Goal: Task Accomplishment & Management: Use online tool/utility

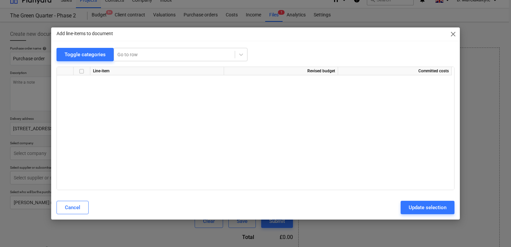
scroll to position [469, 0]
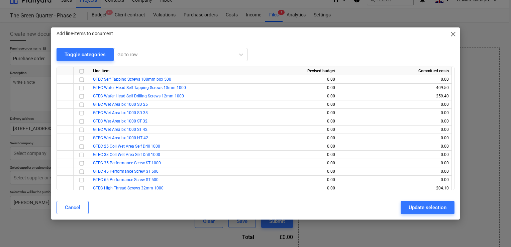
drag, startPoint x: 456, startPoint y: 35, endPoint x: 446, endPoint y: 36, distance: 9.8
click at [456, 35] on span "close" at bounding box center [454, 34] width 8 height 8
type textarea "x"
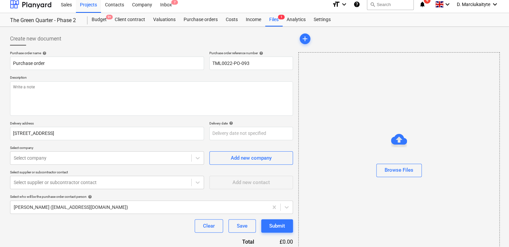
scroll to position [0, 0]
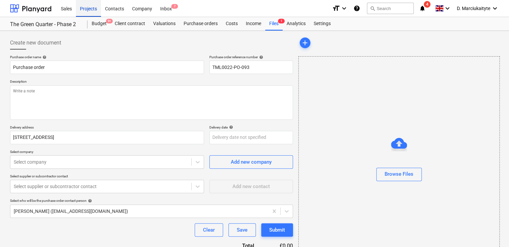
click at [89, 7] on div "Projects" at bounding box center [88, 8] width 25 height 17
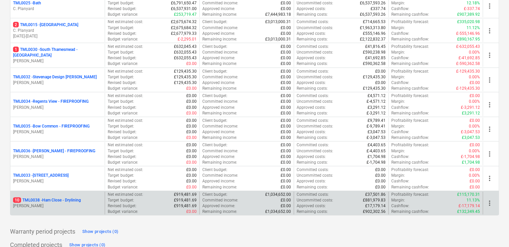
scroll to position [750, 0]
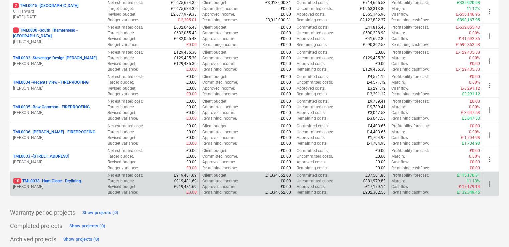
click at [47, 176] on div "10 TML0038 - Ham Close - Drylining M. Tomlinson" at bounding box center [57, 184] width 94 height 23
click at [54, 184] on p "[PERSON_NAME]" at bounding box center [57, 187] width 89 height 6
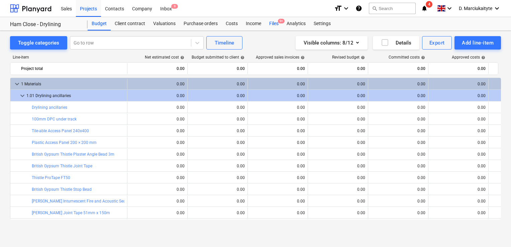
click at [276, 23] on div "Files 9+" at bounding box center [273, 23] width 17 height 13
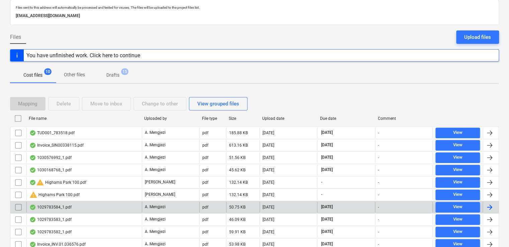
scroll to position [63, 0]
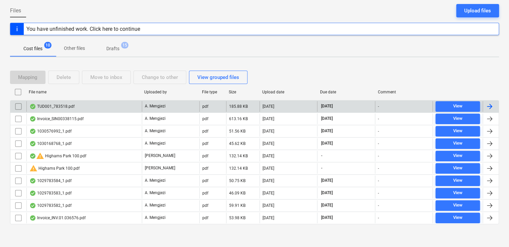
click at [77, 110] on div "TUD001_783518.pdf" at bounding box center [83, 106] width 115 height 11
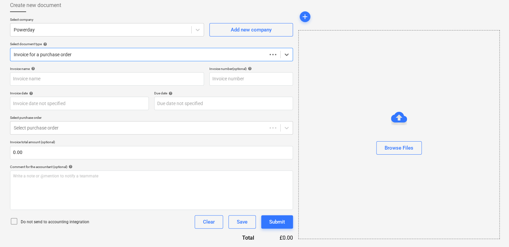
scroll to position [37, 0]
type input "783518"
type input "23 Sep 2025"
type input "22 Oct 2025"
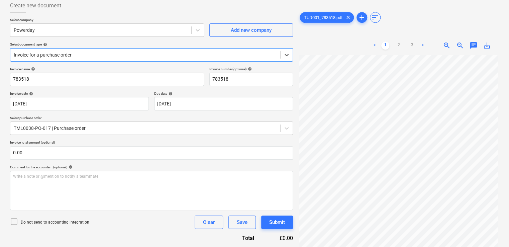
scroll to position [145, 0]
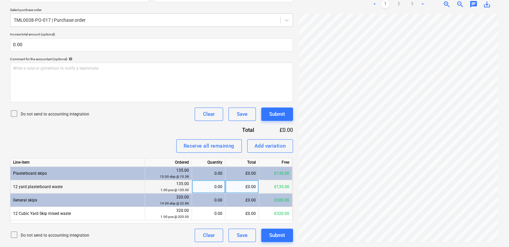
click at [216, 188] on div "0.00" at bounding box center [209, 186] width 28 height 13
type input "1"
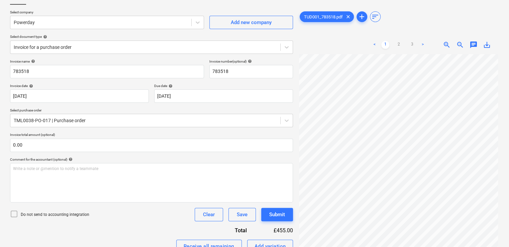
scroll to position [0, 2]
click at [211, 99] on body "Sales Projects Contacts Company Inbox 9 format_size keyboard_arrow_down help se…" at bounding box center [254, 78] width 509 height 247
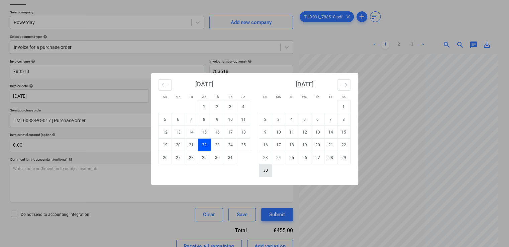
click at [266, 169] on td "30" at bounding box center [265, 170] width 13 height 13
type input "30 Nov 2025"
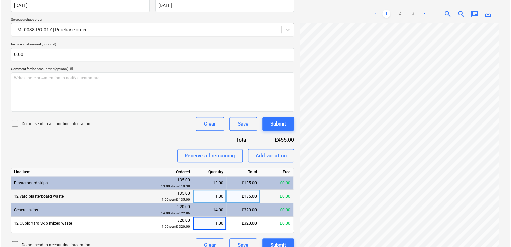
scroll to position [145, 0]
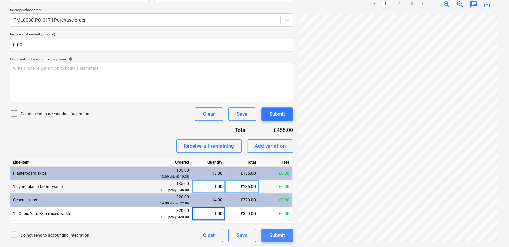
click at [277, 237] on div "Submit" at bounding box center [277, 235] width 16 height 9
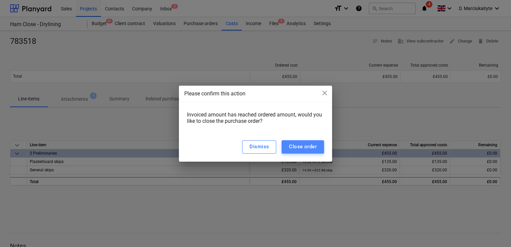
click at [301, 148] on div "Close order" at bounding box center [303, 146] width 28 height 9
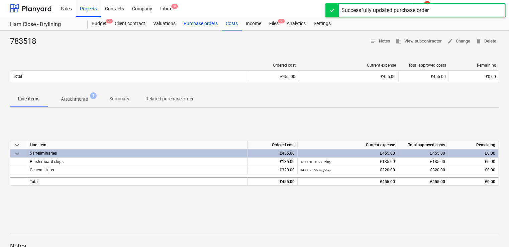
click at [194, 23] on div "Purchase orders" at bounding box center [201, 23] width 42 height 13
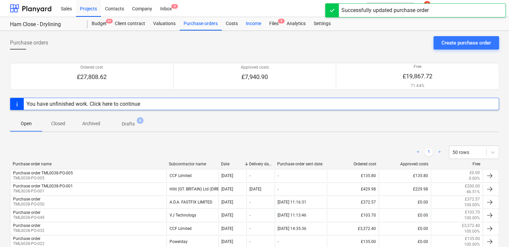
click at [262, 26] on div "Income" at bounding box center [253, 23] width 23 height 13
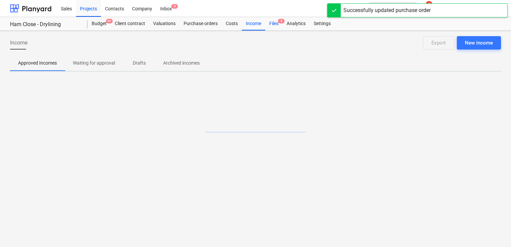
click at [274, 26] on div "Files 9" at bounding box center [273, 23] width 17 height 13
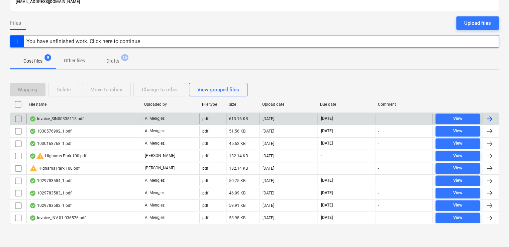
click at [108, 114] on div "Invoice_SIN00338115.pdf" at bounding box center [83, 118] width 115 height 11
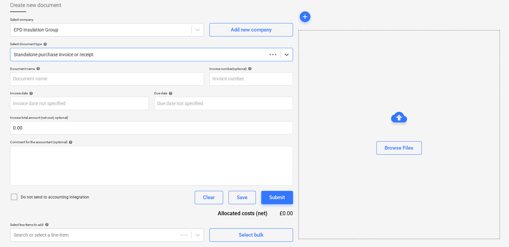
scroll to position [37, 0]
type input "SIN00338115"
type input "16 Sep 2025"
type input "31 Oct 2025"
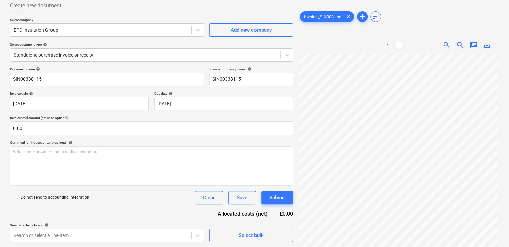
scroll to position [0, 2]
click at [98, 106] on body "Sales Projects Contacts Company Inbox 9+ format_size keyboard_arrow_down help s…" at bounding box center [254, 86] width 509 height 247
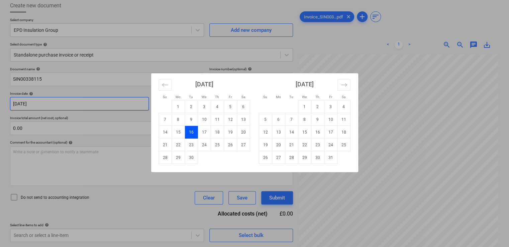
click at [98, 106] on div "Su Mo Tu We Th Fr Sa Su Mo Tu We Th Fr Sa August 2025 1 2 3 4 5 6 7 8 9 10 11 1…" at bounding box center [254, 123] width 509 height 247
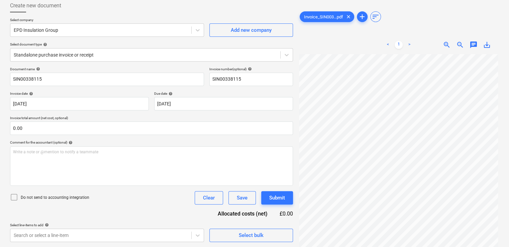
scroll to position [58, 2]
click at [88, 78] on input "SIN00338115" at bounding box center [107, 79] width 194 height 13
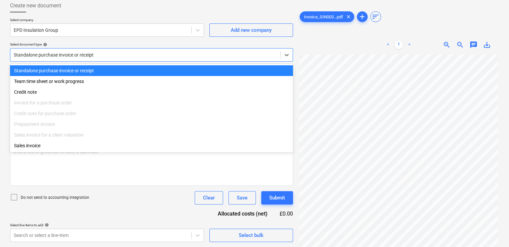
click at [97, 58] on div at bounding box center [145, 55] width 263 height 7
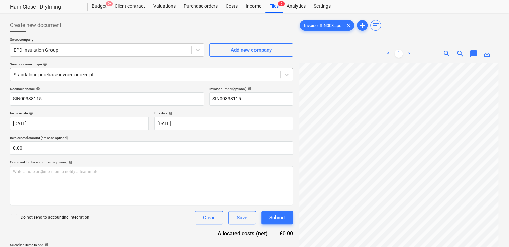
scroll to position [0, 0]
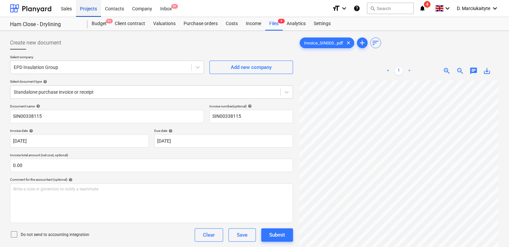
click at [86, 10] on div "Projects" at bounding box center [88, 8] width 25 height 17
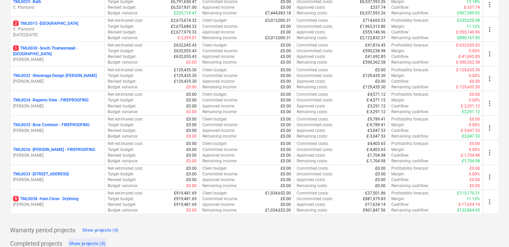
scroll to position [750, 0]
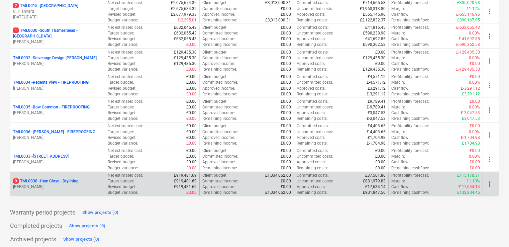
click at [60, 184] on p "[PERSON_NAME]" at bounding box center [57, 187] width 89 height 6
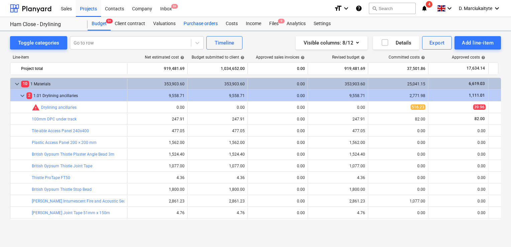
click at [216, 22] on div "Purchase orders" at bounding box center [201, 23] width 42 height 13
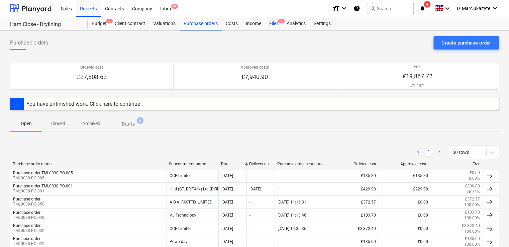
click at [273, 23] on div "Files 9" at bounding box center [273, 23] width 17 height 13
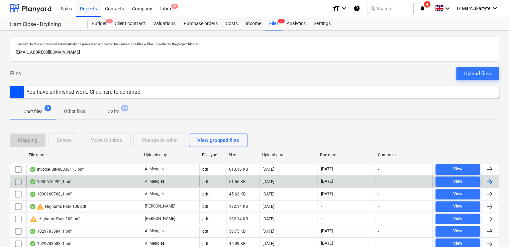
click at [111, 181] on div "1030576992_1.pdf" at bounding box center [83, 181] width 115 height 11
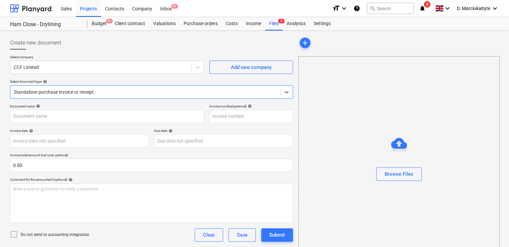
type input "1030576992"
type input "[DATE]"
type input "15 Dec 2025"
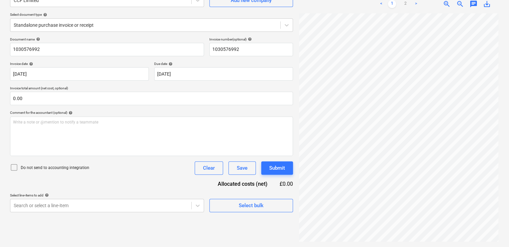
scroll to position [0, 2]
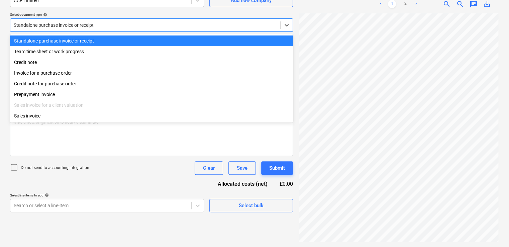
click at [92, 27] on div at bounding box center [145, 25] width 263 height 7
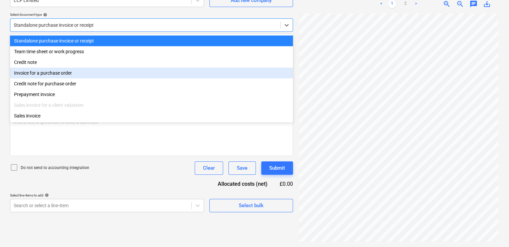
click at [92, 73] on div "Invoice for a purchase order" at bounding box center [151, 73] width 283 height 11
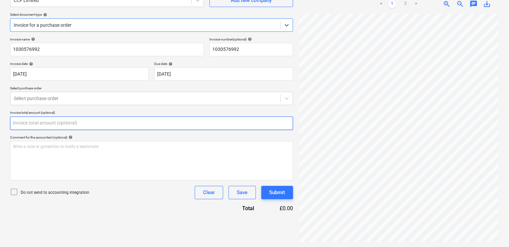
click at [81, 118] on input "text" at bounding box center [151, 122] width 283 height 13
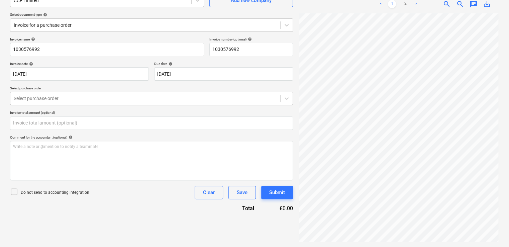
type input "0.00"
click at [88, 98] on div at bounding box center [145, 98] width 263 height 7
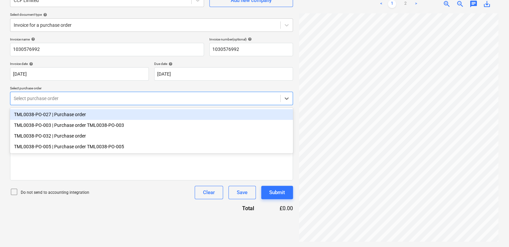
click at [84, 114] on div "TML0038-PO-027 | Purchase order" at bounding box center [151, 114] width 283 height 11
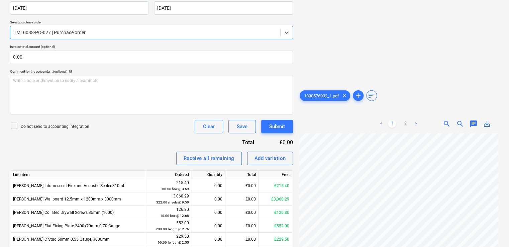
scroll to position [252, 0]
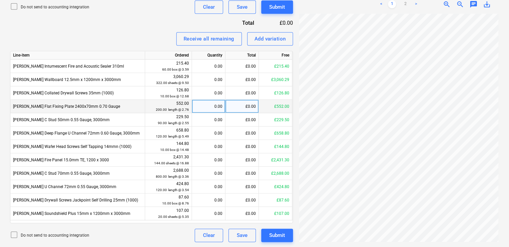
click at [217, 107] on div "0.00" at bounding box center [209, 106] width 28 height 13
type input "200"
type input "600"
type input "50"
type input "180"
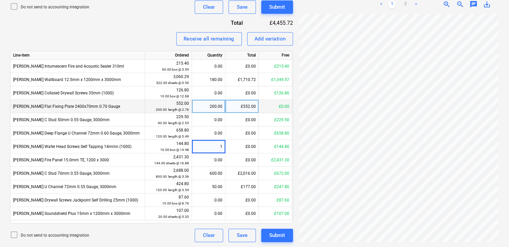
type input "10"
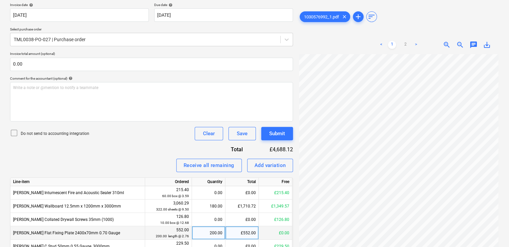
scroll to position [52, 0]
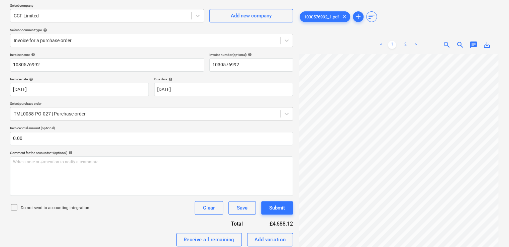
click at [406, 43] on link "2" at bounding box center [406, 45] width 8 height 8
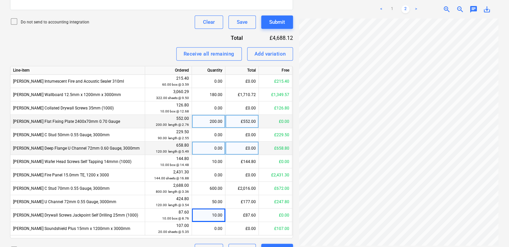
scroll to position [252, 0]
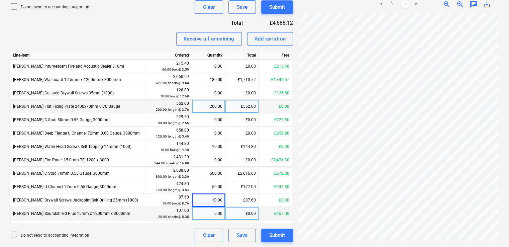
click at [215, 214] on div "0.00" at bounding box center [209, 213] width 28 height 13
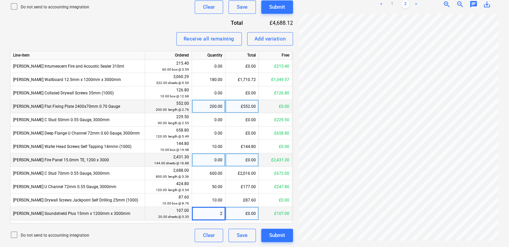
type input "20"
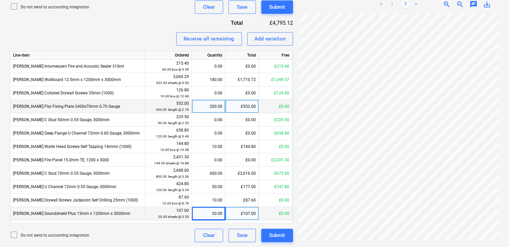
click at [252, 213] on div "£107.00" at bounding box center [242, 213] width 33 height 13
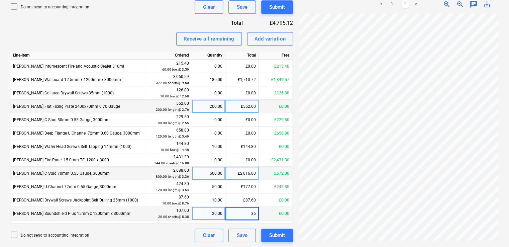
type input "360"
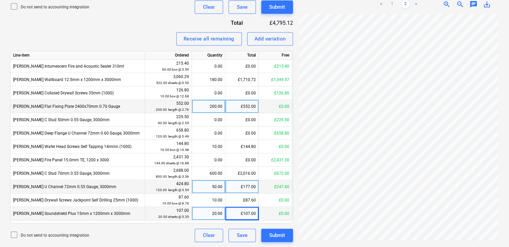
click at [212, 186] on div "50.00" at bounding box center [209, 186] width 28 height 13
type input "120"
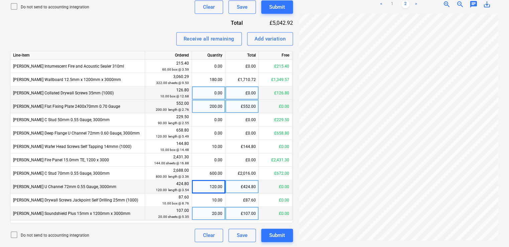
click at [216, 96] on div "0.00" at bounding box center [209, 92] width 28 height 13
type input "10"
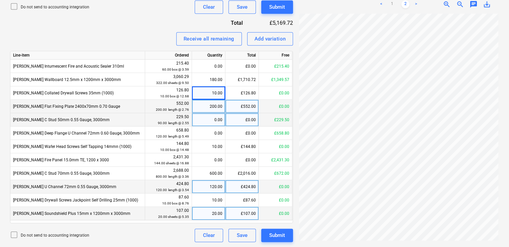
click at [213, 118] on div "0.00" at bounding box center [209, 119] width 28 height 13
type input "90"
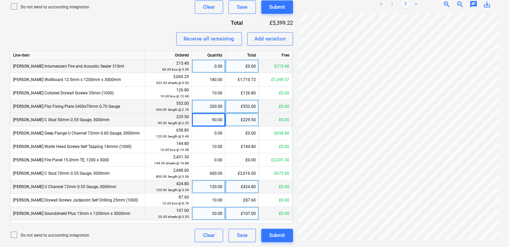
click at [204, 67] on div "0.00" at bounding box center [209, 66] width 28 height 13
type input "60"
click at [213, 237] on div "Clear" at bounding box center [209, 235] width 12 height 9
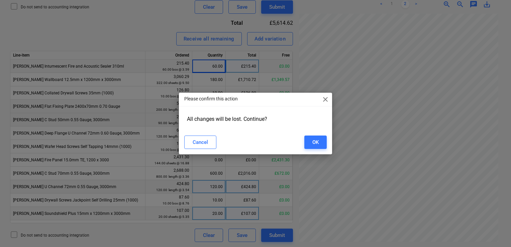
click at [325, 102] on span "close" at bounding box center [326, 99] width 8 height 8
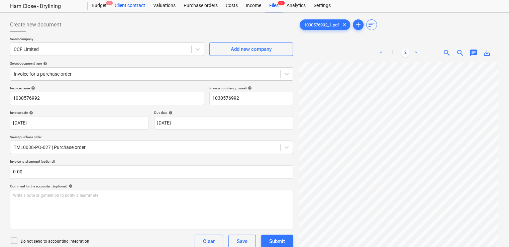
scroll to position [0, 0]
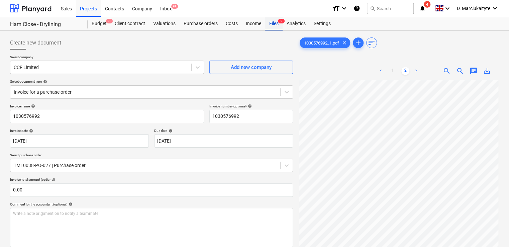
click at [273, 23] on div "Files 9" at bounding box center [273, 23] width 17 height 13
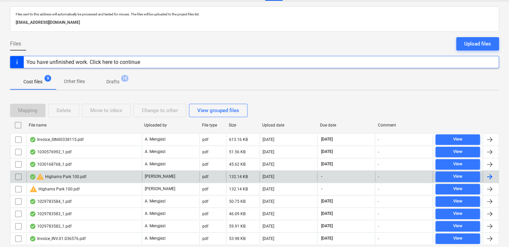
scroll to position [51, 0]
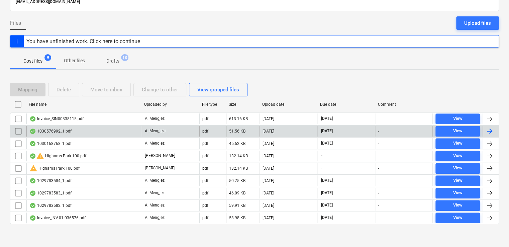
click at [78, 137] on div "1030168768_1.pdf A. Mengjezi pdf 45.62 KB 30.09.2025 15.11.2025 - View" at bounding box center [254, 143] width 489 height 12
click at [83, 133] on div "1030576992_1.pdf" at bounding box center [83, 131] width 115 height 11
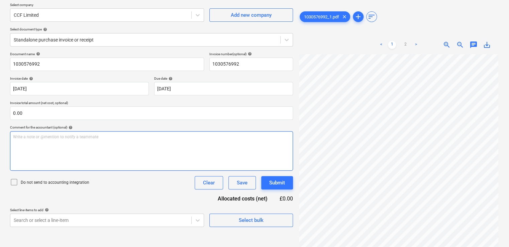
scroll to position [67, 0]
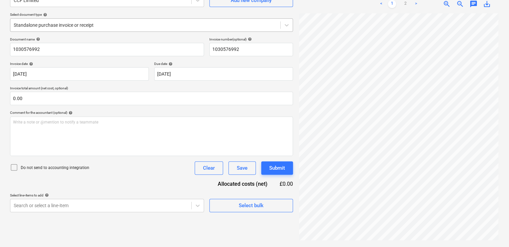
click at [94, 26] on div at bounding box center [145, 25] width 263 height 7
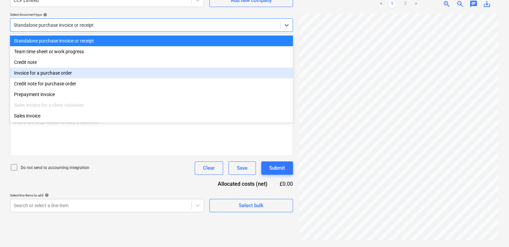
click at [69, 77] on div "Invoice for a purchase order" at bounding box center [151, 73] width 283 height 11
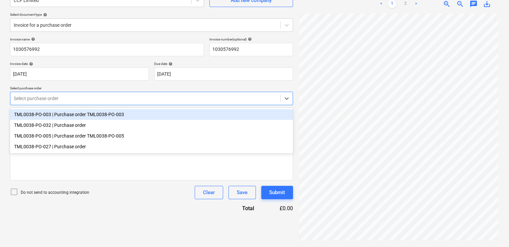
click at [100, 97] on div at bounding box center [145, 98] width 263 height 7
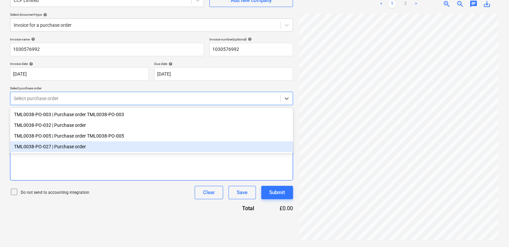
click at [83, 152] on div "TML0038-PO-027 | Purchase order" at bounding box center [151, 146] width 283 height 11
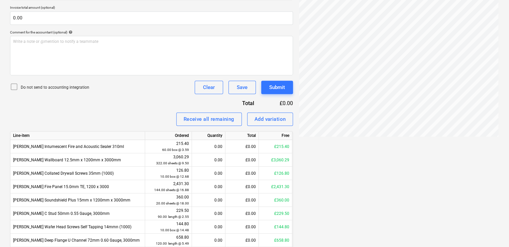
scroll to position [252, 0]
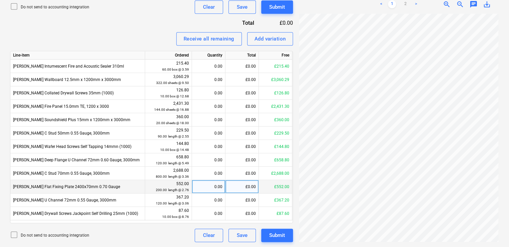
click at [211, 185] on div "0.00" at bounding box center [209, 186] width 28 height 13
type input "200"
type input "600"
type input "50"
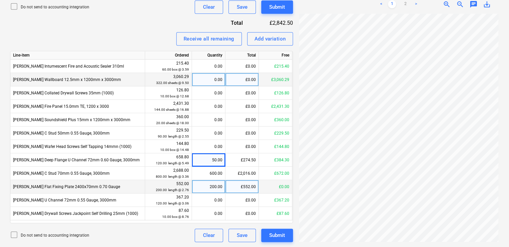
click at [215, 81] on div "0.00" at bounding box center [209, 79] width 28 height 13
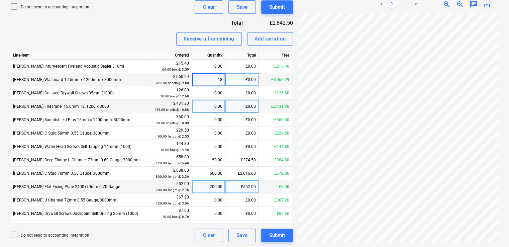
type input "180"
type input "10"
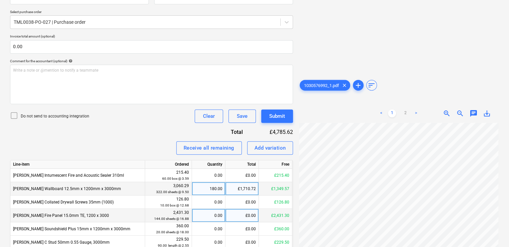
scroll to position [52, 0]
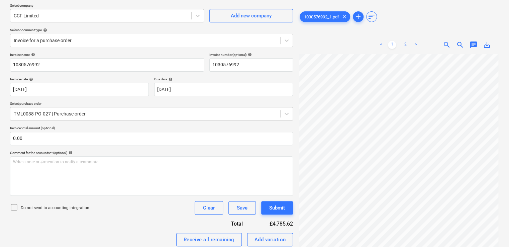
click at [407, 42] on link "2" at bounding box center [406, 45] width 8 height 8
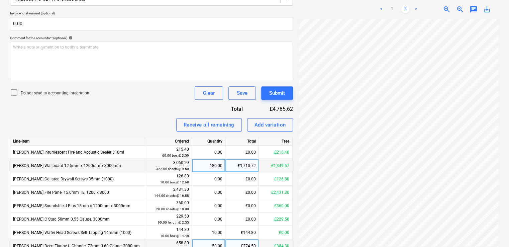
scroll to position [252, 0]
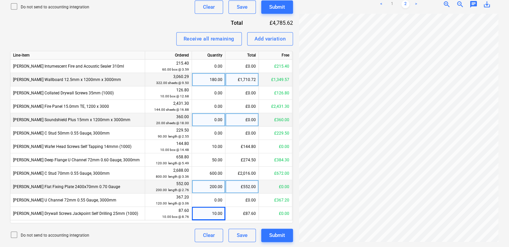
click at [215, 120] on div "0.00" at bounding box center [209, 119] width 28 height 13
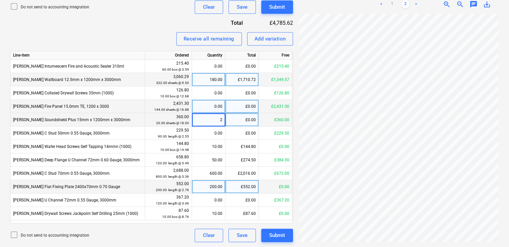
type input "20"
type input "120"
type input "10"
type input "90"
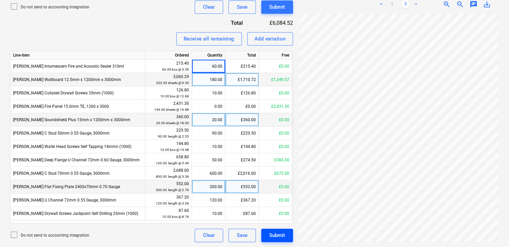
click at [273, 236] on div "Submit" at bounding box center [277, 235] width 16 height 9
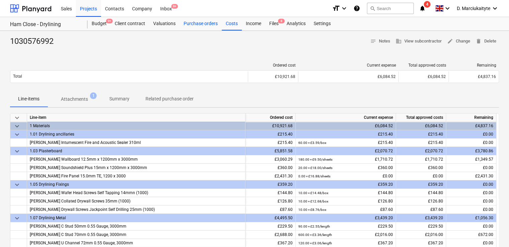
click at [204, 27] on div "Purchase orders" at bounding box center [201, 23] width 42 height 13
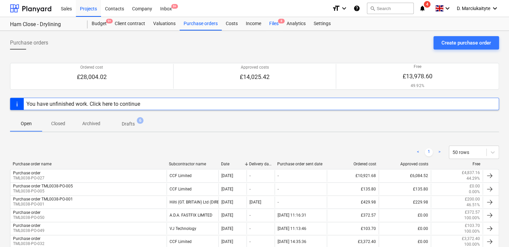
click at [277, 26] on div "Files 8" at bounding box center [273, 23] width 17 height 13
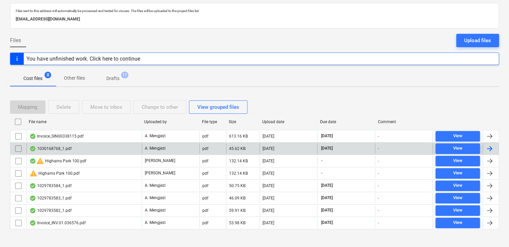
scroll to position [38, 0]
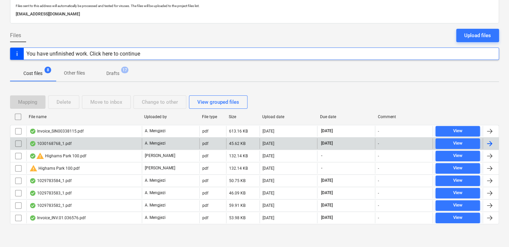
click at [91, 143] on div "1030168768_1.pdf" at bounding box center [83, 143] width 115 height 11
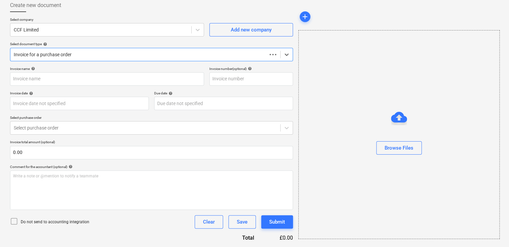
scroll to position [37, 0]
type input "1030168768"
type input "29 Sep 2025"
type input "15 Nov 2025"
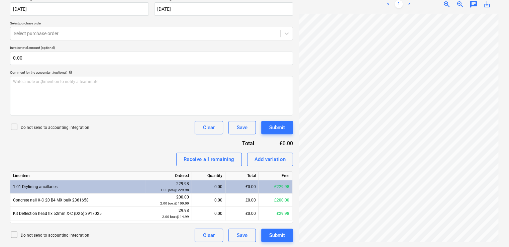
scroll to position [0, 0]
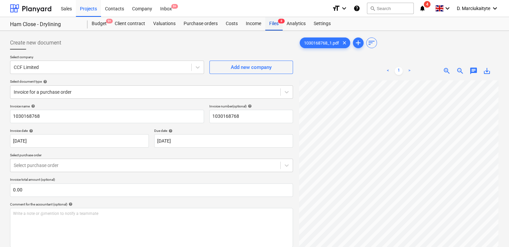
click at [278, 26] on div "Files 8" at bounding box center [273, 23] width 17 height 13
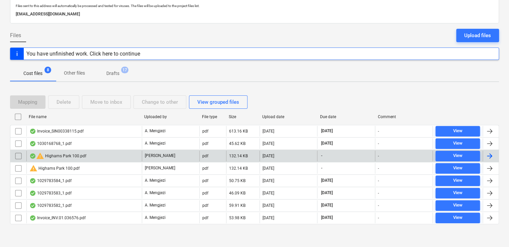
click at [98, 154] on div "warning Highams Park 100.pdf" at bounding box center [83, 156] width 115 height 11
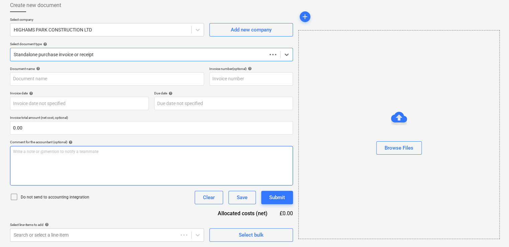
scroll to position [37, 0]
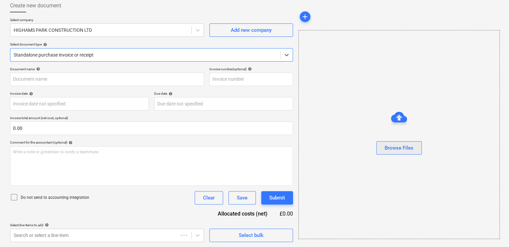
type input "70614912"
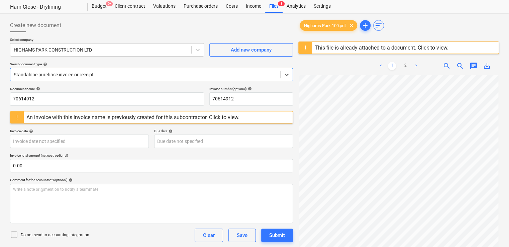
scroll to position [0, 0]
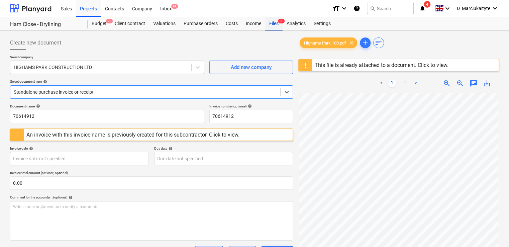
click at [276, 25] on div "Files 8" at bounding box center [273, 23] width 17 height 13
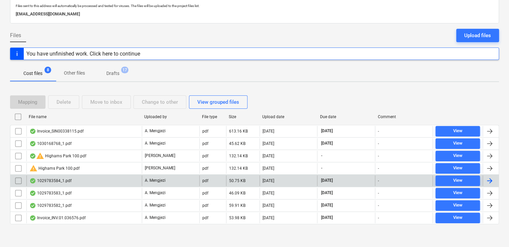
click at [93, 181] on div "1029783584_1.pdf" at bounding box center [83, 180] width 115 height 11
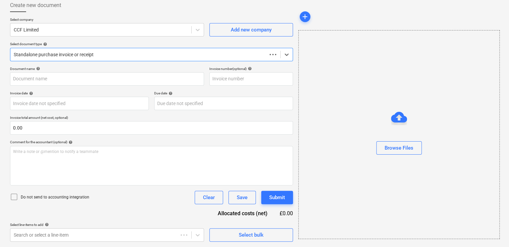
scroll to position [37, 0]
type input "1029783584"
type input "19 Sep 2025"
type input "15 Nov 2025"
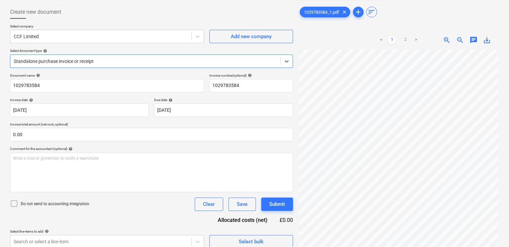
scroll to position [0, 0]
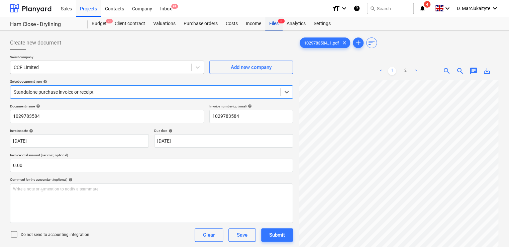
click at [274, 23] on div "Files 8" at bounding box center [273, 23] width 17 height 13
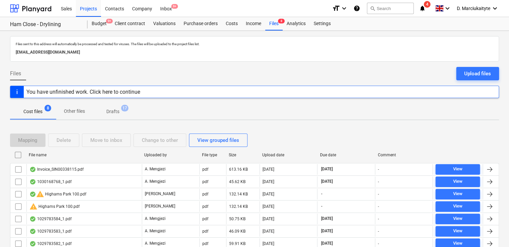
scroll to position [38, 0]
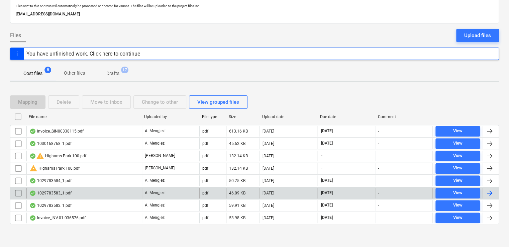
click at [75, 190] on div "1029783583_1.pdf" at bounding box center [83, 193] width 115 height 11
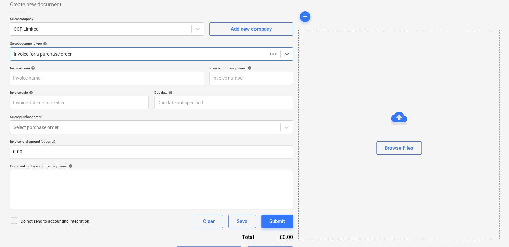
scroll to position [37, 0]
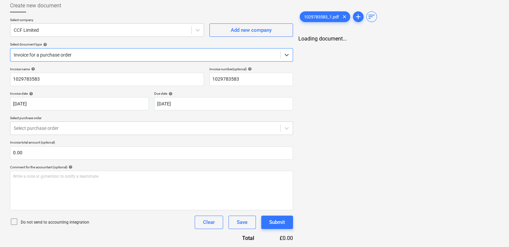
type input "1029783583"
type input "17 Sep 2025"
type input "15 Nov 2025"
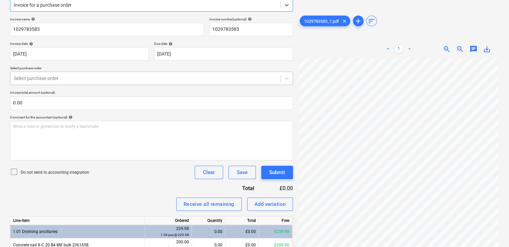
scroll to position [0, 0]
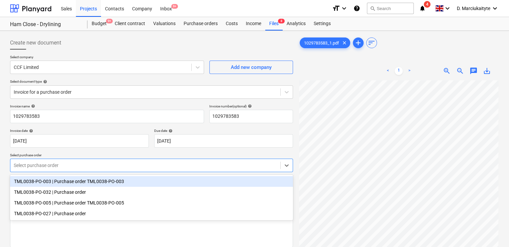
click at [77, 169] on div "Select purchase order" at bounding box center [145, 165] width 270 height 9
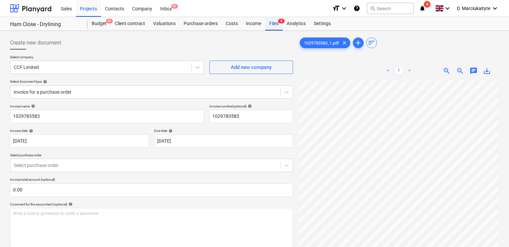
click at [280, 26] on div "Files 8" at bounding box center [273, 23] width 17 height 13
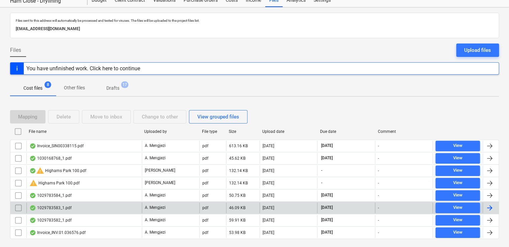
scroll to position [38, 0]
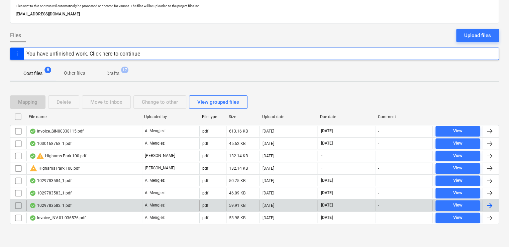
click at [85, 204] on div "1029783582_1.pdf" at bounding box center [83, 205] width 115 height 11
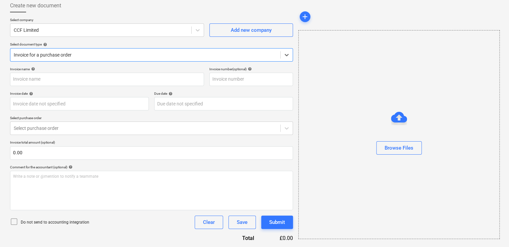
type input "1029783582"
type input "16 Sep 2025"
type input "15 Nov 2025"
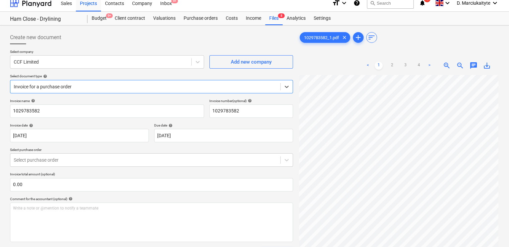
scroll to position [0, 0]
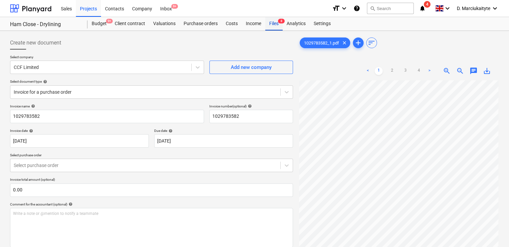
click at [278, 30] on div "Files 8" at bounding box center [273, 23] width 17 height 13
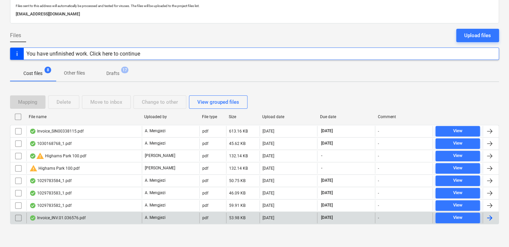
click at [94, 215] on div "Invoice_INV.01.036576.pdf" at bounding box center [83, 218] width 115 height 11
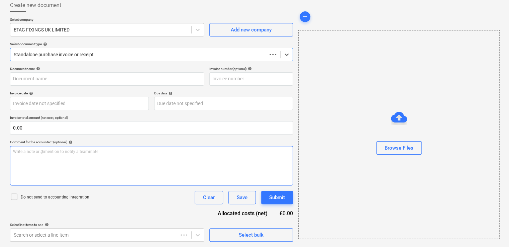
scroll to position [37, 0]
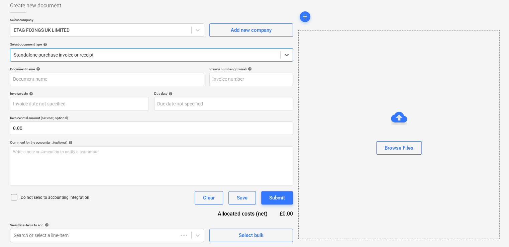
type input "#INV.01.036576"
type input "15 Sep 2025"
type input "31 Oct 2025"
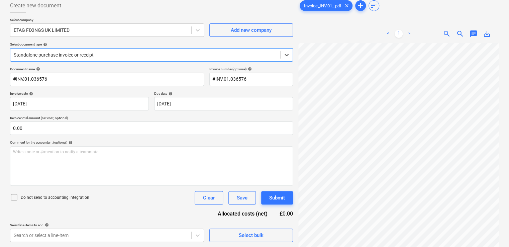
scroll to position [0, 0]
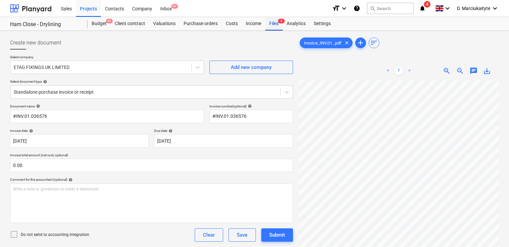
click at [276, 24] on div "Files 8" at bounding box center [273, 23] width 17 height 13
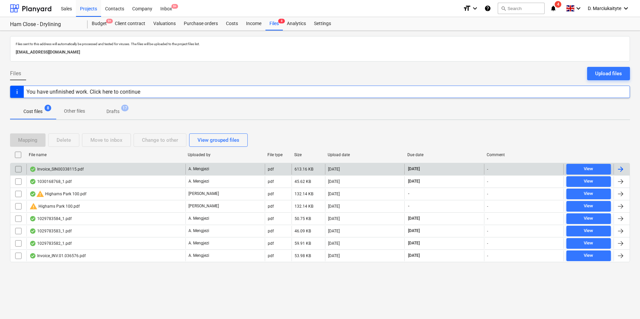
click at [122, 170] on div "Invoice_SIN00338115.pdf" at bounding box center [105, 169] width 159 height 11
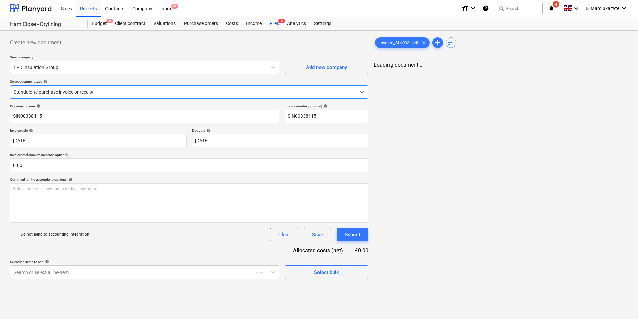
type input "SIN00338115"
type input "16 Sep 2025"
type input "31 Oct 2025"
click at [91, 9] on div "Projects" at bounding box center [88, 8] width 25 height 17
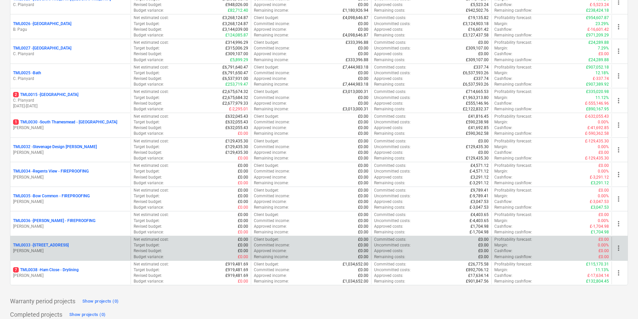
scroll to position [681, 0]
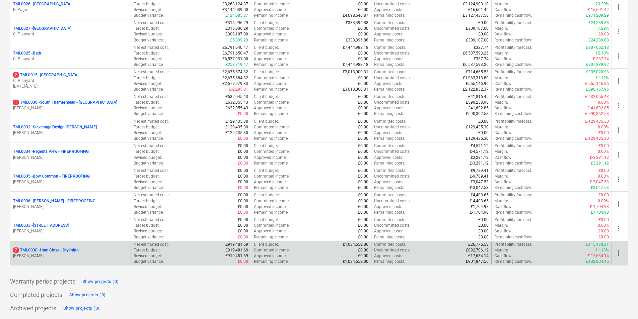
click at [81, 246] on div "7 TML0038 - Ham Close - Drylining M. Tomlinson" at bounding box center [70, 253] width 120 height 23
click at [87, 247] on p "M. Tomlinson" at bounding box center [70, 256] width 115 height 6
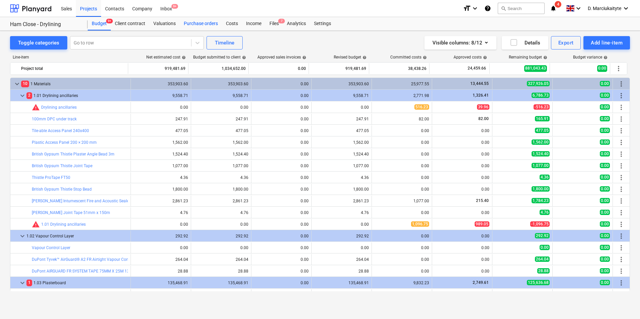
click at [209, 28] on div "Purchase orders" at bounding box center [201, 23] width 42 height 13
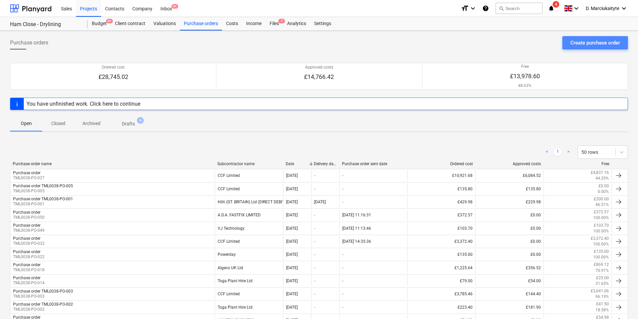
click at [511, 43] on div "Create purchase order" at bounding box center [595, 42] width 50 height 9
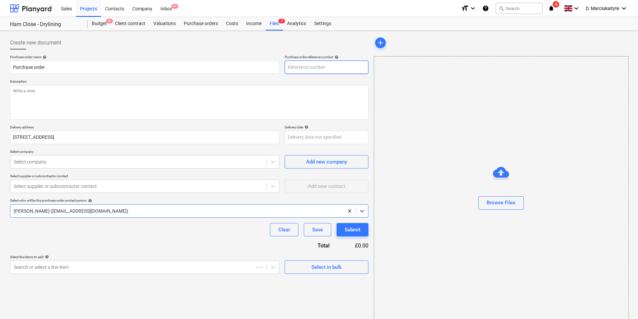
type textarea "x"
type input "TML0038-PO-056"
click at [332, 68] on input "TML0038-PO-056" at bounding box center [327, 67] width 84 height 13
type textarea "x"
type input "TML0038-PO-05"
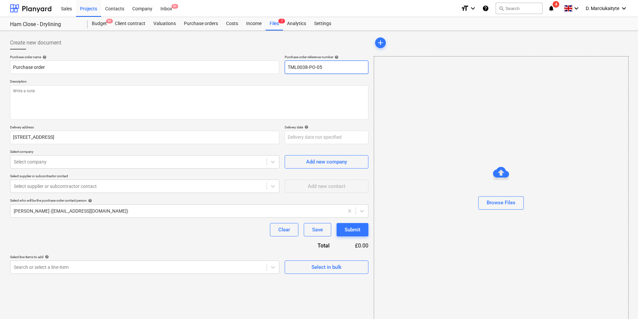
type textarea "x"
type input "TML0038-PO-0"
type textarea "x"
type input "TML0038-PO-"
type textarea "x"
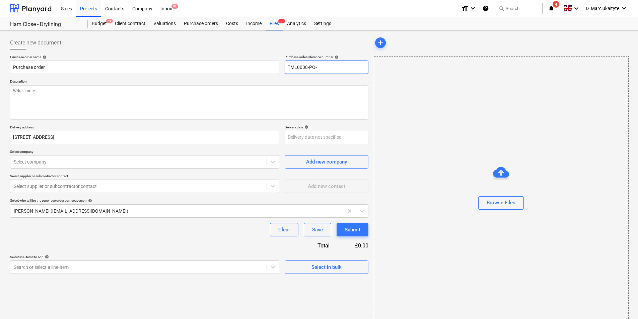
type input "TML0038-PO-0"
type textarea "x"
type input "TML0038-PO-01"
drag, startPoint x: 140, startPoint y: 95, endPoint x: 149, endPoint y: 96, distance: 9.1
click at [142, 96] on textarea at bounding box center [189, 102] width 358 height 34
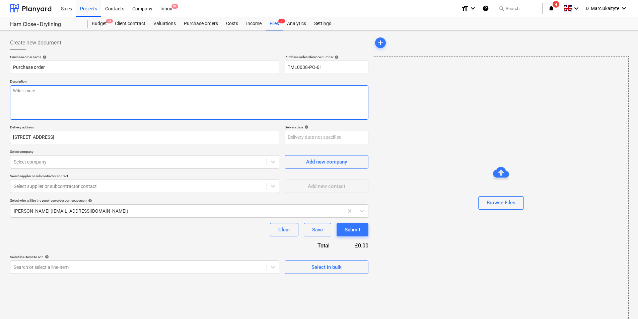
type textarea "x"
type textarea "P"
type textarea "x"
type textarea "Pl"
type textarea "x"
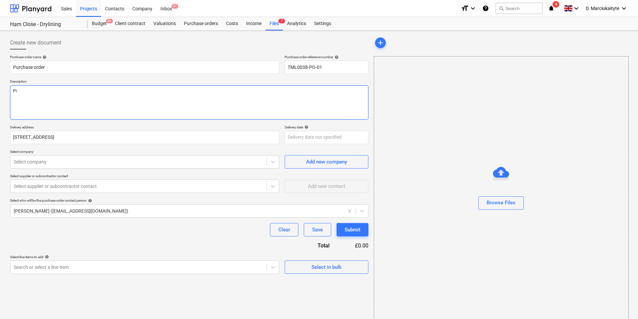
type textarea "Plr"
type textarea "x"
type textarea "Pl"
type textarea "x"
type textarea "Ple"
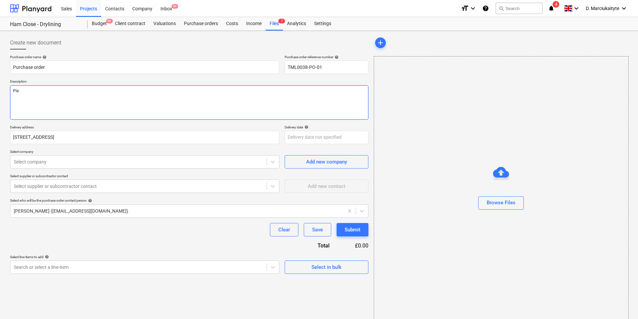
type textarea "x"
type textarea "Plea"
type textarea "x"
type textarea "Pleas"
type textarea "x"
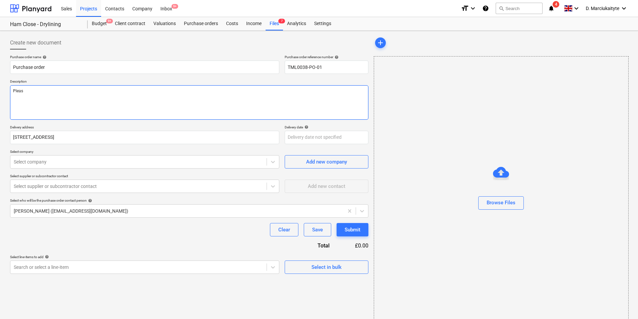
type textarea "Please"
type textarea "x"
type textarea "Please"
type textarea "x"
type textarea "Please p"
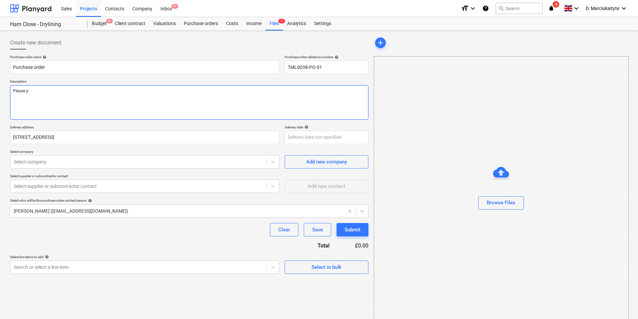
type textarea "x"
type textarea "Please pr"
type textarea "x"
type textarea "Please pro"
type textarea "x"
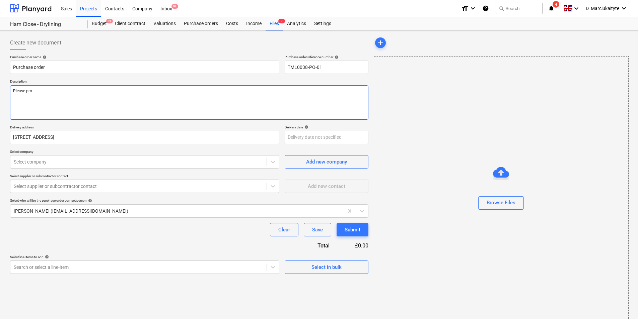
type textarea "Please proc"
type textarea "x"
type textarea "Please proce"
type textarea "x"
type textarea "Please procee"
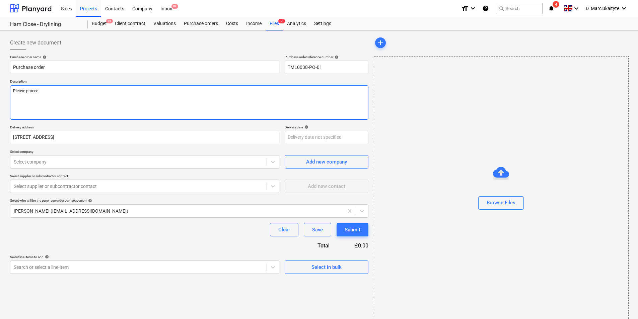
type textarea "x"
type textarea "Please proceed"
type textarea "x"
type textarea "Please proceed w"
type textarea "x"
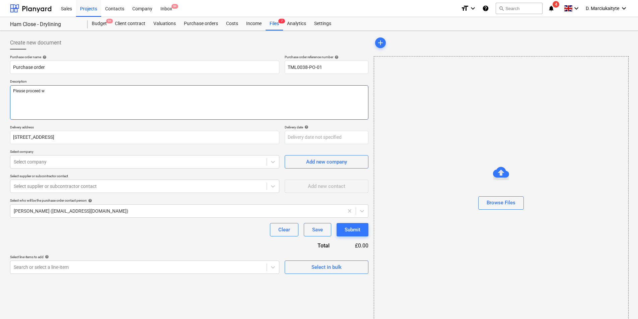
type textarea "Please proceed wi"
type textarea "x"
type textarea "Please proceed wit"
type textarea "x"
type textarea "Please proceed with"
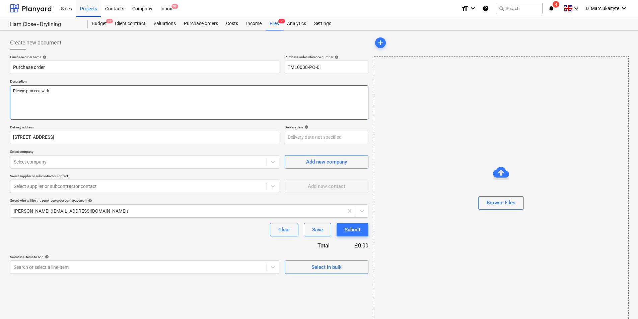
type textarea "x"
type textarea "Please proceed with"
type textarea "x"
type textarea "Please proceed with a"
type textarea "x"
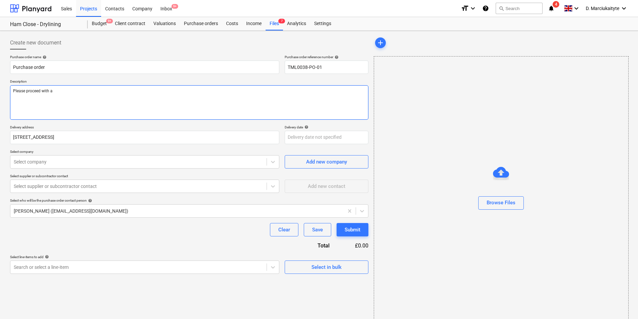
type textarea "Please proceed with at"
type textarea "x"
type textarea "Please proceed with att"
type textarea "x"
type textarea "Please proceed with atta"
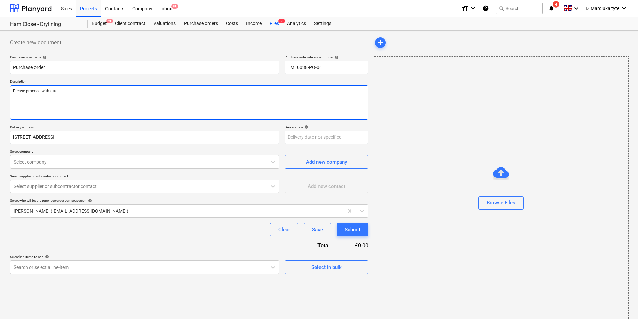
type textarea "x"
type textarea "Please proceed with attach"
type textarea "x"
type textarea "Please proceed with attache"
type textarea "x"
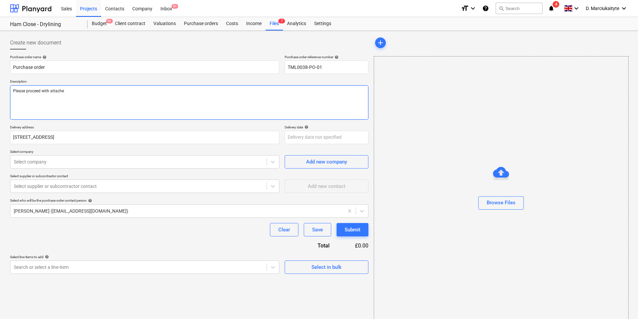
type textarea "Please proceed with attacheh"
type textarea "x"
type textarea "Please proceed with attachehd"
type textarea "x"
type textarea "Please proceed with attacheh"
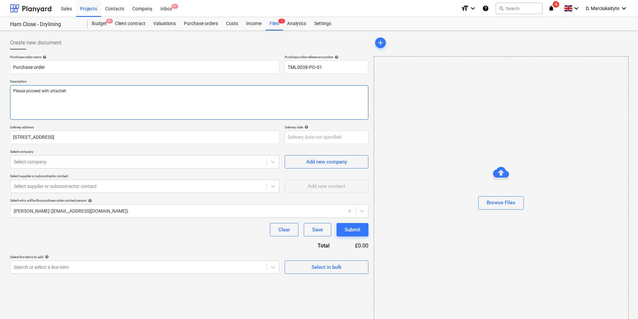
type textarea "x"
type textarea "Please proceed with attache"
type textarea "x"
type textarea "Please proceed with attached"
type textarea "x"
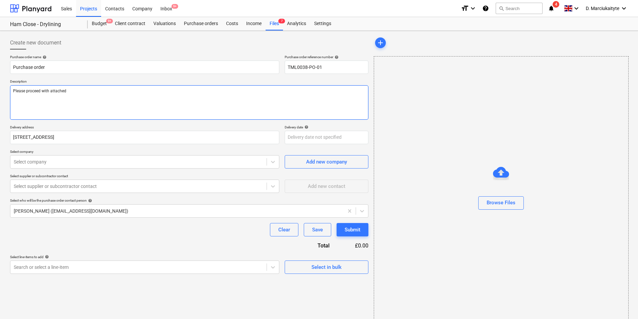
type textarea "Please proceed with attached"
type textarea "x"
type textarea "Please proceed with attached"
type textarea "x"
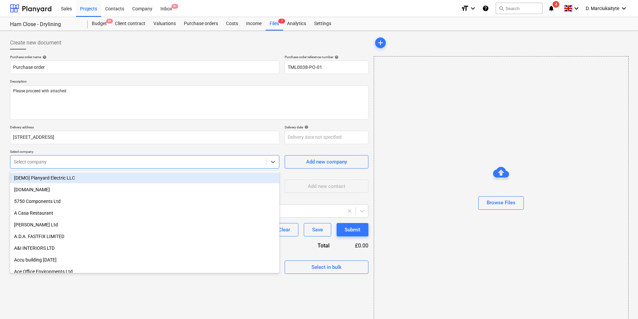
click at [98, 158] on div "Select company" at bounding box center [138, 161] width 256 height 9
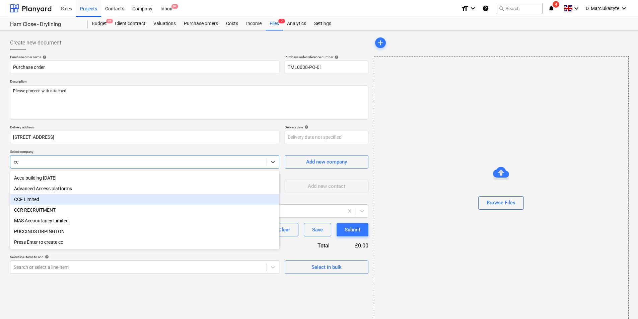
type input "ccf"
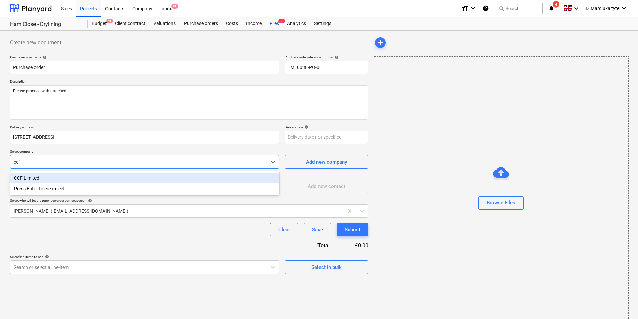
click at [84, 180] on div "CCF Limited" at bounding box center [144, 178] width 269 height 11
type textarea "x"
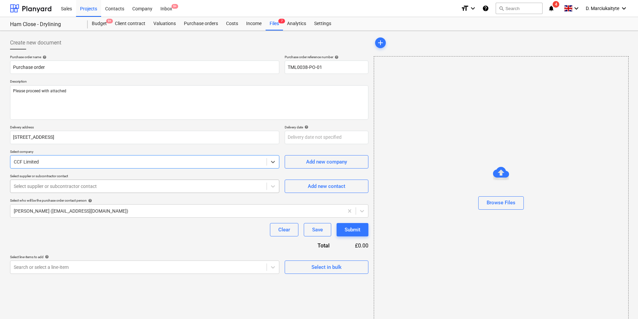
type textarea "x"
click at [80, 186] on div at bounding box center [138, 186] width 249 height 7
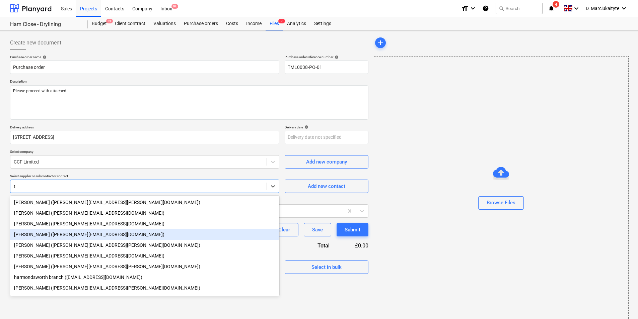
type input "tr"
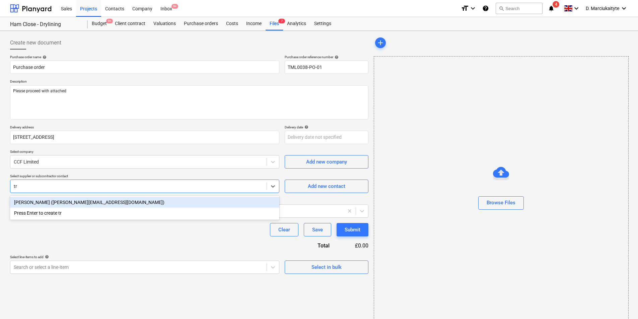
click at [151, 199] on div "Tracey Chittenden (tracey.chittenden2@ccfltd.co.uk)" at bounding box center [144, 202] width 269 height 11
type textarea "x"
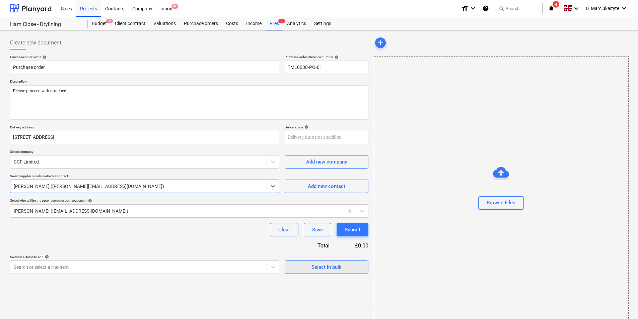
click at [323, 247] on div "Select in bulk" at bounding box center [326, 267] width 30 height 9
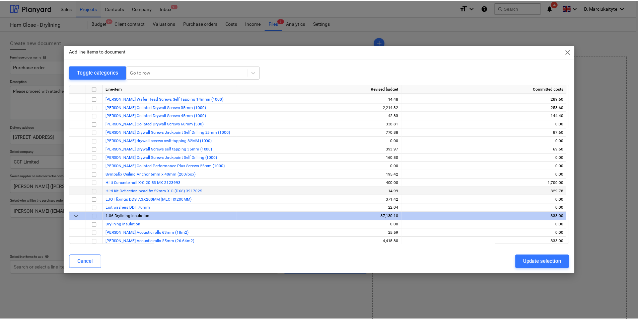
scroll to position [368, 0]
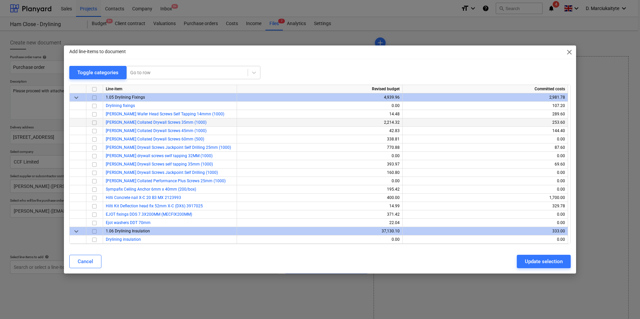
click at [95, 124] on input "checkbox" at bounding box center [94, 123] width 8 height 8
click at [511, 247] on div "Update selection" at bounding box center [544, 261] width 38 height 9
type textarea "x"
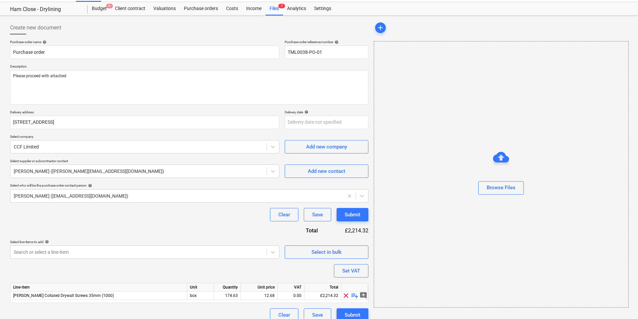
scroll to position [23, 0]
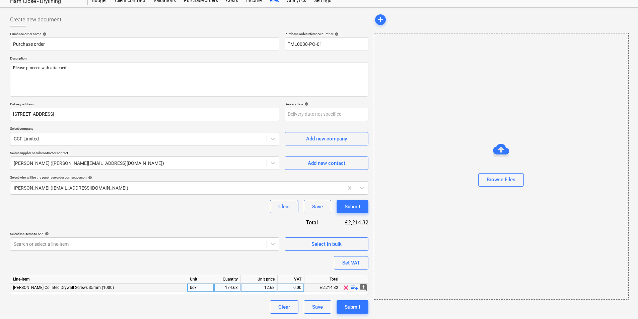
click at [227, 247] on div "174.63" at bounding box center [227, 288] width 21 height 8
type input "10"
type textarea "x"
click at [296, 247] on div "0.00" at bounding box center [290, 288] width 21 height 8
type input "20"
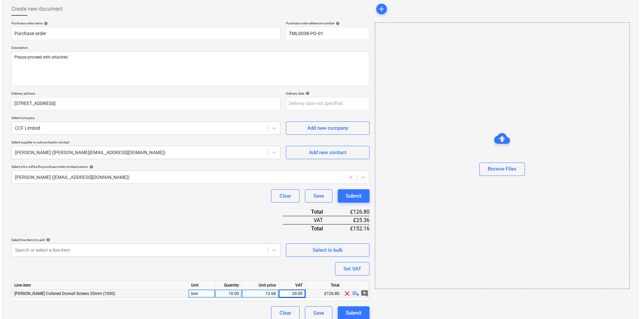
scroll to position [40, 0]
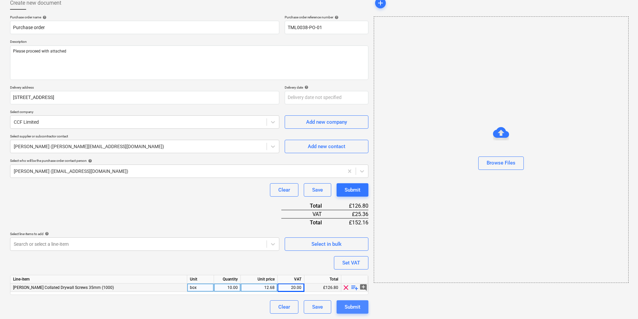
click at [349, 247] on div "Submit" at bounding box center [352, 307] width 16 height 9
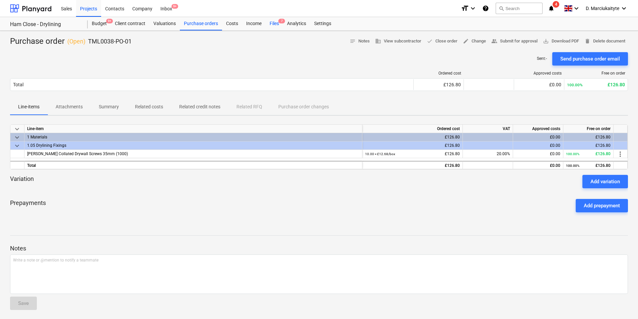
click at [271, 23] on div "Files 7" at bounding box center [273, 23] width 17 height 13
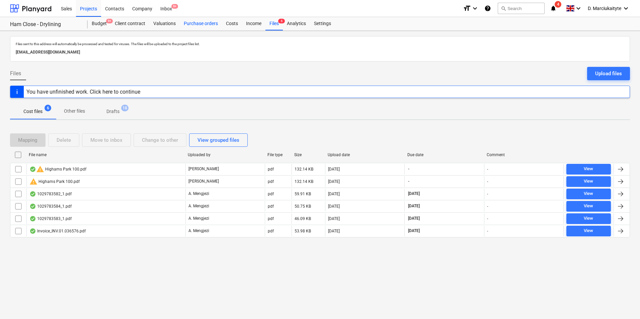
click at [203, 24] on div "Purchase orders" at bounding box center [201, 23] width 42 height 13
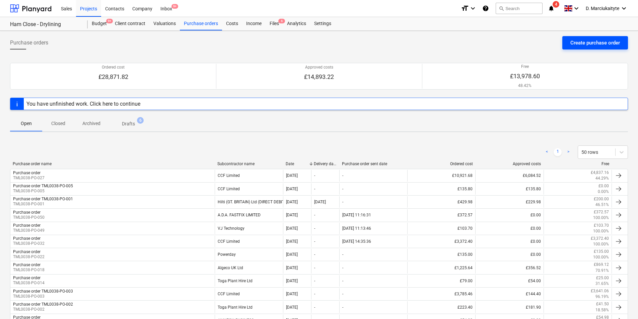
click at [511, 42] on div "Create purchase order" at bounding box center [595, 42] width 50 height 9
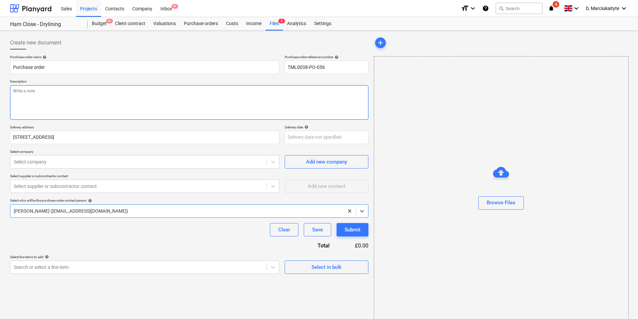
click at [243, 100] on textarea at bounding box center [189, 102] width 358 height 34
type textarea "x"
type textarea "P"
type textarea "x"
type textarea "Pl"
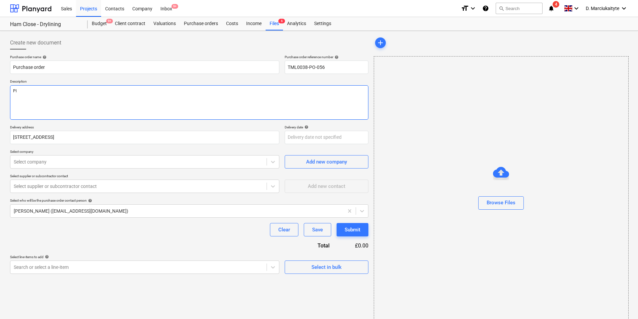
type textarea "x"
type textarea "Ple"
type textarea "x"
type textarea "Pleas"
type textarea "x"
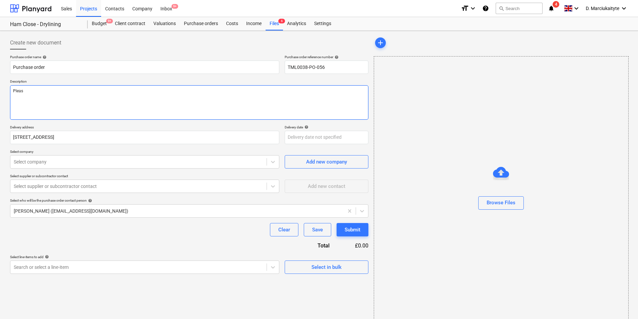
type textarea "Please"
type textarea "x"
type textarea "Please"
type textarea "x"
type textarea "Please p"
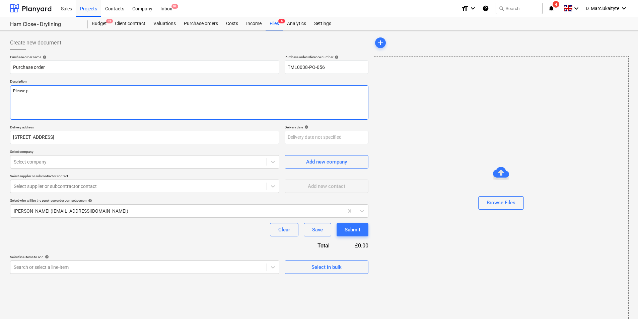
type textarea "x"
type textarea "Please pr"
type textarea "x"
type textarea "Please pro"
type textarea "x"
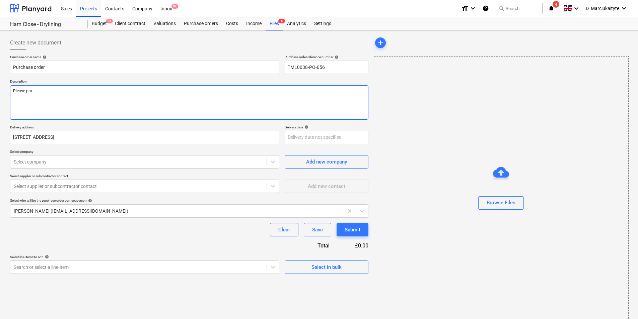
type textarea "Please proc"
type textarea "x"
type textarea "Please proce"
type textarea "x"
type textarea "Please procee"
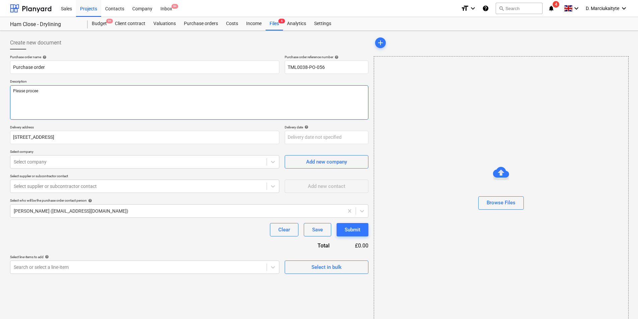
type textarea "x"
type textarea "Please proceed"
type textarea "x"
type textarea "Please proceed"
type textarea "x"
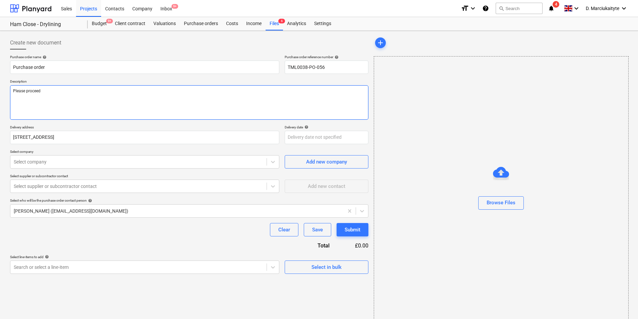
type textarea "Please proceed w"
type textarea "x"
type textarea "Please proceed wi"
type textarea "x"
type textarea "Please proceed wit"
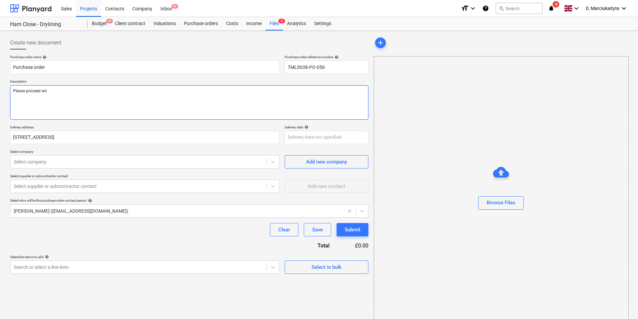
type textarea "x"
type textarea "Please proceed with"
type textarea "x"
type textarea "Please proceed with"
type textarea "x"
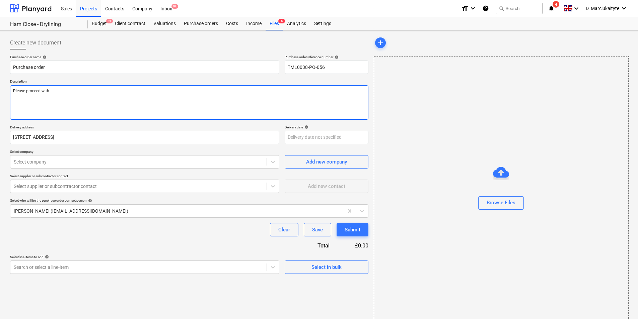
type textarea "Please proceed with a"
type textarea "x"
type textarea "Please proceed with at"
type textarea "x"
type textarea "Please proceed with atta"
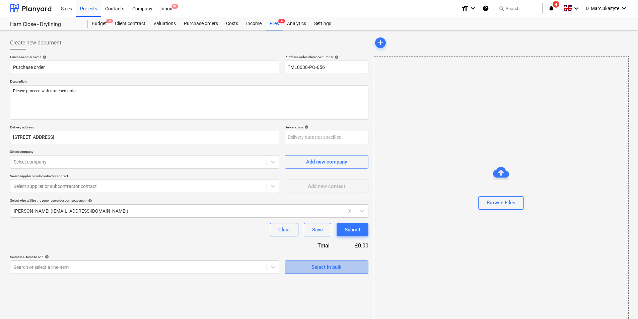
click at [316, 247] on div "Select in bulk" at bounding box center [326, 267] width 30 height 9
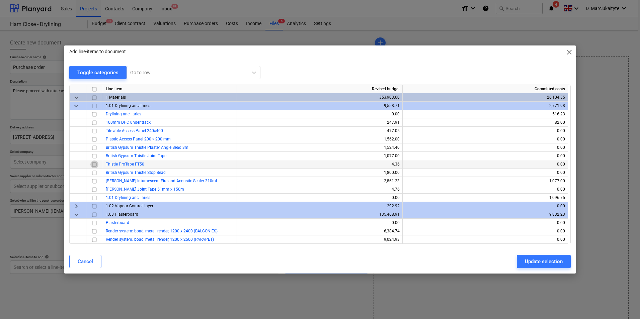
click at [94, 164] on input "checkbox" at bounding box center [94, 165] width 8 height 8
click at [93, 179] on input "checkbox" at bounding box center [94, 181] width 8 height 8
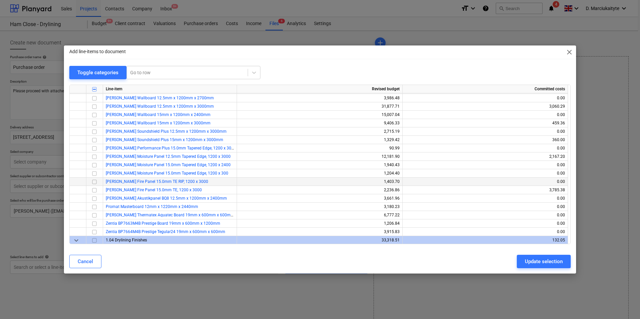
scroll to position [167, 0]
click at [95, 189] on input "checkbox" at bounding box center [94, 190] width 8 height 8
click at [95, 134] on input "checkbox" at bounding box center [94, 131] width 8 height 8
click at [94, 108] on input "checkbox" at bounding box center [94, 106] width 8 height 8
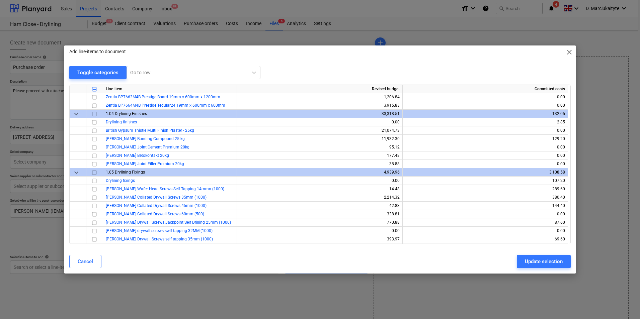
scroll to position [301, 0]
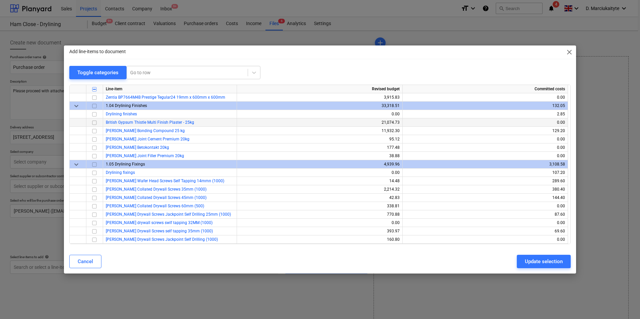
click at [94, 123] on input "checkbox" at bounding box center [94, 123] width 8 height 8
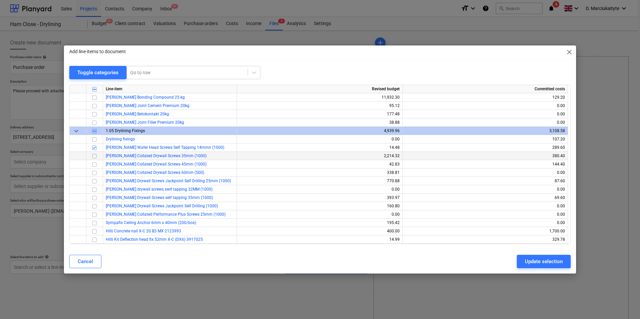
scroll to position [368, 0]
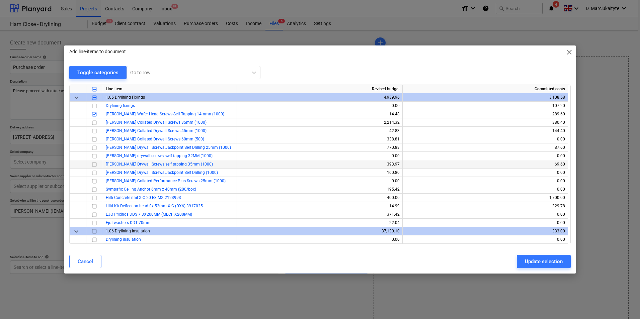
click at [94, 165] on input "checkbox" at bounding box center [94, 165] width 8 height 8
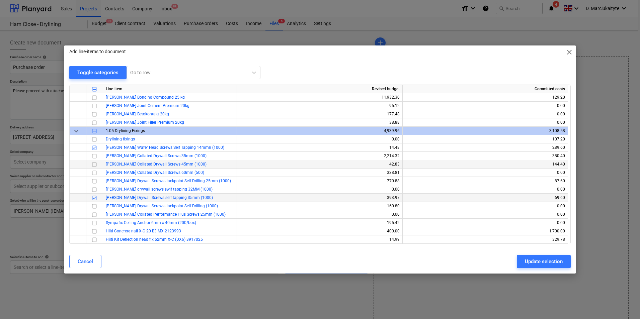
scroll to position [301, 0]
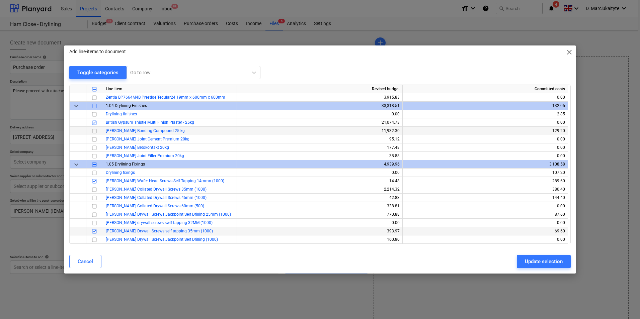
click at [95, 131] on input "checkbox" at bounding box center [94, 131] width 8 height 8
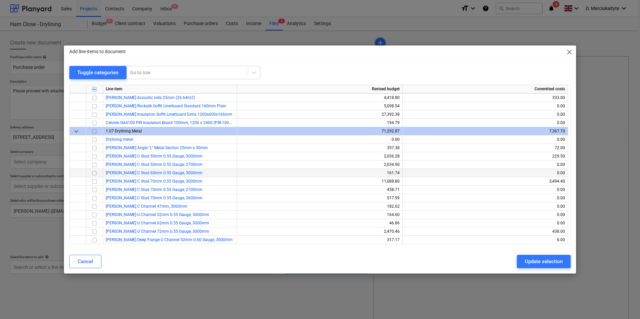
scroll to position [536, 0]
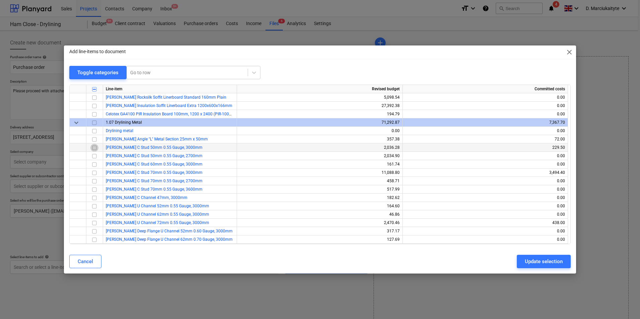
click at [93, 148] on input "checkbox" at bounding box center [94, 148] width 8 height 8
click at [95, 207] on input "checkbox" at bounding box center [94, 207] width 8 height 8
click at [94, 173] on input "checkbox" at bounding box center [94, 173] width 8 height 8
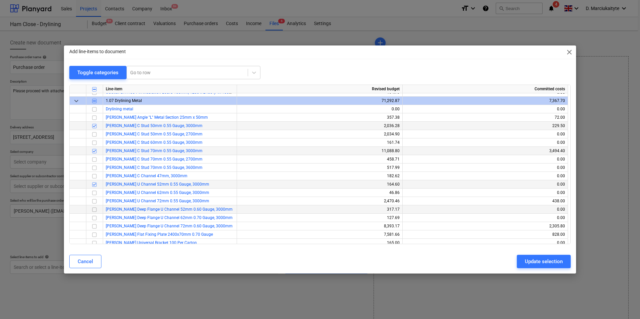
scroll to position [569, 0]
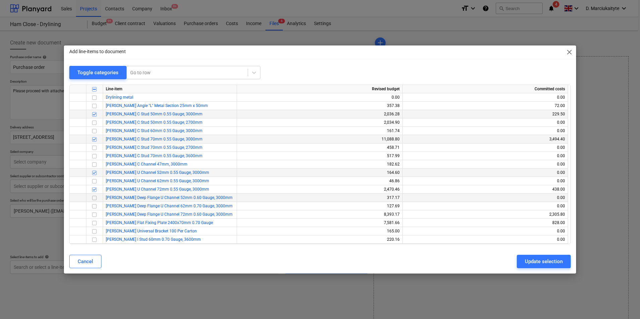
click at [94, 198] on input "checkbox" at bounding box center [94, 198] width 8 height 8
click at [94, 214] on input "checkbox" at bounding box center [94, 215] width 8 height 8
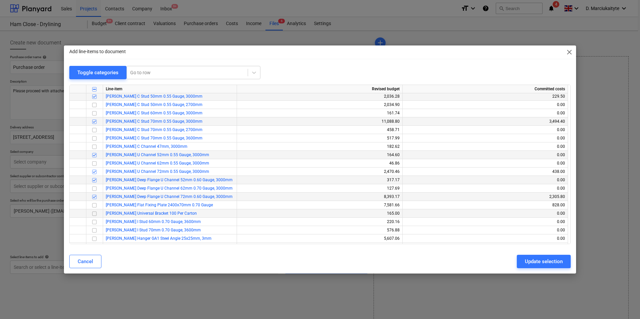
scroll to position [602, 0]
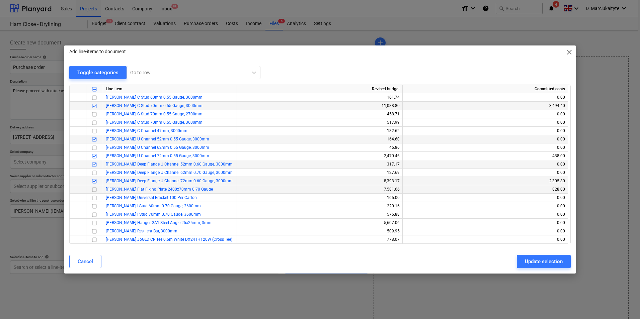
click at [95, 189] on input "checkbox" at bounding box center [94, 190] width 8 height 8
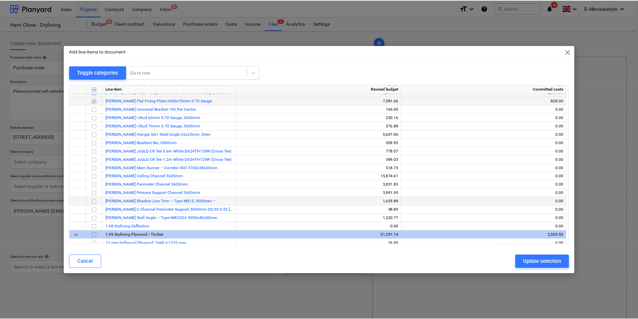
scroll to position [703, 0]
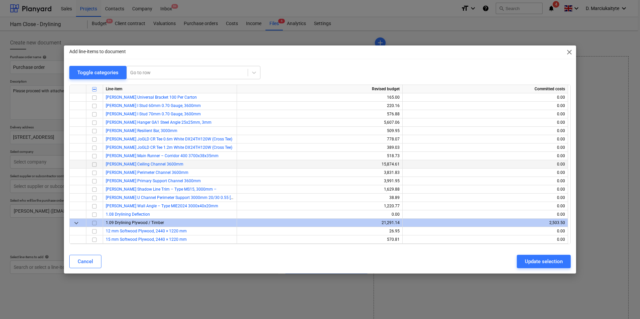
click at [96, 164] on input "checkbox" at bounding box center [94, 165] width 8 height 8
click at [95, 173] on input "checkbox" at bounding box center [94, 173] width 8 height 8
click at [511, 247] on div "Update selection" at bounding box center [544, 261] width 38 height 9
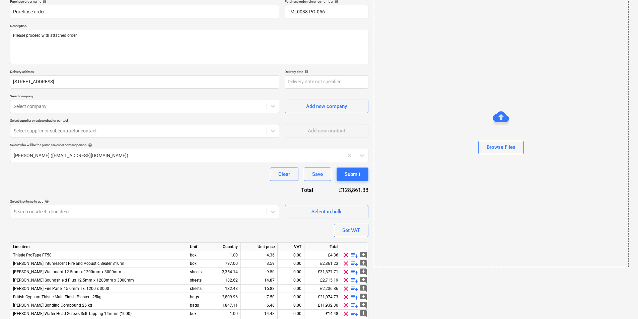
scroll to position [0, 0]
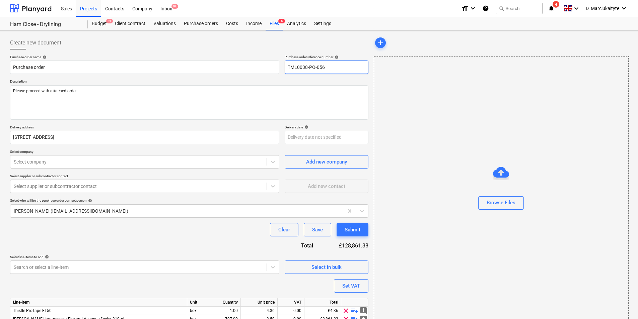
click at [337, 64] on input "TML0038-PO-056" at bounding box center [327, 67] width 84 height 13
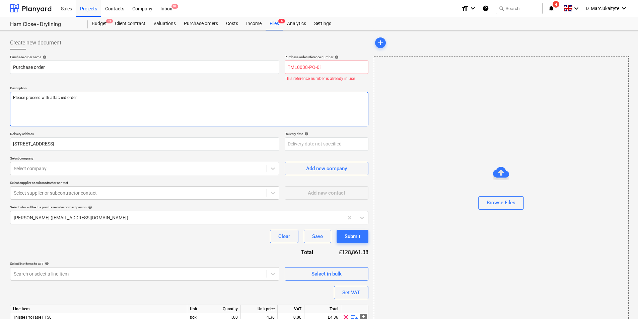
click at [134, 94] on textarea "Please proceed with attached order." at bounding box center [189, 109] width 358 height 34
drag, startPoint x: 329, startPoint y: 64, endPoint x: 333, endPoint y: 65, distance: 4.2
click at [329, 65] on input "TML0038-PO-01" at bounding box center [327, 67] width 84 height 13
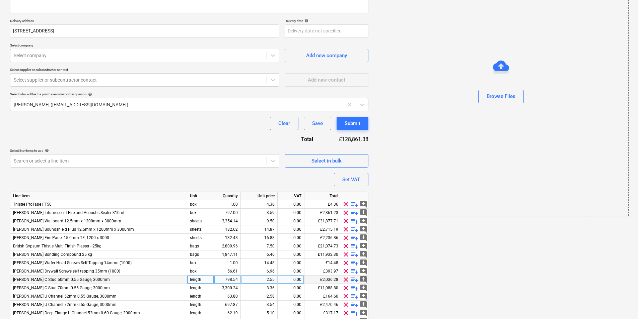
scroll to position [174, 0]
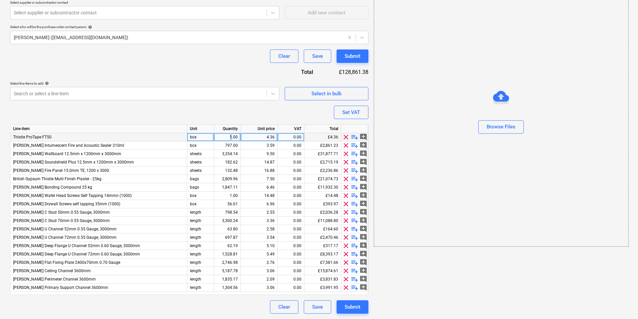
click at [231, 138] on div "1.00" at bounding box center [227, 137] width 21 height 8
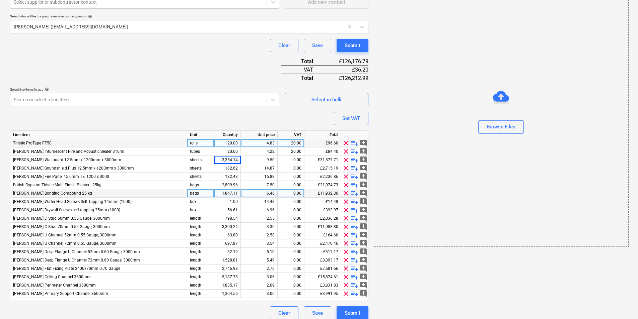
scroll to position [190, 0]
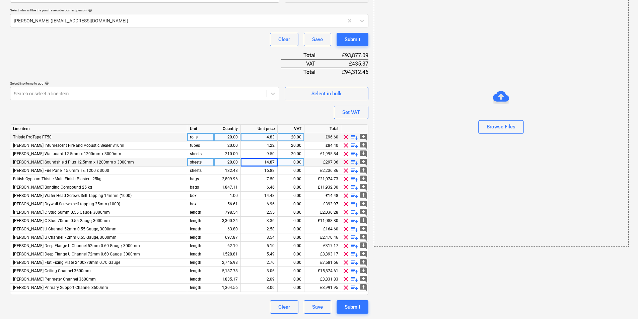
click at [270, 159] on div "14.87" at bounding box center [258, 162] width 31 height 8
click at [272, 161] on input "14.868" at bounding box center [259, 162] width 36 height 8
click at [297, 159] on div "0.00" at bounding box center [290, 162] width 21 height 8
click at [271, 170] on div "16.88" at bounding box center [258, 171] width 31 height 8
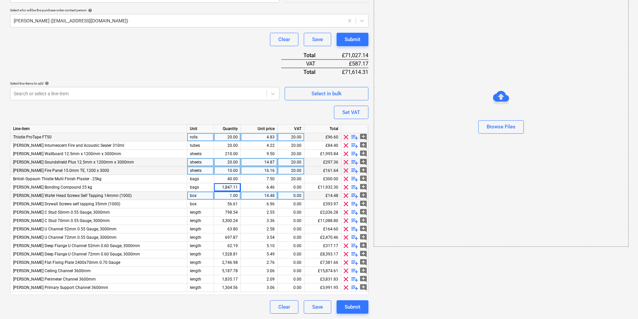
click at [235, 196] on div "1.00" at bounding box center [227, 196] width 21 height 8
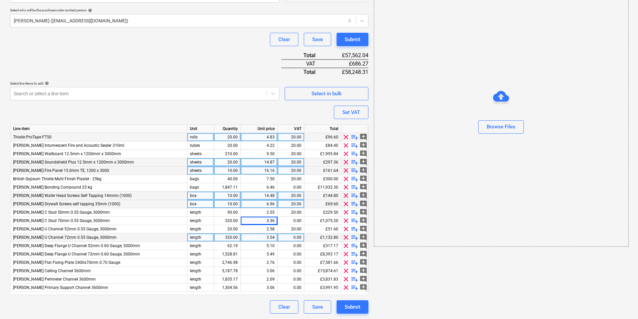
click at [232, 237] on div "320.00" at bounding box center [227, 238] width 21 height 8
click at [228, 247] on div "1,304.56" at bounding box center [227, 288] width 21 height 8
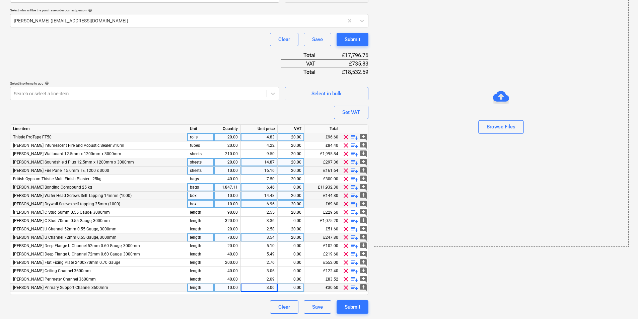
click at [227, 189] on div "1,847.11" at bounding box center [227, 187] width 21 height 8
drag, startPoint x: 297, startPoint y: 187, endPoint x: 313, endPoint y: 184, distance: 16.3
click at [297, 187] on div "0.00" at bounding box center [290, 187] width 21 height 8
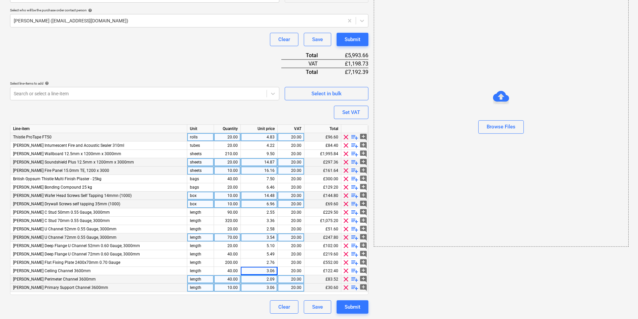
click at [271, 247] on div "2.09" at bounding box center [258, 279] width 31 height 8
click at [257, 247] on div "3.06" at bounding box center [258, 288] width 31 height 8
click at [268, 237] on div "3.54" at bounding box center [258, 238] width 31 height 8
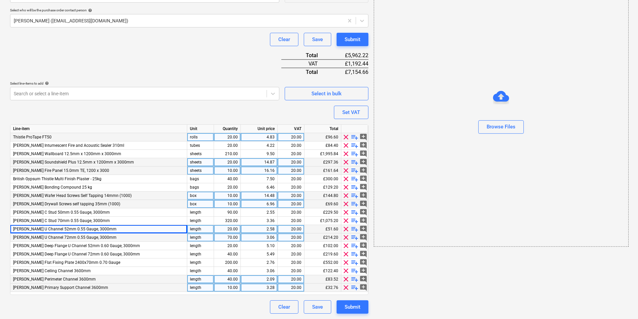
click at [192, 229] on div "length" at bounding box center [200, 229] width 27 height 8
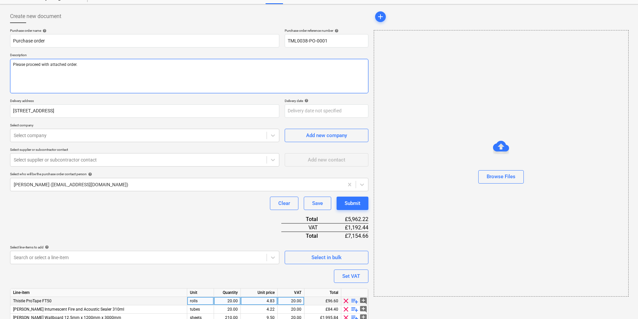
scroll to position [23, 0]
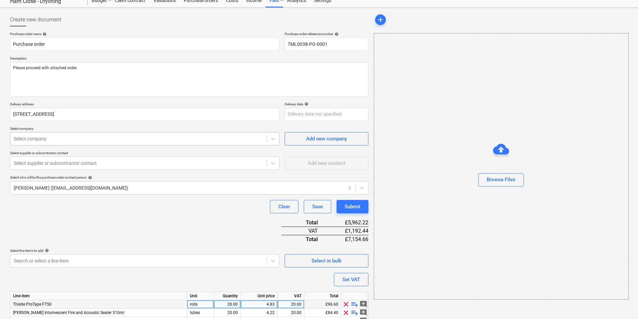
click at [119, 140] on div at bounding box center [138, 139] width 249 height 7
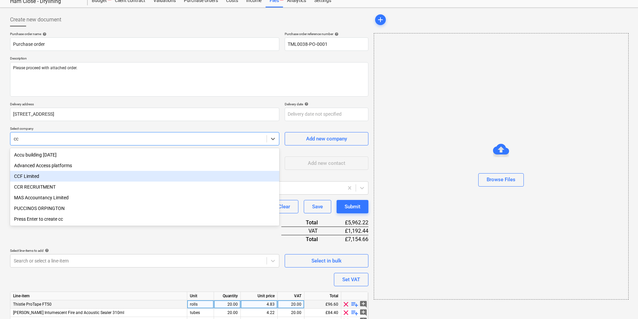
drag, startPoint x: 62, startPoint y: 171, endPoint x: 64, endPoint y: 175, distance: 4.2
click at [64, 175] on div "Accu building tomorrow Advanced Access platforms CCF Limited CCR RECRUITMENT MA…" at bounding box center [144, 187] width 269 height 78
click at [64, 177] on div "CCF Limited" at bounding box center [144, 176] width 269 height 11
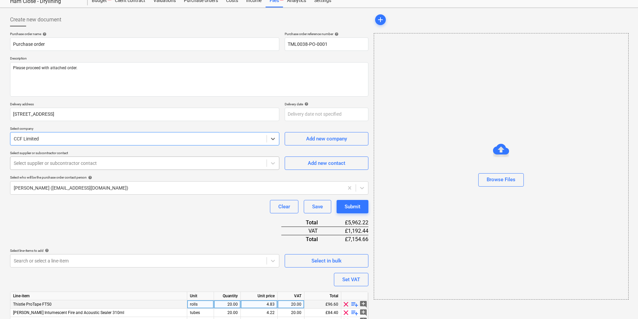
click at [69, 162] on div at bounding box center [138, 163] width 249 height 7
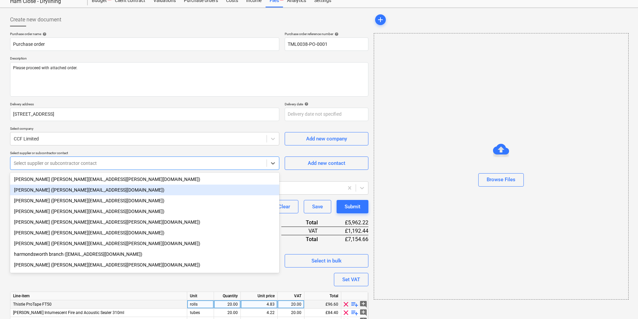
click at [73, 187] on div "Tracey Chittenden (tracey.chittenden2@ccfltd.co.uk)" at bounding box center [144, 190] width 269 height 11
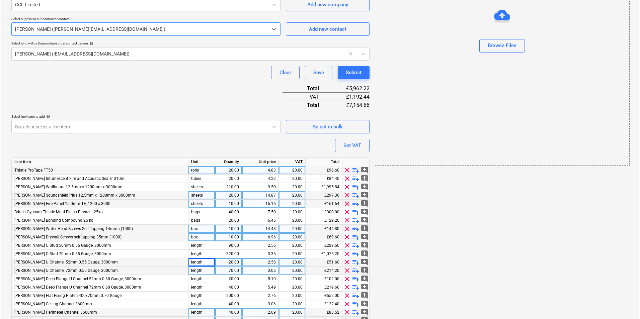
scroll to position [190, 0]
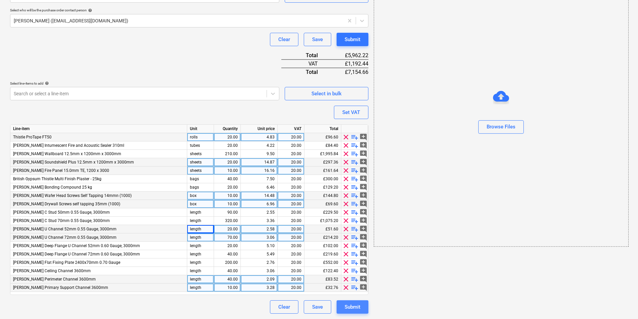
click at [356, 247] on div "Submit" at bounding box center [352, 307] width 16 height 9
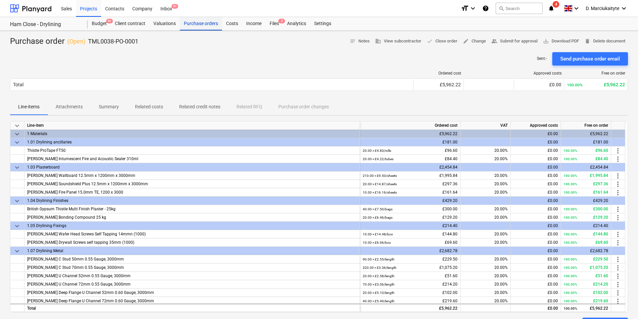
click at [208, 27] on div "Purchase orders" at bounding box center [201, 23] width 42 height 13
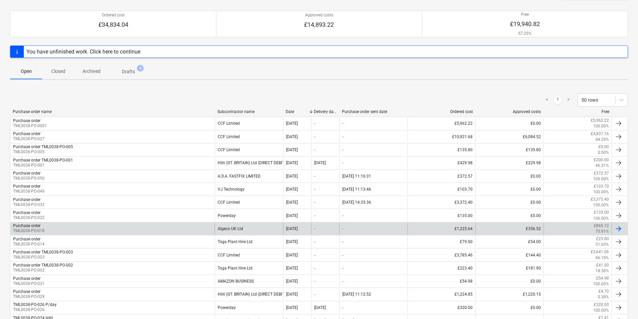
scroll to position [98, 0]
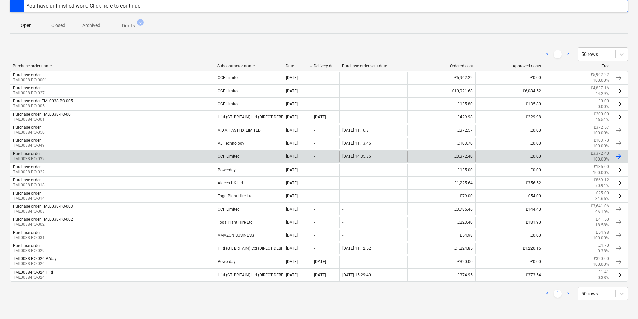
click at [138, 156] on div "Purchase order TML0038-PO-032" at bounding box center [112, 156] width 204 height 11
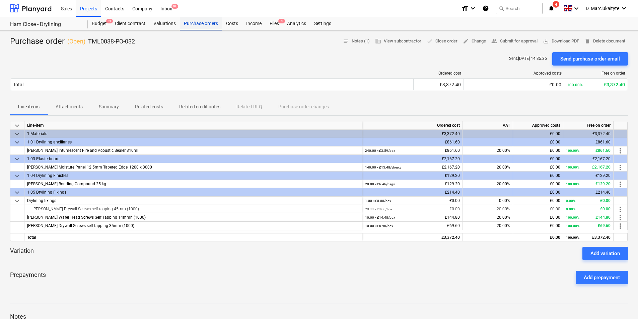
click at [193, 21] on div "Purchase orders" at bounding box center [201, 23] width 42 height 13
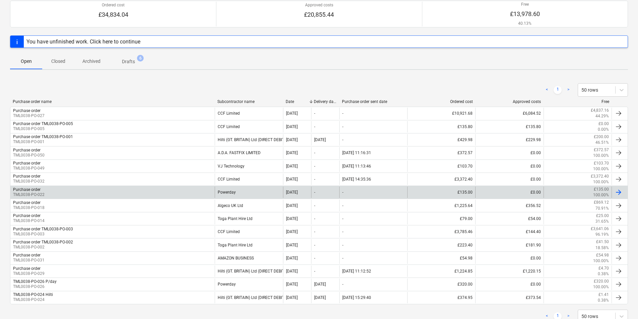
scroll to position [67, 0]
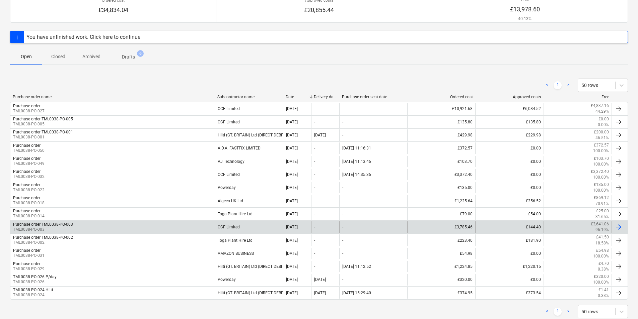
click at [73, 225] on div "Purchase order TML0038-PO-003 TML0038-PO-003" at bounding box center [112, 227] width 204 height 11
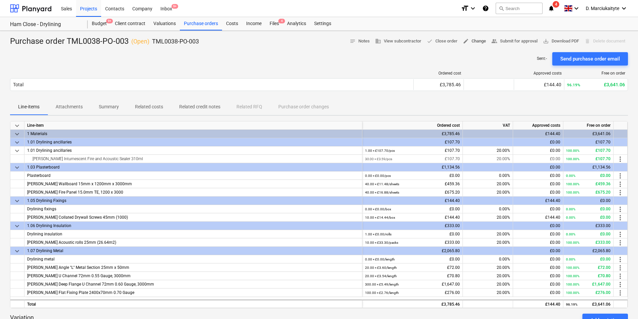
click at [477, 39] on span "edit Change" at bounding box center [474, 41] width 23 height 8
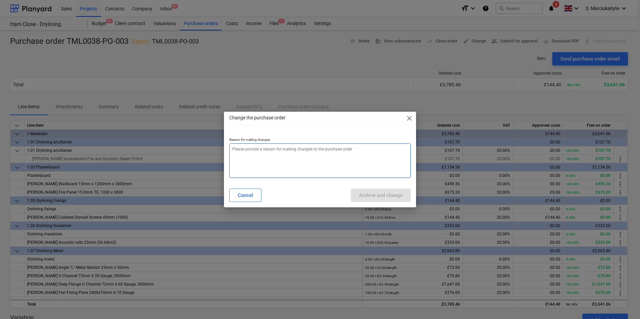
drag, startPoint x: 290, startPoint y: 154, endPoint x: 310, endPoint y: 146, distance: 21.9
click at [290, 154] on textarea at bounding box center [319, 161] width 181 height 34
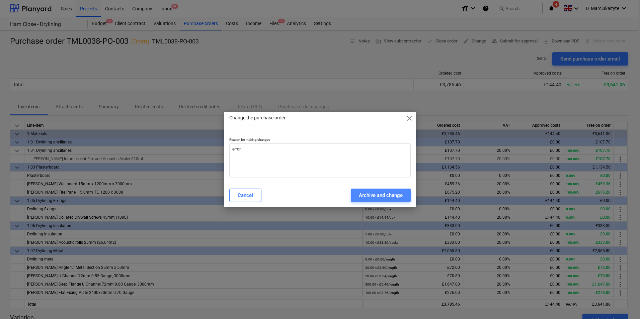
click at [372, 193] on div "Archive and change" at bounding box center [381, 195] width 44 height 9
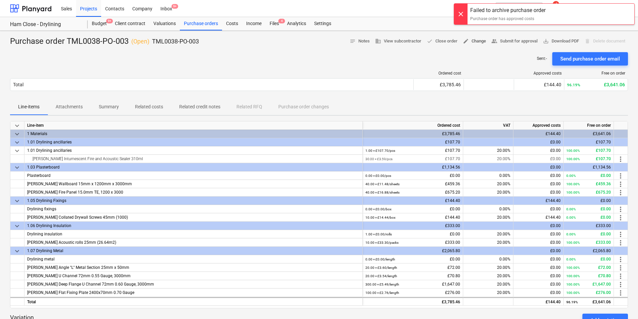
click at [472, 42] on span "edit Change" at bounding box center [474, 41] width 23 height 8
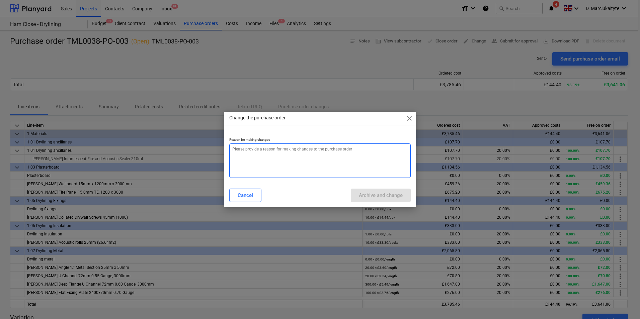
click at [333, 153] on textarea at bounding box center [319, 161] width 181 height 34
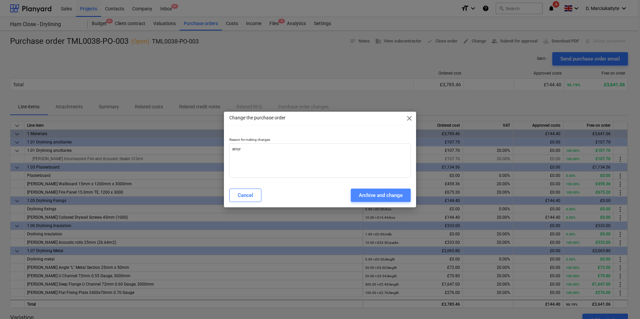
drag, startPoint x: 394, startPoint y: 192, endPoint x: 393, endPoint y: 195, distance: 3.7
click at [393, 194] on div "Archive and change" at bounding box center [381, 195] width 44 height 9
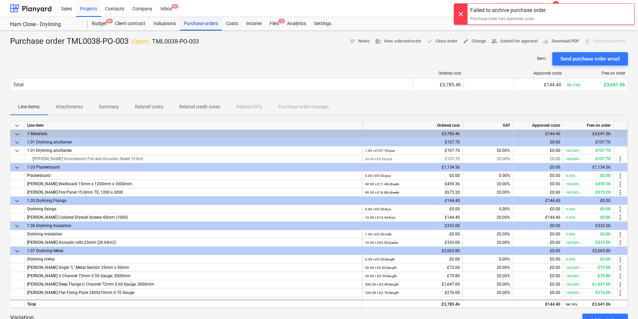
click at [200, 26] on div "Purchase orders" at bounding box center [201, 23] width 42 height 13
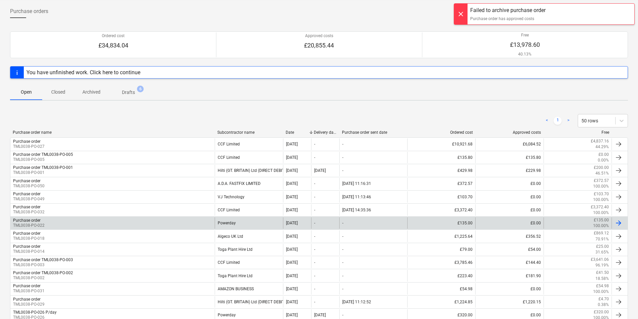
scroll to position [85, 0]
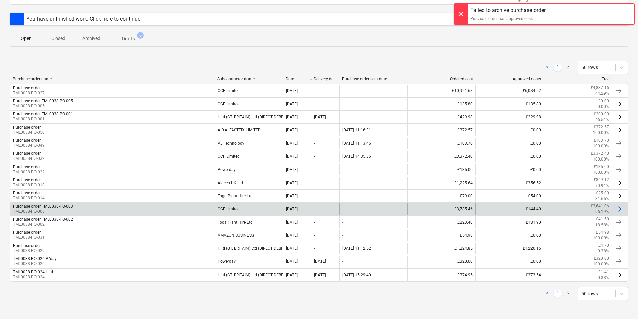
click at [82, 208] on div "Purchase order TML0038-PO-003 TML0038-PO-003" at bounding box center [112, 209] width 204 height 11
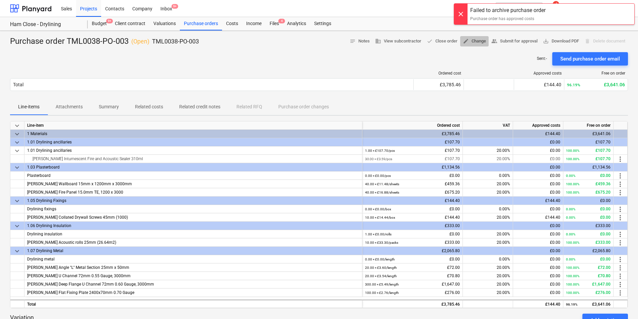
click at [469, 43] on span "edit Change" at bounding box center [474, 41] width 23 height 8
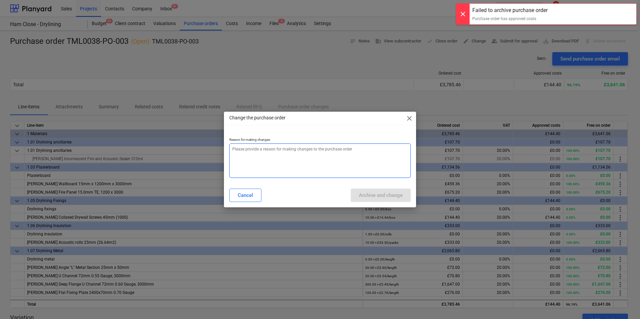
click at [296, 160] on textarea at bounding box center [319, 161] width 181 height 34
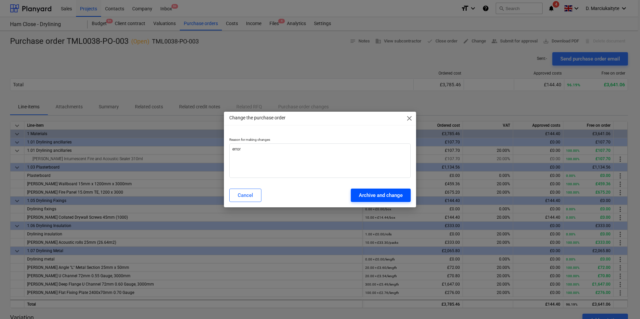
click at [375, 196] on div "Archive and change" at bounding box center [381, 195] width 44 height 9
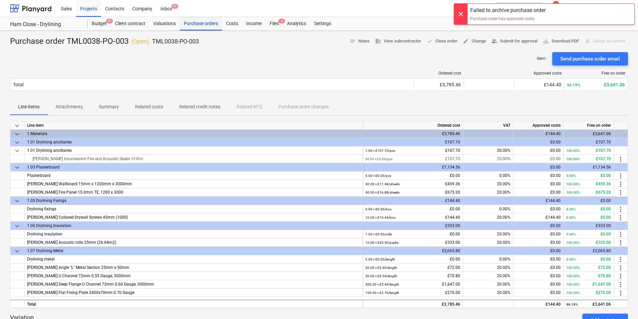
click at [210, 25] on div "Purchase orders" at bounding box center [201, 23] width 42 height 13
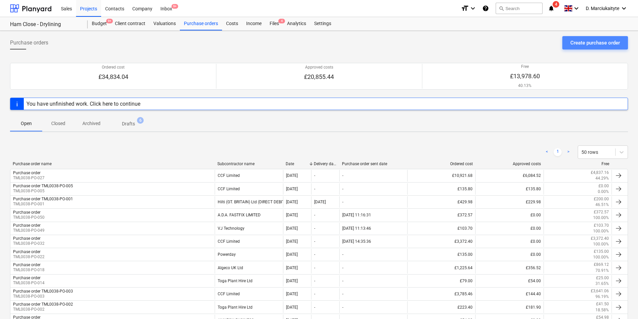
click at [511, 42] on div "Create purchase order" at bounding box center [595, 42] width 50 height 9
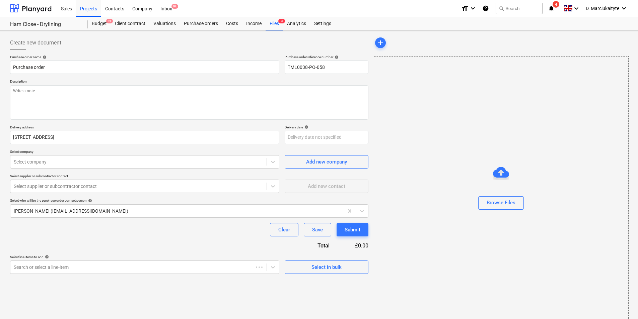
click at [348, 59] on div "Purchase order reference number help" at bounding box center [327, 57] width 84 height 4
click at [346, 66] on input "TML0038-PO-058" at bounding box center [327, 67] width 84 height 13
click at [230, 96] on textarea at bounding box center [189, 102] width 358 height 34
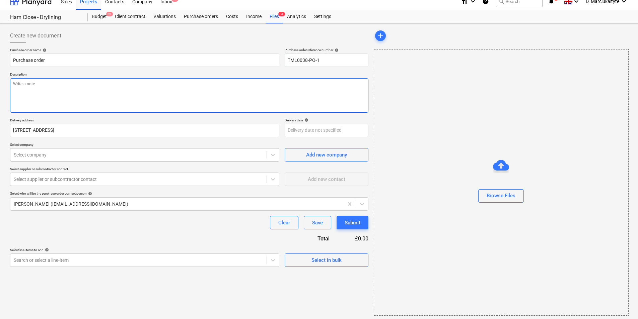
scroll to position [9, 0]
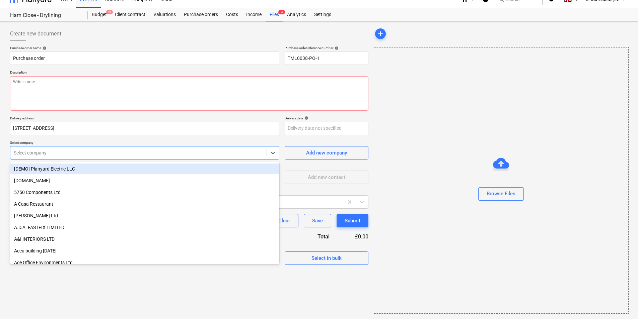
click at [223, 157] on div "Select company" at bounding box center [138, 152] width 256 height 9
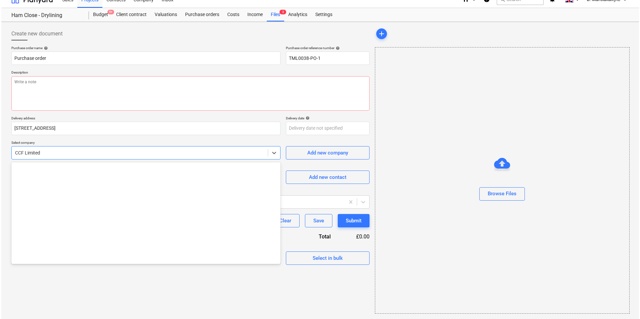
scroll to position [1101, 0]
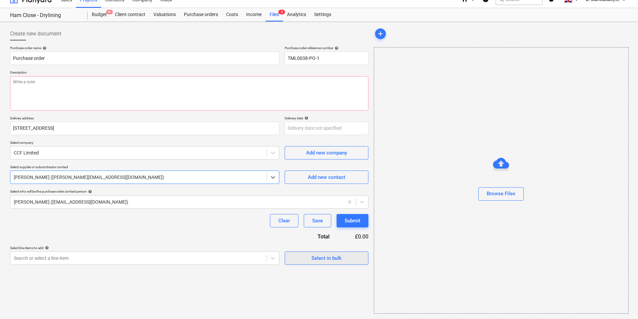
click at [339, 247] on div "Select in bulk" at bounding box center [326, 258] width 30 height 9
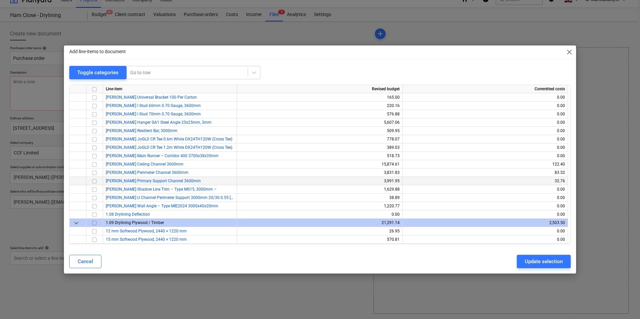
scroll to position [669, 0]
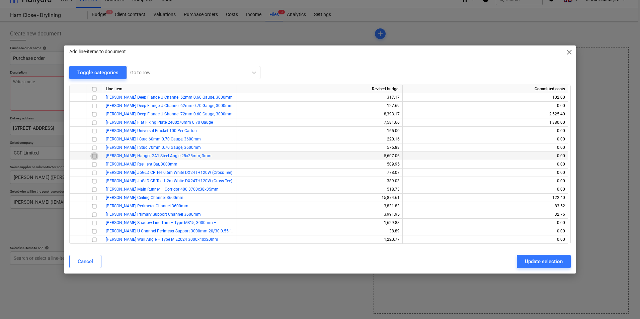
click at [96, 157] on input "checkbox" at bounding box center [94, 156] width 8 height 8
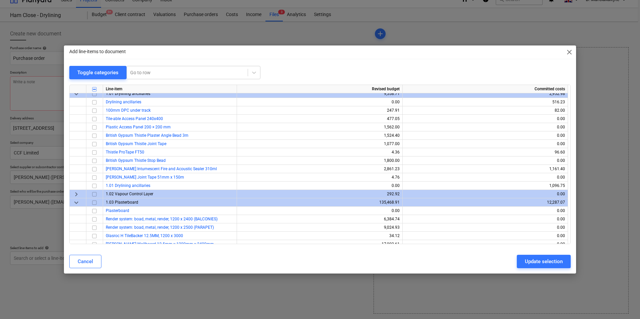
scroll to position [0, 0]
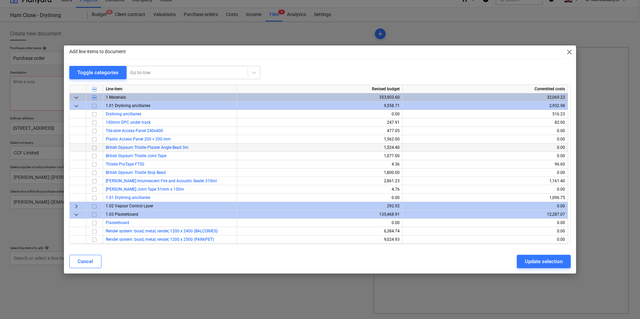
click at [95, 149] on input "checkbox" at bounding box center [94, 148] width 8 height 8
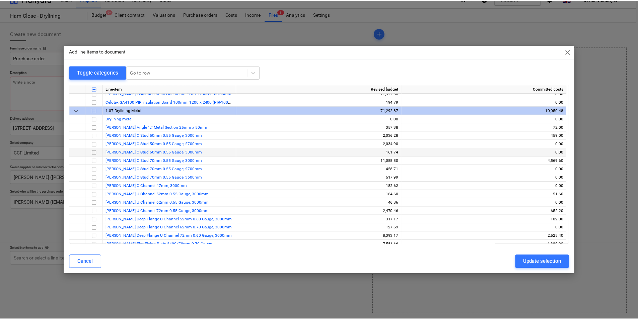
scroll to position [569, 0]
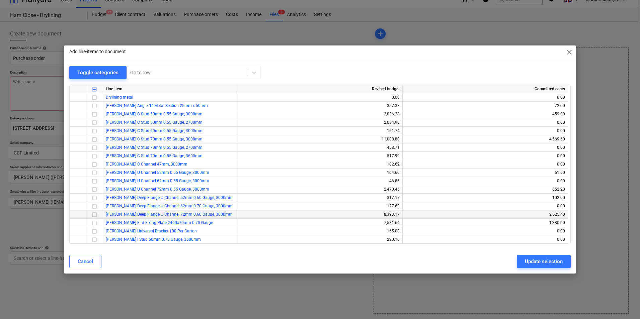
click at [95, 215] on input "checkbox" at bounding box center [94, 215] width 8 height 8
click at [511, 247] on button "Update selection" at bounding box center [544, 261] width 54 height 13
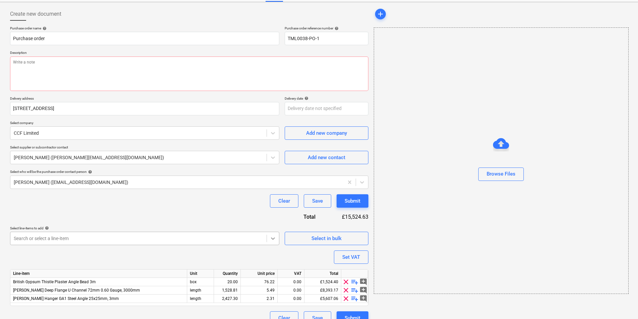
scroll to position [40, 0]
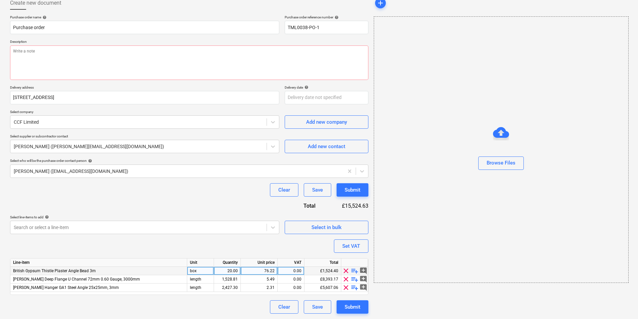
click at [233, 247] on div "20.00" at bounding box center [227, 271] width 21 height 8
click at [272, 247] on div "0.75" at bounding box center [258, 271] width 31 height 8
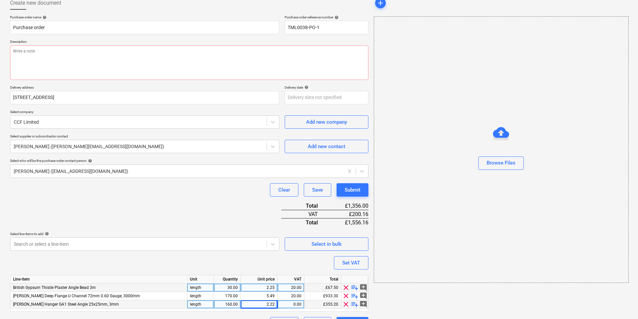
click at [302, 247] on div "0.00" at bounding box center [290, 305] width 27 height 8
click at [269, 247] on div "2.25" at bounding box center [258, 288] width 31 height 8
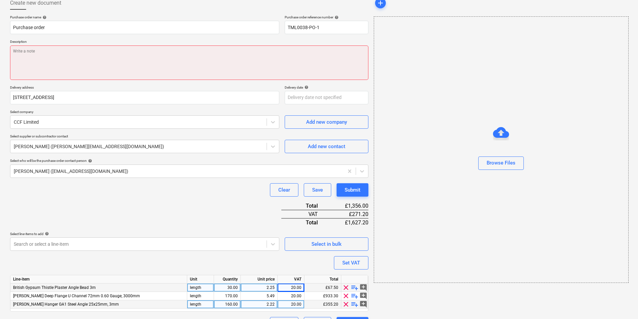
click at [101, 57] on textarea at bounding box center [189, 63] width 358 height 34
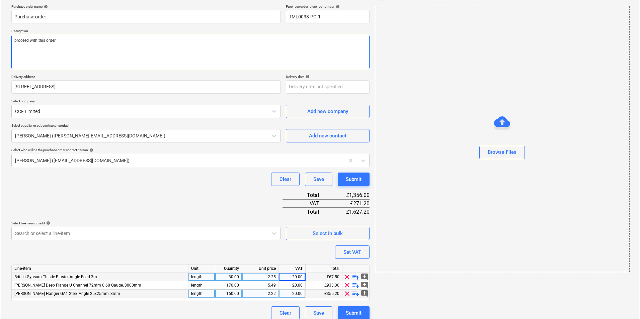
scroll to position [57, 0]
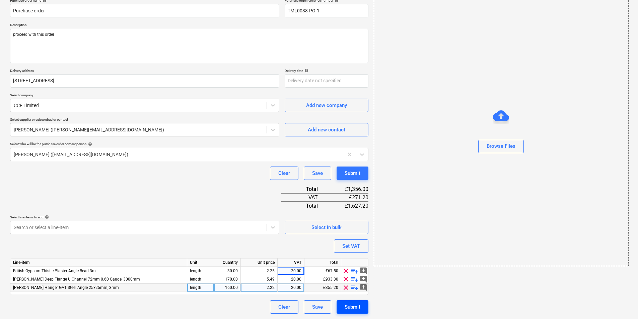
click at [345, 247] on button "Submit" at bounding box center [352, 307] width 32 height 13
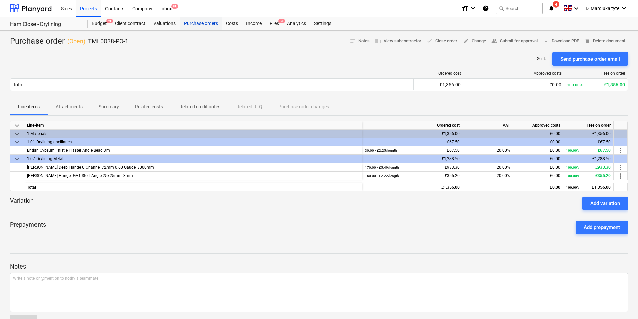
click at [202, 26] on div "Purchase orders" at bounding box center [201, 23] width 42 height 13
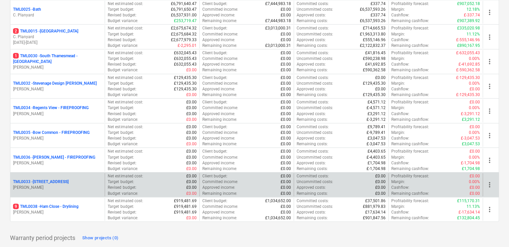
scroll to position [750, 0]
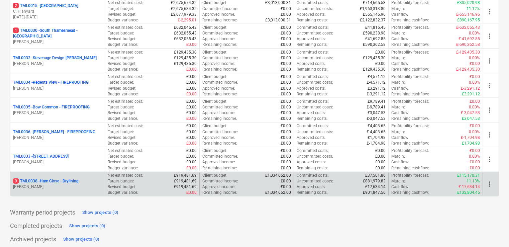
click at [54, 180] on p "9 TML0038 - Ham Close - Drylining" at bounding box center [46, 181] width 66 height 6
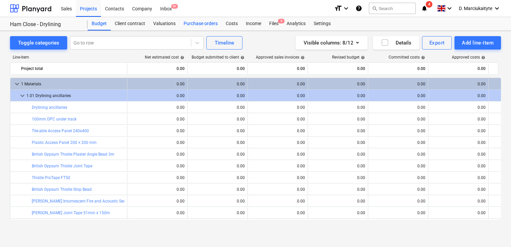
click at [202, 25] on div "Purchase orders" at bounding box center [201, 23] width 42 height 13
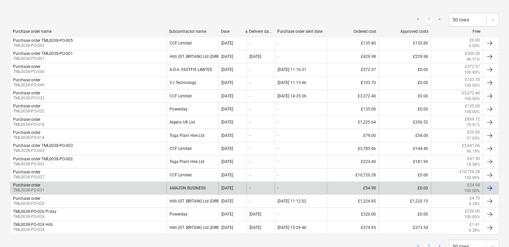
scroll to position [155, 0]
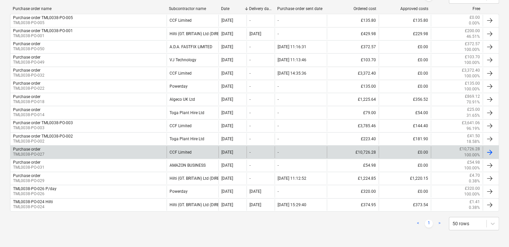
click at [88, 152] on div "Purchase order TML0038-PO-027" at bounding box center [88, 151] width 156 height 11
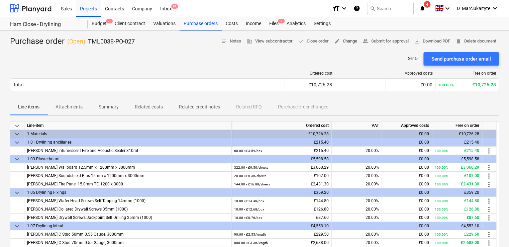
click at [339, 38] on span "edit Change" at bounding box center [345, 41] width 23 height 8
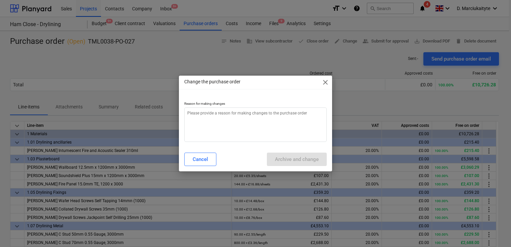
type textarea "x"
click at [210, 126] on textarea at bounding box center [255, 124] width 143 height 34
type textarea "e"
type textarea "x"
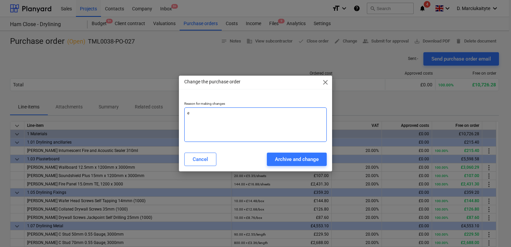
type textarea "er"
type textarea "x"
type textarea "err"
type textarea "x"
type textarea "erro"
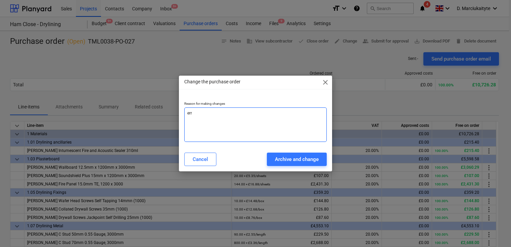
type textarea "x"
type textarea "error"
type textarea "x"
type textarea "error"
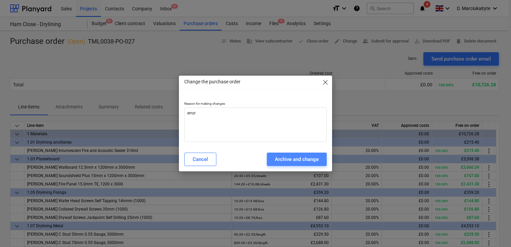
click at [293, 161] on div "Archive and change" at bounding box center [297, 159] width 44 height 9
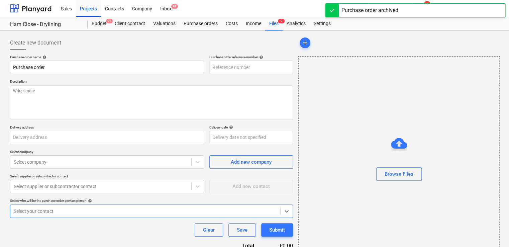
type textarea "x"
type input "TML0038-PO-027"
type textarea "Good morning, I hope you are keeping well. Please proceed with attached order. …"
type input "[STREET_ADDRESS]"
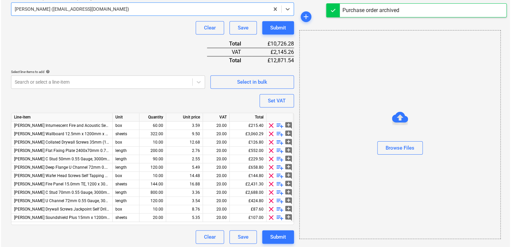
scroll to position [238, 0]
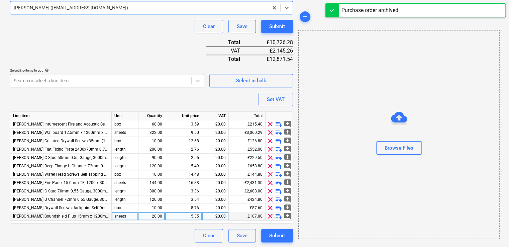
click at [187, 216] on div "5.35" at bounding box center [183, 216] width 31 height 8
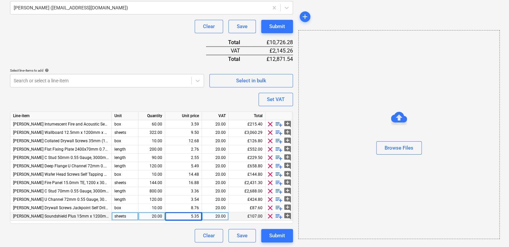
type textarea "x"
drag, startPoint x: 191, startPoint y: 218, endPoint x: 213, endPoint y: 212, distance: 22.6
click at [192, 218] on div "5.35" at bounding box center [183, 216] width 31 height 8
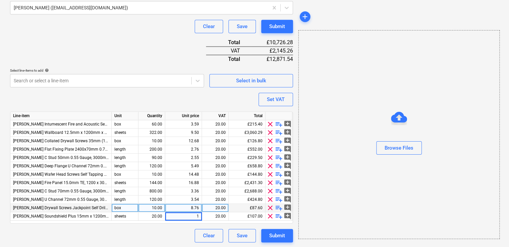
type input "18"
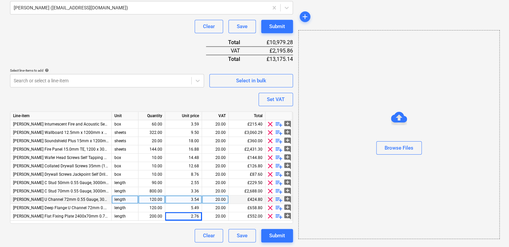
type textarea "x"
click at [192, 197] on div "3.54" at bounding box center [183, 199] width 31 height 8
type input "3.06"
click at [279, 234] on div "Submit" at bounding box center [277, 235] width 16 height 9
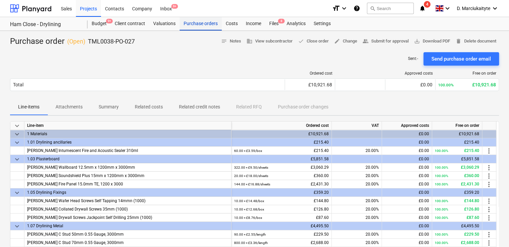
click at [196, 22] on div "Purchase orders" at bounding box center [201, 23] width 42 height 13
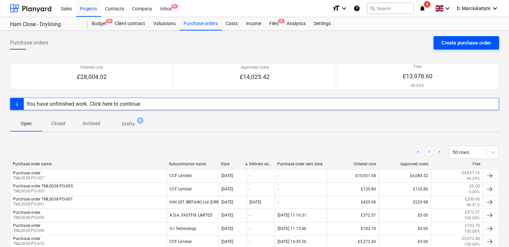
click at [456, 39] on div "Create purchase order" at bounding box center [467, 42] width 50 height 9
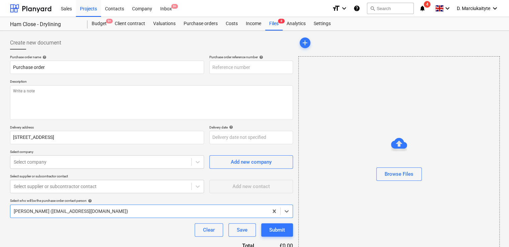
type textarea "x"
type input "TML0038-PO-055"
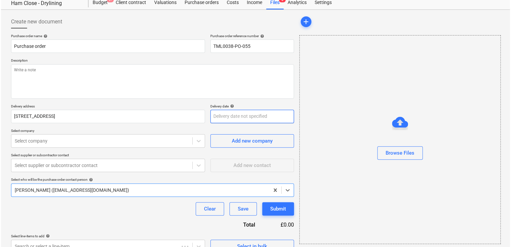
scroll to position [32, 0]
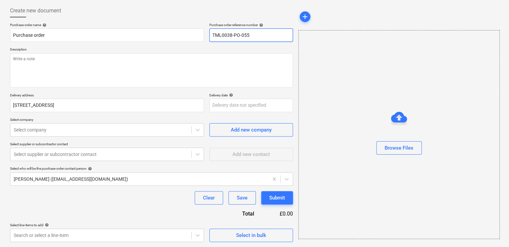
click at [257, 37] on input "TML0038-PO-055" at bounding box center [252, 34] width 84 height 13
type textarea "x"
type input "TML0038-PO-05"
type textarea "x"
type input "TML0038-PO-0"
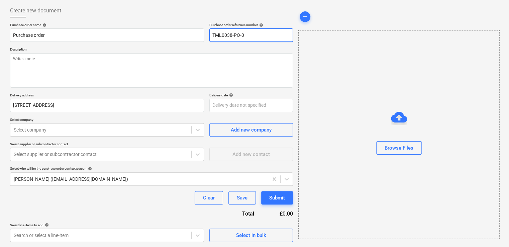
type textarea "x"
type input "TML0038-PO-02"
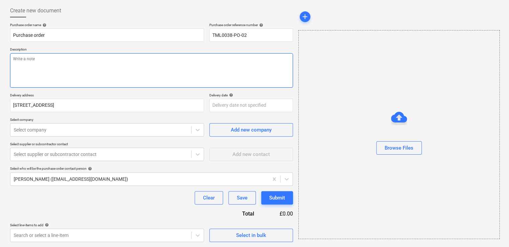
click at [46, 64] on textarea at bounding box center [151, 70] width 283 height 34
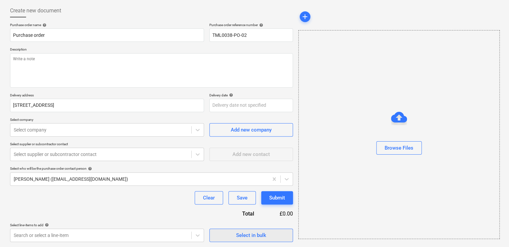
click at [234, 236] on span "Select in bulk" at bounding box center [251, 235] width 67 height 9
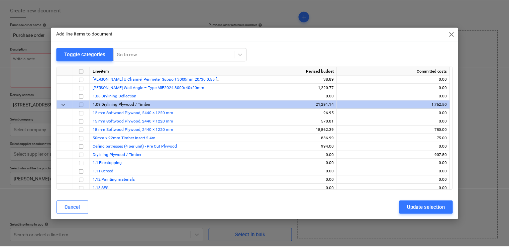
scroll to position [803, 0]
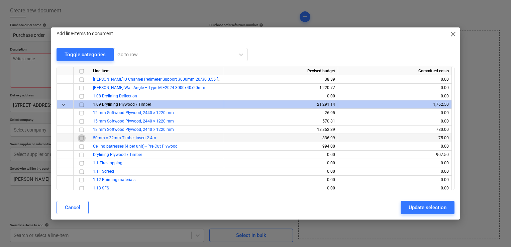
click at [82, 138] on input "checkbox" at bounding box center [82, 138] width 8 height 8
click at [83, 129] on input "checkbox" at bounding box center [82, 130] width 8 height 8
click at [420, 206] on div "Update selection" at bounding box center [428, 207] width 38 height 9
type textarea "x"
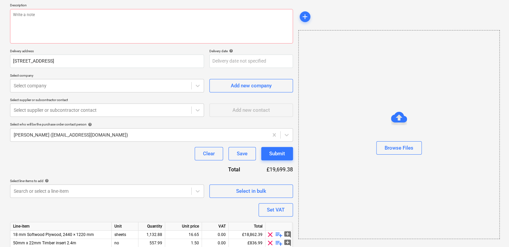
scroll to position [103, 0]
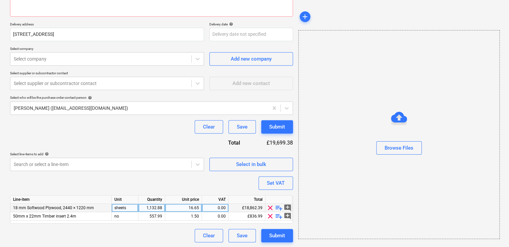
click at [156, 210] on div "1,132.88" at bounding box center [151, 208] width 21 height 8
type input "50"
type textarea "x"
type input "50"
type textarea "x"
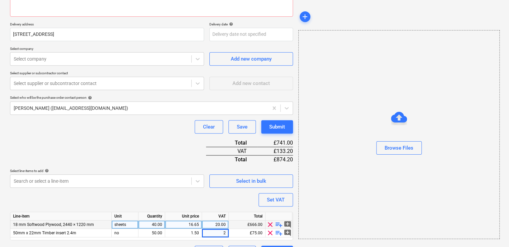
type input "20"
type textarea "x"
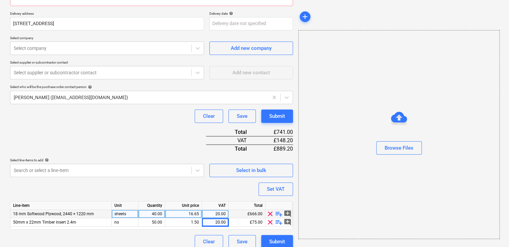
scroll to position [120, 0]
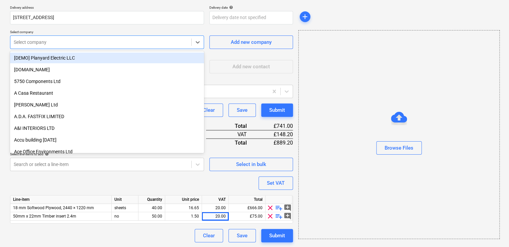
drag, startPoint x: 141, startPoint y: 46, endPoint x: 197, endPoint y: 43, distance: 56.0
click at [141, 46] on div "Select company" at bounding box center [100, 41] width 181 height 9
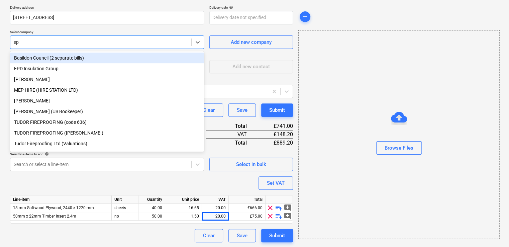
type input "epd"
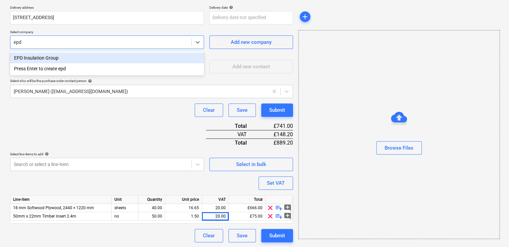
click at [77, 59] on div "EPD Insulation Group" at bounding box center [107, 58] width 194 height 11
type textarea "x"
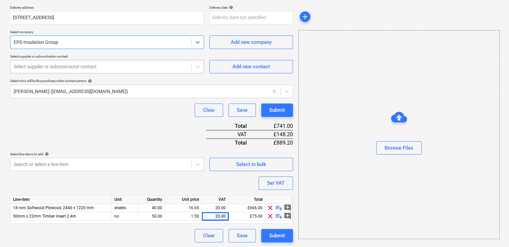
click at [75, 68] on div at bounding box center [101, 66] width 174 height 7
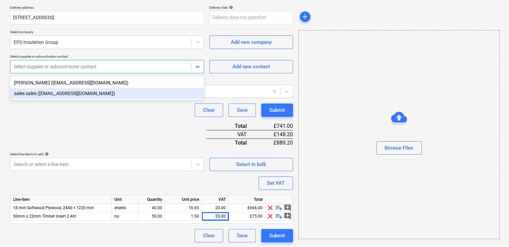
click at [64, 93] on div "sales sales (sales@epdinsulationgroup.co.uk)" at bounding box center [107, 93] width 194 height 11
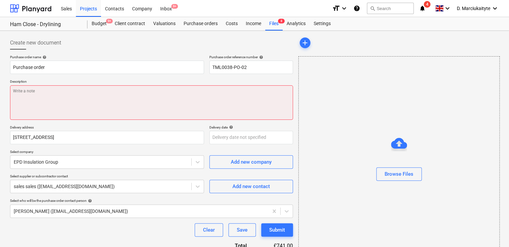
click at [173, 97] on textarea at bounding box center [151, 102] width 283 height 34
type textarea "x"
type textarea "h"
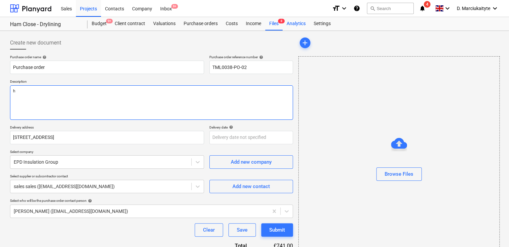
type textarea "x"
type textarea "hi"
type textarea "x"
type textarea "hi,"
type textarea "x"
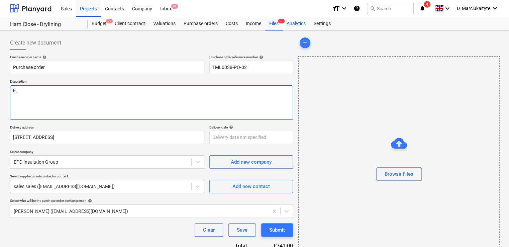
type textarea "hi,"
type textarea "x"
type textarea "hi,"
type textarea "x"
type textarea "hi, ]"
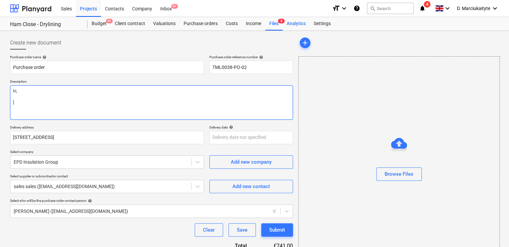
type textarea "x"
type textarea "hi, ]]"
type textarea "x"
type textarea "hi, ]]]"
type textarea "x"
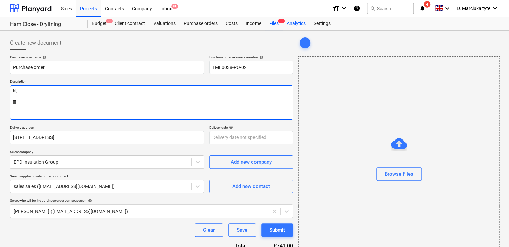
type textarea "hi, ]]"
type textarea "x"
type textarea "hi, ]"
type textarea "x"
type textarea "hi,"
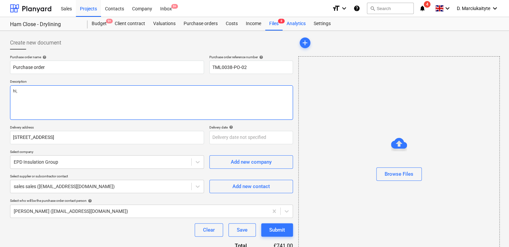
type textarea "x"
type textarea "hi,"
type textarea "x"
type textarea "hi,"
type textarea "x"
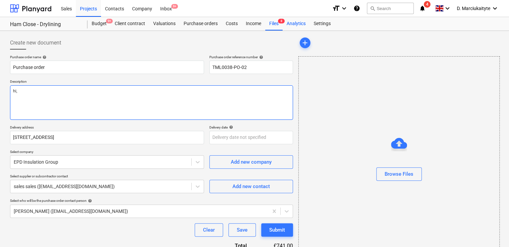
type textarea "hi"
type textarea "x"
type textarea "h"
type textarea "x"
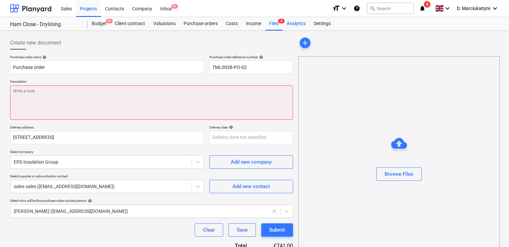
type textarea "x"
type textarea "h"
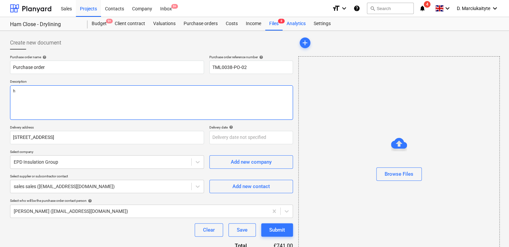
type textarea "x"
type textarea "hi"
type textarea "x"
type textarea "hi,"
type textarea "x"
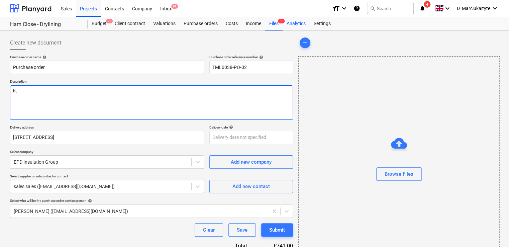
type textarea "hi,"
type textarea "x"
type textarea "hi,"
type textarea "x"
type textarea "hi,"
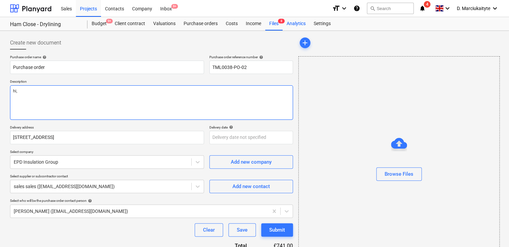
type textarea "x"
type textarea "hi,"
type textarea "x"
type textarea "hi"
type textarea "x"
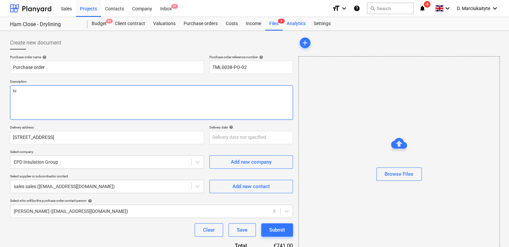
type textarea "h"
type textarea "x"
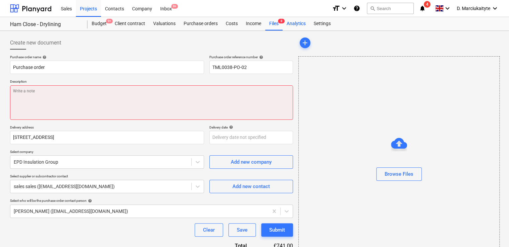
type textarea "x"
type textarea "H"
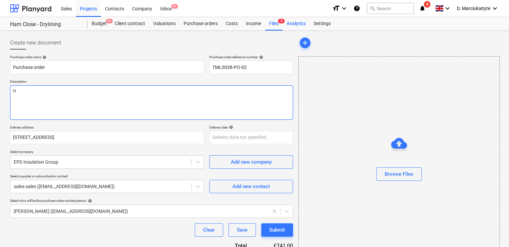
type textarea "x"
type textarea "Hi"
type textarea "x"
type textarea "Hi,"
type textarea "x"
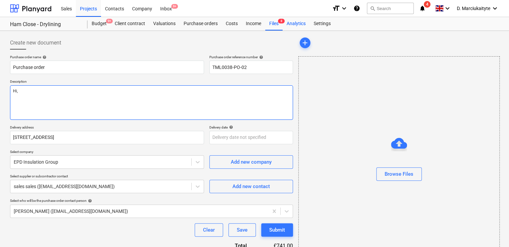
type textarea "Hi,"
type textarea "x"
type textarea "Hi,"
type textarea "x"
type textarea "Hi, p"
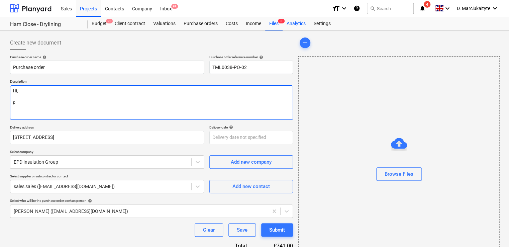
type textarea "x"
type textarea "Hi, pl"
type textarea "x"
type textarea "Hi, ple"
type textarea "x"
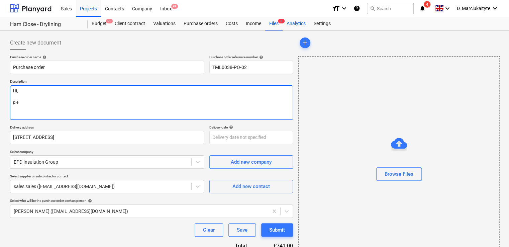
type textarea "Hi, plea"
type textarea "x"
type textarea "Hi, pleas"
type textarea "x"
type textarea "Hi, please"
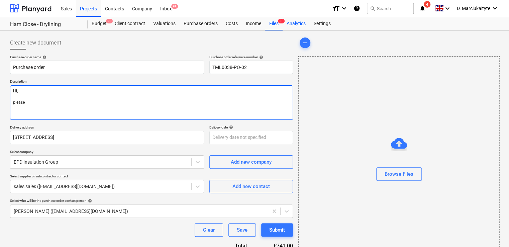
type textarea "x"
type textarea "Hi, please"
type textarea "x"
type textarea "Hi, please p"
type textarea "x"
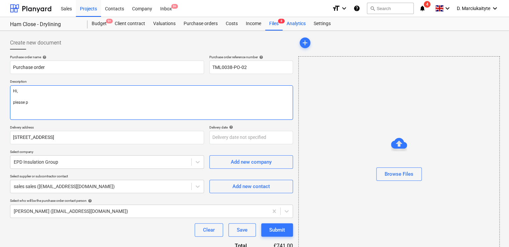
type textarea "Hi, please pr"
type textarea "x"
type textarea "Hi, please pro"
type textarea "x"
type textarea "Hi, please proc"
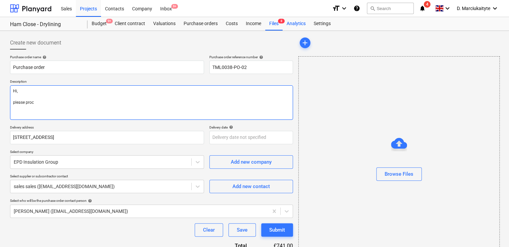
type textarea "x"
type textarea "Hi, please proce"
type textarea "x"
type textarea "Hi, please procee"
type textarea "x"
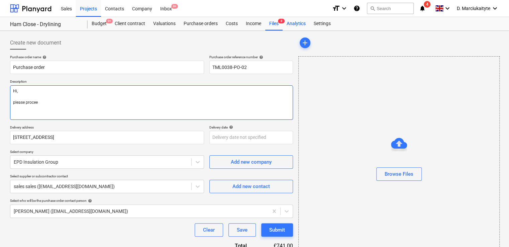
type textarea "Hi, please proceed"
type textarea "x"
type textarea "Hi, please proceed"
type textarea "x"
type textarea "Hi, please proceed w"
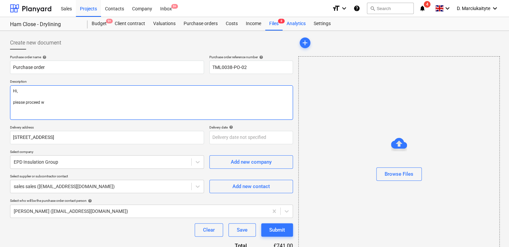
type textarea "x"
type textarea "Hi, please proceed wi"
type textarea "x"
type textarea "Hi, please proceed wit"
type textarea "x"
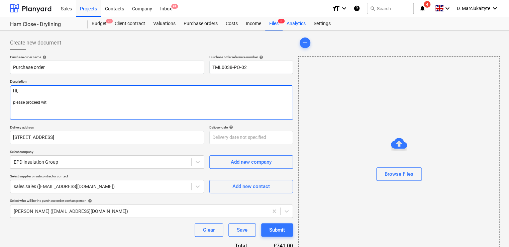
type textarea "Hi, please proceed with"
type textarea "x"
type textarea "Hi, please proceed with"
type textarea "x"
type textarea "Hi, please proceed with a"
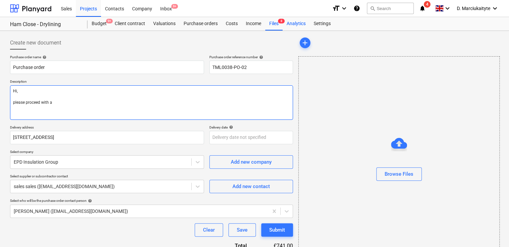
type textarea "x"
type textarea "Hi, please proceed with at"
type textarea "x"
type textarea "Hi, please proceed with att"
type textarea "x"
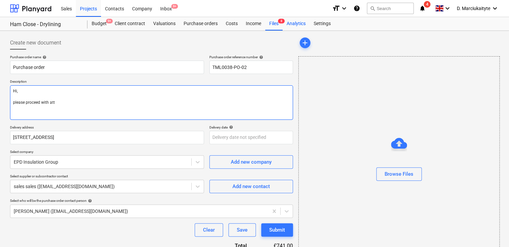
type textarea "Hi, please proceed with atta"
type textarea "x"
type textarea "Hi, please proceed with attac"
type textarea "x"
type textarea "Hi, please proceed with attach"
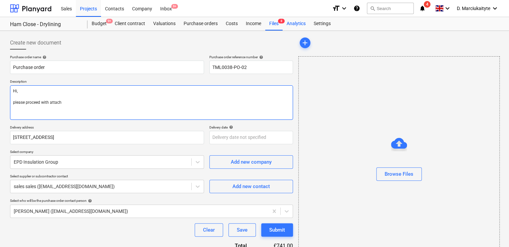
type textarea "x"
type textarea "Hi, please proceed with attache"
type textarea "x"
type textarea "Hi, please proceed with attach"
type textarea "x"
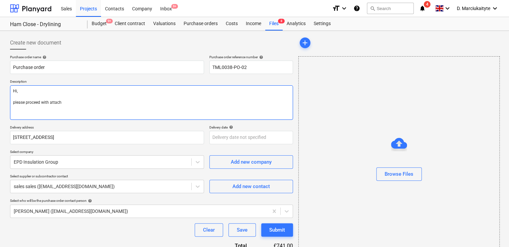
type textarea "Hi, please proceed with attac"
type textarea "x"
type textarea "Hi, please proceed with attach"
type textarea "x"
type textarea "Hi, please proceed with attache"
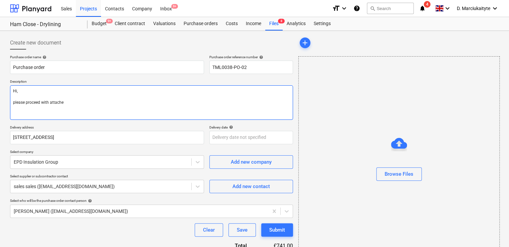
type textarea "x"
type textarea "Hi, please proceed with attached"
type textarea "x"
type textarea "Hi, please proceed with attached"
type textarea "x"
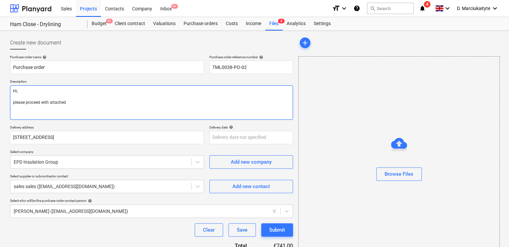
type textarea "Hi, lease proceed with attached"
type textarea "x"
type textarea "Hi, please proceed with attached"
type textarea "x"
type textarea "Hi, lease proceed with attached"
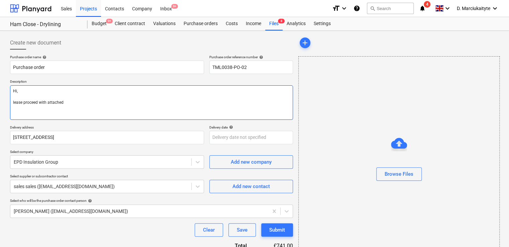
type textarea "x"
type textarea "Hi, Please proceed with attached"
type textarea "x"
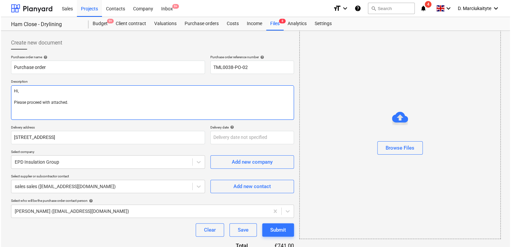
scroll to position [120, 0]
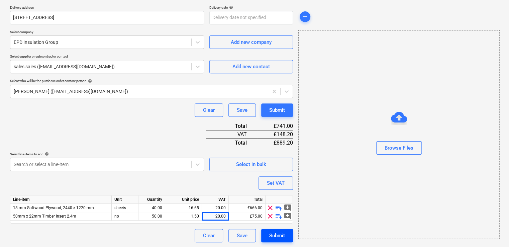
type textarea "Hi, Please proceed with attached."
click at [283, 234] on div "Submit" at bounding box center [277, 235] width 16 height 9
type textarea "x"
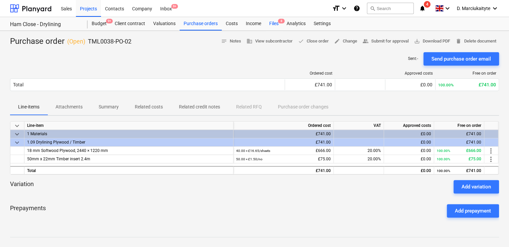
click at [277, 24] on div "Files 8" at bounding box center [273, 23] width 17 height 13
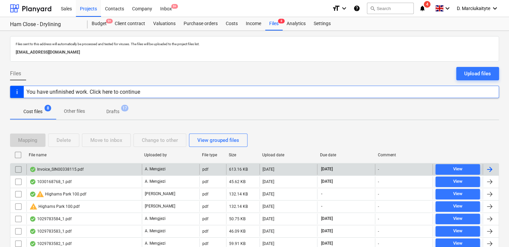
click at [63, 170] on div "Invoice_SIN00338115.pdf" at bounding box center [56, 169] width 54 height 5
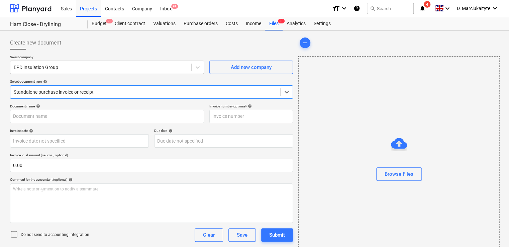
type input "SIN00338115"
type input "16 Sep 2025"
type input "31 Oct 2025"
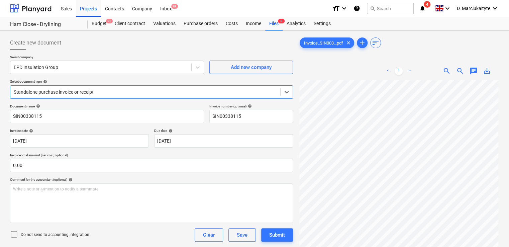
click at [113, 85] on div "Select document type help Select is focused ,type to refine list, press Down to…" at bounding box center [151, 88] width 283 height 19
drag, startPoint x: 113, startPoint y: 85, endPoint x: 108, endPoint y: 92, distance: 8.2
click at [109, 91] on div at bounding box center [145, 92] width 263 height 7
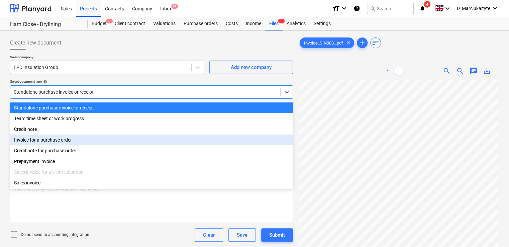
click at [68, 141] on div "Invoice for a purchase order" at bounding box center [151, 140] width 283 height 11
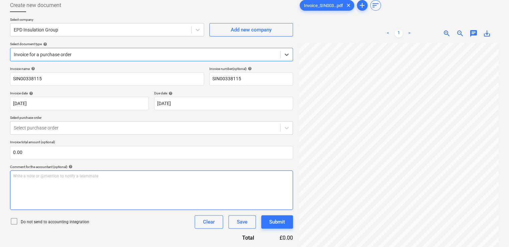
scroll to position [67, 0]
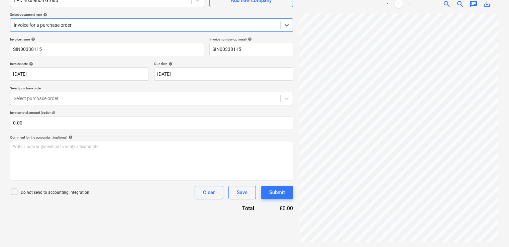
click at [65, 106] on div "Invoice name help SIN00338115 Invoice number (optional) help SIN00338115 Invoic…" at bounding box center [151, 124] width 283 height 175
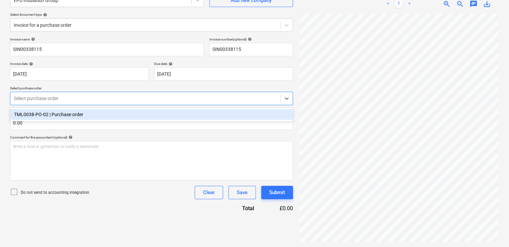
click at [66, 98] on div at bounding box center [145, 98] width 263 height 7
click at [72, 113] on div "TML0038-PO-02 | Purchase order" at bounding box center [151, 114] width 283 height 11
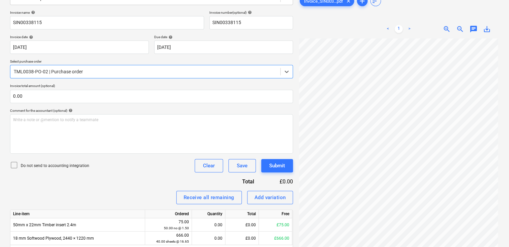
scroll to position [118, 0]
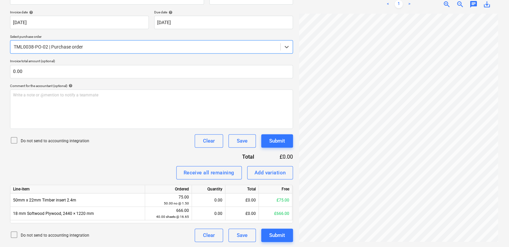
drag, startPoint x: 212, startPoint y: 202, endPoint x: 285, endPoint y: 182, distance: 75.8
click at [212, 202] on div "0.00" at bounding box center [209, 199] width 28 height 13
type input "50"
type input "40"
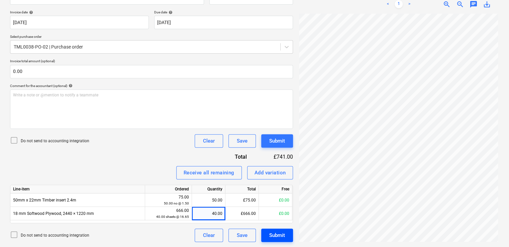
click at [267, 237] on button "Submit" at bounding box center [277, 235] width 32 height 13
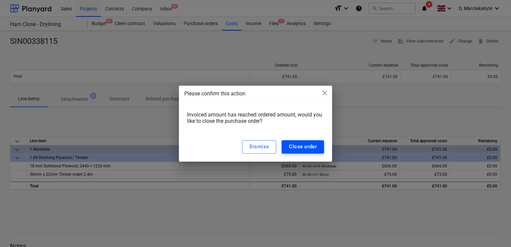
click at [290, 145] on div "Close order" at bounding box center [303, 146] width 28 height 9
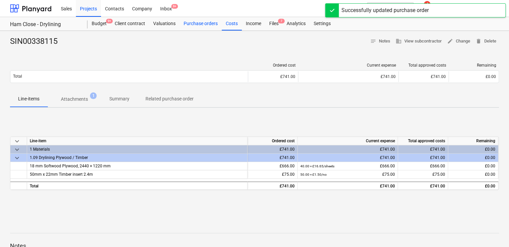
click at [201, 26] on div "Purchase orders" at bounding box center [201, 23] width 42 height 13
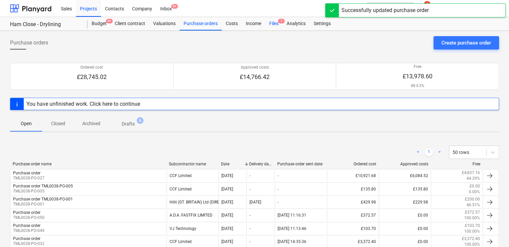
click at [270, 22] on div "Files 7" at bounding box center [273, 23] width 17 height 13
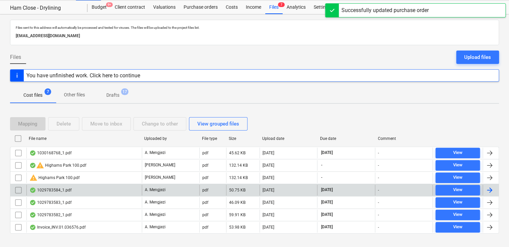
scroll to position [26, 0]
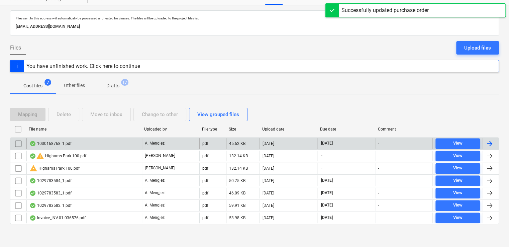
click at [104, 143] on div "1030168768_1.pdf" at bounding box center [83, 143] width 115 height 11
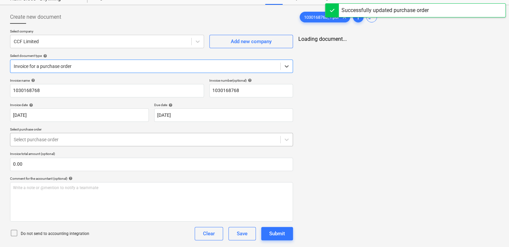
type input "1030168768"
type input "[DATE]"
type input "15 Nov 2025"
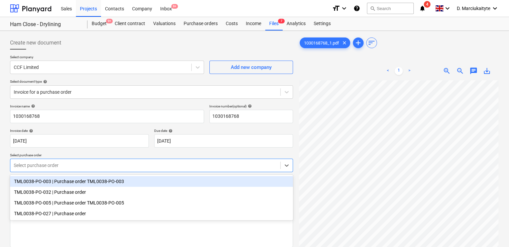
click at [65, 163] on div at bounding box center [145, 165] width 263 height 7
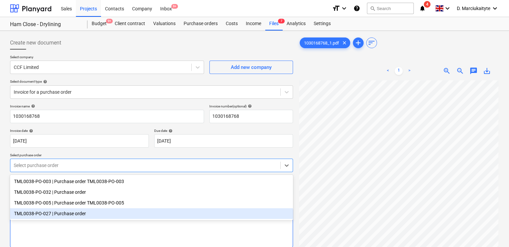
click at [78, 232] on div "Write a note or @mention to notify a teammate ﻿" at bounding box center [151, 227] width 283 height 39
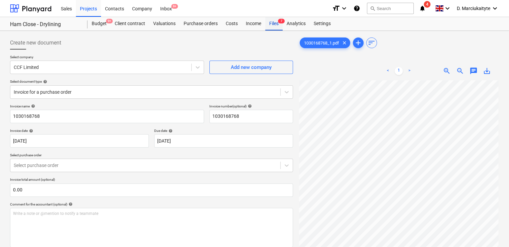
click at [274, 25] on div "Files 7" at bounding box center [273, 23] width 17 height 13
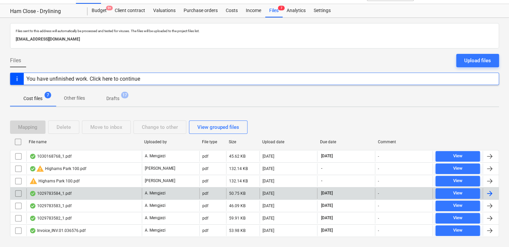
scroll to position [26, 0]
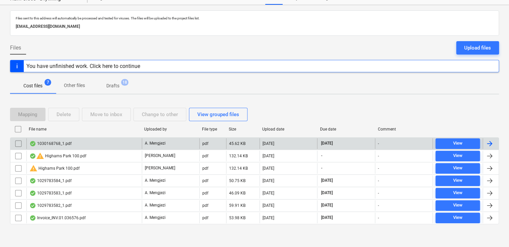
click at [105, 144] on div "1030168768_1.pdf" at bounding box center [83, 143] width 115 height 11
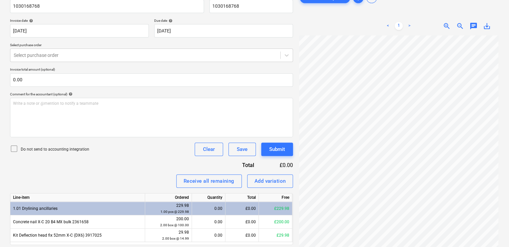
scroll to position [98, 0]
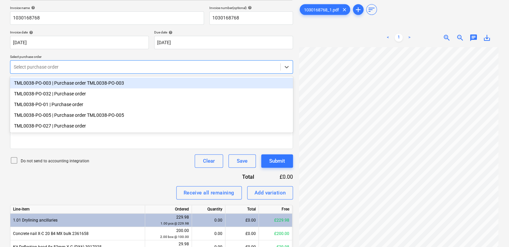
click at [125, 62] on div "Select purchase order" at bounding box center [151, 66] width 283 height 13
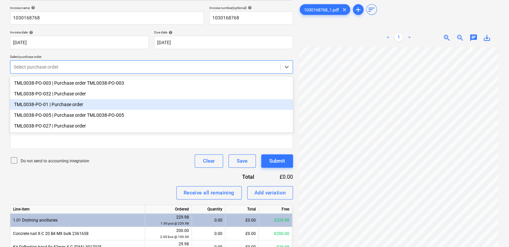
click at [76, 105] on div "TML0038-PO-01 | Purchase order" at bounding box center [151, 104] width 283 height 11
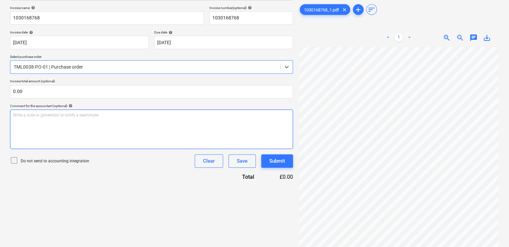
scroll to position [105, 0]
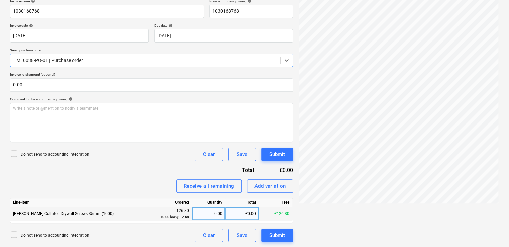
click at [210, 214] on div "0.00" at bounding box center [209, 213] width 28 height 13
type input "10"
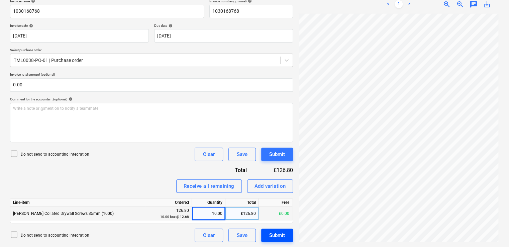
click at [281, 235] on div "Submit" at bounding box center [277, 235] width 16 height 9
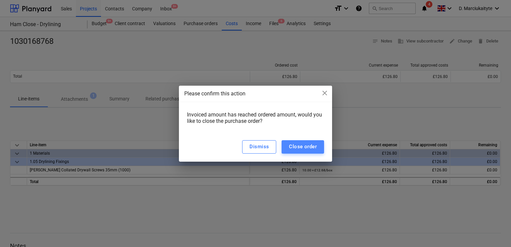
click at [302, 153] on button "Close order" at bounding box center [303, 146] width 43 height 13
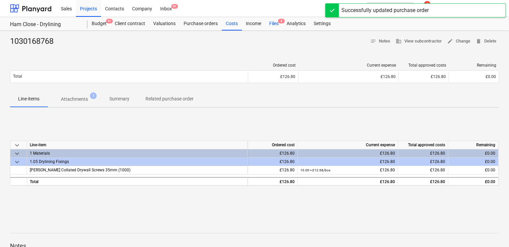
click at [270, 21] on div "Files 6" at bounding box center [273, 23] width 17 height 13
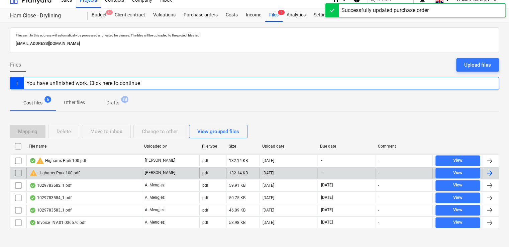
scroll to position [13, 0]
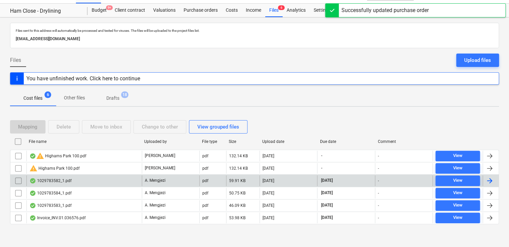
click at [93, 180] on div "1029783582_1.pdf" at bounding box center [83, 180] width 115 height 11
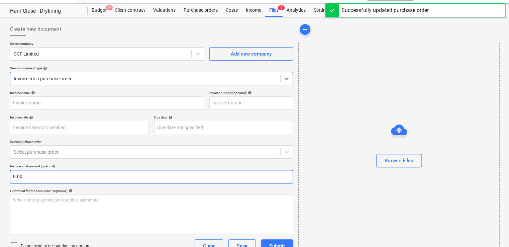
type input "1029783582"
type input "16 Sep 2025"
type input "15 Nov 2025"
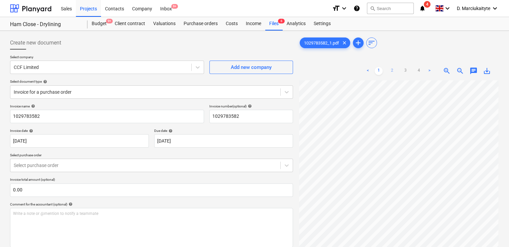
click at [394, 70] on link "2" at bounding box center [392, 71] width 8 height 8
click at [404, 70] on link "3" at bounding box center [406, 71] width 8 height 8
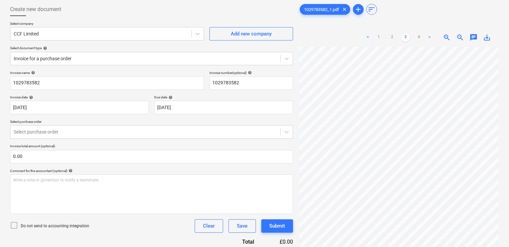
scroll to position [0, 0]
click at [419, 38] on link "4" at bounding box center [419, 37] width 8 height 8
click at [430, 38] on link ">" at bounding box center [430, 37] width 8 height 8
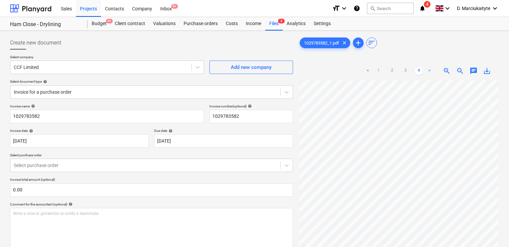
click at [379, 71] on link "1" at bounding box center [379, 71] width 8 height 8
click at [393, 72] on link "2" at bounding box center [392, 71] width 8 height 8
click at [405, 71] on link "3" at bounding box center [406, 71] width 8 height 8
click at [420, 70] on link "4" at bounding box center [419, 71] width 8 height 8
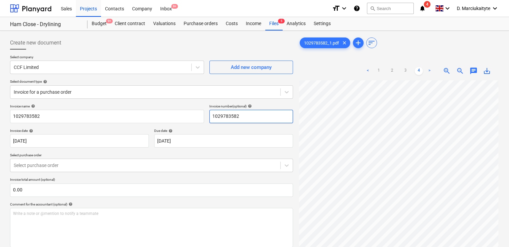
scroll to position [0, 0]
click at [408, 72] on link "3" at bounding box center [406, 71] width 8 height 8
click at [395, 66] on div "< 1 2 3 4 >" at bounding box center [399, 71] width 70 height 19
click at [392, 70] on link "2" at bounding box center [392, 71] width 8 height 8
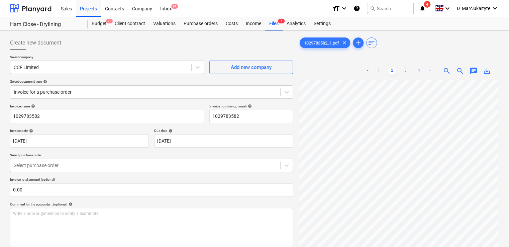
click at [420, 70] on link "4" at bounding box center [419, 71] width 8 height 8
click at [405, 70] on link "3" at bounding box center [406, 71] width 8 height 8
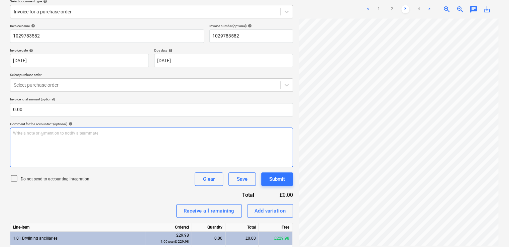
scroll to position [0, 0]
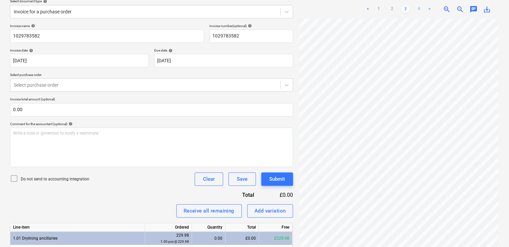
click at [418, 8] on link "4" at bounding box center [419, 9] width 8 height 8
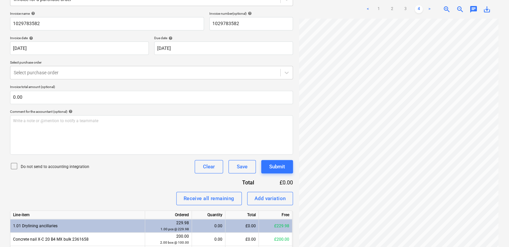
scroll to position [94, 0]
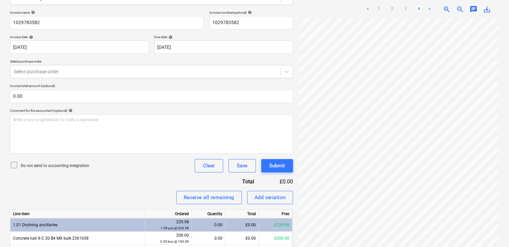
click at [408, 10] on link "3" at bounding box center [406, 9] width 8 height 8
click at [391, 8] on link "2" at bounding box center [392, 9] width 8 height 8
click at [417, 7] on link "4" at bounding box center [419, 9] width 8 height 8
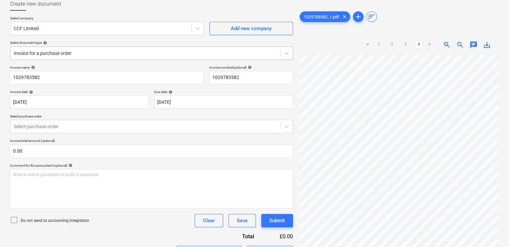
scroll to position [0, 0]
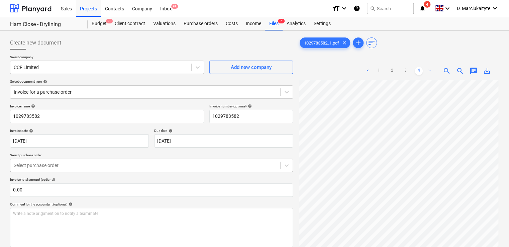
click at [83, 163] on div at bounding box center [145, 165] width 263 height 7
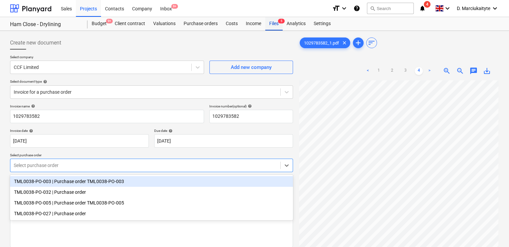
click at [280, 20] on span "5" at bounding box center [281, 21] width 7 height 5
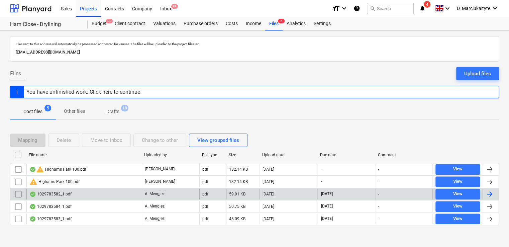
click at [80, 194] on div "1029783582_1.pdf" at bounding box center [83, 194] width 115 height 11
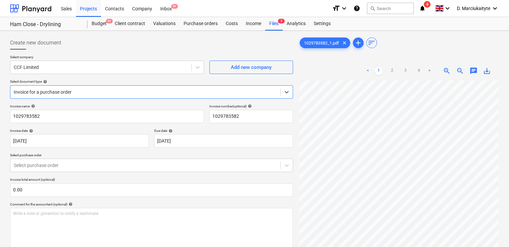
click at [108, 91] on div at bounding box center [145, 92] width 263 height 7
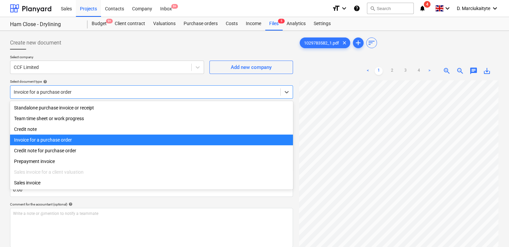
click at [68, 141] on div "Invoice for a purchase order" at bounding box center [151, 140] width 283 height 11
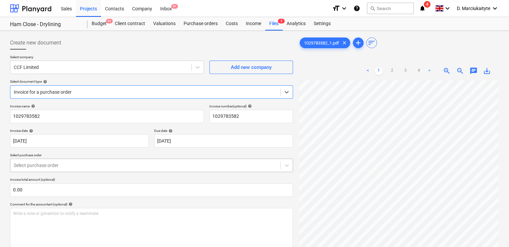
click at [63, 169] on div at bounding box center [145, 165] width 263 height 7
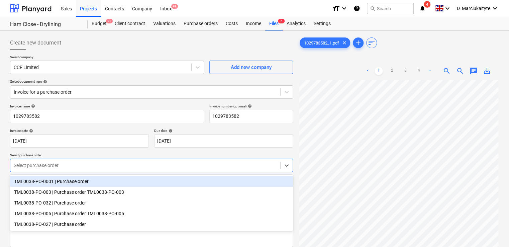
click at [73, 181] on div "TML0038-PO-0001 | Purchase order" at bounding box center [151, 181] width 283 height 11
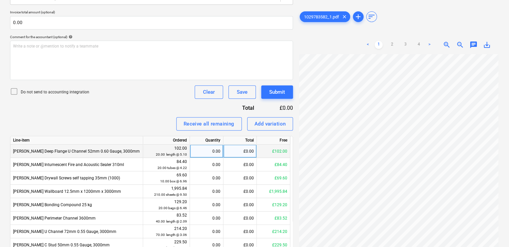
drag, startPoint x: 201, startPoint y: 151, endPoint x: 255, endPoint y: 147, distance: 54.7
click at [202, 151] on div "0.00" at bounding box center [207, 151] width 28 height 13
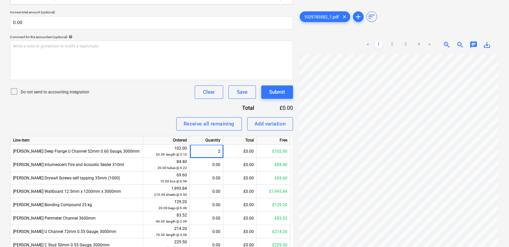
type input "20"
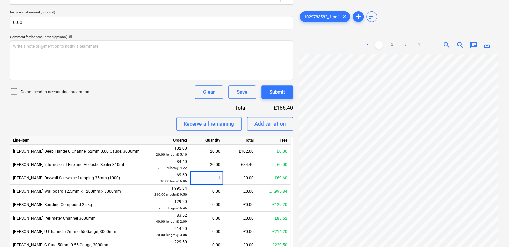
type input "10"
type input "210"
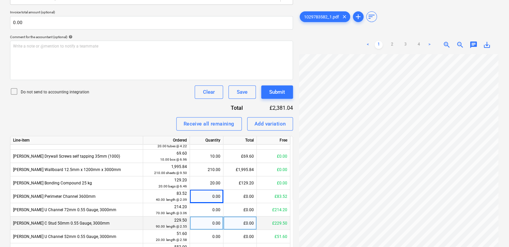
scroll to position [66, 0]
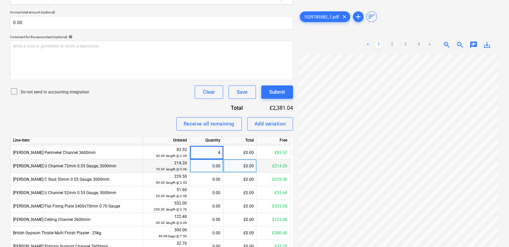
type input "40"
type input "70"
type input "20"
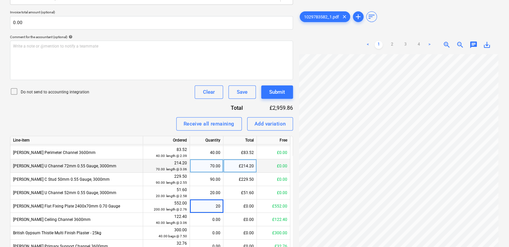
type input "200"
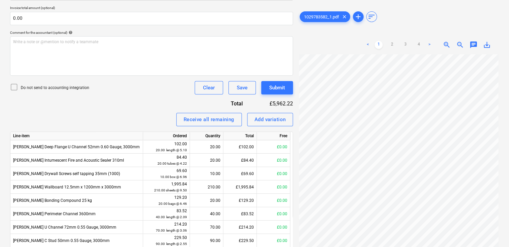
scroll to position [110, 0]
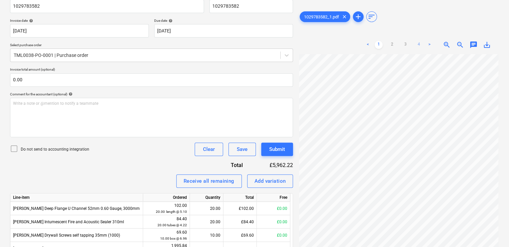
click at [420, 44] on link "4" at bounding box center [419, 45] width 8 height 8
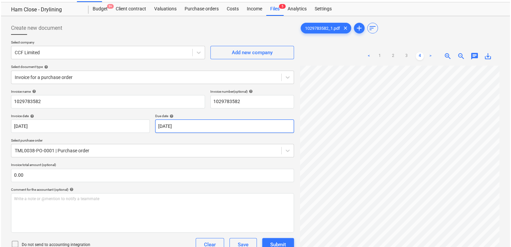
scroll to position [277, 0]
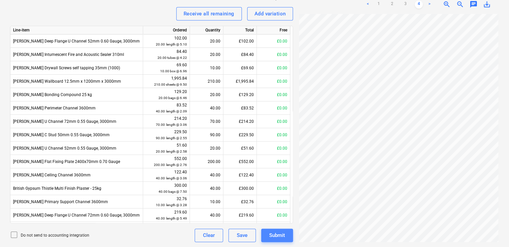
click at [277, 236] on div "Submit" at bounding box center [277, 235] width 16 height 9
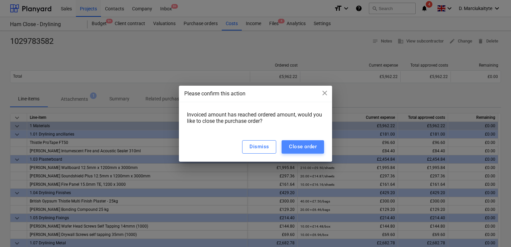
click at [307, 147] on div "Close order" at bounding box center [303, 146] width 28 height 9
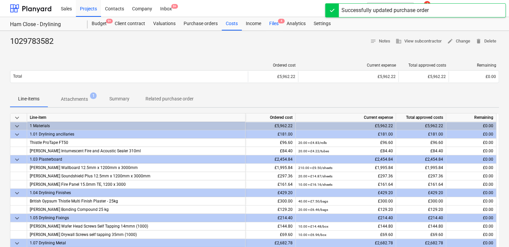
click at [273, 23] on div "Files 4" at bounding box center [273, 23] width 17 height 13
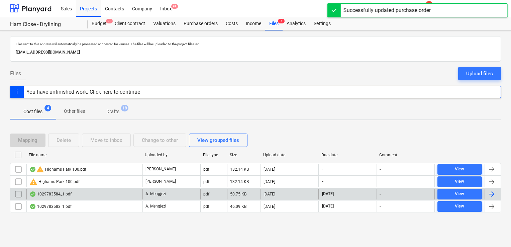
click at [67, 196] on div "1029783584_1.pdf" at bounding box center [84, 194] width 116 height 11
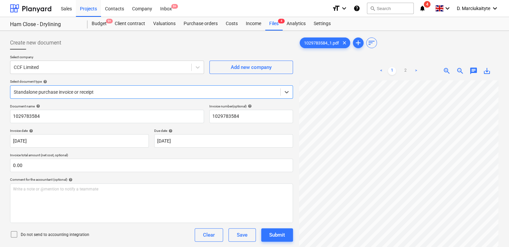
scroll to position [58, 2]
click at [447, 76] on div "< 1 2 > zoom_in zoom_out chat 0 save_alt" at bounding box center [399, 185] width 201 height 247
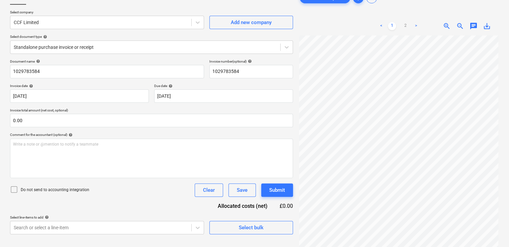
scroll to position [33, 0]
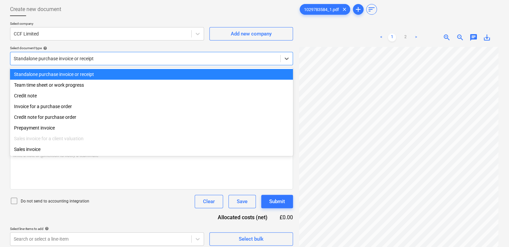
click at [93, 63] on div "Standalone purchase invoice or receipt" at bounding box center [145, 58] width 270 height 9
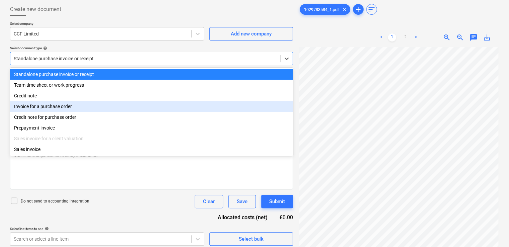
click at [75, 105] on div "Invoice for a purchase order" at bounding box center [151, 106] width 283 height 11
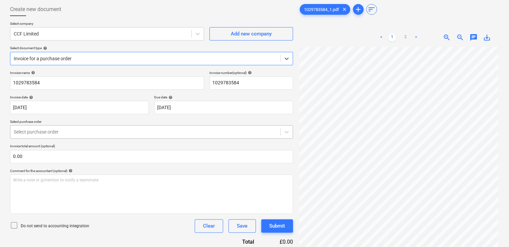
click at [79, 133] on div at bounding box center [145, 132] width 263 height 7
drag, startPoint x: 86, startPoint y: 141, endPoint x: 86, endPoint y: 149, distance: 8.7
click at [86, 149] on div "Invoice name help 1029783584 Invoice number (optional) help 1029783584 Invoice …" at bounding box center [151, 158] width 283 height 175
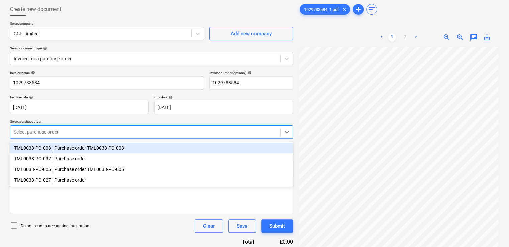
drag, startPoint x: 86, startPoint y: 149, endPoint x: 84, endPoint y: 130, distance: 19.3
click at [84, 128] on div "Select purchase order" at bounding box center [145, 131] width 270 height 9
click at [85, 152] on div "TML0038-PO-003 | Purchase order TML0038-PO-003" at bounding box center [151, 148] width 283 height 11
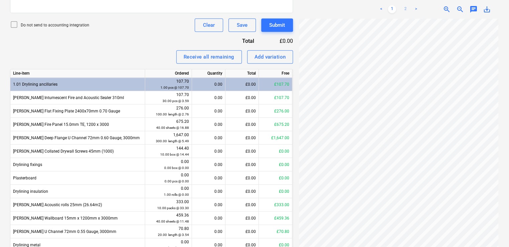
click at [406, 11] on link "2" at bounding box center [406, 9] width 8 height 8
drag, startPoint x: 393, startPoint y: 8, endPoint x: 393, endPoint y: 15, distance: 6.7
click at [393, 9] on link "1" at bounding box center [392, 9] width 8 height 8
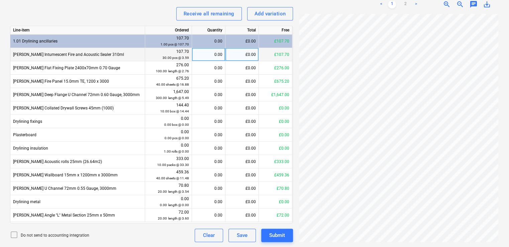
click at [210, 56] on div "0.00" at bounding box center [209, 54] width 28 height 13
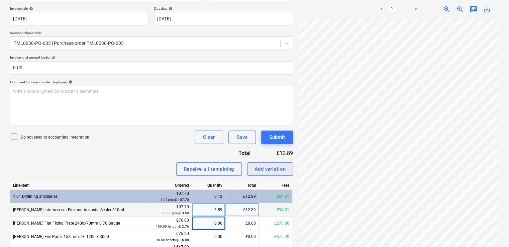
scroll to position [177, 0]
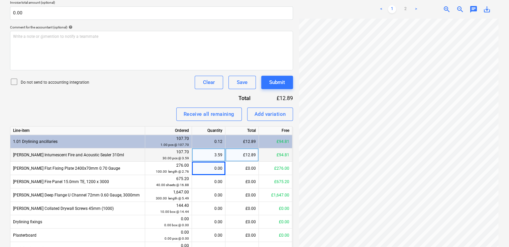
click at [215, 153] on div "3.59" at bounding box center [209, 154] width 28 height 13
click at [404, 8] on link "2" at bounding box center [406, 9] width 8 height 8
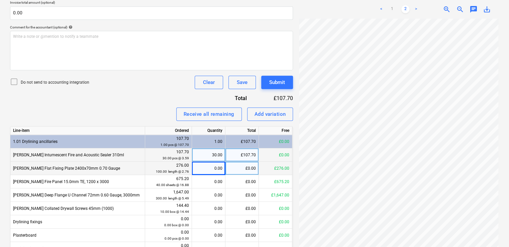
click at [205, 168] on div "0.00" at bounding box center [209, 168] width 28 height 13
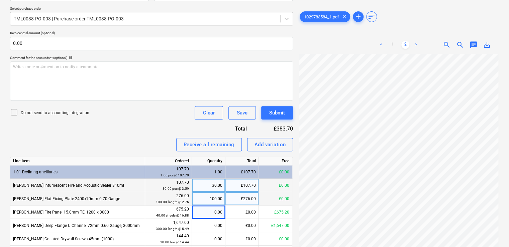
scroll to position [110, 0]
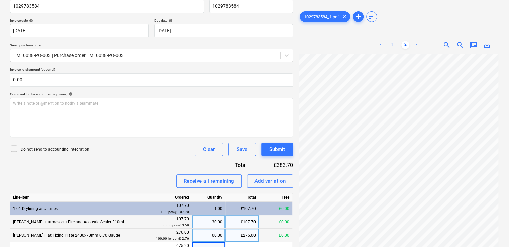
click at [392, 45] on link "1" at bounding box center [392, 45] width 8 height 8
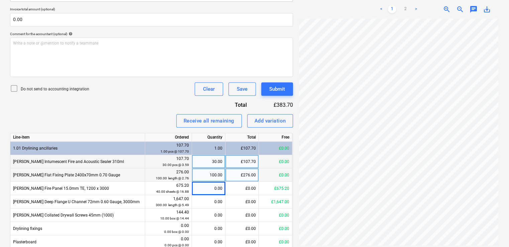
scroll to position [244, 0]
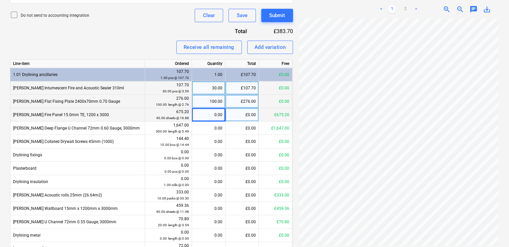
click at [227, 118] on div "£0.00" at bounding box center [242, 114] width 33 height 13
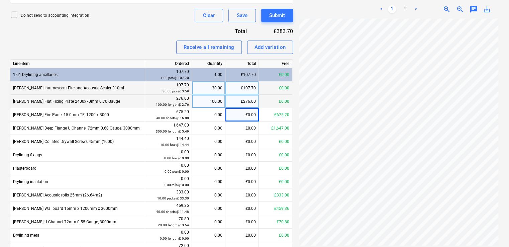
drag, startPoint x: 216, startPoint y: 114, endPoint x: 296, endPoint y: 105, distance: 81.2
click at [216, 114] on div "0.00" at bounding box center [209, 114] width 28 height 13
click at [404, 11] on link "2" at bounding box center [406, 9] width 8 height 8
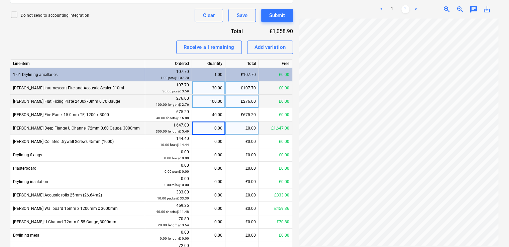
click at [216, 127] on div "0.00" at bounding box center [209, 128] width 28 height 13
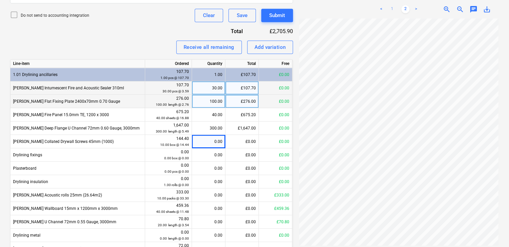
click at [393, 7] on link "1" at bounding box center [392, 9] width 8 height 8
click at [404, 6] on link "2" at bounding box center [406, 9] width 8 height 8
click at [394, 9] on link "1" at bounding box center [392, 9] width 8 height 8
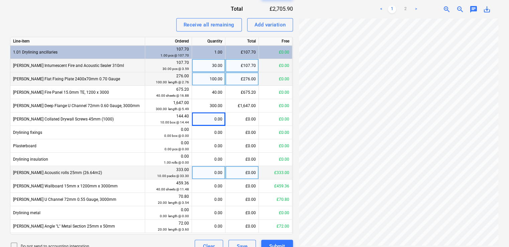
scroll to position [277, 0]
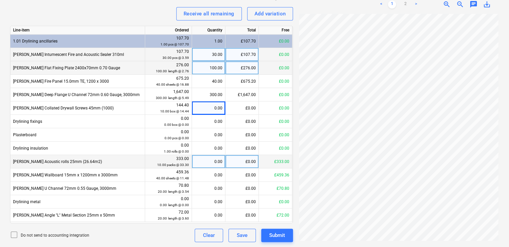
click at [215, 159] on div "0.00" at bounding box center [209, 161] width 28 height 13
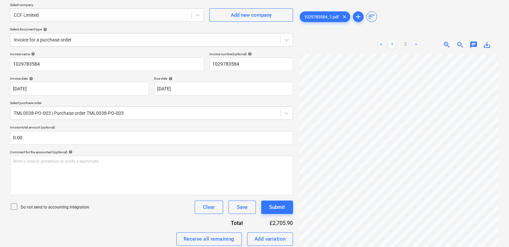
scroll to position [0, 0]
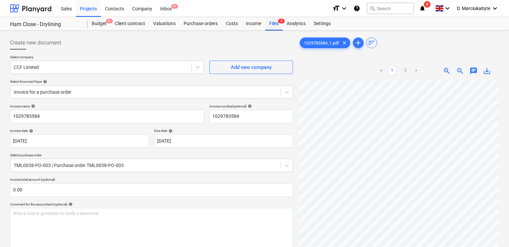
click at [270, 26] on div "Files 4" at bounding box center [273, 23] width 17 height 13
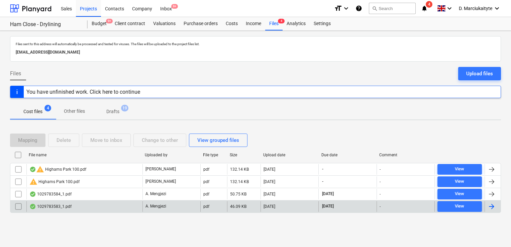
click at [87, 208] on div "1029783583_1.pdf" at bounding box center [84, 206] width 116 height 11
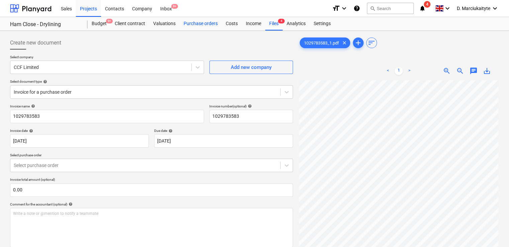
click at [202, 22] on div "Purchase orders" at bounding box center [201, 23] width 42 height 13
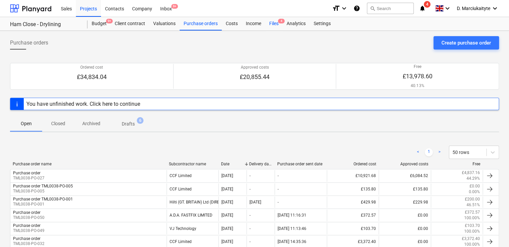
click at [274, 25] on div "Files 4" at bounding box center [273, 23] width 17 height 13
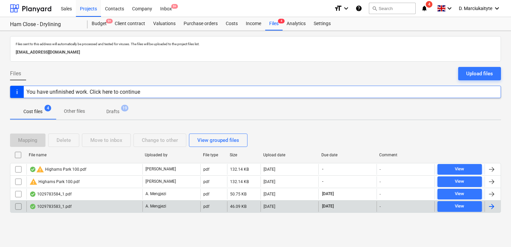
click at [96, 208] on div "1029783583_1.pdf" at bounding box center [84, 206] width 116 height 11
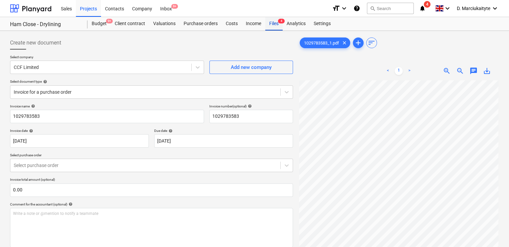
click at [273, 24] on div "Files 4" at bounding box center [273, 23] width 17 height 13
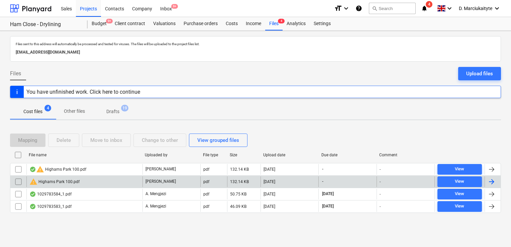
click at [88, 187] on div "warning Highams Park 100.pdf R. Williamson pdf 132.14 KB 29.09.2025 - - View" at bounding box center [255, 181] width 491 height 12
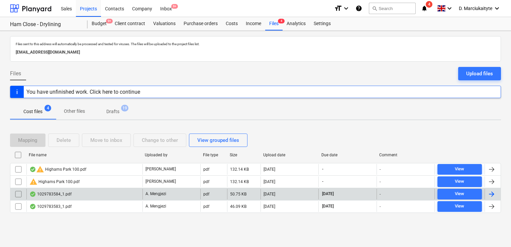
click at [88, 189] on div "1029783584_1.pdf" at bounding box center [84, 194] width 116 height 11
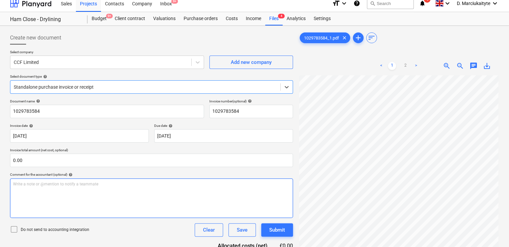
scroll to position [67, 0]
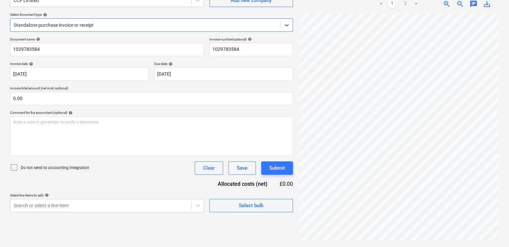
click at [78, 20] on div "Standalone purchase invoice or receipt" at bounding box center [145, 24] width 270 height 9
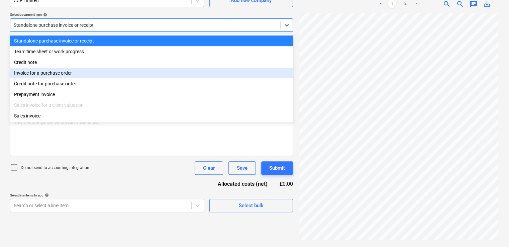
click at [71, 71] on div "Invoice for a purchase order" at bounding box center [151, 73] width 283 height 11
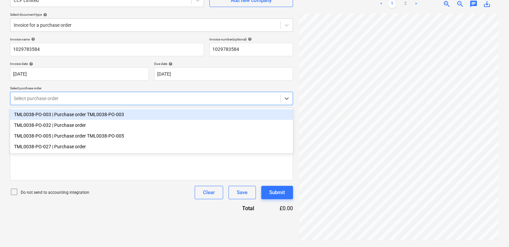
click at [68, 98] on div at bounding box center [145, 98] width 263 height 7
click at [75, 112] on div "TML0038-PO-003 | Purchase order TML0038-PO-003" at bounding box center [151, 114] width 283 height 11
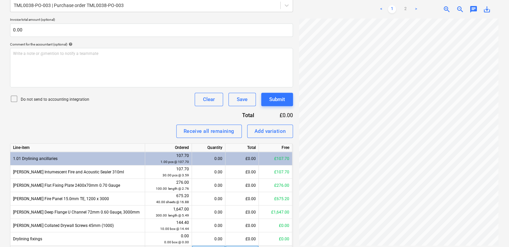
scroll to position [244, 0]
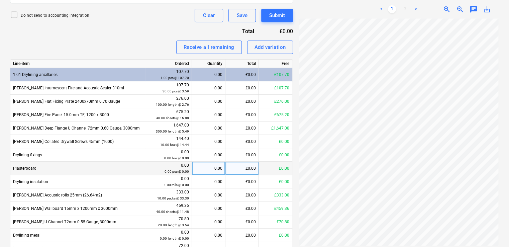
click at [39, 169] on div "Plasterboard" at bounding box center [77, 168] width 135 height 13
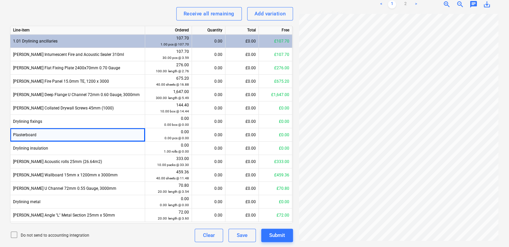
scroll to position [0, 2]
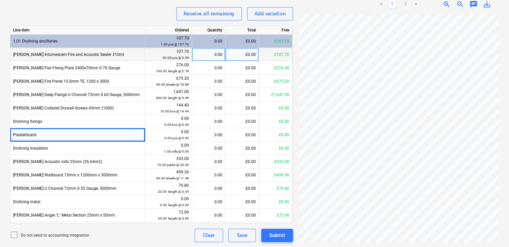
click at [206, 54] on div "0.00" at bounding box center [209, 54] width 28 height 13
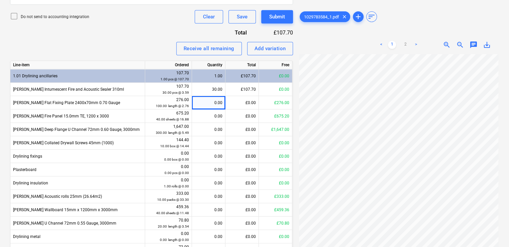
scroll to position [211, 0]
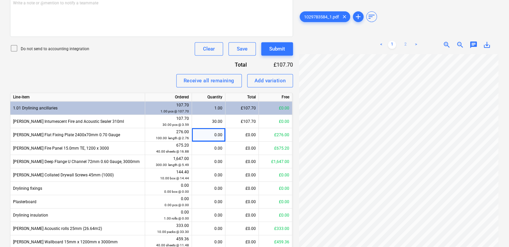
click at [405, 42] on link "2" at bounding box center [406, 45] width 8 height 8
drag, startPoint x: 216, startPoint y: 136, endPoint x: 243, endPoint y: 137, distance: 26.5
click at [217, 137] on div "0.00" at bounding box center [209, 134] width 28 height 13
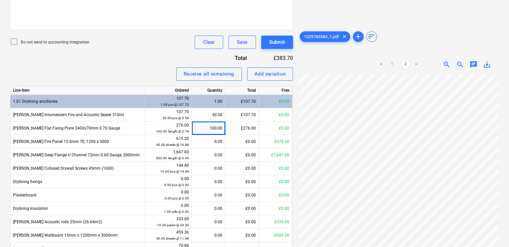
scroll to position [211, 0]
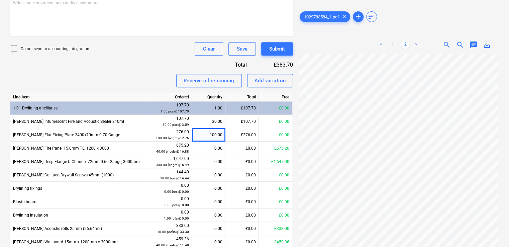
click at [392, 44] on link "1" at bounding box center [392, 45] width 8 height 8
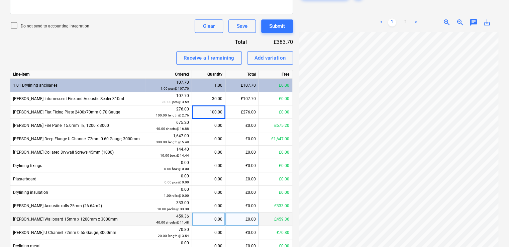
scroll to position [277, 0]
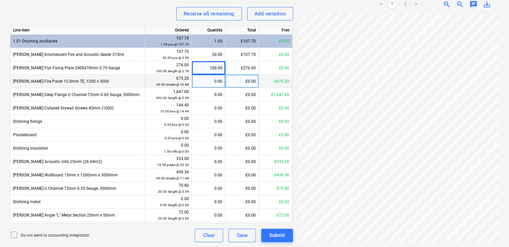
click at [213, 85] on div "0.00" at bounding box center [209, 81] width 28 height 13
click at [405, 4] on link "2" at bounding box center [406, 4] width 8 height 8
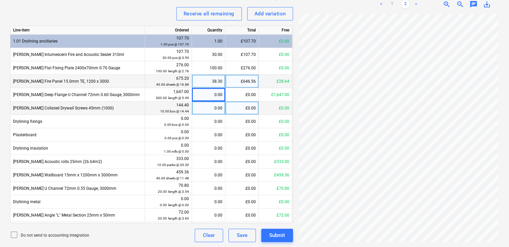
click at [213, 105] on div "0.00" at bounding box center [209, 107] width 28 height 13
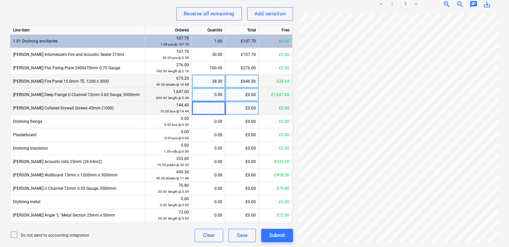
click at [214, 93] on div "0.00" at bounding box center [209, 94] width 28 height 13
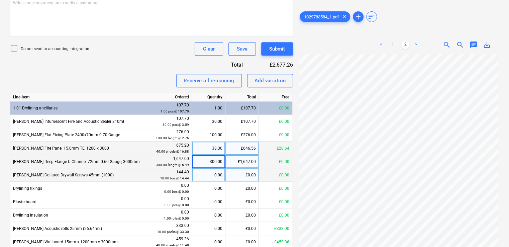
click at [390, 46] on link "1" at bounding box center [392, 45] width 8 height 8
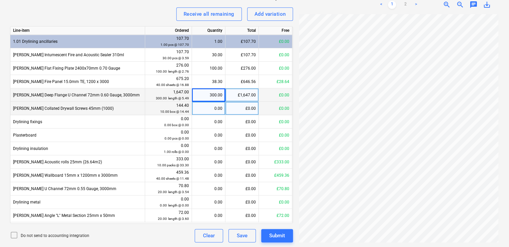
scroll to position [277, 0]
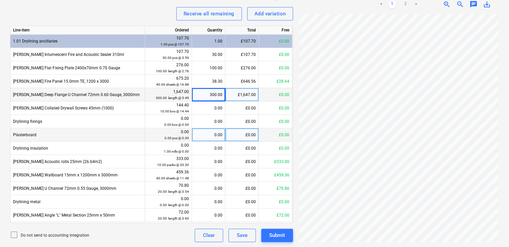
click at [221, 137] on div "0.00" at bounding box center [209, 134] width 28 height 13
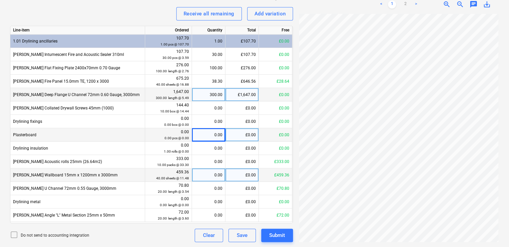
click at [214, 179] on div "0.00" at bounding box center [209, 174] width 28 height 13
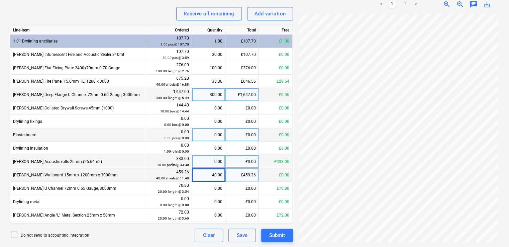
click at [216, 160] on div "0.00" at bounding box center [209, 161] width 28 height 13
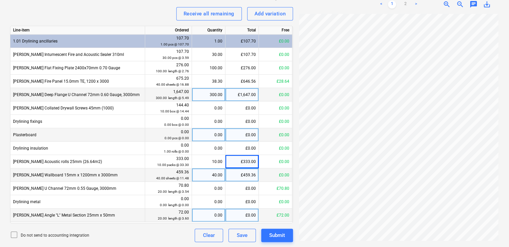
click at [218, 215] on div "0.00" at bounding box center [209, 215] width 28 height 13
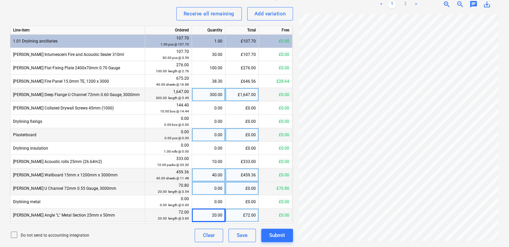
click at [217, 188] on div "0.00" at bounding box center [209, 188] width 28 height 13
click at [249, 189] on div "£70.80" at bounding box center [242, 188] width 33 height 13
click at [405, 4] on link "2" at bounding box center [406, 4] width 8 height 8
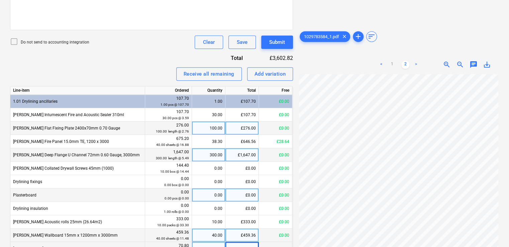
scroll to position [211, 0]
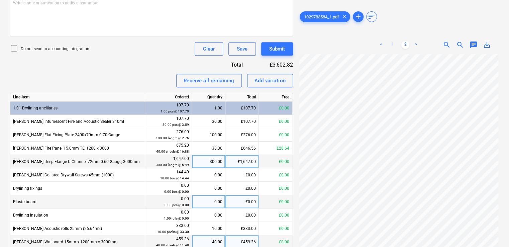
click at [393, 45] on link "1" at bounding box center [392, 45] width 8 height 8
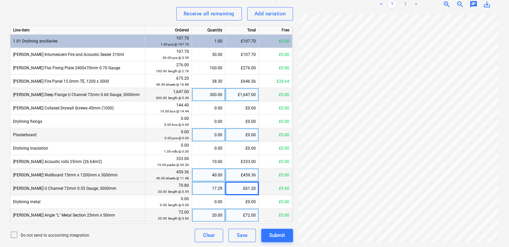
scroll to position [110, 0]
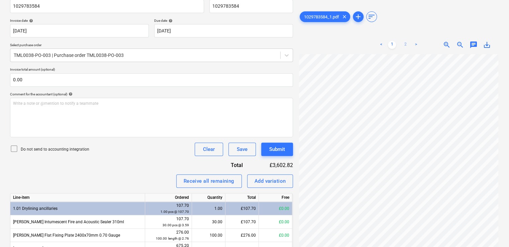
click at [407, 42] on link "2" at bounding box center [406, 45] width 8 height 8
click at [265, 168] on div "£3,602.82" at bounding box center [273, 165] width 39 height 8
click at [265, 183] on div "Add variation" at bounding box center [270, 181] width 31 height 9
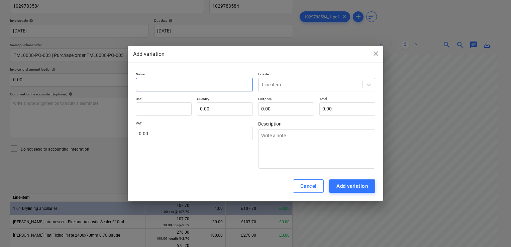
click at [200, 78] on input "text" at bounding box center [194, 84] width 117 height 13
click at [308, 185] on div "Cancel" at bounding box center [309, 186] width 16 height 9
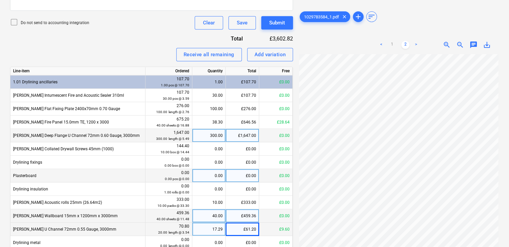
scroll to position [277, 0]
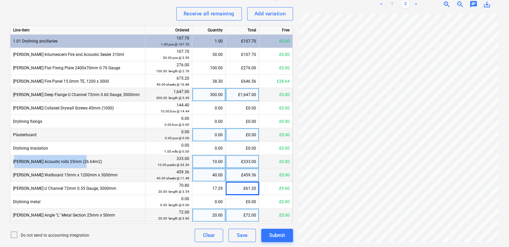
drag, startPoint x: 84, startPoint y: 161, endPoint x: 11, endPoint y: 163, distance: 73.0
click at [11, 163] on div "[PERSON_NAME] Acoustic rolls 25mm (26.64m2)" at bounding box center [77, 161] width 135 height 13
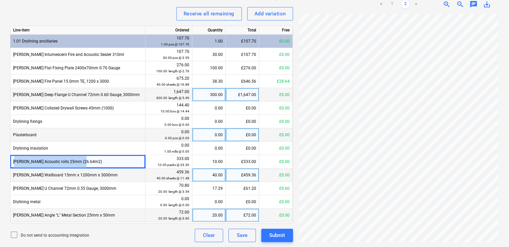
copy span "[PERSON_NAME] Acoustic rolls 25mm (26.64m2)"
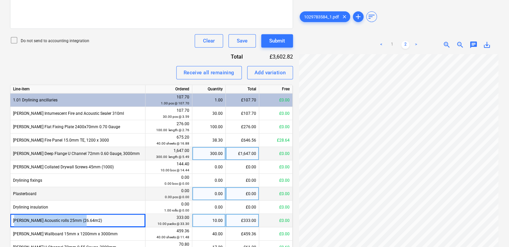
scroll to position [177, 0]
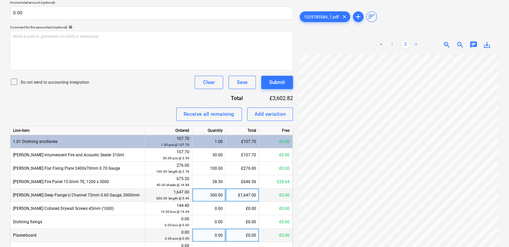
click at [393, 45] on link "1" at bounding box center [392, 45] width 8 height 8
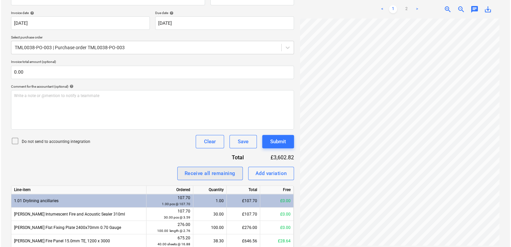
scroll to position [144, 0]
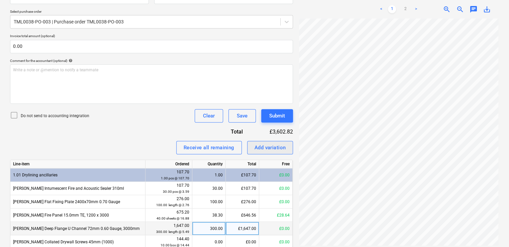
click at [273, 145] on div "Add variation" at bounding box center [270, 147] width 31 height 9
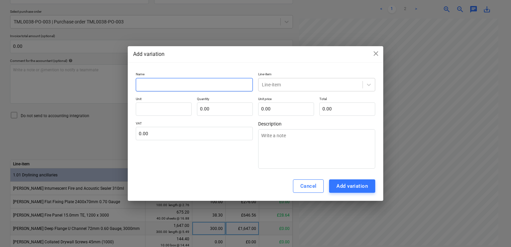
click at [164, 85] on input "text" at bounding box center [194, 84] width 117 height 13
paste input "[PERSON_NAME] Acoustic rolls 25mm (26.64m2)"
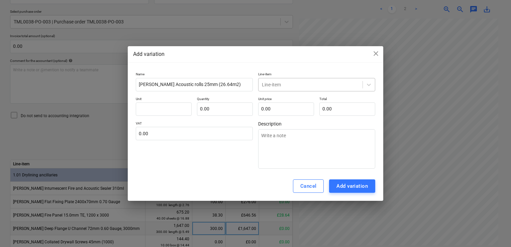
click at [299, 81] on div at bounding box center [310, 84] width 97 height 7
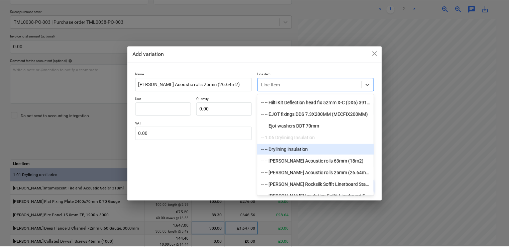
scroll to position [770, 0]
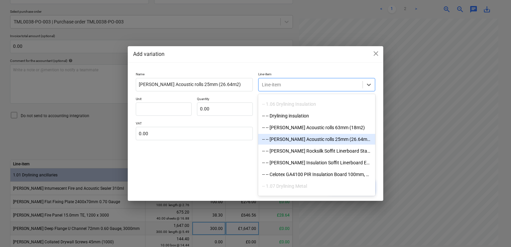
click at [334, 139] on div "-- -- Knauf Acoustic rolls 25mm (26.64m2)" at bounding box center [316, 139] width 117 height 11
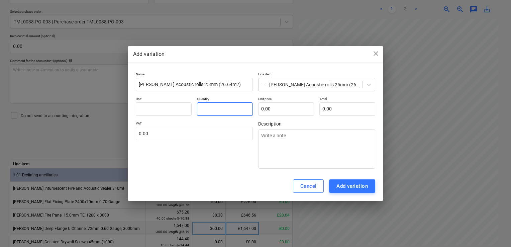
click at [221, 112] on input "text" at bounding box center [225, 108] width 56 height 13
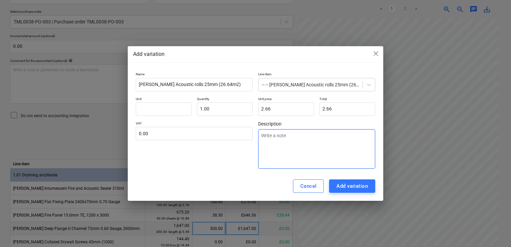
drag, startPoint x: 328, startPoint y: 145, endPoint x: 511, endPoint y: 82, distance: 193.7
click at [345, 140] on textarea at bounding box center [316, 148] width 117 height 39
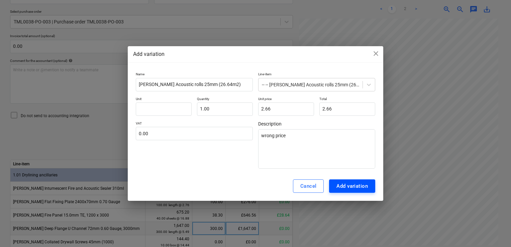
click at [356, 187] on div "Add variation" at bounding box center [352, 186] width 31 height 9
click at [355, 185] on div "Add variation" at bounding box center [352, 186] width 31 height 9
click at [155, 108] on input "text" at bounding box center [164, 108] width 56 height 13
click at [340, 184] on div "Add variation" at bounding box center [352, 186] width 31 height 9
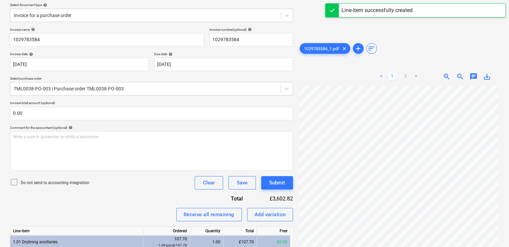
scroll to position [43, 0]
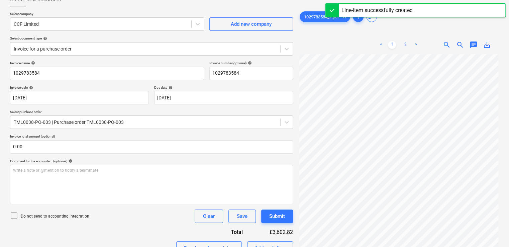
click at [405, 44] on link "2" at bounding box center [406, 45] width 8 height 8
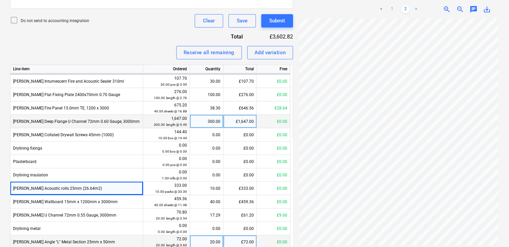
scroll to position [277, 0]
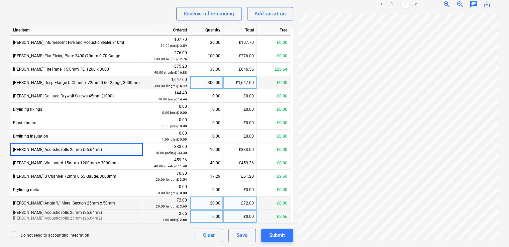
click at [208, 217] on div "0.00" at bounding box center [207, 216] width 28 height 13
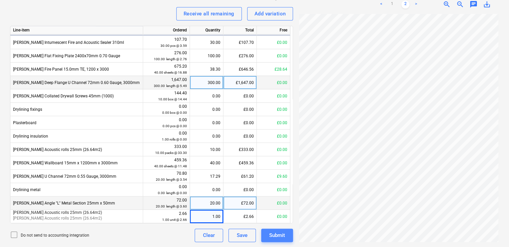
click at [274, 235] on div "Submit" at bounding box center [277, 235] width 16 height 9
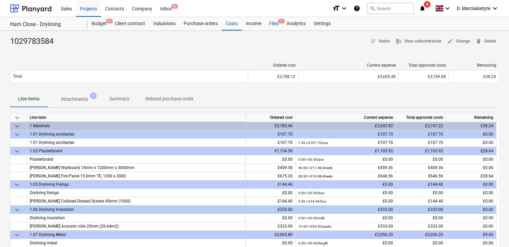
click at [277, 26] on div "Files 3" at bounding box center [273, 23] width 17 height 13
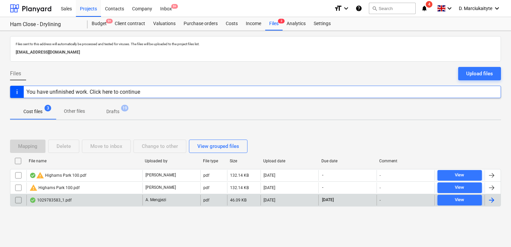
click at [84, 200] on div "1029783583_1.pdf" at bounding box center [84, 200] width 116 height 11
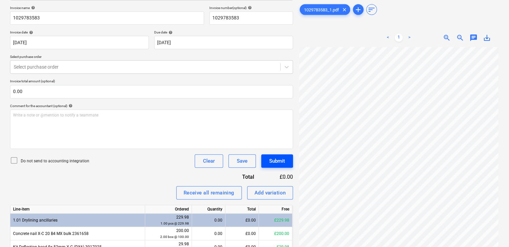
scroll to position [0, 2]
click at [110, 65] on div at bounding box center [145, 67] width 263 height 7
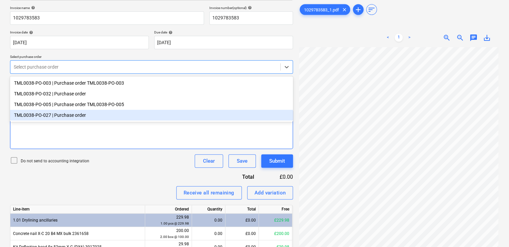
click at [87, 135] on div "Write a note or @mention to notify a teammate ﻿" at bounding box center [151, 128] width 283 height 39
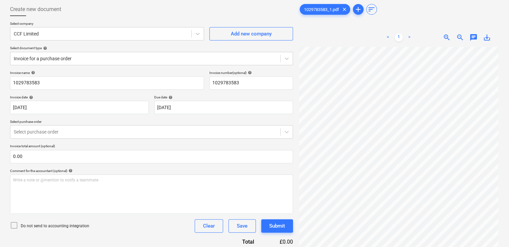
scroll to position [0, 0]
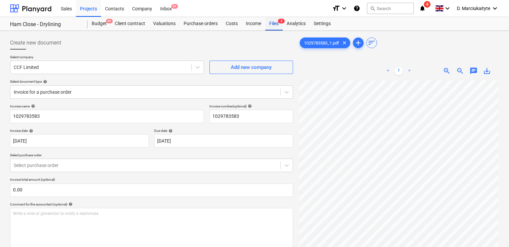
click at [271, 22] on div "Files 3" at bounding box center [273, 23] width 17 height 13
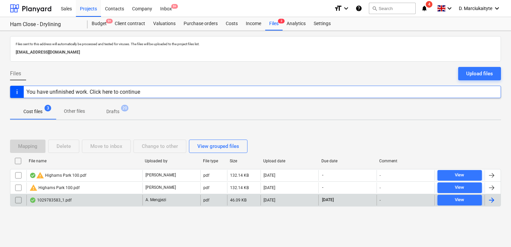
click at [98, 196] on div "1029783583_1.pdf" at bounding box center [84, 200] width 116 height 11
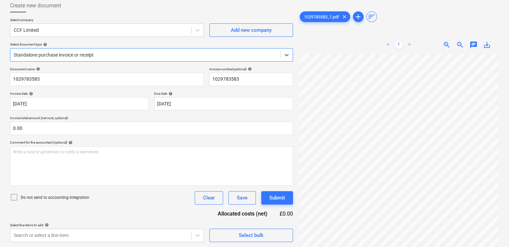
scroll to position [58, 0]
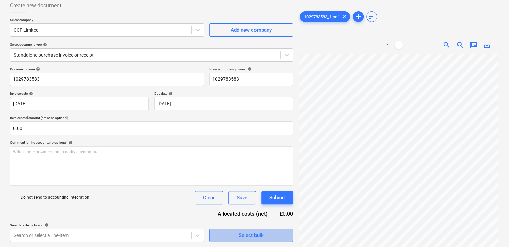
click at [269, 235] on span "Select bulk" at bounding box center [251, 235] width 67 height 9
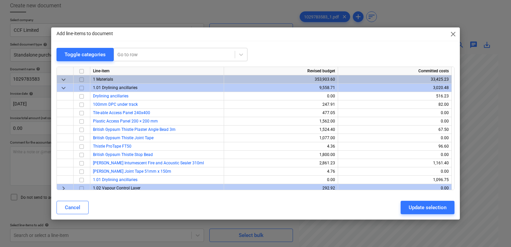
click at [454, 36] on span "close" at bounding box center [454, 34] width 8 height 8
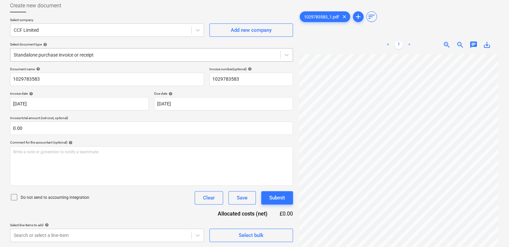
click at [80, 59] on div "Standalone purchase invoice or receipt" at bounding box center [145, 54] width 270 height 9
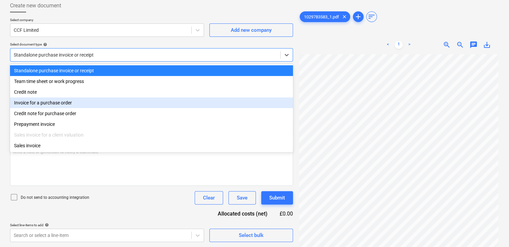
click at [56, 105] on div "Invoice for a purchase order" at bounding box center [151, 102] width 283 height 11
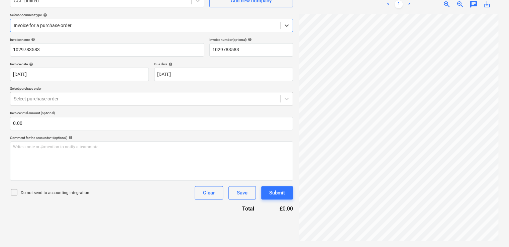
scroll to position [67, 0]
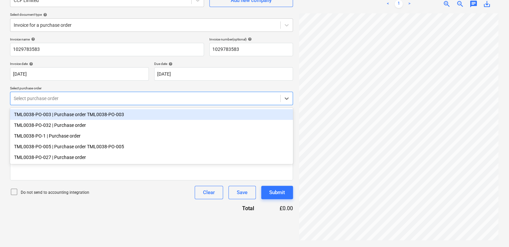
click at [74, 98] on div at bounding box center [145, 98] width 263 height 7
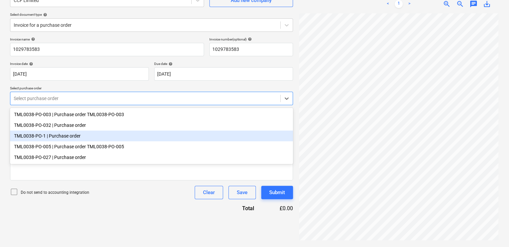
drag, startPoint x: 68, startPoint y: 139, endPoint x: 92, endPoint y: 130, distance: 25.4
click at [68, 138] on div "TML0038-PO-1 | Purchase order" at bounding box center [151, 136] width 283 height 11
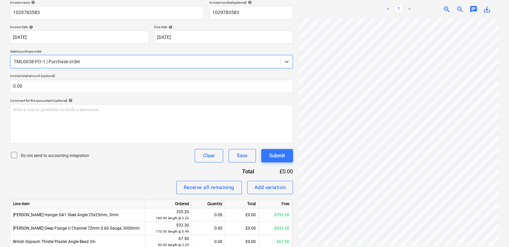
scroll to position [132, 0]
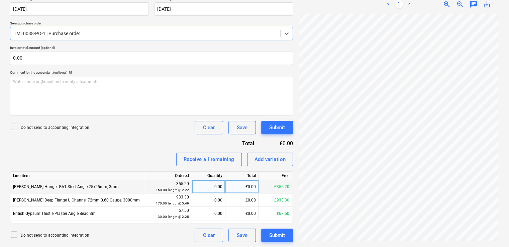
click at [212, 188] on div "0.00" at bounding box center [209, 186] width 28 height 13
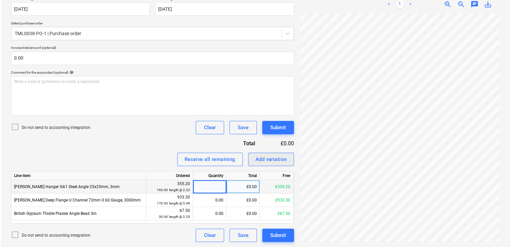
scroll to position [24, 0]
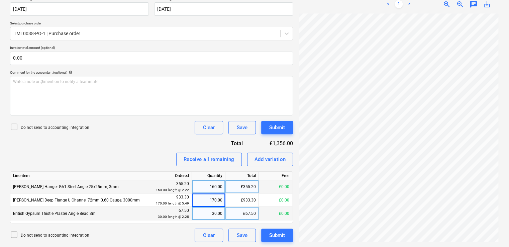
click at [115, 215] on div "British Gypsum Thistle Plaster Angle Bead 3m" at bounding box center [77, 213] width 135 height 13
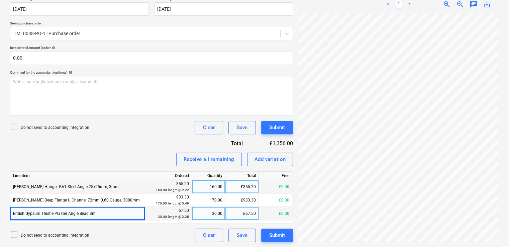
drag, startPoint x: 108, startPoint y: 213, endPoint x: 12, endPoint y: 213, distance: 96.4
click at [12, 213] on div "British Gypsum Thistle Plaster Angle Bead 3m" at bounding box center [77, 213] width 135 height 13
copy span "British Gypsum Thistle Plaster Angle Bead 3m"
click at [270, 163] on button "Add variation" at bounding box center [270, 159] width 46 height 13
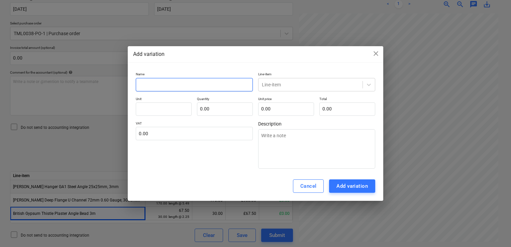
click at [174, 85] on input "text" at bounding box center [194, 84] width 117 height 13
paste input "British Gypsum Thistle Plaster Angle Bead 3m"
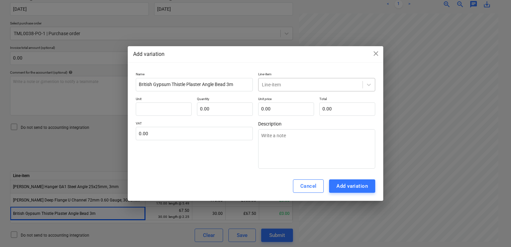
click at [289, 82] on div at bounding box center [310, 84] width 97 height 7
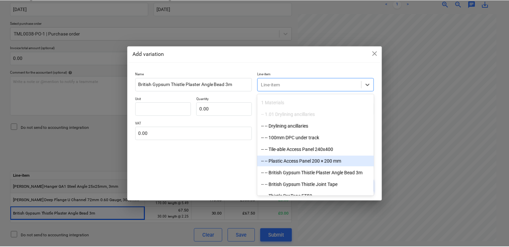
scroll to position [67, 0]
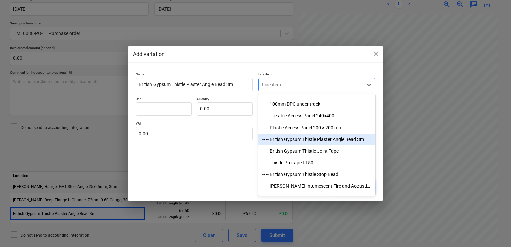
click at [328, 138] on div "-- -- British Gypsum Thistle Plaster Angle Bead 3m" at bounding box center [316, 139] width 117 height 11
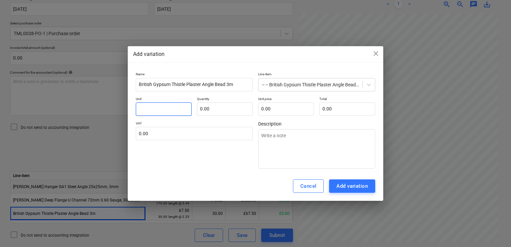
drag, startPoint x: 178, startPoint y: 109, endPoint x: 312, endPoint y: 89, distance: 136.1
click at [178, 109] on input "text" at bounding box center [164, 108] width 56 height 13
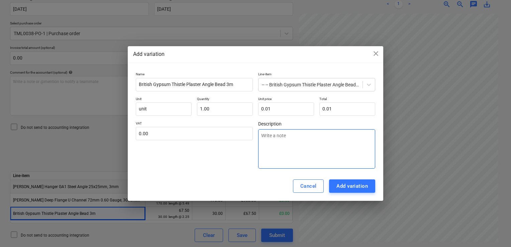
click at [277, 144] on textarea at bounding box center [316, 148] width 117 height 39
click at [365, 187] on div "Add variation" at bounding box center [352, 186] width 31 height 9
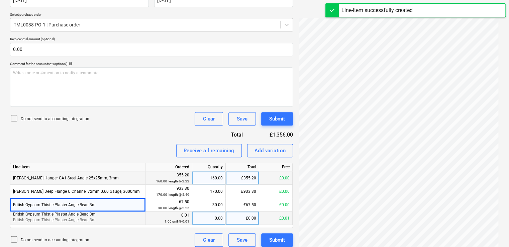
scroll to position [145, 0]
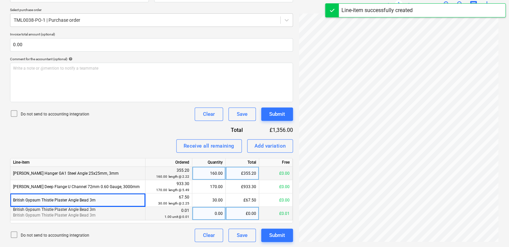
click at [207, 215] on div "0.00" at bounding box center [209, 213] width 28 height 13
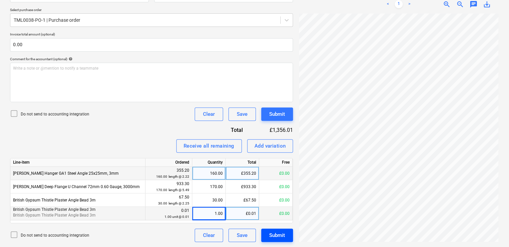
click at [283, 239] on div "Submit" at bounding box center [277, 235] width 16 height 9
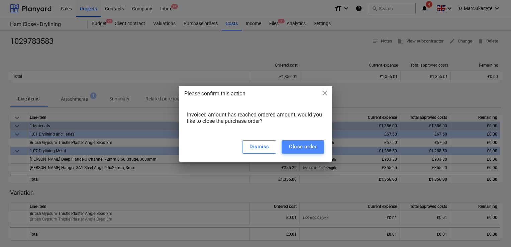
click at [309, 148] on div "Close order" at bounding box center [303, 146] width 28 height 9
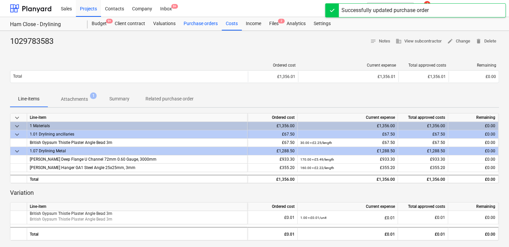
click at [202, 23] on div "Purchase orders" at bounding box center [201, 23] width 42 height 13
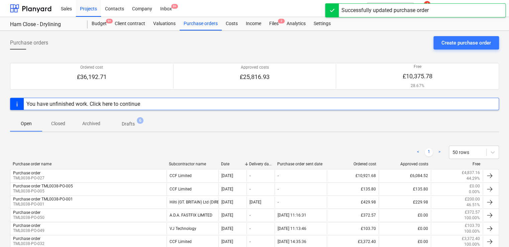
drag, startPoint x: 88, startPoint y: 125, endPoint x: 104, endPoint y: 125, distance: 16.4
click at [88, 125] on p "Archived" at bounding box center [91, 123] width 18 height 7
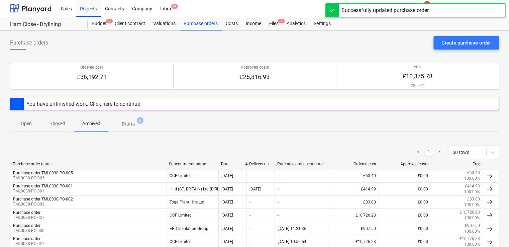
click at [132, 122] on p "Drafts" at bounding box center [128, 123] width 13 height 7
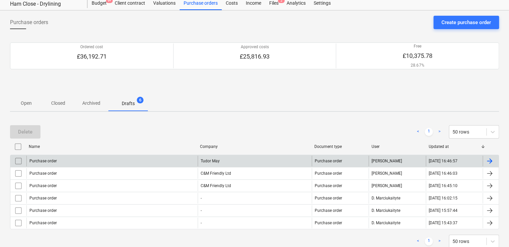
scroll to position [39, 0]
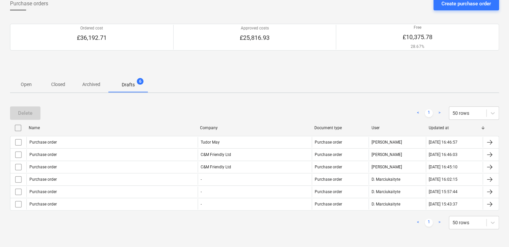
click at [16, 128] on input "checkbox" at bounding box center [18, 128] width 11 height 11
click at [22, 111] on div "Delete" at bounding box center [25, 113] width 14 height 9
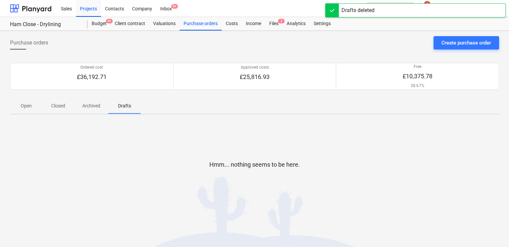
scroll to position [0, 0]
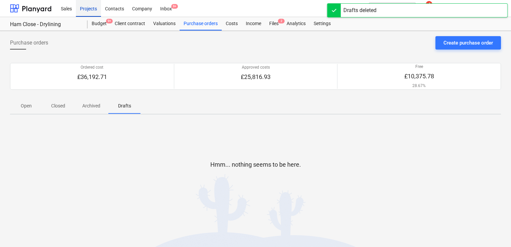
click at [93, 10] on div "Projects" at bounding box center [88, 8] width 25 height 17
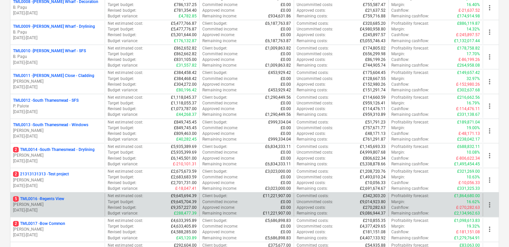
scroll to position [301, 0]
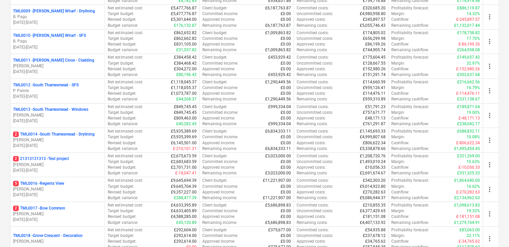
click at [79, 134] on p "2 TML0014 - South Thamesmead - Drylining" at bounding box center [54, 135] width 82 height 6
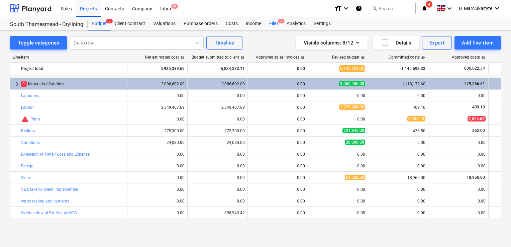
click at [276, 24] on div "Files 2" at bounding box center [273, 23] width 17 height 13
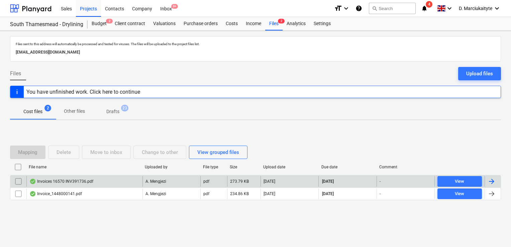
click at [80, 179] on div "Invoices 16570 INV391736.pdf" at bounding box center [61, 181] width 64 height 5
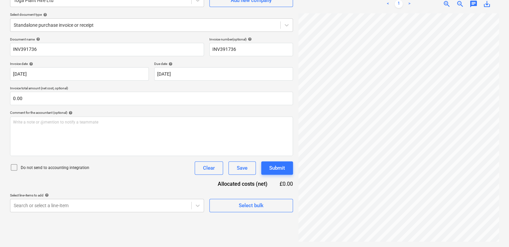
click at [489, 3] on span "save_alt" at bounding box center [487, 4] width 8 height 8
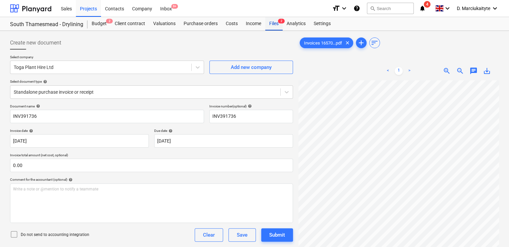
click at [270, 25] on div "Files 2" at bounding box center [273, 23] width 17 height 13
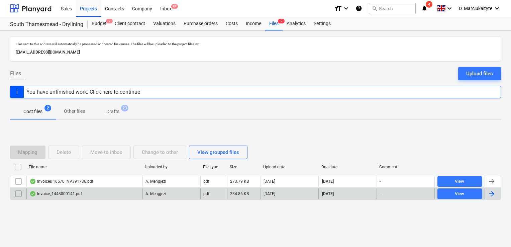
click at [108, 197] on div "Invoice_1448000141.pdf" at bounding box center [84, 193] width 116 height 11
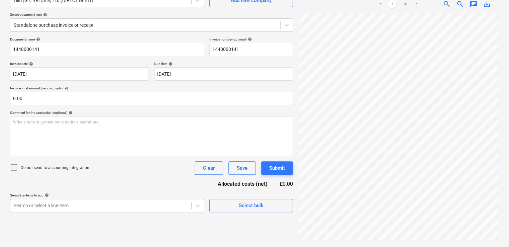
scroll to position [135, 0]
click at [92, 180] on body "Sales Projects Contacts Company Inbox 9+ format_size keyboard_arrow_down help s…" at bounding box center [254, 56] width 509 height 247
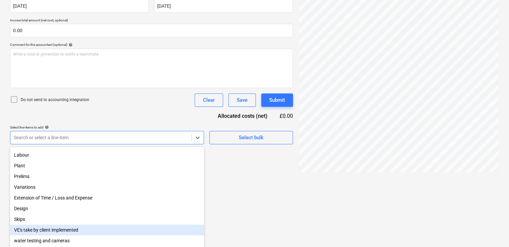
scroll to position [0, 0]
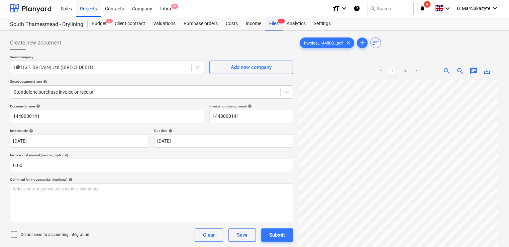
click at [273, 24] on div "Files 2" at bounding box center [273, 23] width 17 height 13
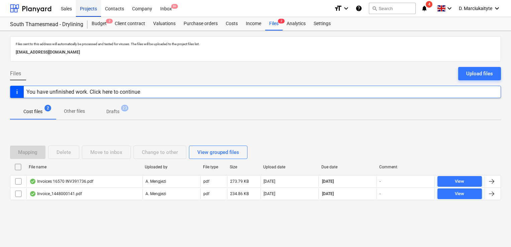
click at [82, 8] on div "Projects" at bounding box center [88, 8] width 25 height 17
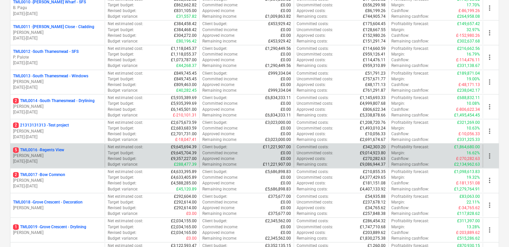
click at [60, 153] on p "M. Tomlinson" at bounding box center [57, 156] width 89 height 6
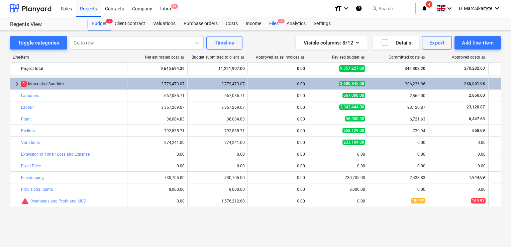
click at [275, 27] on div "Files 5" at bounding box center [273, 23] width 17 height 13
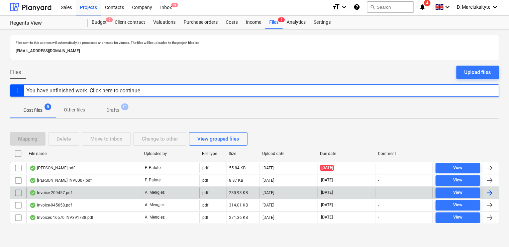
click at [72, 191] on div "Invoice-209457.pdf" at bounding box center [83, 192] width 115 height 11
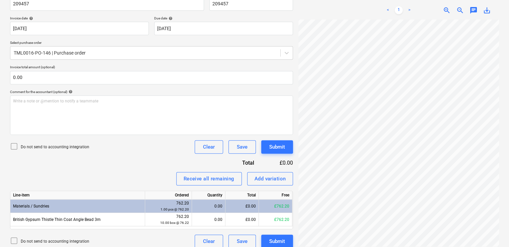
scroll to position [118, 0]
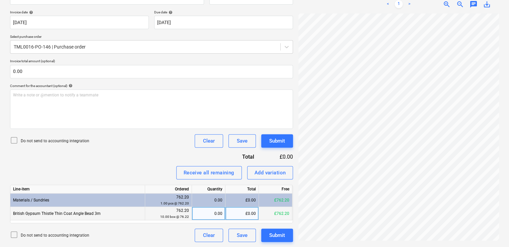
click at [213, 212] on div "0.00" at bounding box center [209, 213] width 28 height 13
click at [280, 235] on div "Submit" at bounding box center [277, 235] width 16 height 9
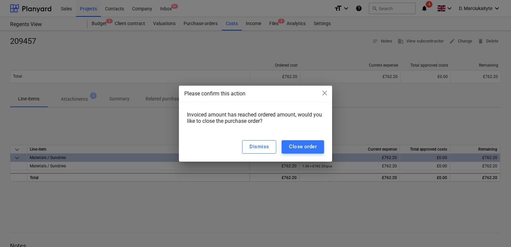
click at [316, 154] on div "Dismiss Close order" at bounding box center [255, 146] width 153 height 29
click at [302, 150] on div "Close order" at bounding box center [303, 146] width 28 height 9
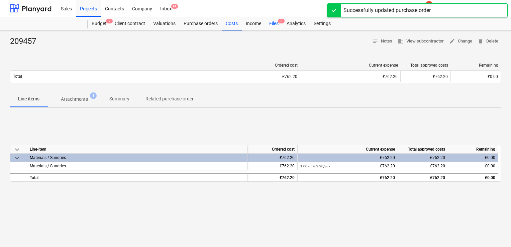
click at [272, 25] on div "Files 3" at bounding box center [273, 23] width 17 height 13
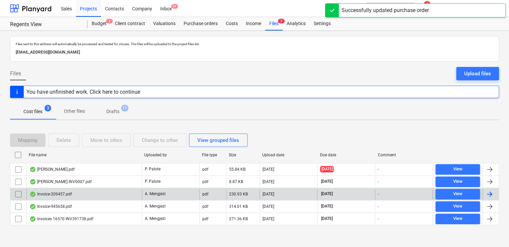
scroll to position [1, 0]
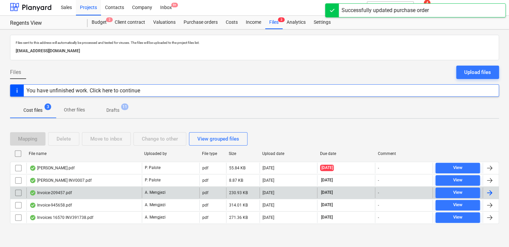
click at [72, 190] on div "Invoice-209457.pdf" at bounding box center [83, 192] width 115 height 11
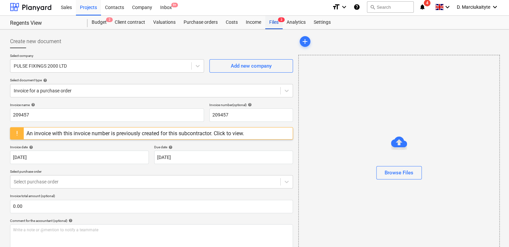
click at [274, 19] on div "Files 3" at bounding box center [273, 22] width 17 height 13
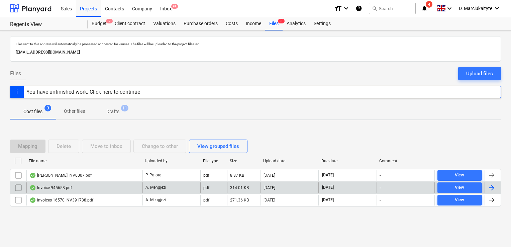
click at [70, 187] on div "Invoice-945658.pdf" at bounding box center [50, 187] width 43 height 5
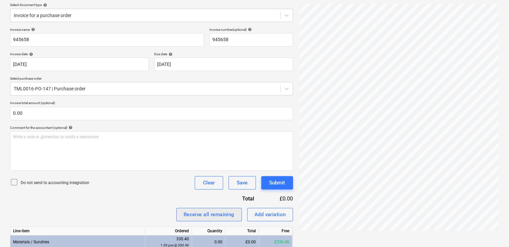
scroll to position [118, 0]
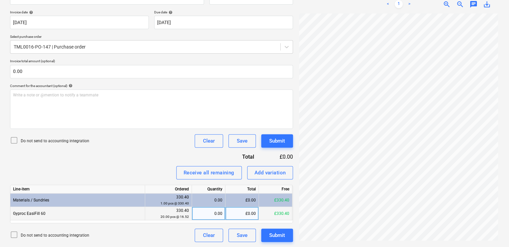
click at [205, 216] on div "0.00" at bounding box center [209, 213] width 28 height 13
click at [271, 235] on div "Submit" at bounding box center [277, 235] width 16 height 9
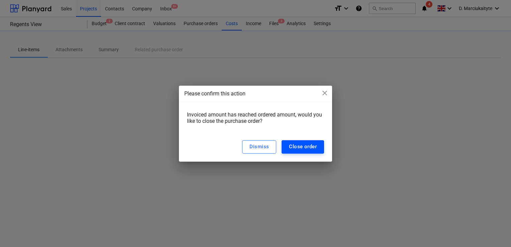
click at [312, 141] on div "Dismiss Close order" at bounding box center [255, 146] width 153 height 29
click at [311, 149] on div "Close order" at bounding box center [303, 146] width 28 height 9
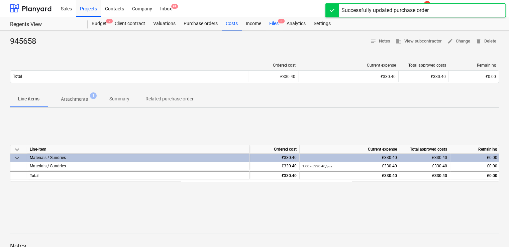
click at [278, 27] on div "Files 3" at bounding box center [273, 23] width 17 height 13
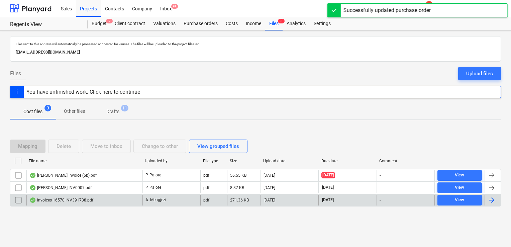
click at [108, 199] on div "Invoices 16570 INV391738.pdf" at bounding box center [84, 200] width 116 height 11
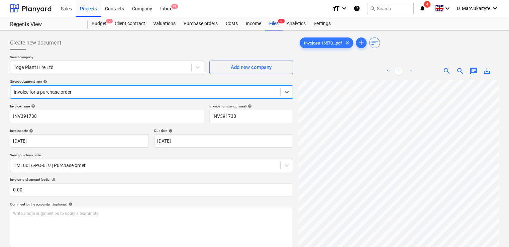
click at [486, 71] on span "save_alt" at bounding box center [487, 71] width 8 height 8
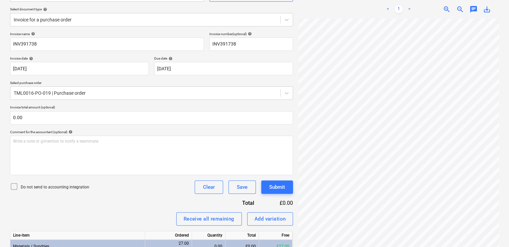
scroll to position [145, 0]
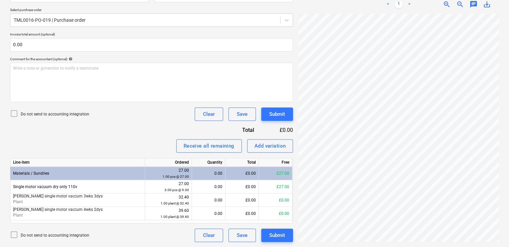
click at [123, 129] on div "Invoice name help INV391738 Invoice number (optional) help INV391738 Invoice da…" at bounding box center [151, 100] width 283 height 283
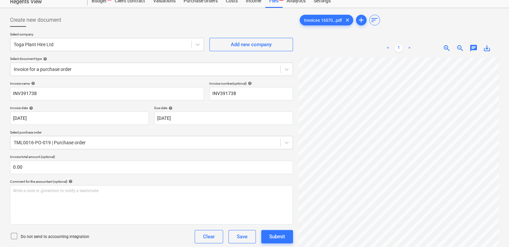
scroll to position [0, 0]
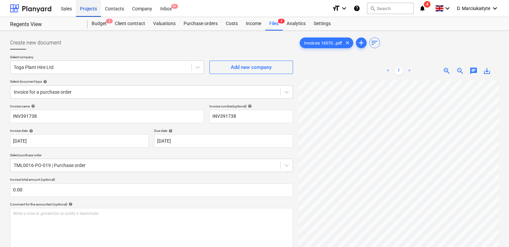
click at [96, 9] on div "Projects" at bounding box center [88, 8] width 25 height 17
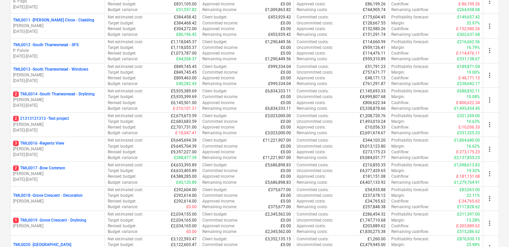
scroll to position [469, 0]
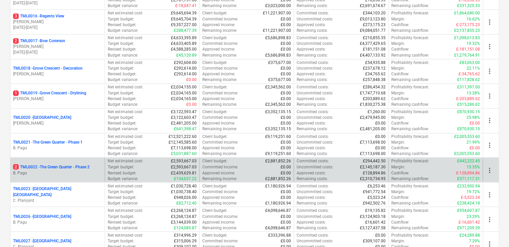
click at [82, 164] on p "2 TML0022 - The Green Quarter - Phase 2" at bounding box center [51, 167] width 77 height 6
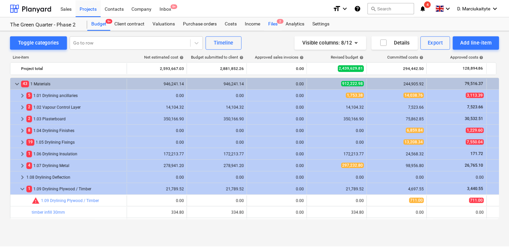
scroll to position [33, 0]
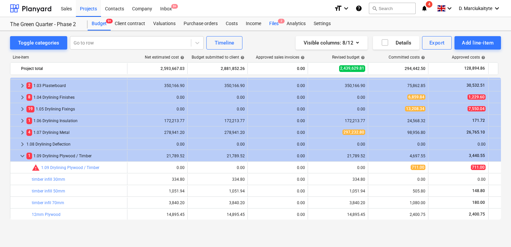
click at [273, 26] on div "Files 2" at bounding box center [273, 23] width 17 height 13
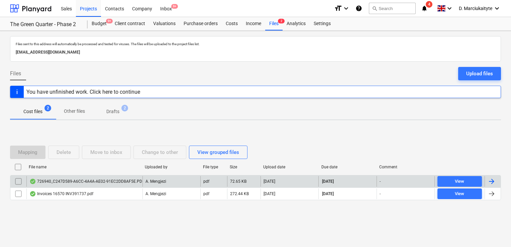
click at [100, 181] on div "726940_C247D589-A6CC-4A4A-AE02-91EC2DD8AF5E.PDF" at bounding box center [86, 181] width 115 height 5
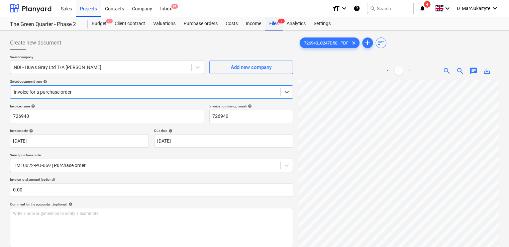
click at [272, 17] on header "Sales Projects Contacts Company Inbox 9+ format_size keyboard_arrow_down help s…" at bounding box center [254, 15] width 509 height 31
click at [272, 20] on div "Files 2" at bounding box center [273, 23] width 17 height 13
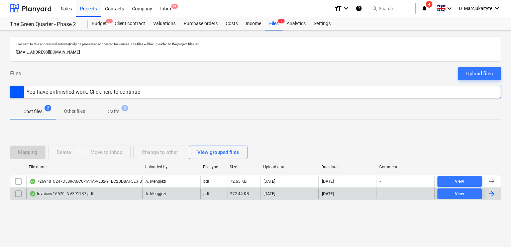
click at [116, 189] on div "Invoices 16570 INV391737.pdf" at bounding box center [84, 193] width 116 height 11
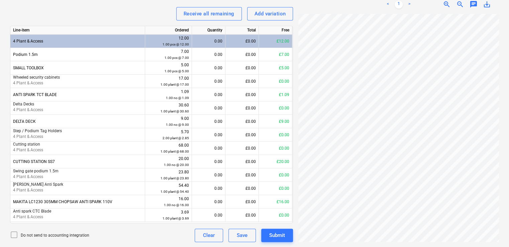
scroll to position [77, 0]
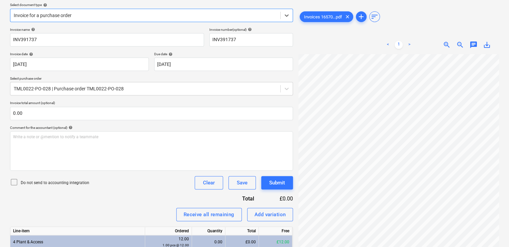
click at [487, 45] on span "save_alt" at bounding box center [487, 45] width 8 height 8
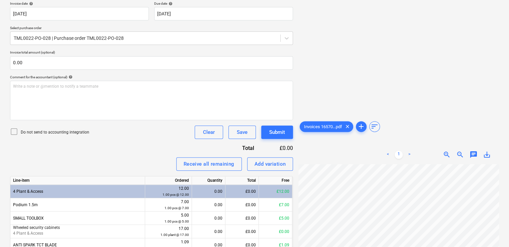
scroll to position [43, 0]
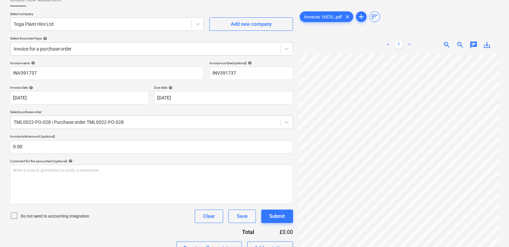
click at [196, 36] on div "Select document type help" at bounding box center [151, 38] width 283 height 4
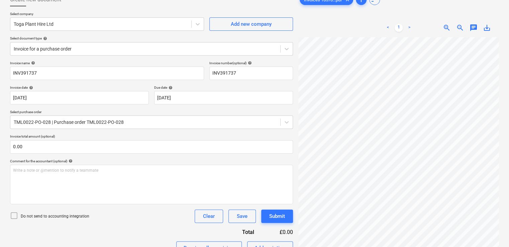
scroll to position [0, 0]
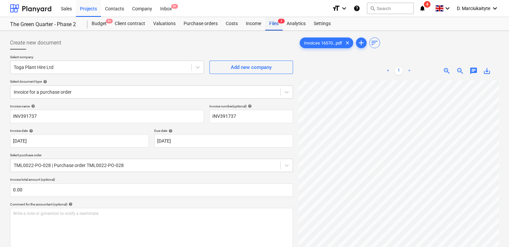
click at [277, 25] on div "Files 2" at bounding box center [273, 23] width 17 height 13
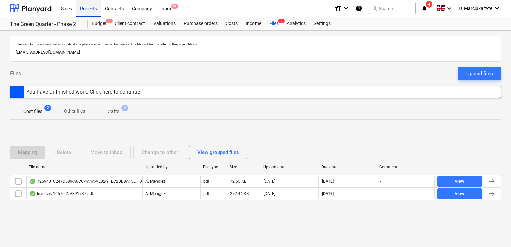
click at [87, 11] on div "Projects" at bounding box center [88, 8] width 25 height 17
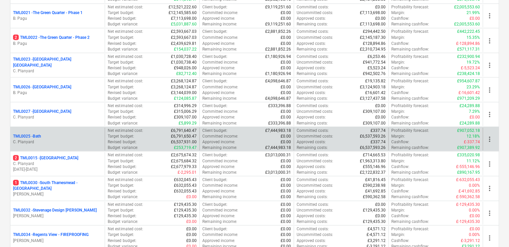
scroll to position [602, 0]
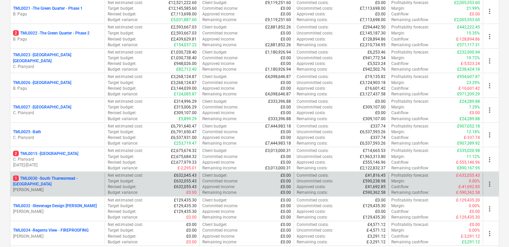
click at [71, 180] on p "1 TML0030 - South Thamesmead - Soffits" at bounding box center [57, 180] width 89 height 11
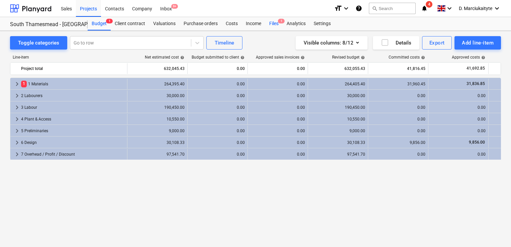
click at [272, 28] on div "Files 1" at bounding box center [273, 23] width 17 height 13
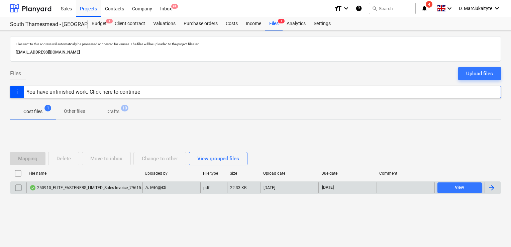
click at [96, 188] on div "250910_ELITE_FASTENERS_LIMITED_Sales-Invoice_79615.pdf" at bounding box center [88, 187] width 119 height 5
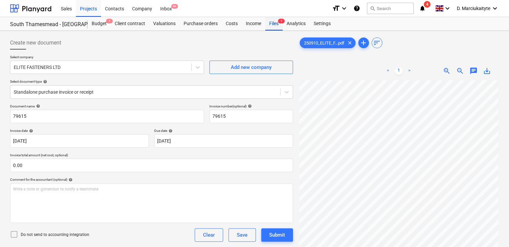
click at [272, 23] on div "Files 1" at bounding box center [273, 23] width 17 height 13
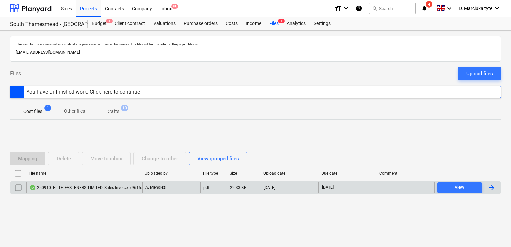
click at [112, 183] on div "250910_ELITE_FASTENERS_LIMITED_Sales-Invoice_79615.pdf" at bounding box center [84, 187] width 116 height 11
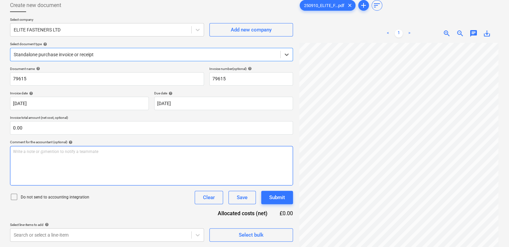
scroll to position [67, 0]
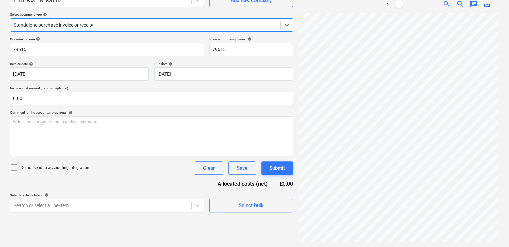
drag, startPoint x: 83, startPoint y: 31, endPoint x: 87, endPoint y: 26, distance: 6.6
click at [84, 30] on div "Select company ELITE FASTENERS LTD Add new company Select document type help Se…" at bounding box center [151, 12] width 283 height 49
click at [91, 24] on div at bounding box center [145, 25] width 263 height 7
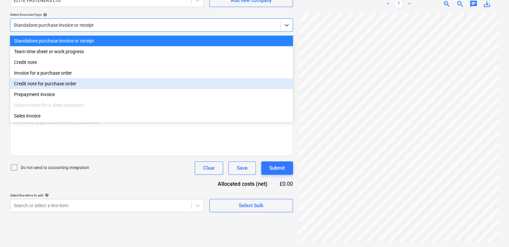
click at [56, 87] on div "Credit note for purchase order" at bounding box center [151, 83] width 283 height 11
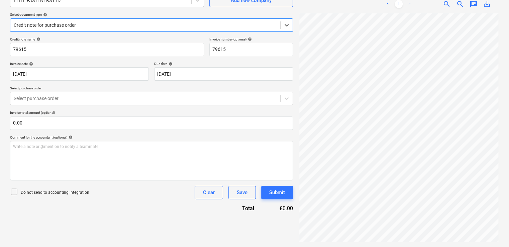
click at [80, 25] on div at bounding box center [145, 25] width 263 height 7
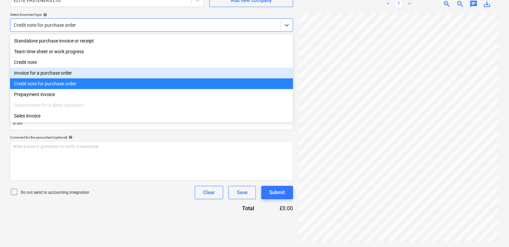
drag, startPoint x: 51, startPoint y: 80, endPoint x: 56, endPoint y: 75, distance: 7.6
click at [56, 75] on div "Standalone purchase invoice or receipt Team time sheet or work progress Credit …" at bounding box center [151, 78] width 283 height 88
click at [57, 75] on div "Invoice for a purchase order" at bounding box center [151, 73] width 283 height 11
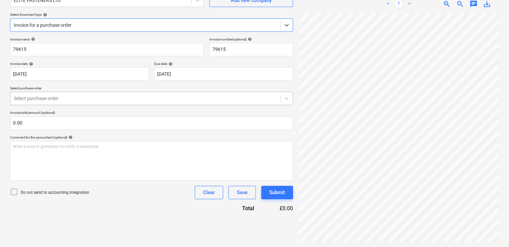
click at [90, 98] on div at bounding box center [145, 98] width 263 height 7
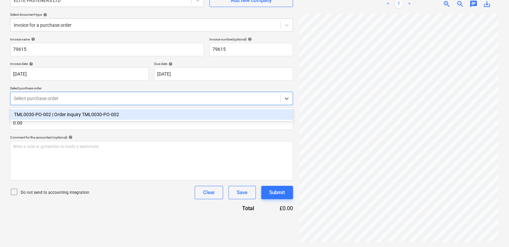
click at [94, 114] on div "TML0030-PO-002 | Order inquiry TML0030-PO-002" at bounding box center [151, 114] width 283 height 11
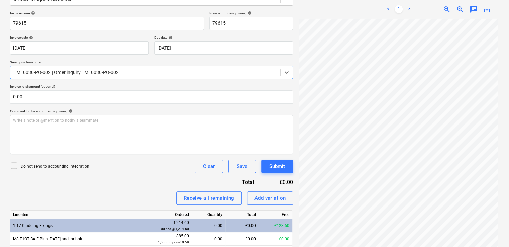
scroll to position [132, 0]
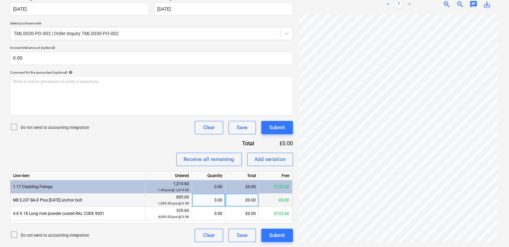
click at [220, 203] on div "0.00" at bounding box center [209, 199] width 28 height 13
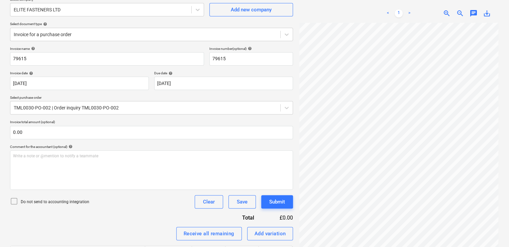
scroll to position [0, 0]
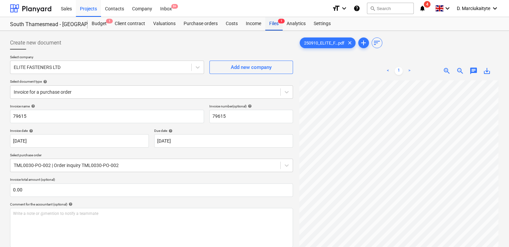
click at [276, 24] on div "Files 1" at bounding box center [273, 23] width 17 height 13
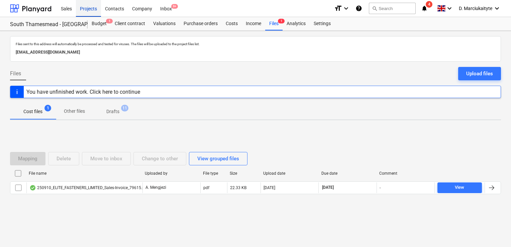
click at [94, 5] on div "Projects" at bounding box center [88, 8] width 25 height 17
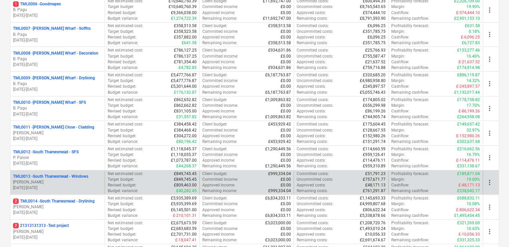
scroll to position [335, 0]
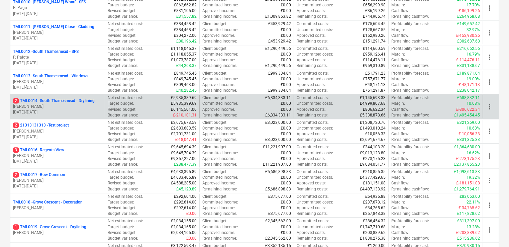
click at [76, 100] on p "2 TML0014 - South Thamesmead - Drylining" at bounding box center [54, 101] width 82 height 6
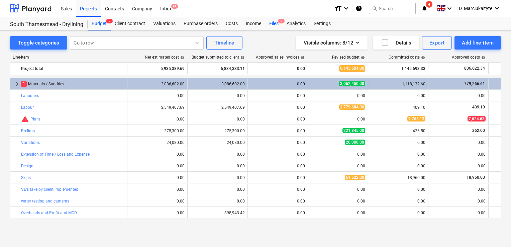
click at [274, 21] on div "Files 2" at bounding box center [273, 23] width 17 height 13
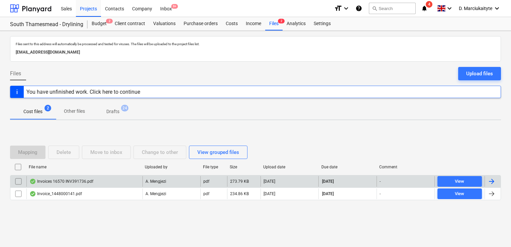
click at [86, 183] on div "Invoices 16570 INV391736.pdf" at bounding box center [61, 181] width 64 height 5
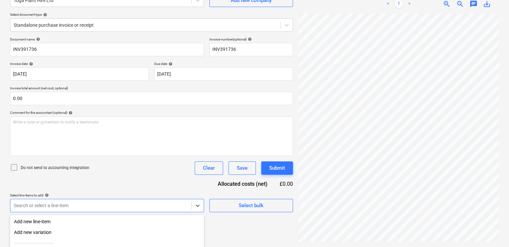
scroll to position [135, 0]
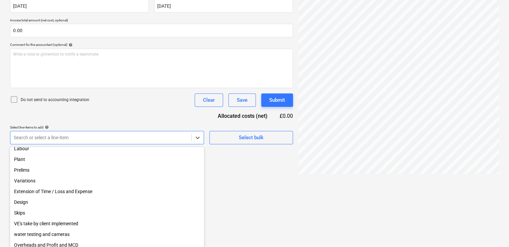
scroll to position [89, 0]
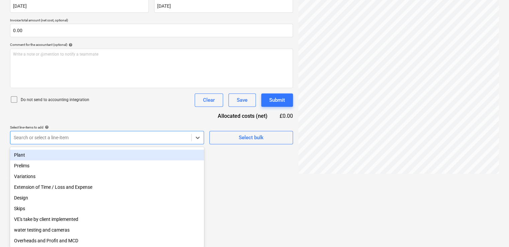
click at [43, 150] on div "Plant" at bounding box center [107, 155] width 194 height 11
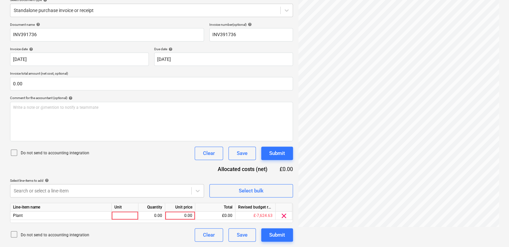
scroll to position [81, 0]
click at [249, 166] on html "Sales Projects Contacts Company Inbox 9+ format_size keyboard_arrow_down help s…" at bounding box center [254, 42] width 509 height 247
click at [129, 214] on div at bounding box center [125, 216] width 27 height 8
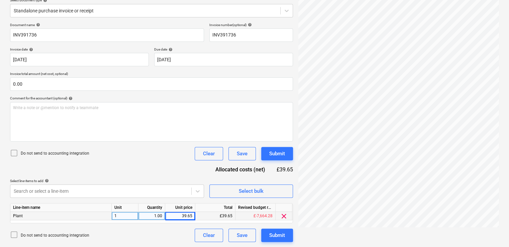
scroll to position [0, 0]
drag, startPoint x: 165, startPoint y: 116, endPoint x: 176, endPoint y: 117, distance: 11.8
click at [165, 116] on div "Write a note or @mention to notify a teammate ﻿" at bounding box center [151, 121] width 283 height 39
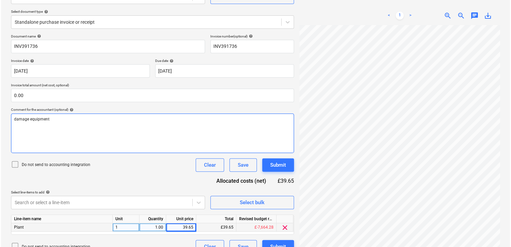
scroll to position [81, 0]
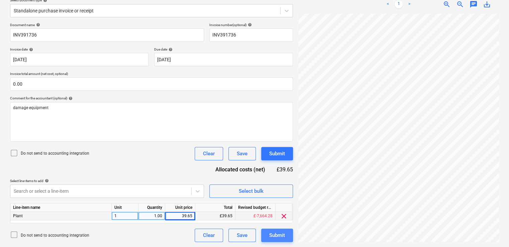
click at [279, 232] on div "Submit" at bounding box center [277, 235] width 16 height 9
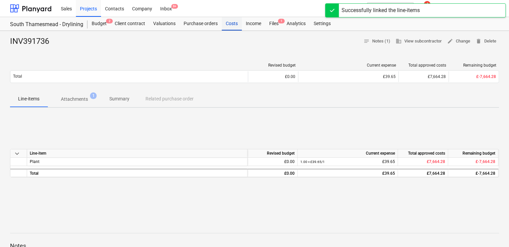
click at [230, 28] on div "Costs" at bounding box center [232, 23] width 20 height 13
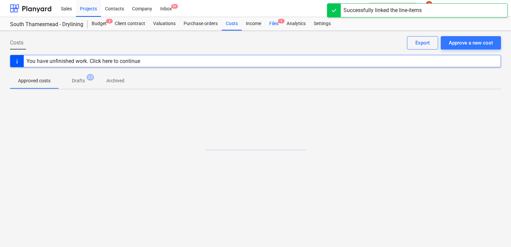
click at [277, 21] on div "Files 1" at bounding box center [273, 23] width 17 height 13
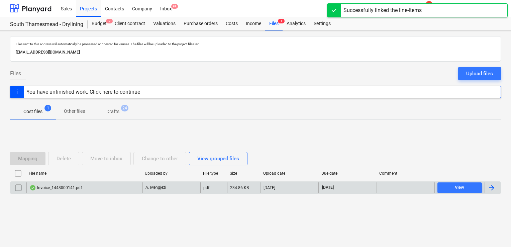
click at [94, 185] on div "Invoice_1448000141.pdf" at bounding box center [84, 187] width 116 height 11
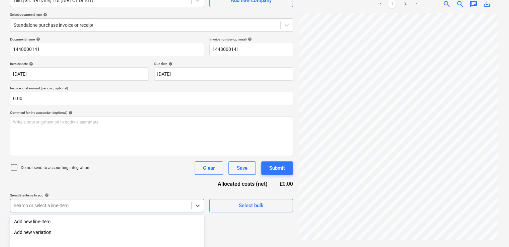
scroll to position [135, 0]
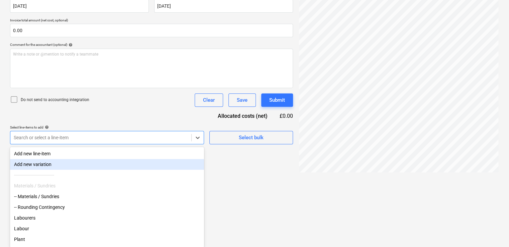
scroll to position [0, 0]
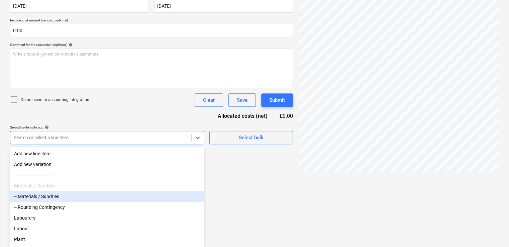
click at [86, 198] on div "-- Materials / Sundries" at bounding box center [107, 196] width 194 height 11
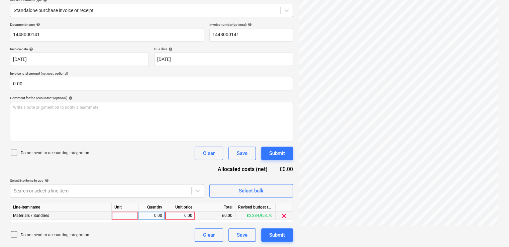
scroll to position [81, 0]
click at [262, 166] on html "Sales Projects Contacts Company Inbox 9+ format_size keyboard_arrow_down help s…" at bounding box center [254, 42] width 509 height 247
click at [128, 215] on div at bounding box center [125, 216] width 27 height 8
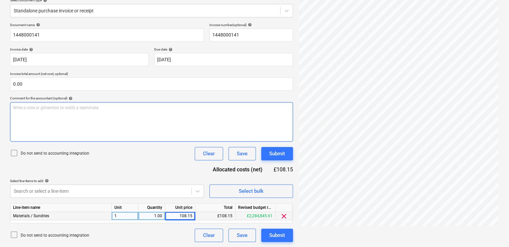
click at [117, 118] on div "Write a note or @mention to notify a teammate ﻿" at bounding box center [151, 121] width 283 height 39
click at [31, 107] on span "damage hilti gun" at bounding box center [28, 107] width 31 height 5
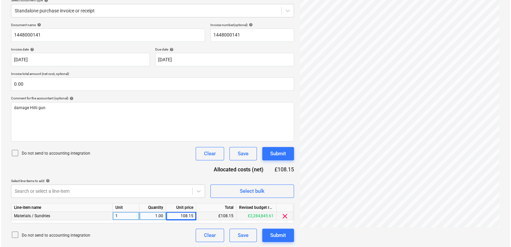
scroll to position [0, 2]
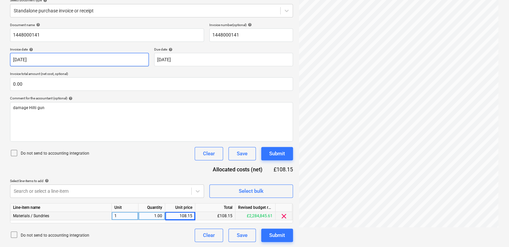
click at [64, 59] on body "Sales Projects Contacts Company Inbox 9+ format_size keyboard_arrow_down help s…" at bounding box center [254, 42] width 509 height 247
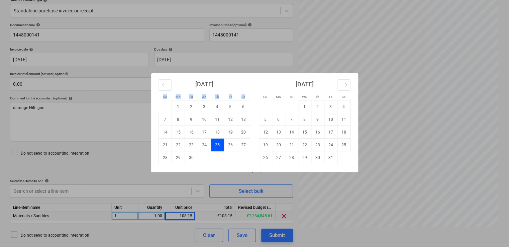
click at [64, 60] on div "Su Mo Tu We Th Fr Sa Su Mo Tu We Th Fr Sa August 2025 1 2 3 4 5 6 7 8 9 10 11 1…" at bounding box center [254, 123] width 509 height 247
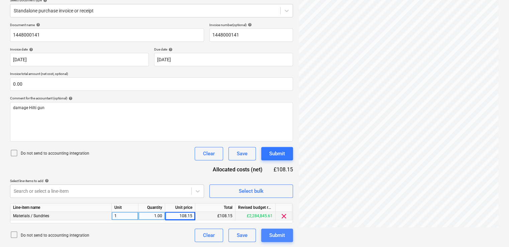
click at [277, 233] on div "Submit" at bounding box center [277, 235] width 16 height 9
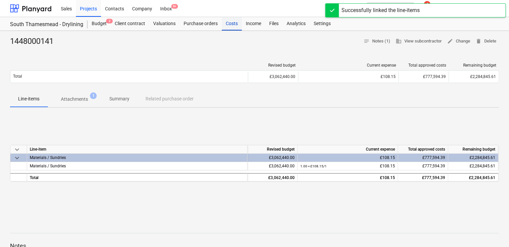
click at [232, 23] on div "Costs" at bounding box center [232, 23] width 20 height 13
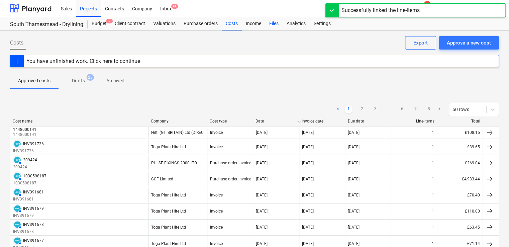
click at [273, 22] on div "Files" at bounding box center [273, 23] width 17 height 13
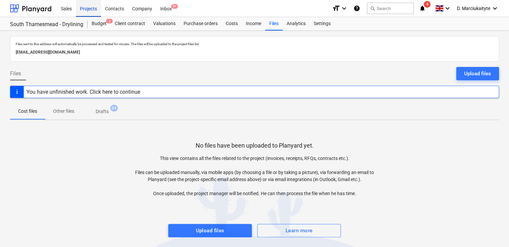
click at [90, 9] on div "Projects" at bounding box center [88, 8] width 25 height 17
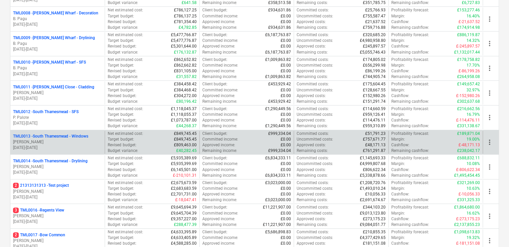
scroll to position [368, 0]
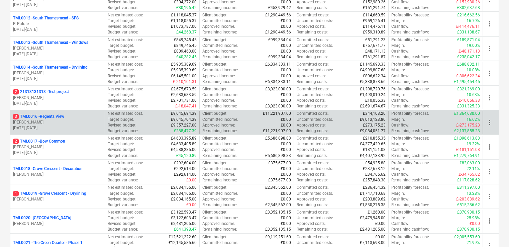
click at [87, 120] on p "M. Tomlinson" at bounding box center [57, 122] width 89 height 6
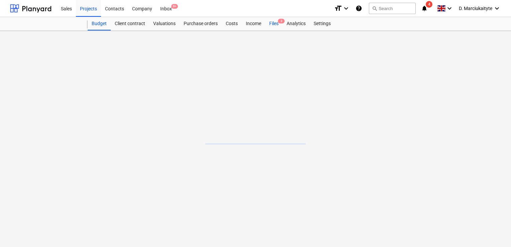
click at [273, 24] on div "Files 3" at bounding box center [273, 23] width 17 height 13
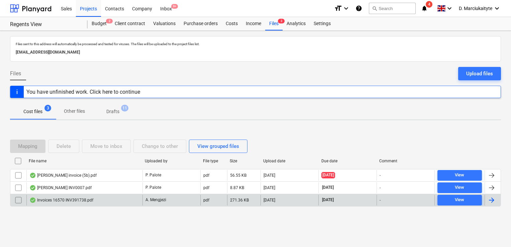
click at [51, 199] on div "Invoices 16570 INV391738.pdf" at bounding box center [61, 199] width 64 height 5
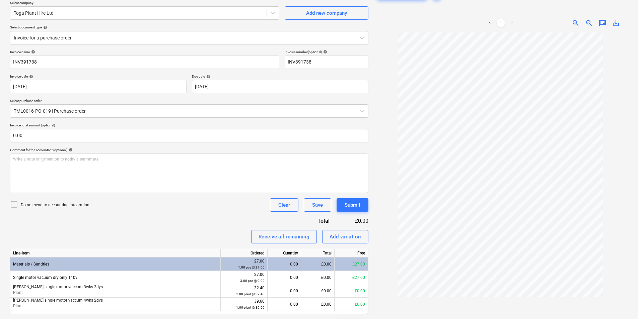
scroll to position [73, 0]
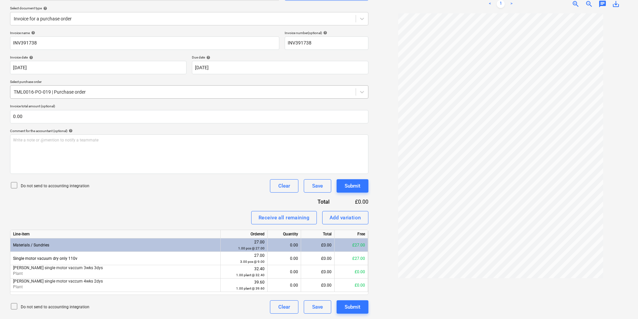
click at [98, 95] on div "TML0016-PO-019 | Purchase order" at bounding box center [189, 91] width 358 height 13
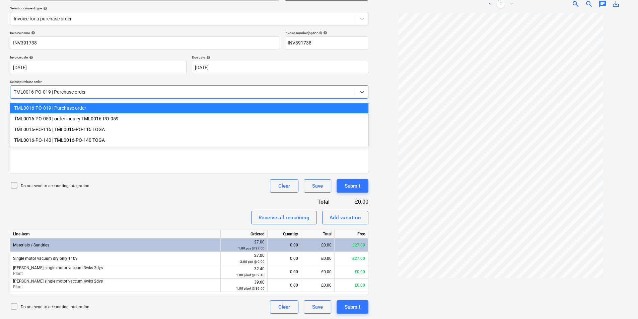
click at [87, 92] on div at bounding box center [183, 92] width 338 height 7
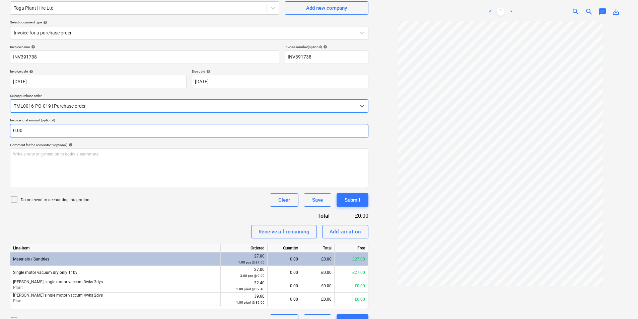
scroll to position [67, 0]
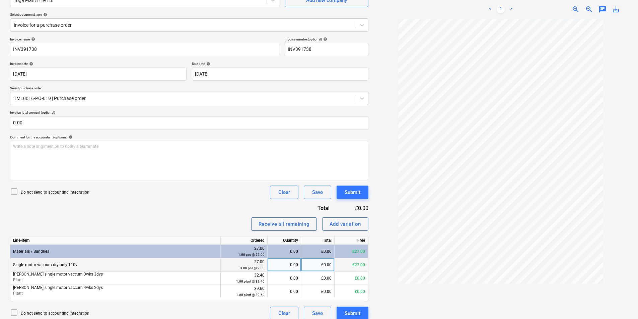
click at [295, 247] on div "0.00" at bounding box center [283, 264] width 33 height 13
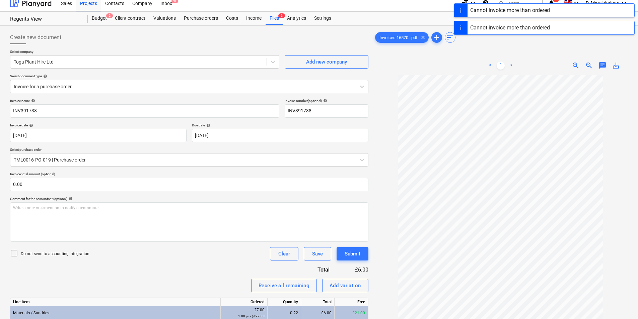
scroll to position [0, 0]
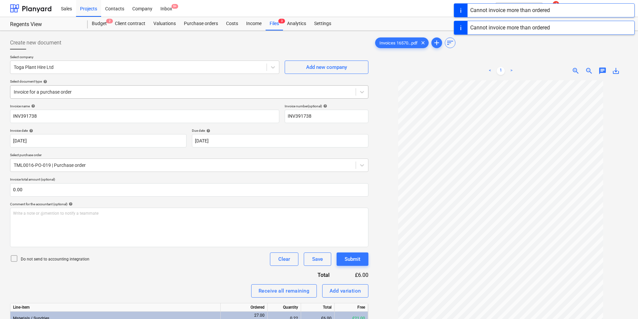
click at [113, 90] on div at bounding box center [183, 92] width 338 height 7
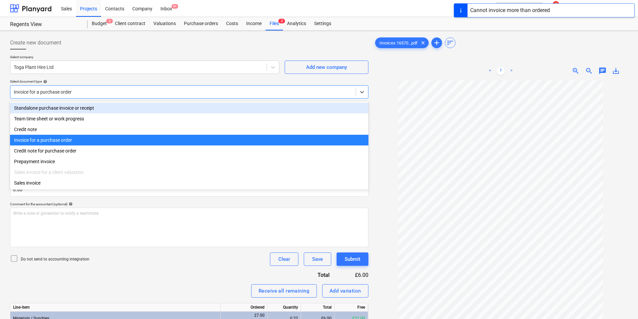
click at [97, 102] on div "Standalone purchase invoice or receipt Team time sheet or work progress Credit …" at bounding box center [189, 145] width 358 height 88
click at [98, 106] on div "Standalone purchase invoice or receipt" at bounding box center [189, 108] width 358 height 11
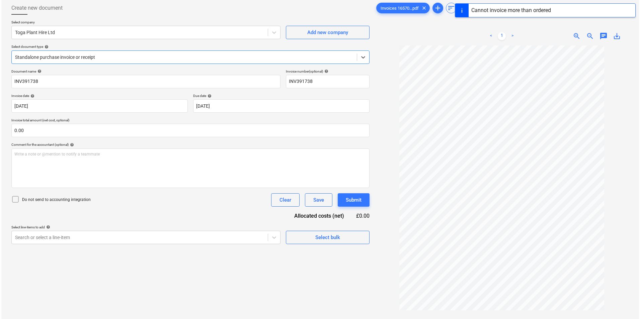
scroll to position [67, 0]
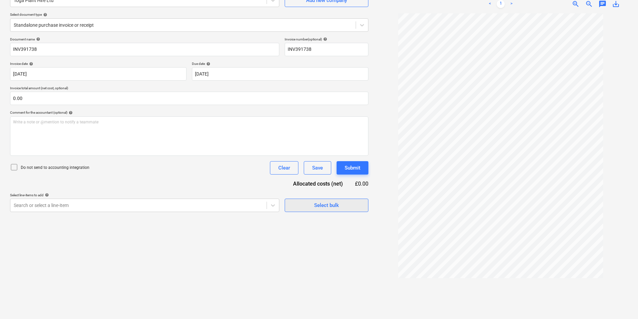
drag, startPoint x: 345, startPoint y: 197, endPoint x: 345, endPoint y: 201, distance: 3.7
click at [345, 201] on div "Select bulk" at bounding box center [327, 202] width 84 height 19
click at [345, 202] on span "Select bulk" at bounding box center [326, 205] width 67 height 9
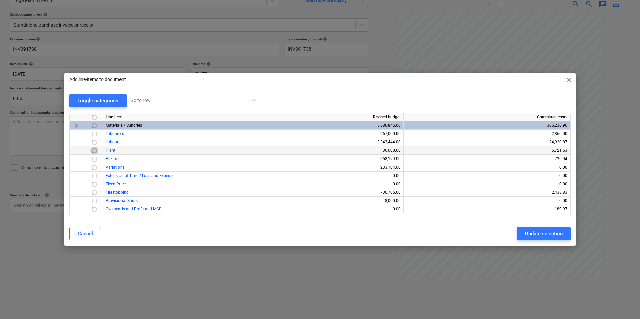
click at [98, 149] on input "checkbox" at bounding box center [94, 151] width 8 height 8
click at [511, 226] on div "Cancel Update selection" at bounding box center [319, 234] width 509 height 19
click at [511, 231] on div "Update selection" at bounding box center [544, 234] width 38 height 9
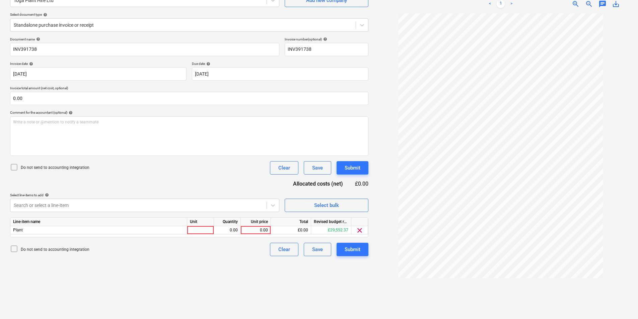
drag, startPoint x: 202, startPoint y: 228, endPoint x: 275, endPoint y: 220, distance: 74.0
click at [205, 226] on div at bounding box center [200, 230] width 27 height 8
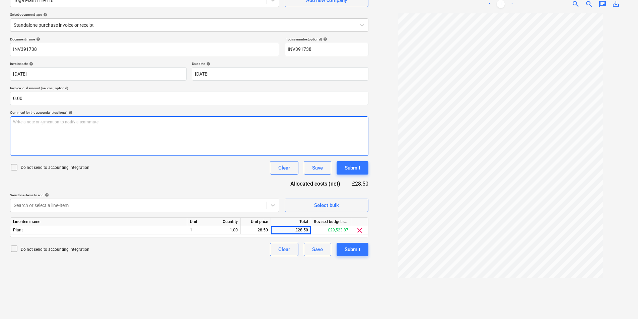
click at [58, 121] on p "Write a note or @mention to notify a teammate ﻿" at bounding box center [189, 122] width 352 height 6
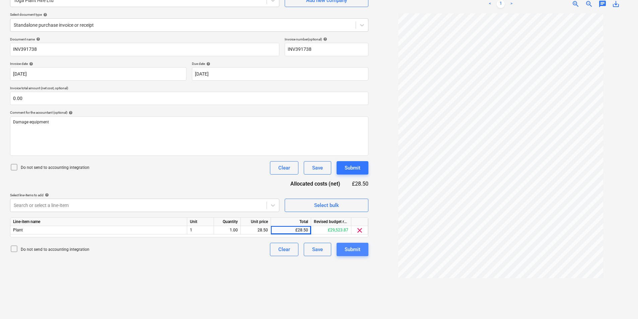
click at [360, 247] on button "Submit" at bounding box center [352, 249] width 32 height 13
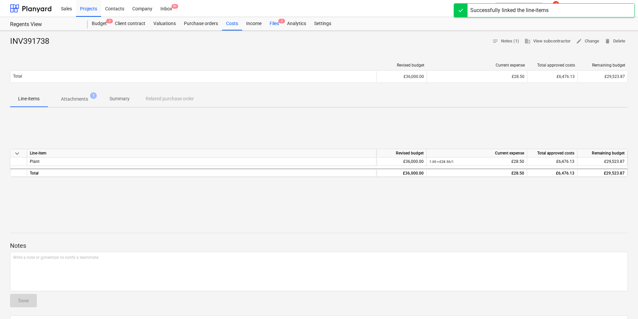
click at [274, 21] on div "Files 2" at bounding box center [273, 23] width 17 height 13
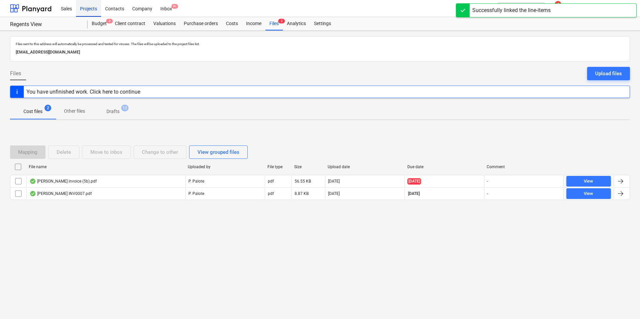
click at [89, 9] on div "Projects" at bounding box center [88, 8] width 25 height 17
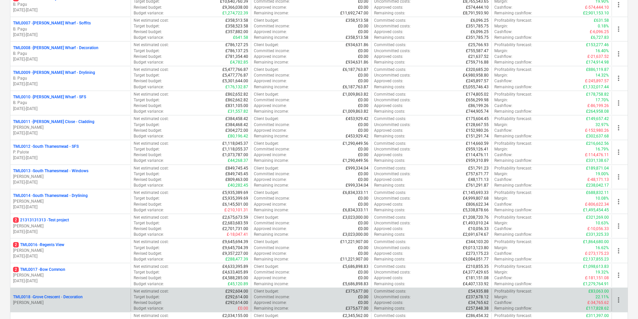
scroll to position [301, 0]
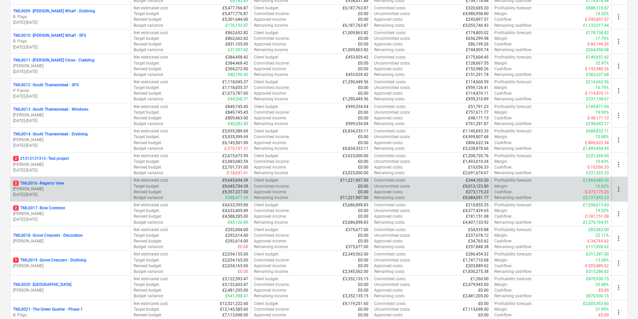
click at [77, 190] on p "M. Tomlinson" at bounding box center [70, 189] width 115 height 6
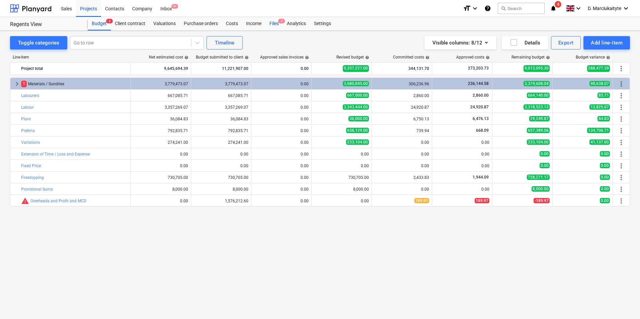
click at [270, 22] on div "Files 2" at bounding box center [273, 23] width 17 height 13
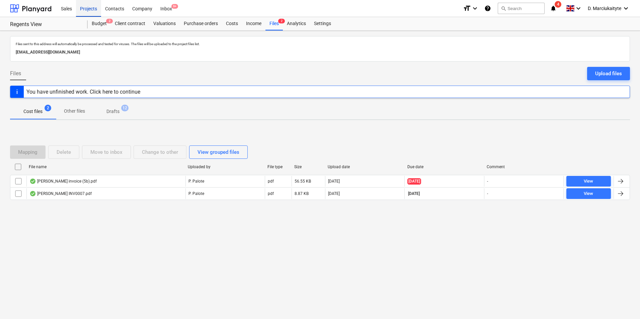
click at [94, 8] on div "Projects" at bounding box center [88, 8] width 25 height 17
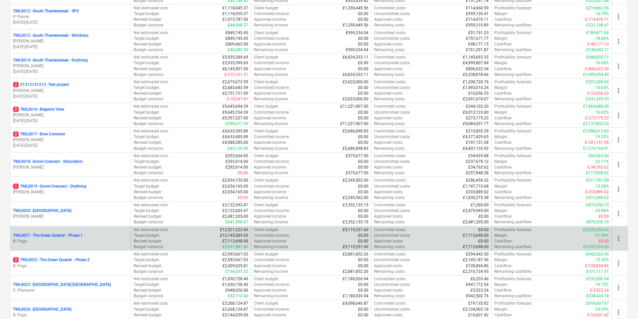
scroll to position [435, 0]
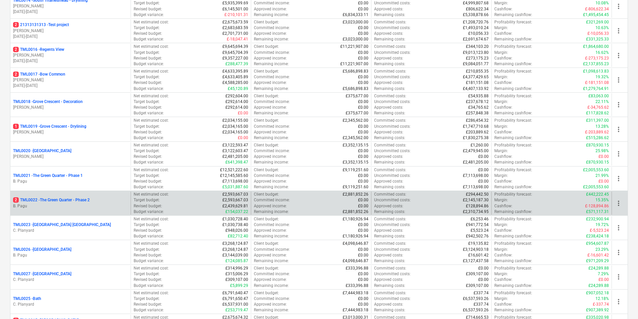
click at [104, 199] on div "2 TML0022 - The Green Quarter - Phase 2" at bounding box center [70, 200] width 115 height 6
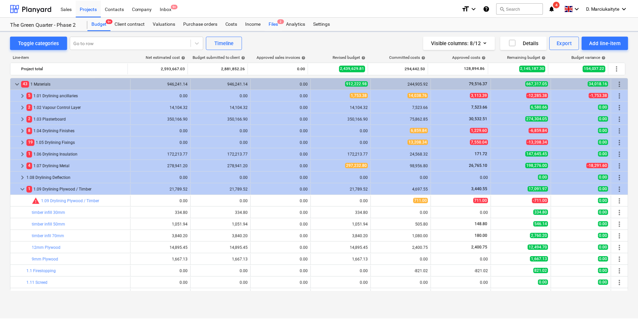
scroll to position [33, 0]
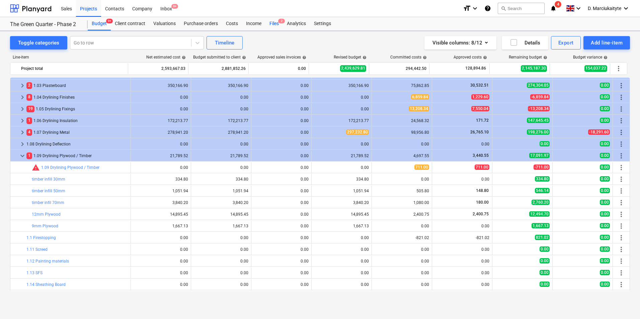
click at [274, 25] on div "Files 2" at bounding box center [273, 23] width 17 height 13
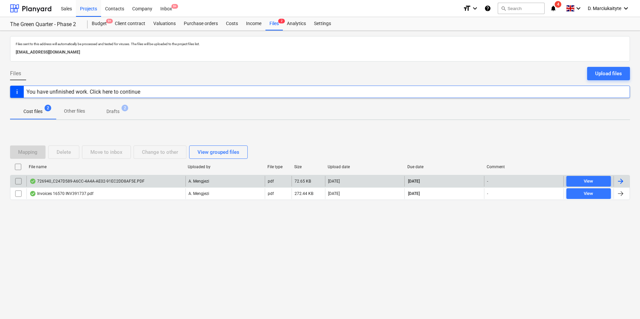
click at [116, 183] on div "726940_C247D589-A6CC-4A4A-AE02-91EC2DD8AF5E.PDF" at bounding box center [86, 181] width 115 height 5
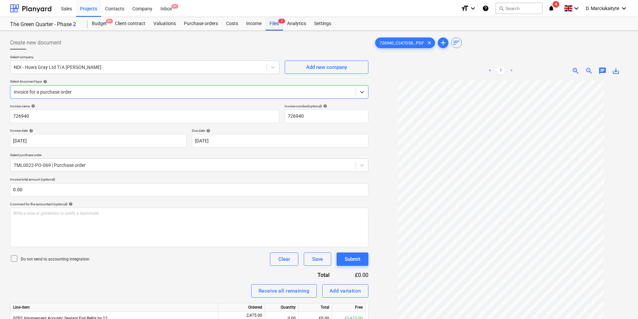
click at [268, 21] on div "Files 2" at bounding box center [273, 23] width 17 height 13
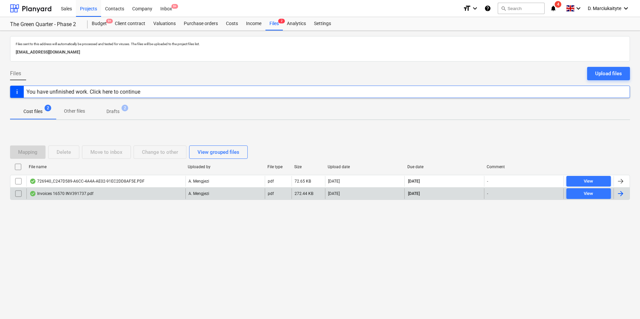
click at [117, 196] on div "Invoices 16570 INV391737.pdf" at bounding box center [105, 193] width 159 height 11
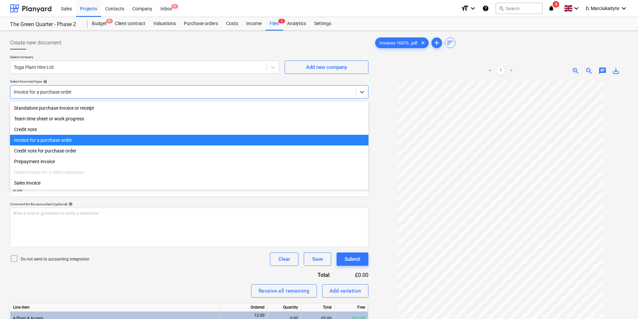
click at [128, 92] on div at bounding box center [183, 92] width 338 height 7
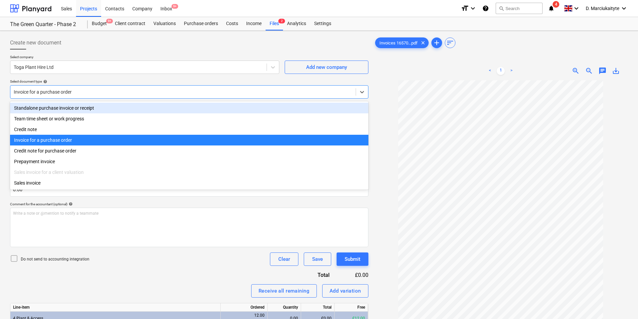
click at [87, 105] on div "Standalone purchase invoice or receipt" at bounding box center [189, 108] width 358 height 11
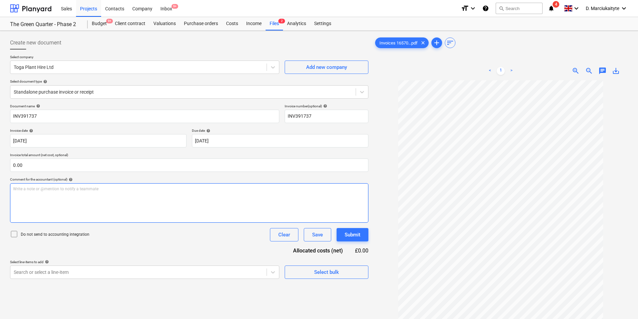
drag, startPoint x: 69, startPoint y: 204, endPoint x: 391, endPoint y: 164, distance: 324.5
click at [73, 203] on div "Write a note or @mention to notify a teammate ﻿" at bounding box center [189, 202] width 358 height 39
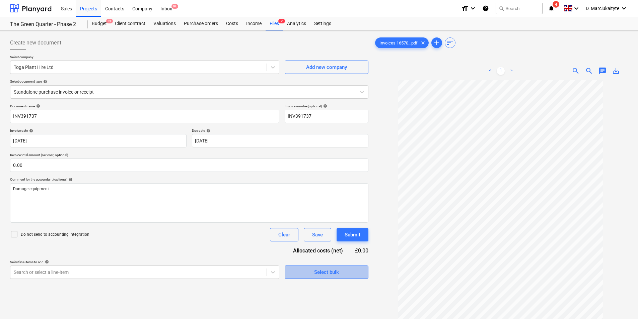
click at [304, 247] on span "Select bulk" at bounding box center [326, 272] width 67 height 9
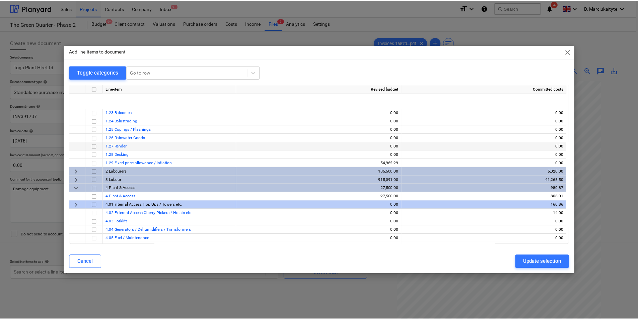
scroll to position [1289, 0]
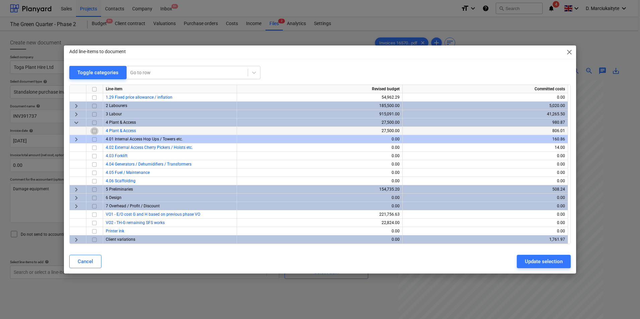
click at [95, 130] on input "checkbox" at bounding box center [94, 131] width 8 height 8
click at [511, 247] on div "Update selection" at bounding box center [544, 261] width 38 height 9
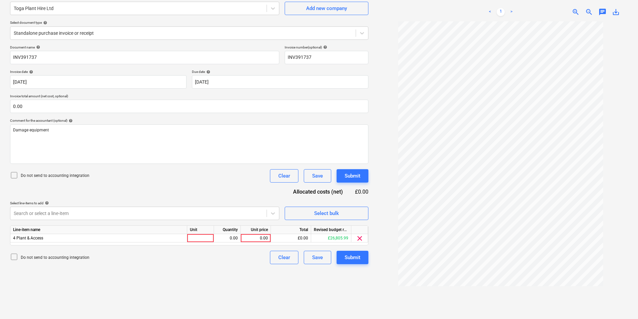
scroll to position [67, 0]
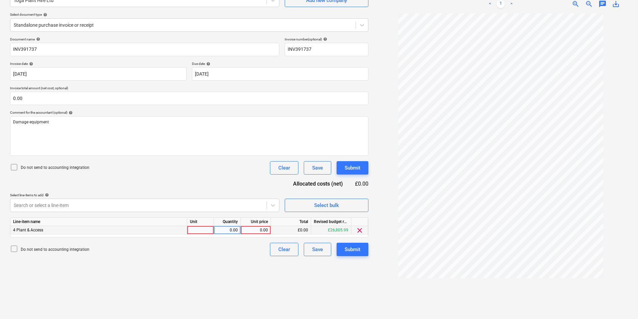
click at [208, 231] on div at bounding box center [200, 230] width 27 height 8
click at [350, 247] on button "Submit" at bounding box center [352, 249] width 32 height 13
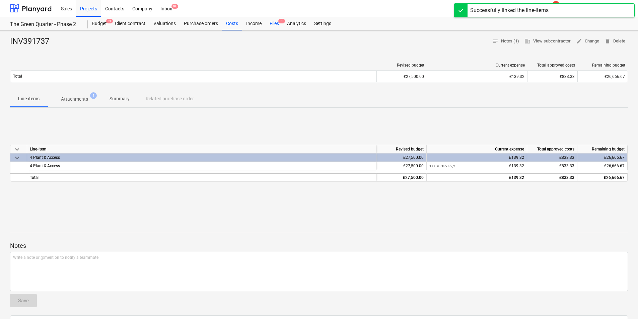
click at [279, 21] on span "1" at bounding box center [281, 21] width 7 height 5
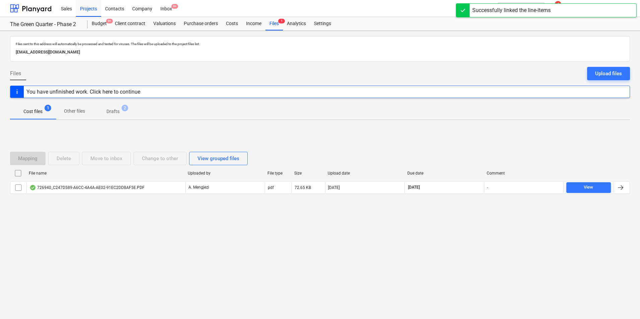
click at [103, 180] on div "File name Uploaded by File type Size Upload date Due date Comment" at bounding box center [320, 174] width 620 height 13
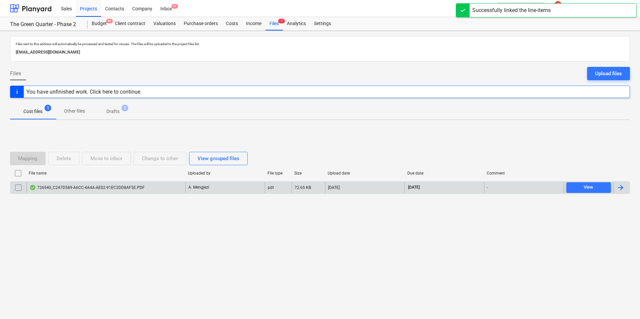
click at [105, 185] on div "726940_C247D589-A6CC-4A4A-AE02-91EC2DD8AF5E.PDF" at bounding box center [86, 187] width 115 height 5
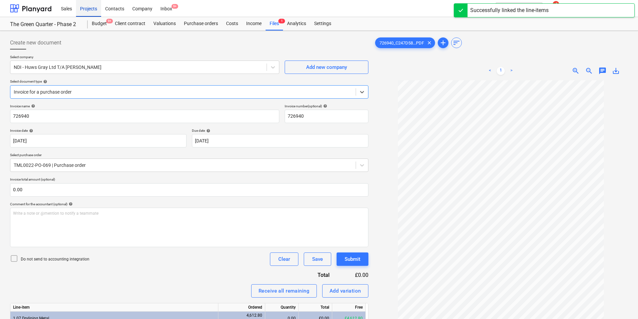
click at [89, 10] on div "Projects" at bounding box center [88, 8] width 25 height 17
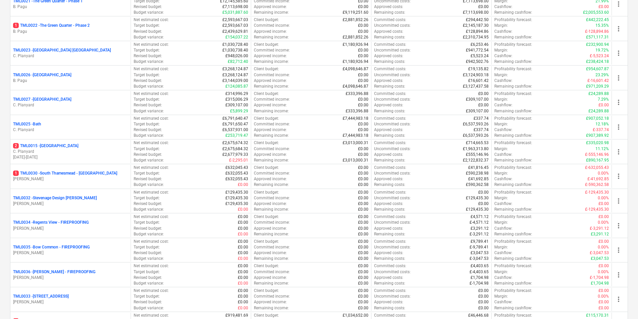
scroll to position [669, 0]
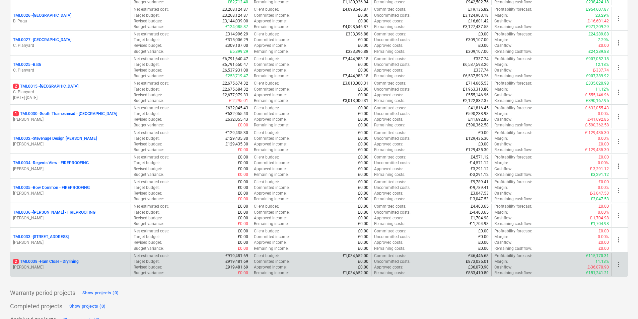
click at [72, 247] on div "2 TML0038 - Ham Close - Drylining M. Tomlinson" at bounding box center [70, 264] width 120 height 23
click at [75, 247] on p "2 TML0038 - Ham Close - Drylining" at bounding box center [46, 262] width 66 height 6
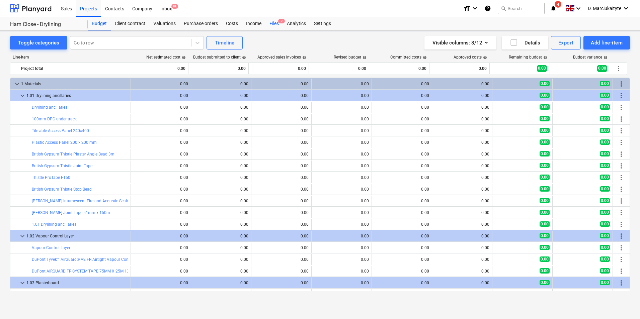
click at [276, 21] on div "Files 2" at bounding box center [273, 23] width 17 height 13
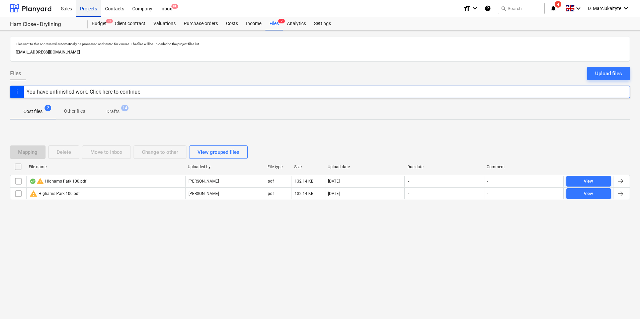
click at [93, 10] on div "Projects" at bounding box center [88, 8] width 25 height 17
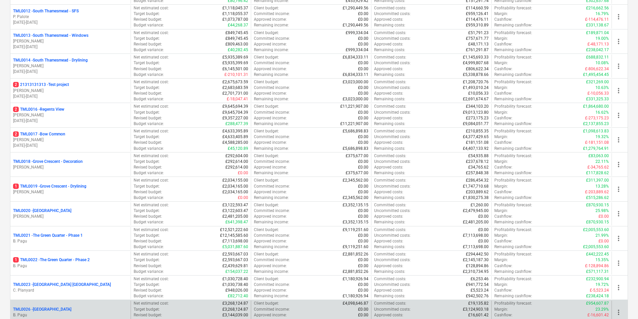
scroll to position [435, 0]
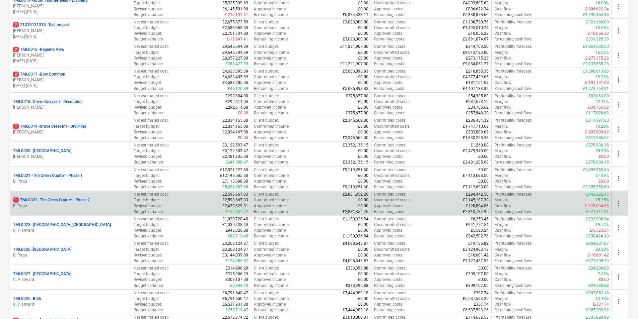
click at [77, 204] on p "B. Pagu" at bounding box center [70, 207] width 115 height 6
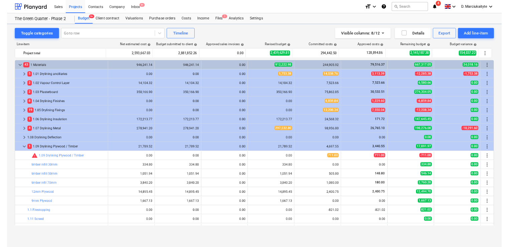
scroll to position [33, 0]
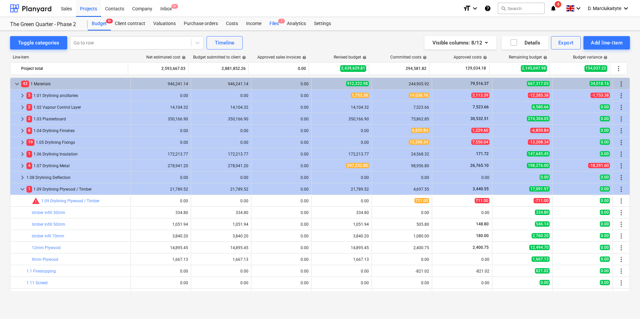
click at [274, 18] on div "Files 1" at bounding box center [273, 23] width 17 height 13
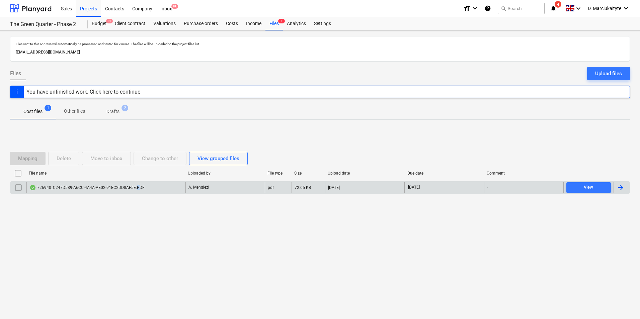
click at [137, 188] on div "726940_C247D589-A6CC-4A4A-AE02-91EC2DD8AF5E.PDF" at bounding box center [86, 187] width 115 height 5
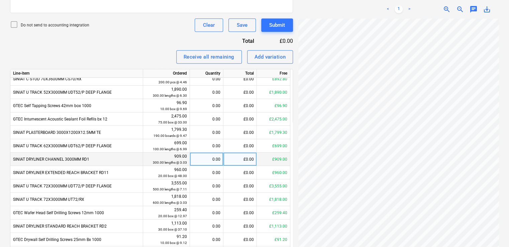
scroll to position [67, 0]
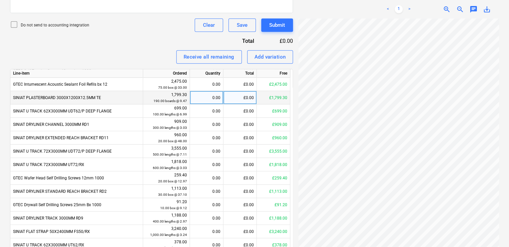
click at [208, 98] on div "0.00" at bounding box center [207, 97] width 28 height 13
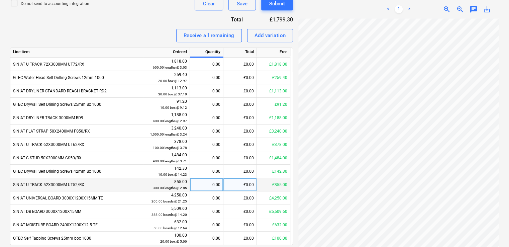
scroll to position [268, 0]
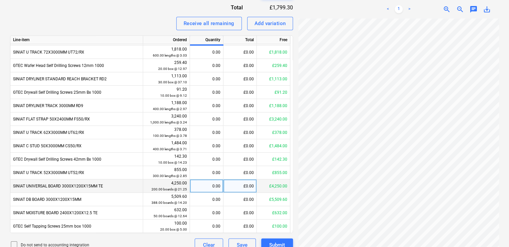
click at [200, 185] on div "0.00" at bounding box center [207, 185] width 28 height 13
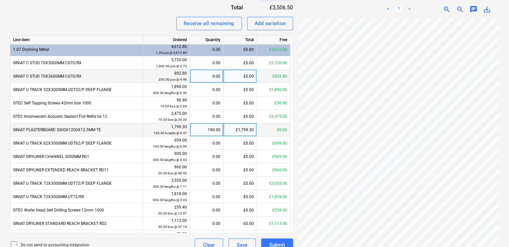
scroll to position [0, 0]
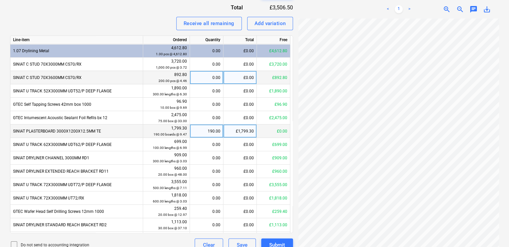
click at [209, 76] on div "0.00" at bounding box center [207, 77] width 28 height 13
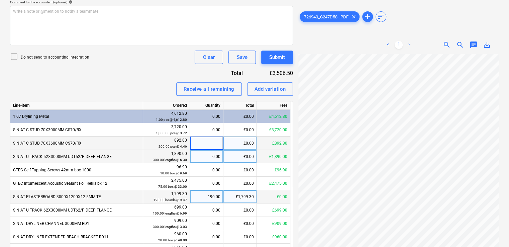
scroll to position [201, 0]
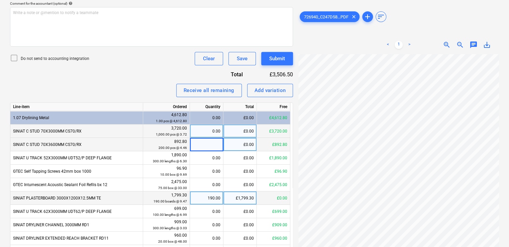
click at [206, 132] on div "0.00" at bounding box center [207, 131] width 28 height 13
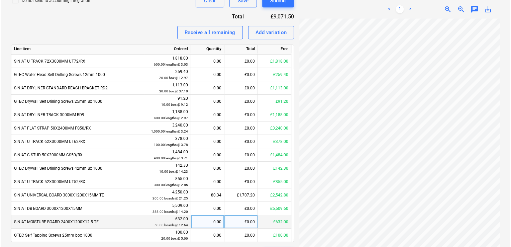
scroll to position [277, 0]
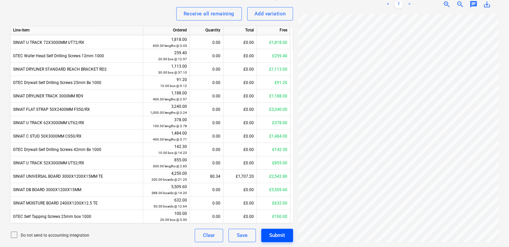
click at [284, 239] on div "Submit" at bounding box center [277, 235] width 16 height 9
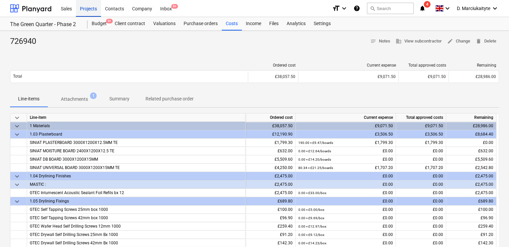
click at [92, 7] on div "Projects" at bounding box center [88, 8] width 25 height 17
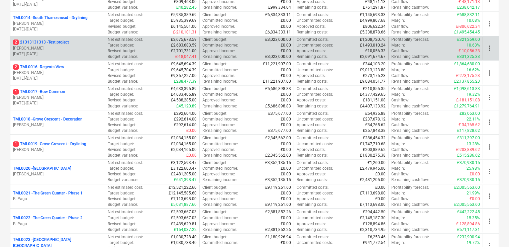
scroll to position [368, 0]
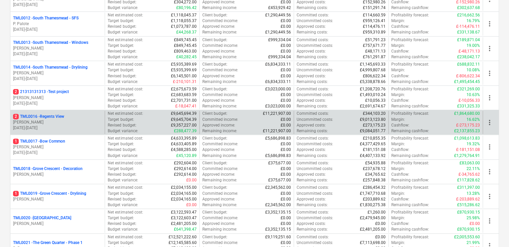
click at [56, 122] on p "M. Tomlinson" at bounding box center [57, 122] width 89 height 6
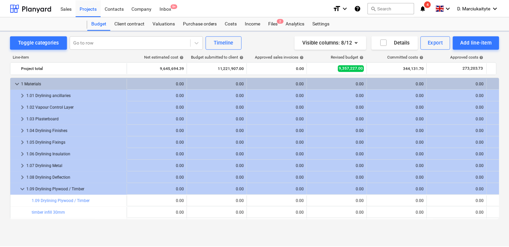
scroll to position [33, 0]
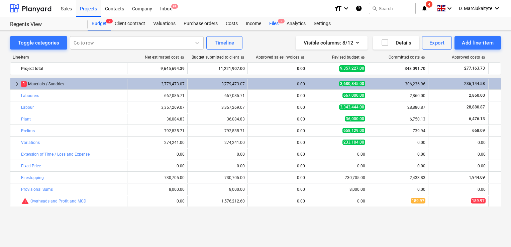
click at [276, 23] on div "Files 2" at bounding box center [273, 23] width 17 height 13
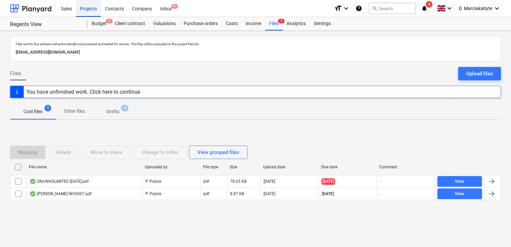
click at [92, 8] on div "Projects" at bounding box center [88, 8] width 25 height 17
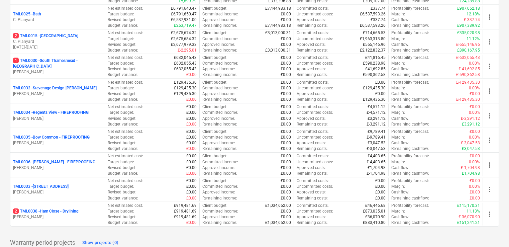
scroll to position [750, 0]
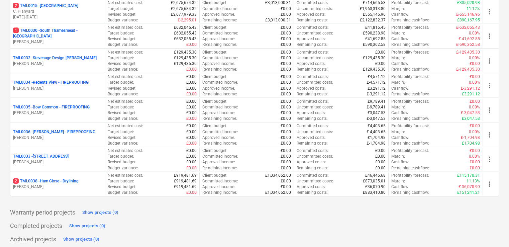
click at [66, 178] on p "2 TML0038 - Ham Close - Drylining" at bounding box center [46, 181] width 66 height 6
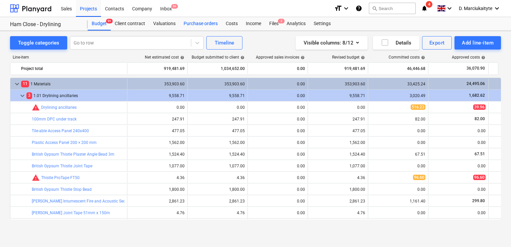
click at [202, 23] on div "Purchase orders" at bounding box center [201, 23] width 42 height 13
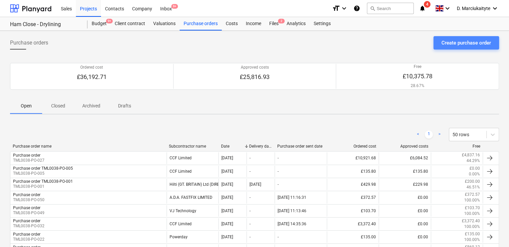
click at [481, 43] on div "Create purchase order" at bounding box center [467, 42] width 50 height 9
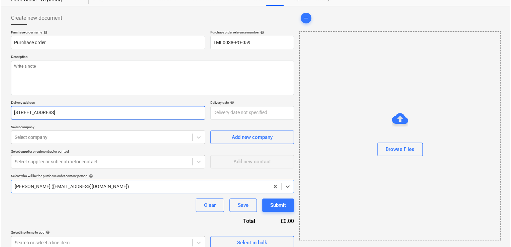
scroll to position [32, 0]
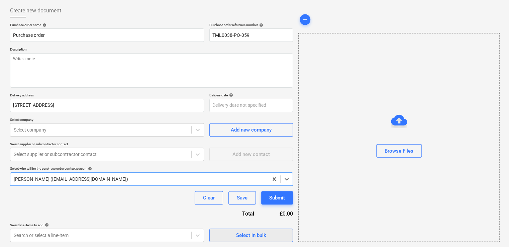
click at [231, 235] on span "Select in bulk" at bounding box center [251, 235] width 67 height 9
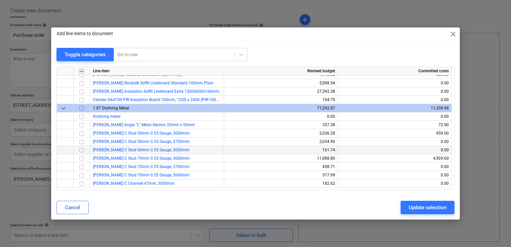
scroll to position [536, 0]
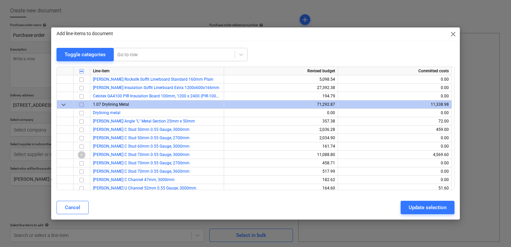
click at [80, 155] on input "checkbox" at bounding box center [82, 155] width 8 height 8
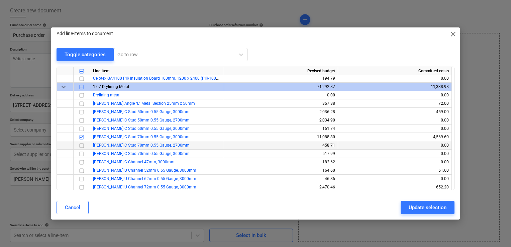
scroll to position [569, 0]
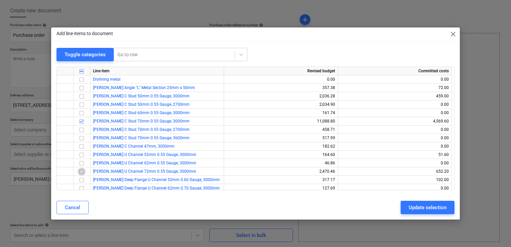
click at [81, 172] on input "checkbox" at bounding box center [82, 172] width 8 height 8
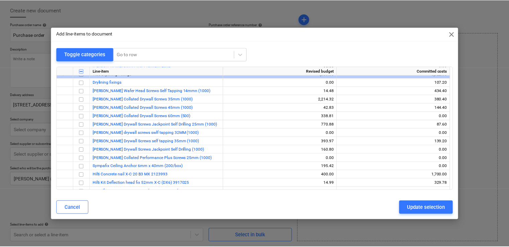
scroll to position [301, 0]
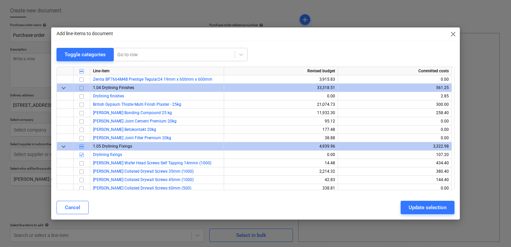
drag, startPoint x: 447, startPoint y: 212, endPoint x: 445, endPoint y: 217, distance: 5.0
click at [447, 212] on button "Update selection" at bounding box center [428, 207] width 54 height 13
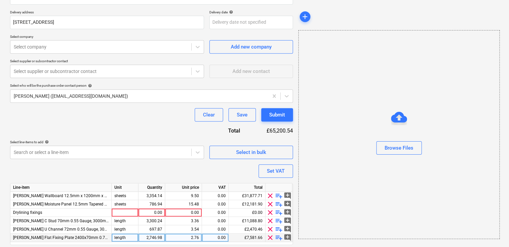
scroll to position [137, 0]
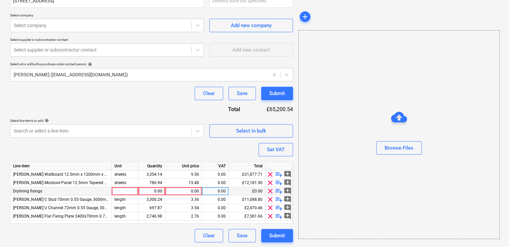
click at [85, 190] on div "Drylining fixings" at bounding box center [60, 191] width 101 height 8
click at [279, 191] on span "playlist_add" at bounding box center [279, 191] width 8 height 8
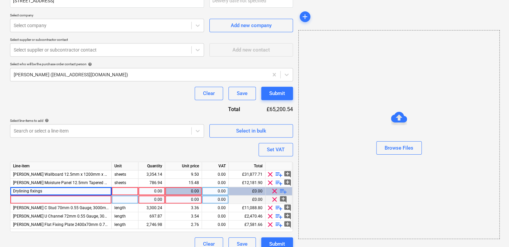
click at [52, 200] on div at bounding box center [60, 199] width 101 height 8
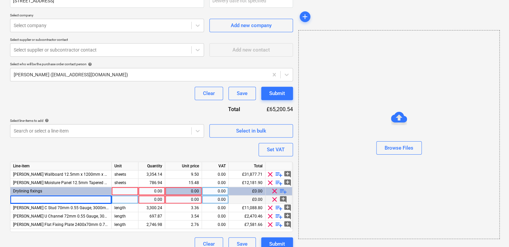
click at [27, 198] on div at bounding box center [60, 199] width 101 height 8
click at [129, 198] on div at bounding box center [125, 199] width 27 height 8
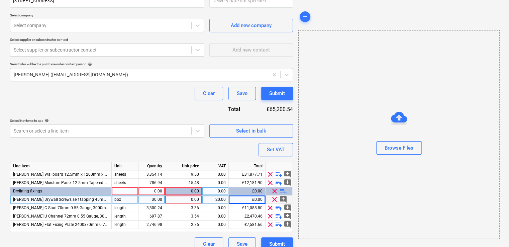
click at [129, 189] on div at bounding box center [125, 191] width 27 height 8
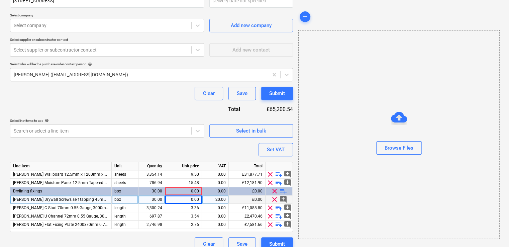
drag, startPoint x: 150, startPoint y: 190, endPoint x: 486, endPoint y: 127, distance: 341.6
click at [150, 190] on div "30.00" at bounding box center [151, 191] width 21 height 8
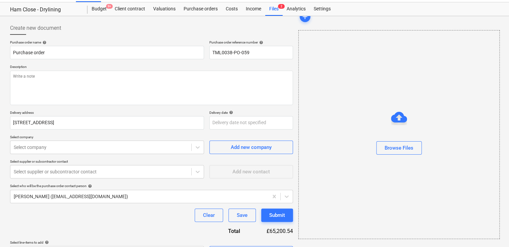
scroll to position [0, 0]
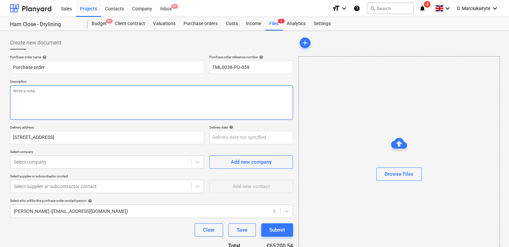
drag, startPoint x: 157, startPoint y: 92, endPoint x: 394, endPoint y: 74, distance: 237.7
click at [157, 92] on textarea at bounding box center [151, 102] width 283 height 34
click at [90, 101] on textarea "Afternoon, Please proceed with attached order." at bounding box center [151, 102] width 283 height 34
click at [79, 112] on textarea "Afternoon, Please proceed with attached order." at bounding box center [151, 102] width 283 height 34
paste textarea "Please proceed with attahced order. Change site contact to : Razvan +44 7501 64…"
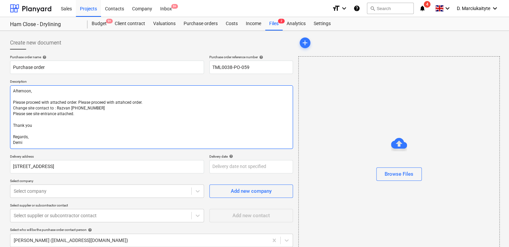
drag, startPoint x: 78, startPoint y: 102, endPoint x: 4, endPoint y: 99, distance: 74.0
click at [5, 99] on div "Create new document Purchase order name help Purchase order Purchase order refe…" at bounding box center [254, 226] width 509 height 391
drag, startPoint x: 62, startPoint y: 116, endPoint x: -1, endPoint y: 115, distance: 63.3
click at [0, 115] on html "Sales Projects Contacts Company Inbox 9+ format_size keyboard_arrow_down help s…" at bounding box center [254, 123] width 509 height 247
drag, startPoint x: 5, startPoint y: 113, endPoint x: 0, endPoint y: 114, distance: 5.4
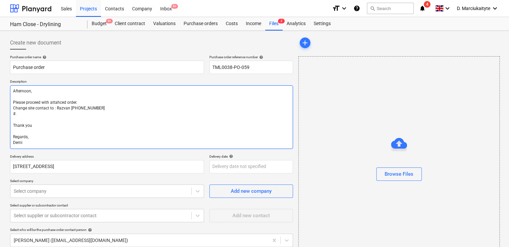
click at [0, 114] on html "Sales Projects Contacts Company Inbox 9+ format_size keyboard_arrow_down help s…" at bounding box center [254, 123] width 509 height 247
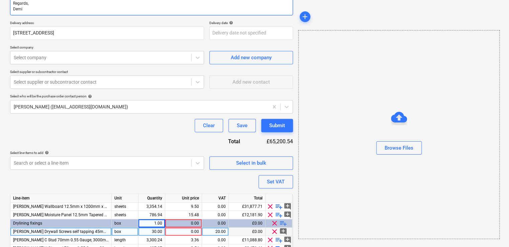
scroll to position [134, 0]
click at [102, 53] on div "Select company" at bounding box center [100, 57] width 181 height 9
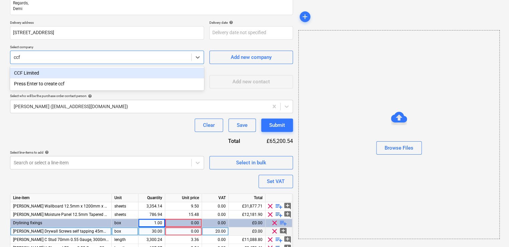
click at [83, 75] on div "CCF Limited" at bounding box center [107, 73] width 194 height 11
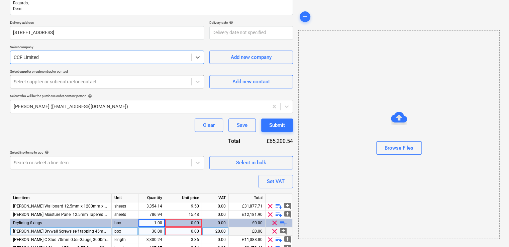
click at [65, 79] on div at bounding box center [101, 81] width 174 height 7
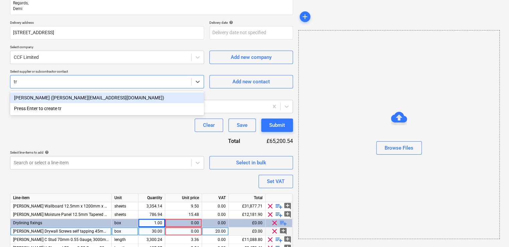
click at [71, 98] on div "Tracey Chittenden (tracey.chittenden2@ccfltd.co.uk)" at bounding box center [107, 97] width 194 height 11
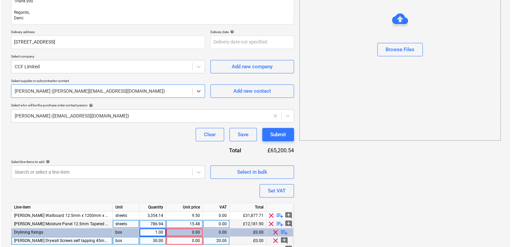
scroll to position [174, 0]
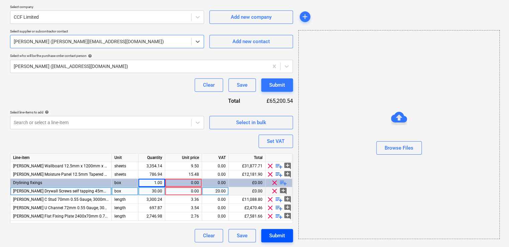
click at [284, 231] on div "Submit" at bounding box center [277, 235] width 16 height 9
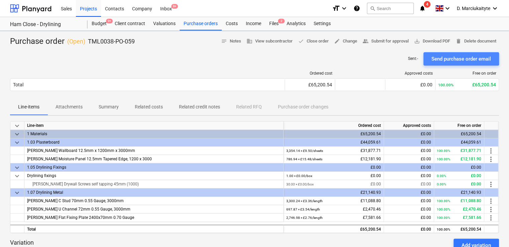
click at [450, 60] on div "Send purchase order email" at bounding box center [462, 59] width 60 height 9
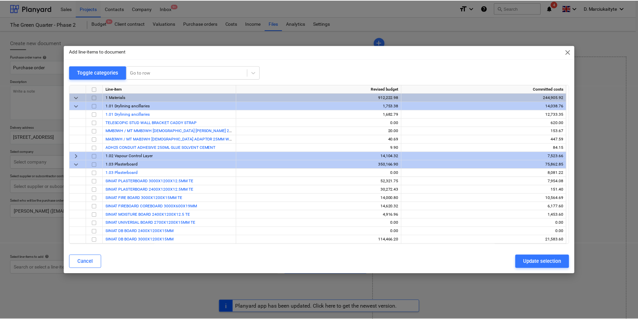
scroll to position [9, 0]
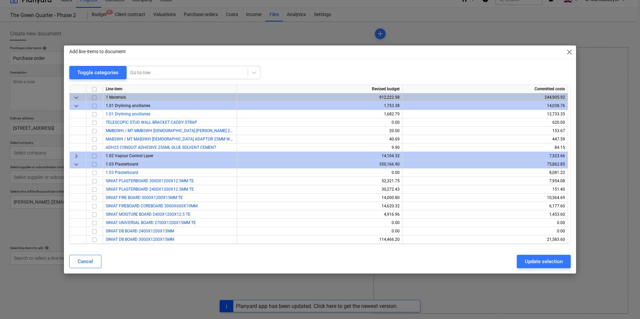
click at [266, 17] on div "Add line-items to document close Toggle categories Go to row Line-item Revised …" at bounding box center [320, 159] width 640 height 319
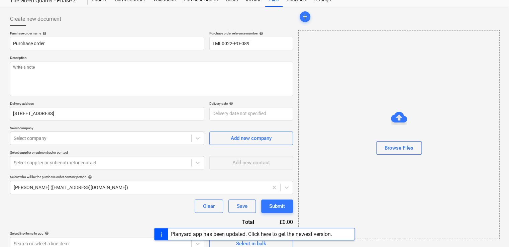
scroll to position [32, 0]
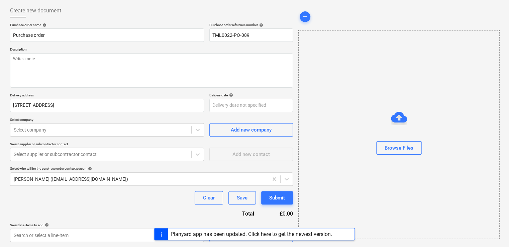
type textarea "x"
click at [280, 240] on div "Planyard app has been updated. Click here to get the newest version." at bounding box center [251, 234] width 167 height 12
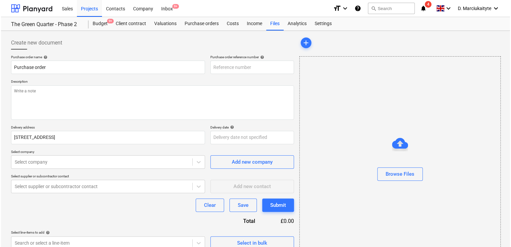
scroll to position [32, 0]
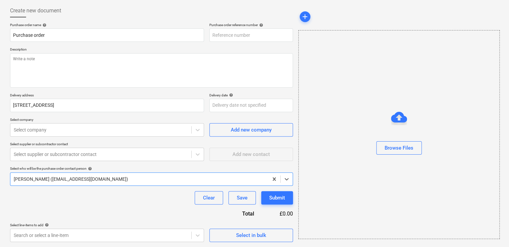
type textarea "x"
type input "TML0022-PO-094"
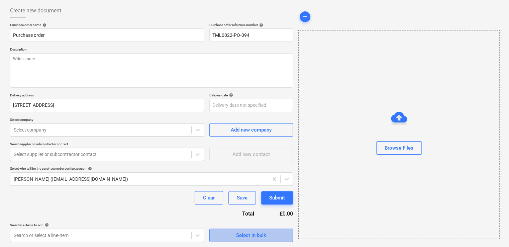
drag, startPoint x: 237, startPoint y: 239, endPoint x: 239, endPoint y: 236, distance: 3.6
click at [239, 236] on div "Select in bulk" at bounding box center [251, 235] width 30 height 9
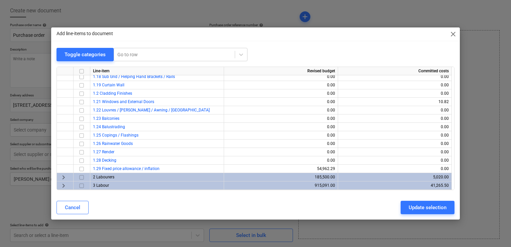
scroll to position [1238, 0]
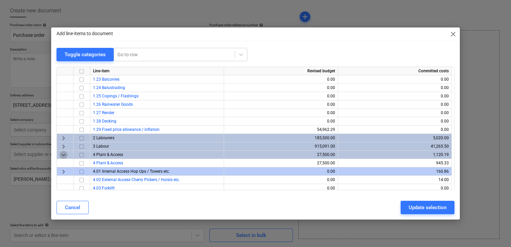
click at [66, 154] on span "keyboard_arrow_down" at bounding box center [64, 155] width 8 height 8
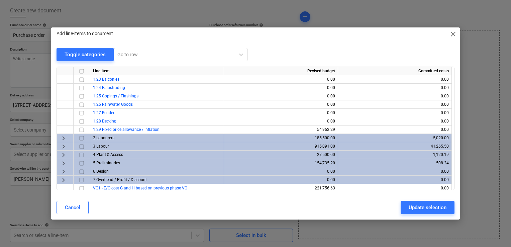
click at [66, 154] on span "keyboard_arrow_right" at bounding box center [64, 155] width 8 height 8
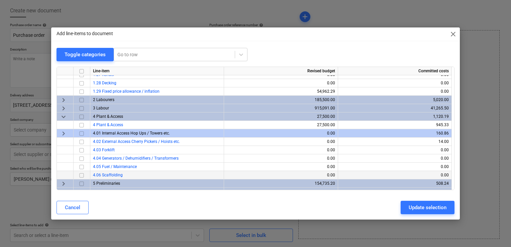
scroll to position [1305, 0]
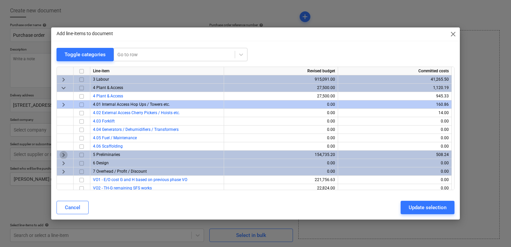
click at [64, 153] on span "keyboard_arrow_right" at bounding box center [64, 155] width 8 height 8
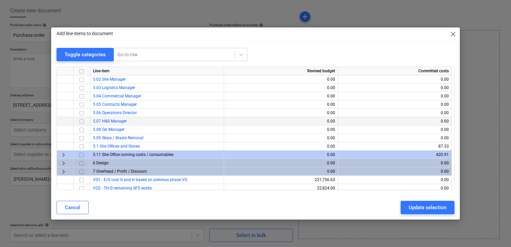
scroll to position [1372, 0]
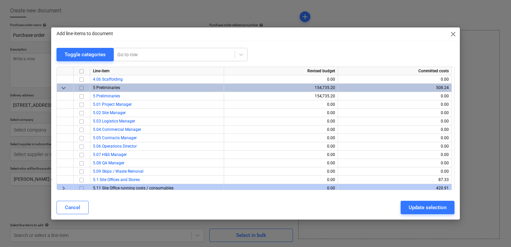
click at [63, 89] on span "keyboard_arrow_down" at bounding box center [64, 88] width 8 height 8
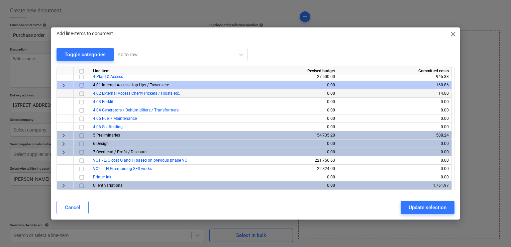
scroll to position [1324, 0]
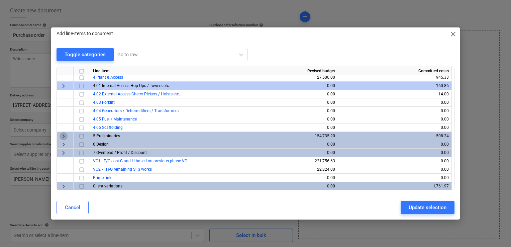
click at [65, 133] on span "keyboard_arrow_right" at bounding box center [64, 136] width 8 height 8
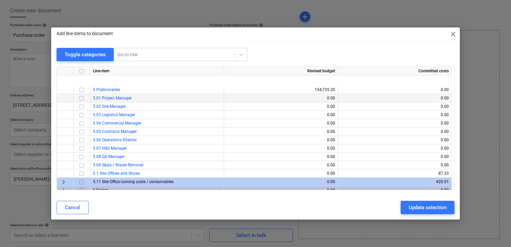
scroll to position [1425, 0]
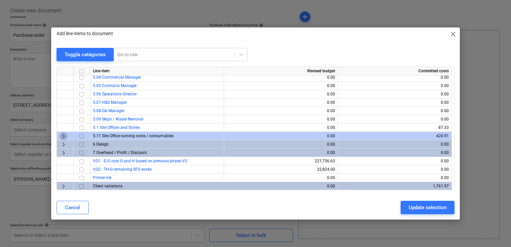
click at [65, 135] on span "keyboard_arrow_right" at bounding box center [64, 136] width 8 height 8
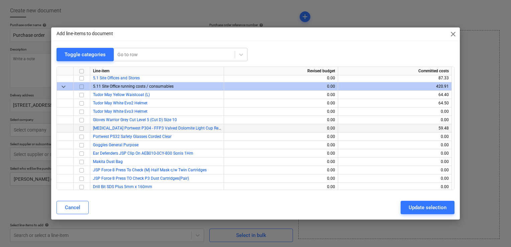
scroll to position [1458, 0]
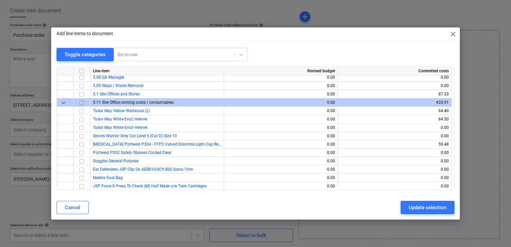
click at [82, 102] on input "checkbox" at bounding box center [82, 103] width 8 height 8
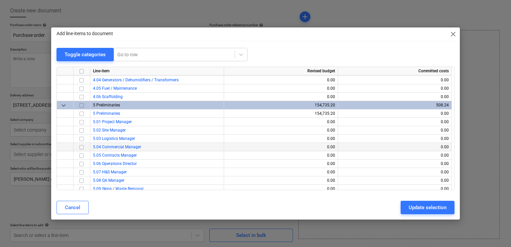
scroll to position [1358, 0]
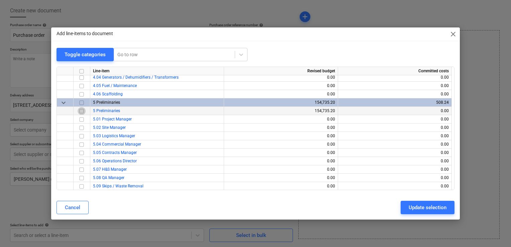
click at [79, 111] on input "checkbox" at bounding box center [82, 111] width 8 height 8
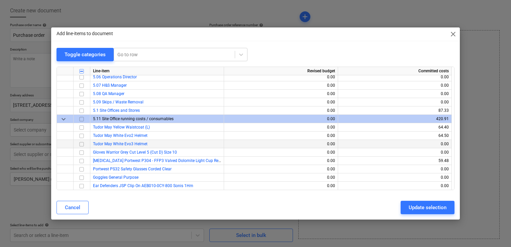
scroll to position [1475, 0]
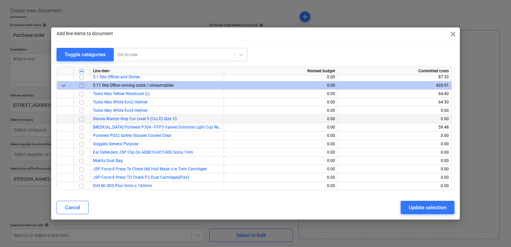
click at [81, 118] on input "checkbox" at bounding box center [82, 119] width 8 height 8
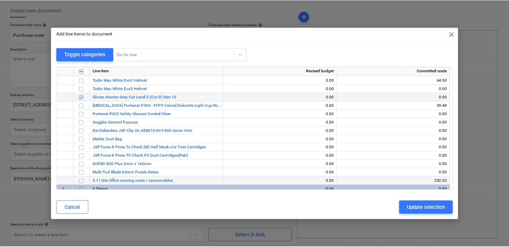
scroll to position [1542, 0]
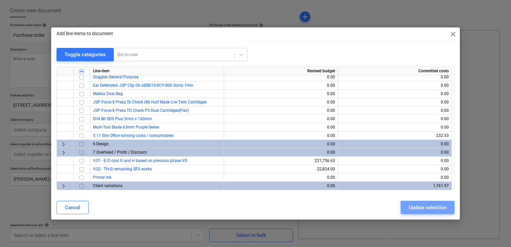
click at [415, 209] on div "Update selection" at bounding box center [428, 207] width 38 height 9
type textarea "x"
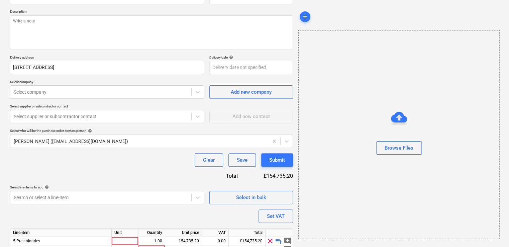
scroll to position [103, 0]
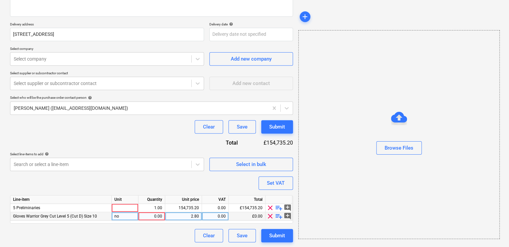
click at [76, 218] on span "Gloves Warrior Grey Cut Level 5 (Cut D) Size 10" at bounding box center [55, 216] width 84 height 5
click at [134, 217] on div "no" at bounding box center [125, 216] width 27 height 8
click at [157, 216] on div "0.00" at bounding box center [151, 216] width 21 height 8
type input "20"
type textarea "x"
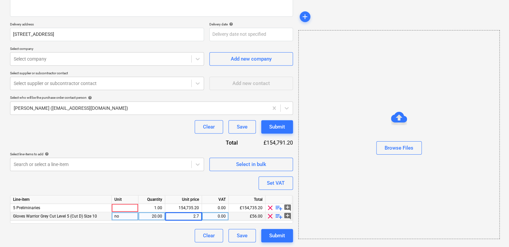
type input "2.78"
type textarea "x"
type input "20"
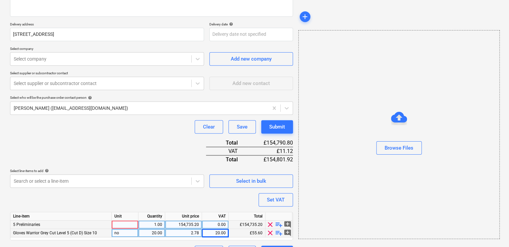
click at [278, 223] on span "playlist_add" at bounding box center [279, 225] width 8 height 8
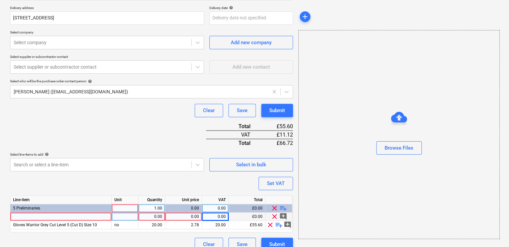
scroll to position [129, 0]
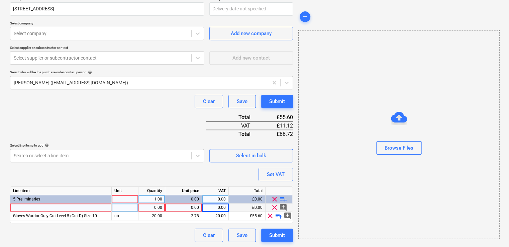
click at [52, 204] on div at bounding box center [60, 208] width 101 height 8
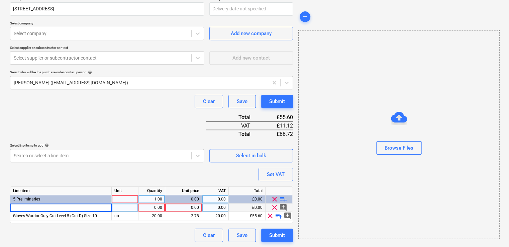
type textarea "x"
type input "Skytec Tons TP-5 P/U Palm Coated Glove Cut Level Sz8"
type textarea "x"
click at [129, 206] on div at bounding box center [125, 208] width 27 height 8
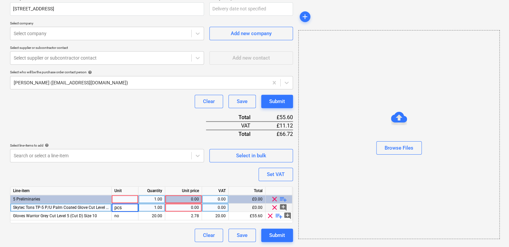
click at [162, 206] on div "1.00" at bounding box center [151, 208] width 21 height 8
click at [128, 216] on div "no" at bounding box center [125, 216] width 27 height 8
type input "pcs"
type textarea "x"
type input "10"
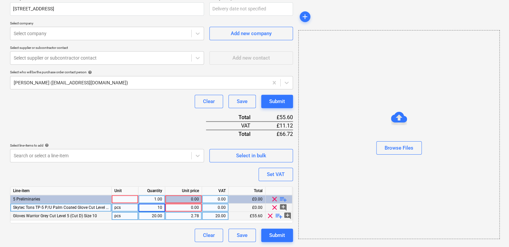
type textarea "x"
type input "2.78"
type textarea "x"
type input "20"
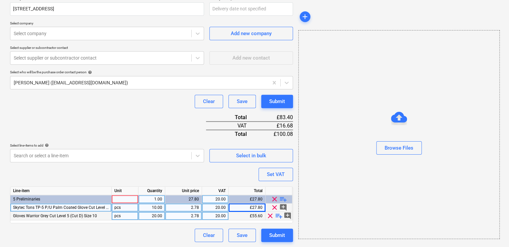
click at [284, 198] on span "playlist_add" at bounding box center [283, 199] width 8 height 8
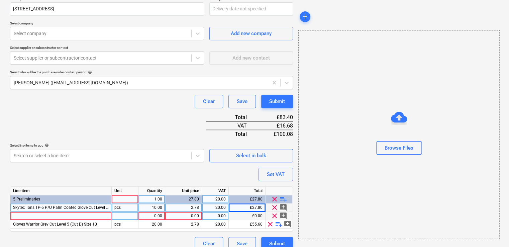
click at [94, 215] on div at bounding box center [60, 216] width 101 height 8
type textarea "x"
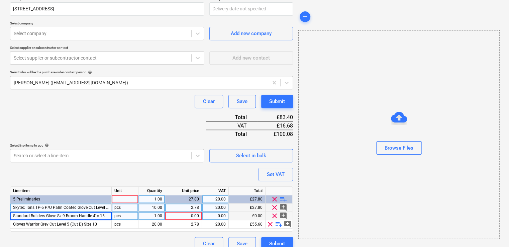
click at [130, 214] on div "pcs" at bounding box center [125, 216] width 27 height 8
click at [157, 213] on div "1.00" at bounding box center [151, 216] width 21 height 8
type input "20"
type textarea "x"
type input "0.49"
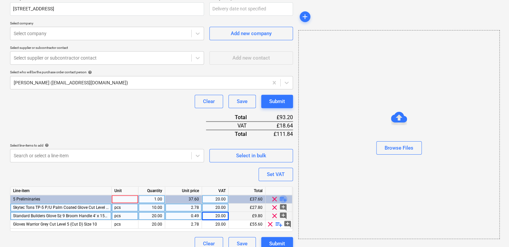
click at [285, 197] on span "playlist_add" at bounding box center [283, 199] width 8 height 8
type textarea "x"
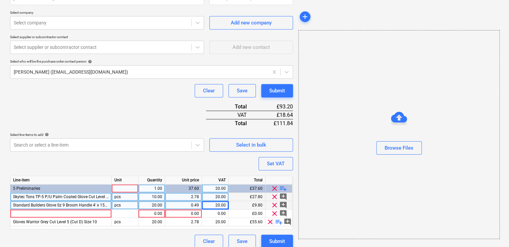
scroll to position [145, 0]
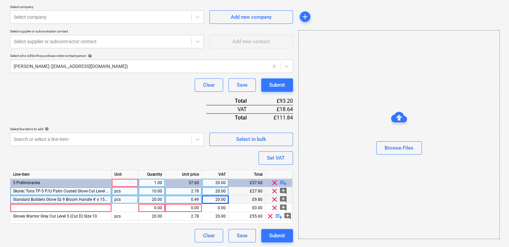
click at [67, 197] on span "Standard Builders Glove Sz 9 Broom Handle 4' x 15/16"" at bounding box center [62, 199] width 99 height 5
click at [65, 199] on input "Standard Builders Glove Sz 9 Broom Handle 4' x 15/16"" at bounding box center [60, 199] width 101 height 8
drag, startPoint x: 55, startPoint y: 199, endPoint x: 213, endPoint y: 195, distance: 157.4
click at [0, 0] on div "Standard Builders Glove Sz 9 Broom Handle 4' x 15/16" pcs 20.00 0.49 20.00 £9.8…" at bounding box center [0, 0] width 0 height 0
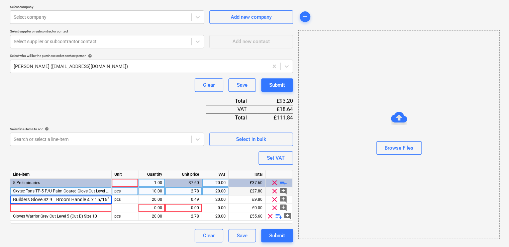
type input "Standard Builders Glove Sz 9"
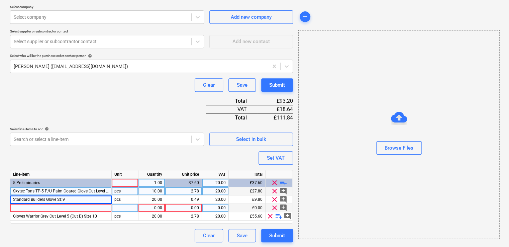
click at [104, 207] on div at bounding box center [60, 208] width 101 height 8
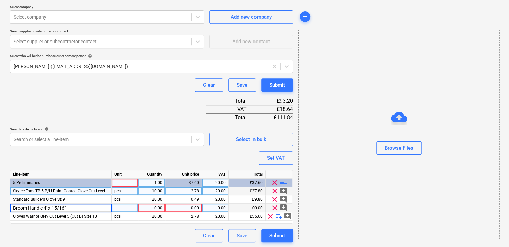
type textarea "x"
click at [130, 207] on div at bounding box center [125, 208] width 27 height 8
click at [152, 206] on div "1.00" at bounding box center [151, 208] width 21 height 8
type input "4"
type textarea "x"
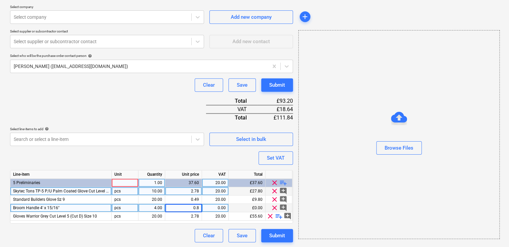
type input "0.85"
type textarea "x"
type input "20"
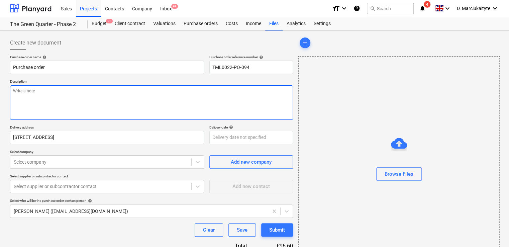
click at [101, 97] on textarea at bounding box center [151, 102] width 283 height 34
type textarea "x"
type textarea "A"
type textarea "x"
type textarea "Af"
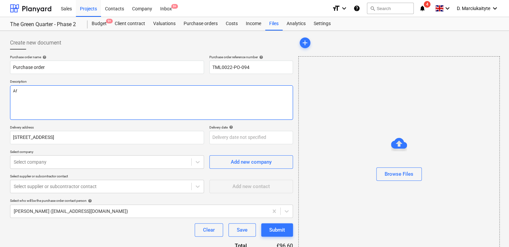
type textarea "x"
type textarea "Aft"
type textarea "x"
type textarea "Afte"
type textarea "x"
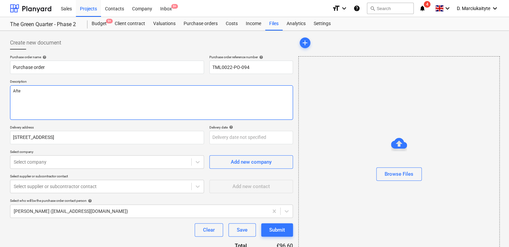
type textarea "After"
type textarea "x"
type textarea "Aftern"
type textarea "x"
type textarea "Afterno"
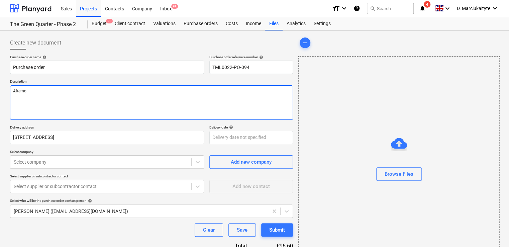
type textarea "x"
type textarea "Afternoo"
type textarea "x"
type textarea "Afternoon"
type textarea "x"
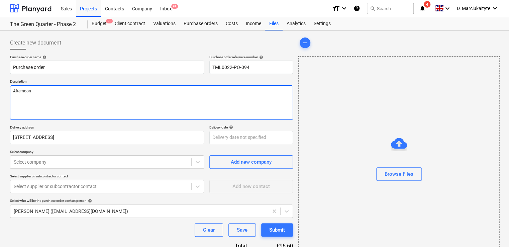
type textarea "Afternoon,"
type textarea "x"
type textarea "Afternoon,"
type textarea "x"
type textarea "Afternoon,"
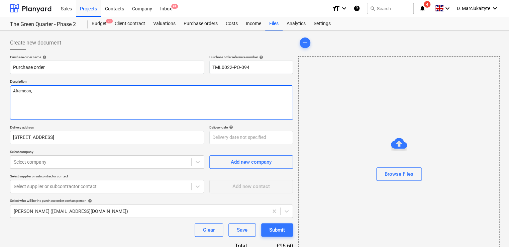
type textarea "x"
type textarea "Afternoon, P"
type textarea "x"
type textarea "Afternoon, Pl"
type textarea "x"
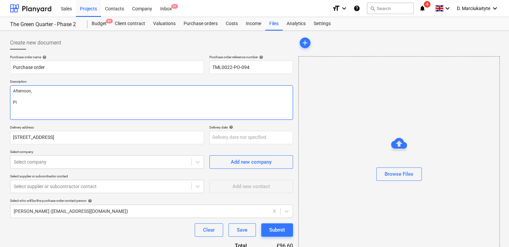
type textarea "Afternoon, Ple"
type textarea "x"
type textarea "Afternoon, Plea"
type textarea "x"
type textarea "Afternoon, Pleas"
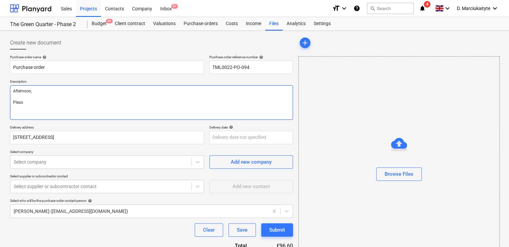
type textarea "x"
type textarea "Afternoon, Please"
type textarea "x"
type textarea "Afternoon, Please"
type textarea "x"
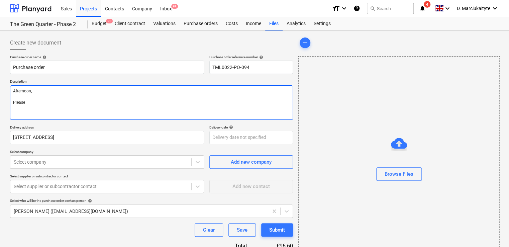
type textarea "Afternoon, Please p"
type textarea "x"
type textarea "Afternoon, Please pr"
type textarea "x"
type textarea "Afternoon, Please pro"
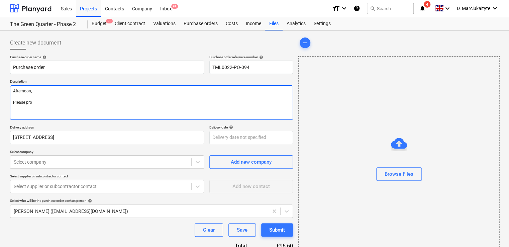
type textarea "x"
type textarea "Afternoon, Please proc"
type textarea "x"
type textarea "Afternoon, Please proce"
type textarea "x"
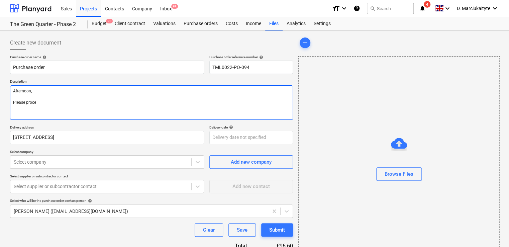
type textarea "Afternoon, Please procee"
type textarea "x"
type textarea "Afternoon, Please proceed"
type textarea "x"
type textarea "Afternoon, Please proceed"
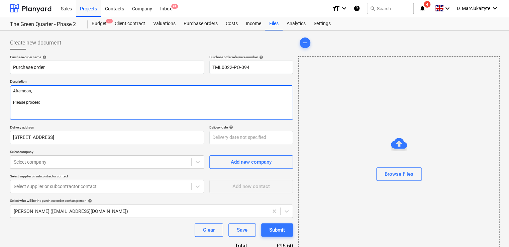
type textarea "x"
type textarea "Afternoon, Please proceed w"
type textarea "x"
type textarea "Afternoon, Please proceed wi"
type textarea "x"
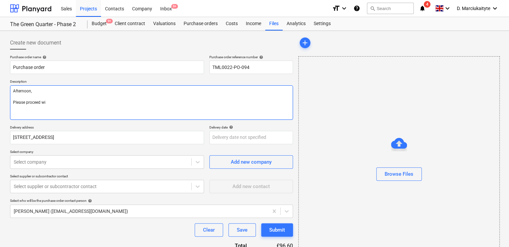
type textarea "Afternoon, Please proceed wit"
type textarea "x"
type textarea "Afternoon, Please proceed with"
type textarea "x"
type textarea "Afternoon, Please proceed with"
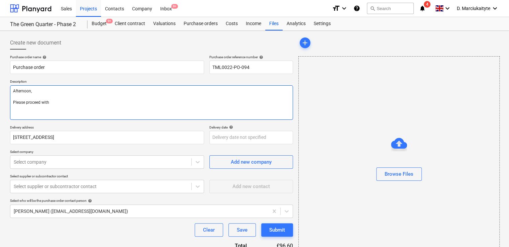
type textarea "x"
type textarea "Afternoon, Please proceed with a"
type textarea "x"
type textarea "Afternoon, Please proceed with at"
type textarea "x"
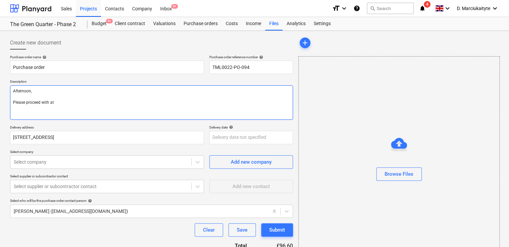
type textarea "Afternoon, Please proceed with att"
type textarea "x"
type textarea "Afternoon, Please proceed with atta"
type textarea "x"
type textarea "Afternoon, Please proceed with attac"
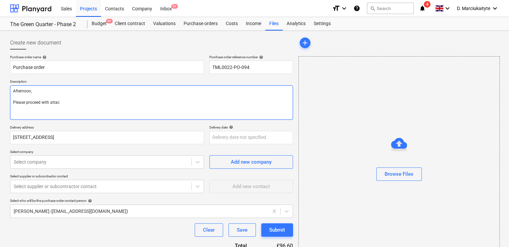
type textarea "x"
type textarea "Afternoon, Please proceed with attace"
type textarea "x"
type textarea "Afternoon, Please proceed with attac"
type textarea "x"
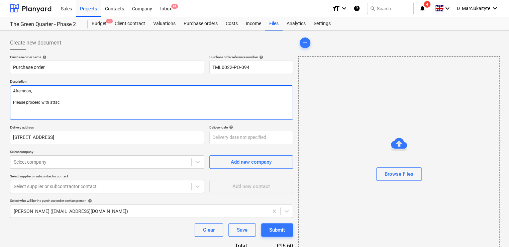
type textarea "Afternoon, Please proceed with attach"
type textarea "x"
type textarea "Afternoon, Please proceed with attache"
type textarea "x"
type textarea "Afternoon, Please proceed with attached"
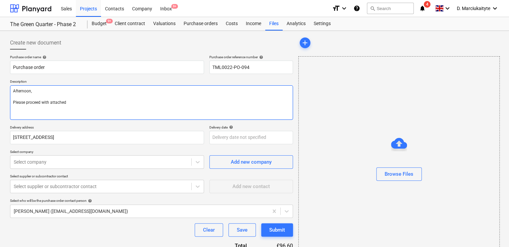
type textarea "x"
type textarea "Afternoon, Please proceed with attached o"
type textarea "x"
type textarea "Afternoon, Please proceed with attached or"
type textarea "x"
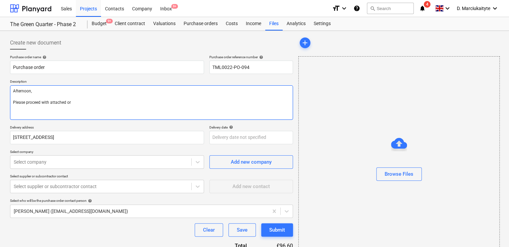
type textarea "Afternoon, Please proceed with attached ord"
type textarea "x"
type textarea "Afternoon, Please proceed with attached orde"
type textarea "x"
type textarea "Afternoon, Please proceed with attached order"
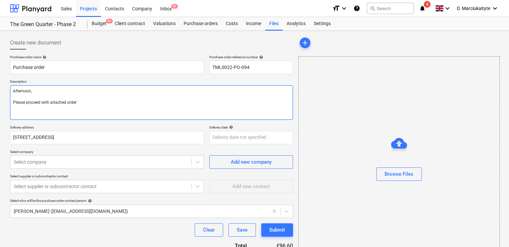
type textarea "x"
type textarea "Afternoon, Please proceed with attached order"
type textarea "x"
type textarea "Afternoon, Please proceed with attached order"
type textarea "x"
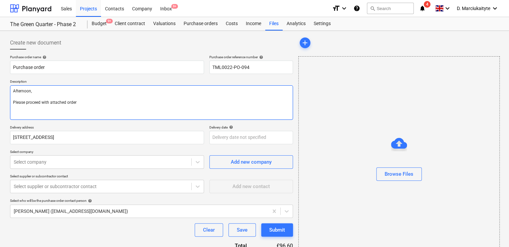
type textarea "Afternoon, Please proceed with attached order."
type textarea "x"
type textarea "Afternoon, Please proceed with attached order."
type textarea "x"
type textarea "Afternoon, Please proceed with attached order."
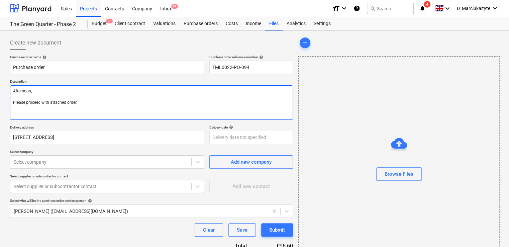
click at [21, 113] on textarea "Afternoon, Please proceed with attached order." at bounding box center [151, 102] width 283 height 34
paste textarea "Site Contact: Dave – 07789 077947 Please call the site manager 10 minutes prior…"
type textarea "x"
type textarea "Afternoon, Please proceed with attached order. Site Contact: Dave – 07789 07794…"
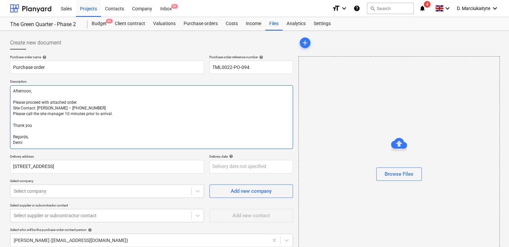
type textarea "x"
type textarea "Afternoon, Please proceed with attached order. Site Contact: Dave – 07789 07794…"
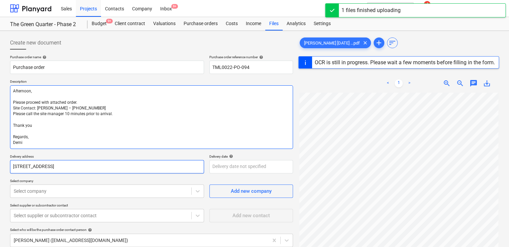
scroll to position [67, 0]
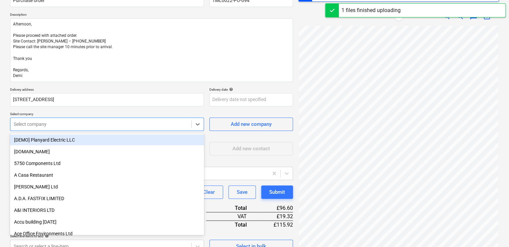
click at [110, 124] on div at bounding box center [101, 124] width 174 height 7
type textarea "x"
type input "a"
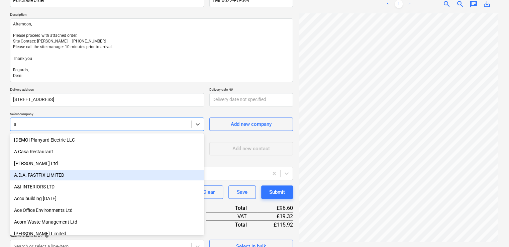
click at [38, 172] on div "A.D.A. FASTFIX LIMITED" at bounding box center [107, 175] width 194 height 11
type textarea "x"
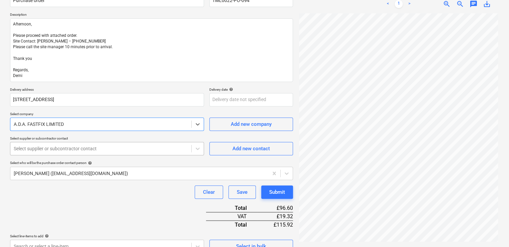
type textarea "x"
click at [50, 148] on div at bounding box center [101, 148] width 174 height 7
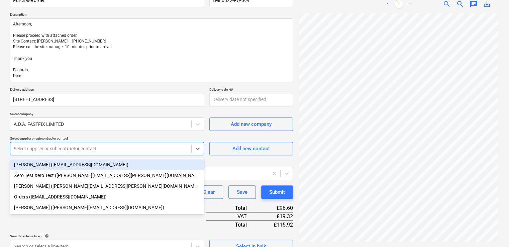
type input "a"
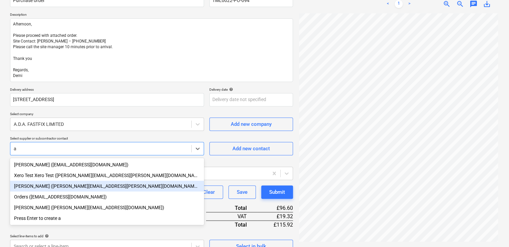
click at [38, 189] on div "[PERSON_NAME] ([PERSON_NAME][EMAIL_ADDRESS][PERSON_NAME][DOMAIN_NAME])" at bounding box center [107, 186] width 194 height 11
type textarea "x"
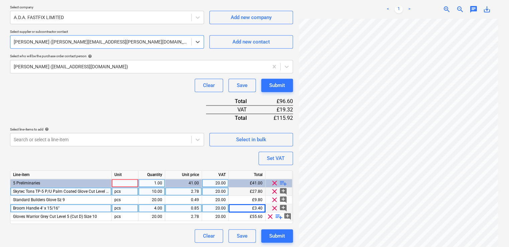
scroll to position [174, 0]
type textarea "x"
click at [124, 183] on div at bounding box center [125, 183] width 27 height 8
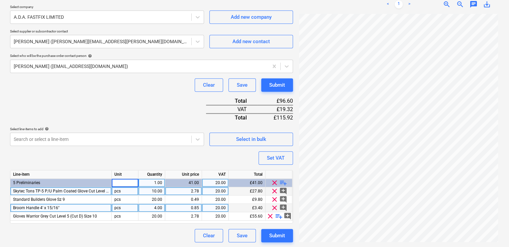
type input "1"
click at [284, 238] on div "Submit" at bounding box center [277, 235] width 16 height 9
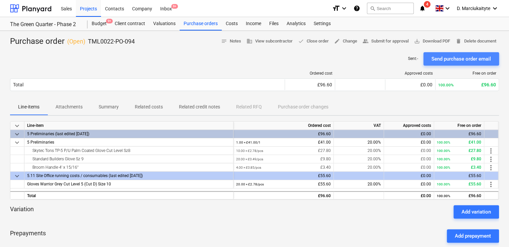
click at [459, 58] on div "Send purchase order email" at bounding box center [462, 59] width 60 height 9
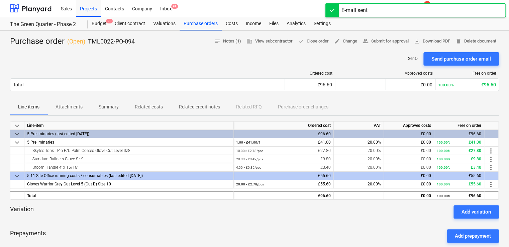
click at [135, 175] on div "5.11 Site Office running costs / consumables (last edited 12 Aug 2025)" at bounding box center [129, 176] width 204 height 8
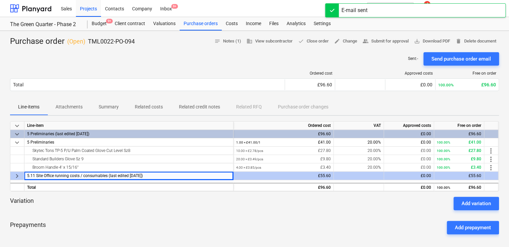
click at [145, 175] on div "5.11 Site Office running costs / consumables (last edited 12 Aug 2025)" at bounding box center [129, 176] width 204 height 8
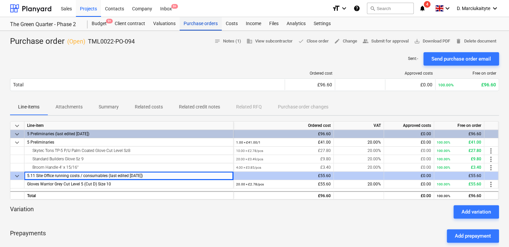
click at [203, 26] on div "Purchase orders" at bounding box center [201, 23] width 42 height 13
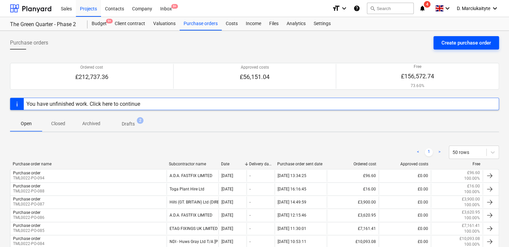
click at [459, 44] on div "Create purchase order" at bounding box center [467, 42] width 50 height 9
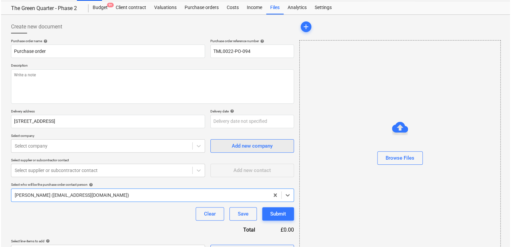
scroll to position [32, 0]
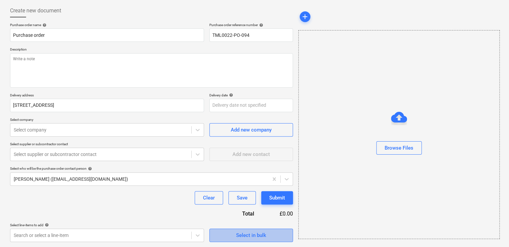
click at [253, 237] on div "Select in bulk" at bounding box center [251, 235] width 30 height 9
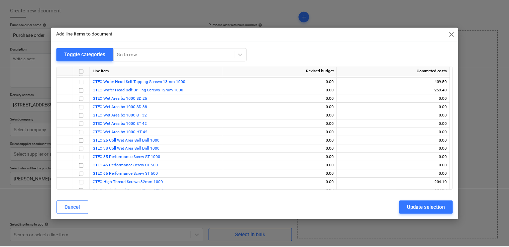
scroll to position [536, 0]
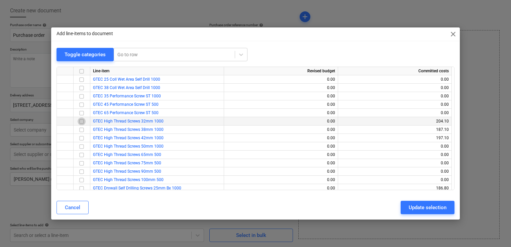
click at [84, 124] on input "checkbox" at bounding box center [82, 121] width 8 height 8
click at [80, 141] on input "checkbox" at bounding box center [82, 138] width 8 height 8
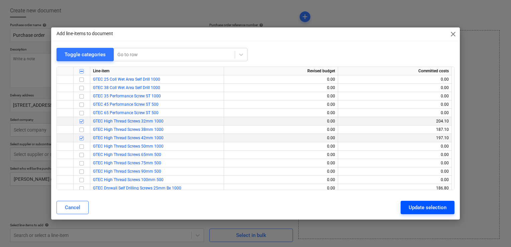
click at [411, 207] on div "Update selection" at bounding box center [428, 207] width 38 height 9
type textarea "x"
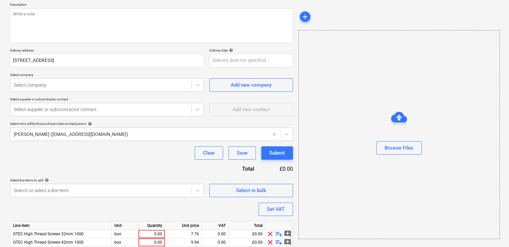
scroll to position [103, 0]
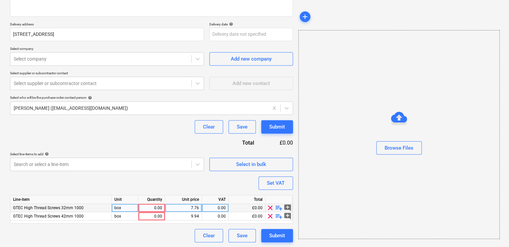
click at [148, 209] on div "0.00" at bounding box center [151, 208] width 21 height 8
type input "60"
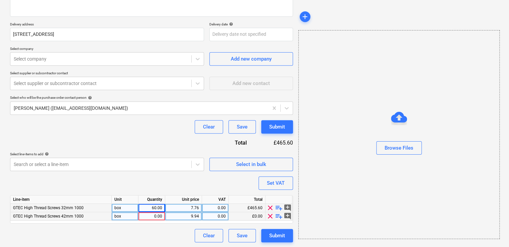
type textarea "x"
type input "70"
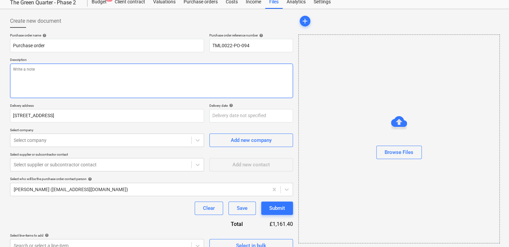
scroll to position [0, 0]
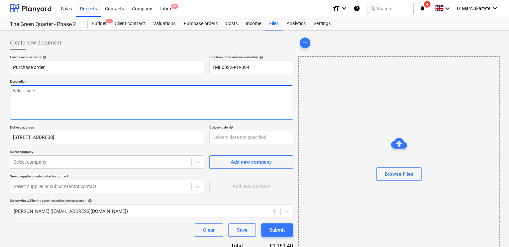
drag, startPoint x: 75, startPoint y: 98, endPoint x: 509, endPoint y: 72, distance: 434.9
click at [76, 97] on textarea at bounding box center [151, 102] width 283 height 34
paste textarea "Site Contact: Dave – 07789 077947 Please call the site manager 10 minutes prior…"
type textarea "x"
type textarea "Site Contact: Dave – 07789 077947 Please call the site manager 10 minutes prior…"
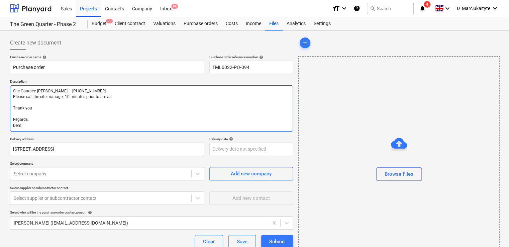
click at [12, 89] on textarea "Site Contact: Dave – 07789 077947 Please call the site manager 10 minutes prior…" at bounding box center [151, 108] width 283 height 46
type textarea "x"
type textarea "Site Contact: Dave – 07789 077947 Please call the site manager 10 minutes prior…"
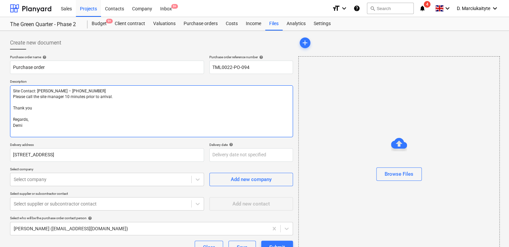
type textarea "x"
type textarea "Site Contact: Dave – 07789 077947 Please call the site manager 10 minutes prior…"
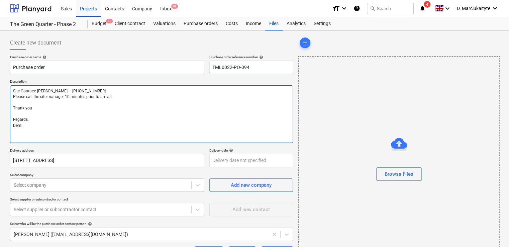
type textarea "x"
type textarea "G Site Contact: Dave – 07789 077947 Please call the site manager 10 minutes pri…"
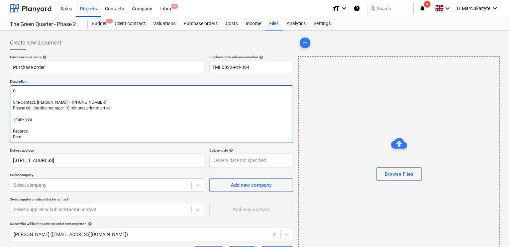
type textarea "x"
type textarea "Go Site Contact: Dave – 07789 077947 Please call the site manager 10 minutes pr…"
type textarea "x"
type textarea "Goo Site Contact: Dave – 07789 077947 Please call the site manager 10 minutes p…"
type textarea "x"
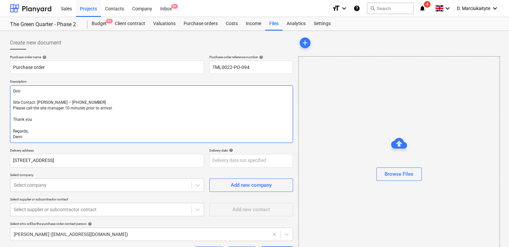
type textarea "Good Site Contact: Dave – 07789 077947 Please call the site manager 10 minutes …"
type textarea "x"
type textarea "Good Site Contact: Dave – 07789 077947 Please call the site manager 10 minutes …"
type textarea "x"
type textarea "Good m Site Contact: Dave – 07789 077947 Please call the site manager 10 minute…"
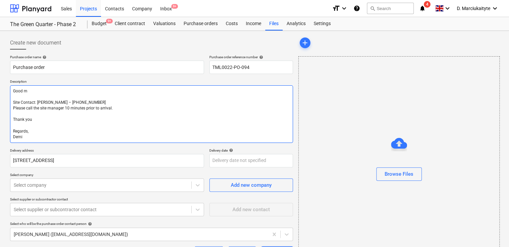
type textarea "x"
type textarea "Good mo Site Contact: Dave – 07789 077947 Please call the site manager 10 minut…"
type textarea "x"
type textarea "Good morn Site Contact: Dave – 07789 077947 Please call the site manager 10 min…"
type textarea "x"
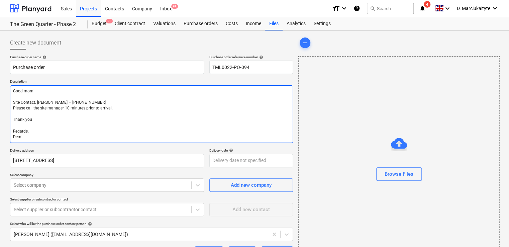
type textarea "Good mornin Site Contact: Dave – 07789 077947 Please call the site manager 10 m…"
type textarea "x"
type textarea "Good morning Site Contact: Dave – 07789 077947 Please call the site manager 10 …"
type textarea "x"
type textarea "Good morning, Site Contact: Dave – 07789 077947 Please call the site manager 10…"
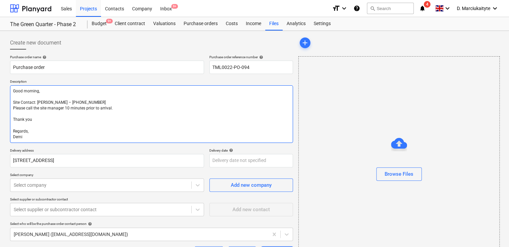
type textarea "x"
type textarea "Good morning, Site Contact: Dave – 07789 077947 Please call the site manager 10…"
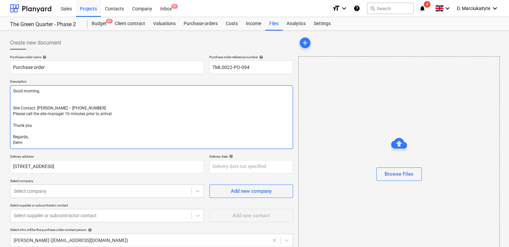
type textarea "x"
type textarea "Good morning, Site Contact: Dave – 07789 077947 Please call the site manager 10…"
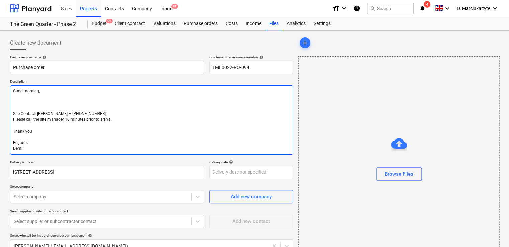
type textarea "x"
type textarea "Good morning, Site Contact: Dave – 07789 077947 Please call the site manager 10…"
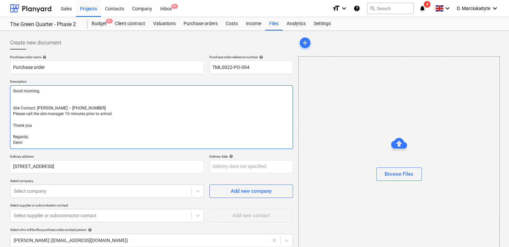
type textarea "x"
type textarea "Good morning, Site Contact: Dave – 07789 077947 Please call the site manager 10…"
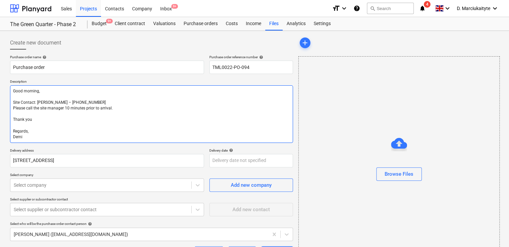
type textarea "x"
type textarea "Good morning, Site Contact: Dave – 07789 077947 Please call the site manager 10…"
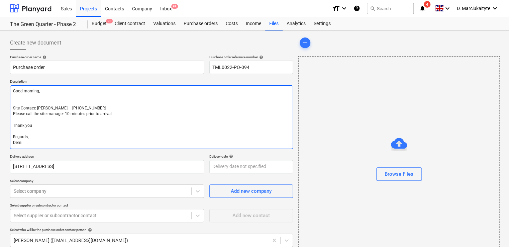
type textarea "x"
type textarea "Good morning, P Site Contact: Dave – 07789 077947 Please call the site manager …"
type textarea "x"
type textarea "Good morning, Pl Site Contact: Dave – 07789 077947 Please call the site manager…"
type textarea "x"
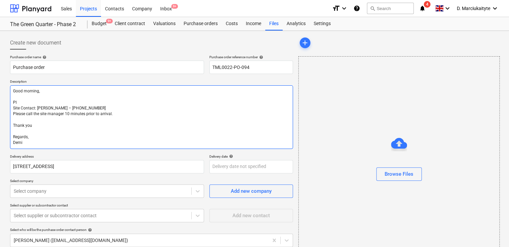
type textarea "Good morning, Ple Site Contact: Dave – 07789 077947 Please call the site manage…"
type textarea "x"
type textarea "Good morning, Pleas Site Contact: Dave – 07789 077947 Please call the site mana…"
type textarea "x"
type textarea "Good morning, Please Site Contact: Dave – 07789 077947 Please call the site man…"
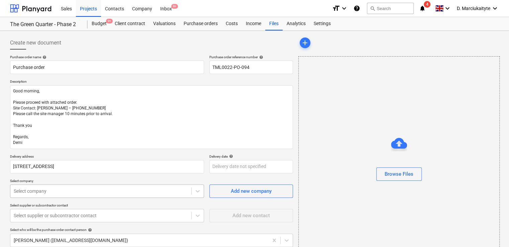
click at [137, 195] on body "Sales Projects Contacts Company Inbox 9+ format_size keyboard_arrow_down help s…" at bounding box center [254, 123] width 509 height 247
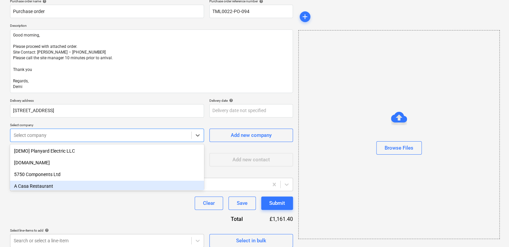
scroll to position [58, 0]
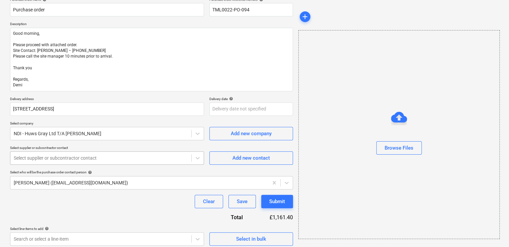
drag, startPoint x: 126, startPoint y: 148, endPoint x: 123, endPoint y: 157, distance: 9.0
click at [126, 150] on p "Select supplier or subcontractor contact" at bounding box center [107, 149] width 194 height 6
click at [123, 157] on div at bounding box center [101, 158] width 174 height 7
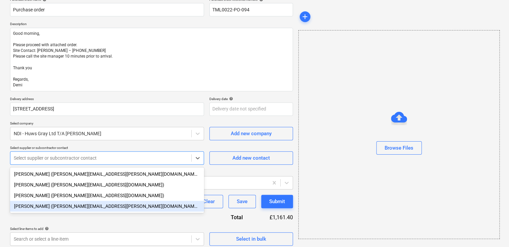
click at [56, 209] on div "Charlotte Furlong (charlotte.furlong@ndi.co.uk)" at bounding box center [107, 206] width 194 height 11
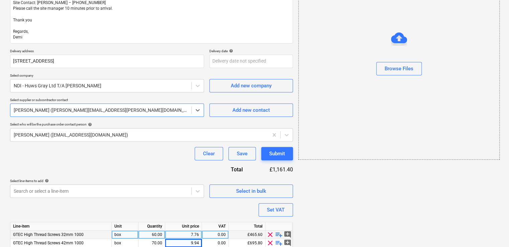
scroll to position [133, 0]
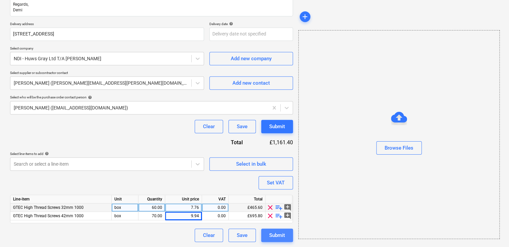
click at [282, 238] on div "Submit" at bounding box center [277, 235] width 16 height 9
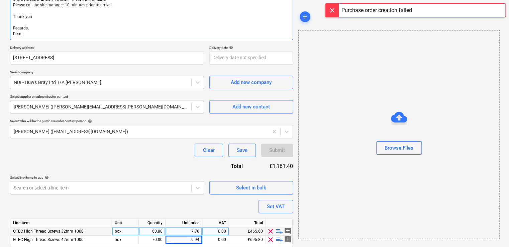
scroll to position [32, 0]
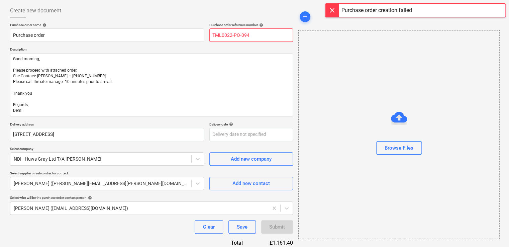
click at [264, 38] on input "TML0022-PO-094" at bounding box center [252, 34] width 84 height 13
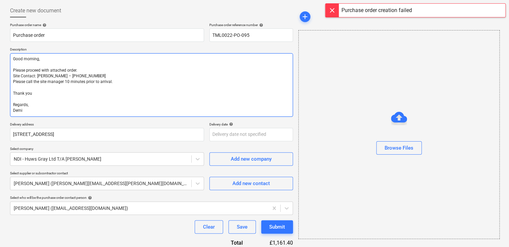
click at [250, 83] on textarea "Good morning, Please proceed with attached order. Site Contact: Dave – 07789 07…" at bounding box center [151, 85] width 283 height 64
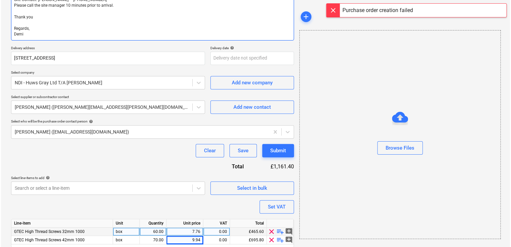
scroll to position [133, 0]
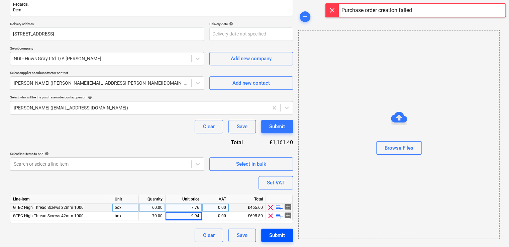
click at [274, 232] on div "Submit" at bounding box center [277, 235] width 16 height 9
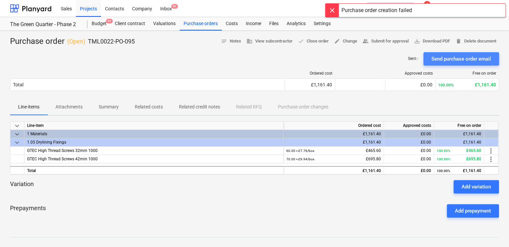
click at [454, 63] on button "Send purchase order email" at bounding box center [462, 58] width 76 height 13
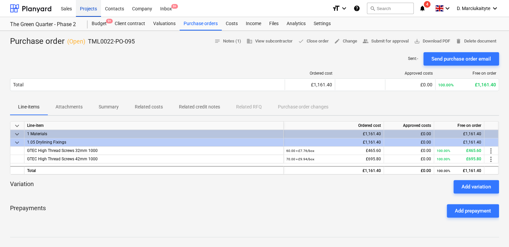
click at [92, 9] on div "Projects" at bounding box center [88, 8] width 25 height 17
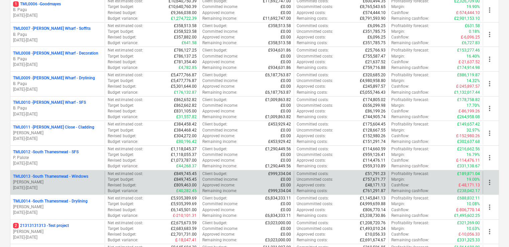
scroll to position [335, 0]
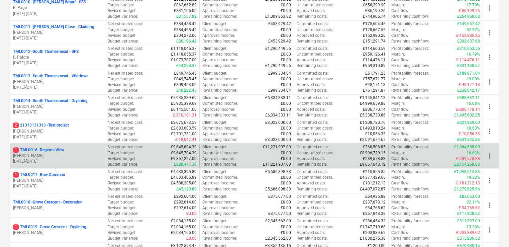
click at [53, 153] on p "[PERSON_NAME]" at bounding box center [57, 156] width 89 height 6
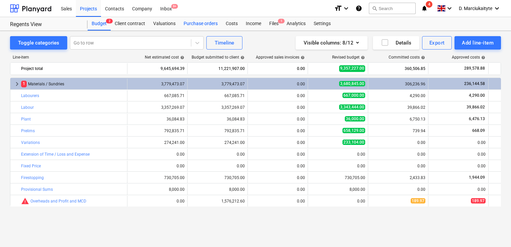
click at [200, 23] on div "Purchase orders" at bounding box center [201, 23] width 42 height 13
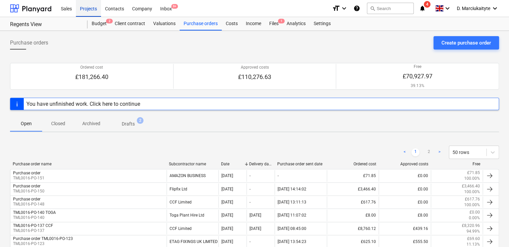
click at [88, 9] on div "Projects" at bounding box center [88, 8] width 25 height 17
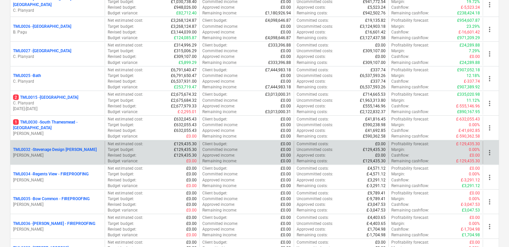
scroll to position [703, 0]
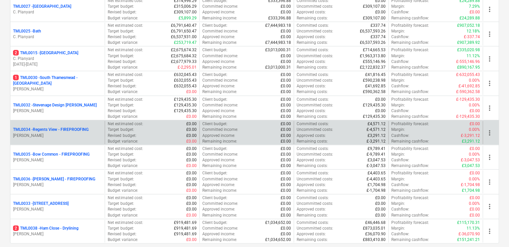
click at [61, 128] on p "TML0034 - Regents View - FIREPROOFING" at bounding box center [51, 130] width 76 height 6
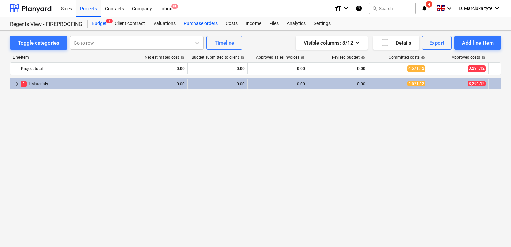
click at [196, 25] on div "Purchase orders" at bounding box center [201, 23] width 42 height 13
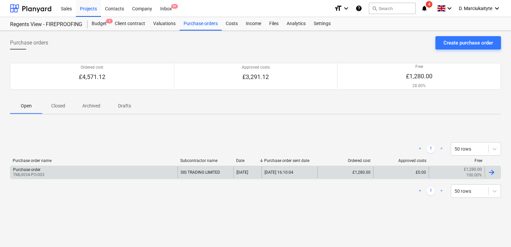
click at [92, 173] on div "Purchase order TML0034-PO-003" at bounding box center [93, 172] width 167 height 11
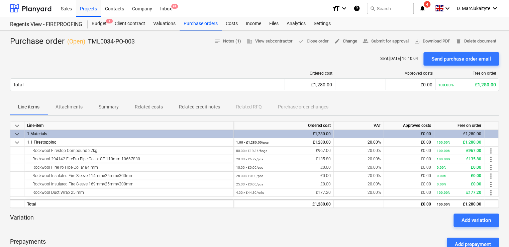
click at [349, 41] on span "edit Change" at bounding box center [345, 41] width 23 height 8
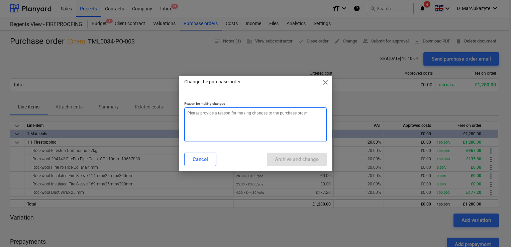
drag, startPoint x: 270, startPoint y: 127, endPoint x: 297, endPoint y: 117, distance: 28.6
click at [270, 128] on textarea at bounding box center [255, 124] width 143 height 34
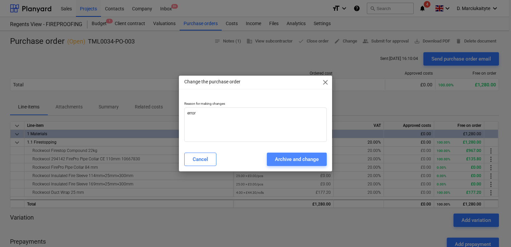
drag, startPoint x: 313, startPoint y: 164, endPoint x: 313, endPoint y: 159, distance: 5.0
click at [313, 163] on div "Archive and change" at bounding box center [297, 159] width 44 height 9
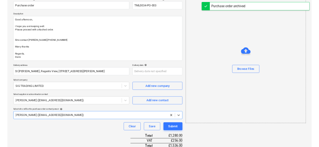
scroll to position [202, 0]
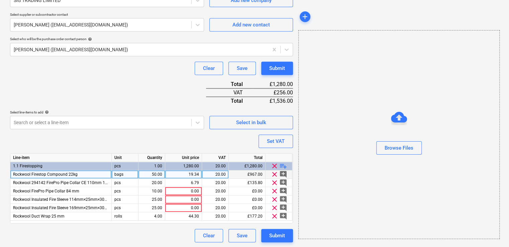
click at [190, 173] on div "19.34" at bounding box center [183, 174] width 31 height 8
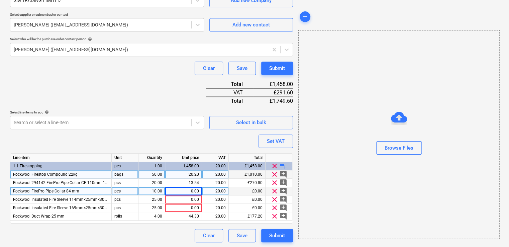
click at [107, 191] on div "Rockwool FirePro Pipe Collar 84 mm" at bounding box center [60, 191] width 101 height 8
click at [79, 189] on input "Rockwool FirePro Pipe Collar 84 mm" at bounding box center [60, 191] width 101 height 8
click at [178, 190] on div "0.00" at bounding box center [183, 191] width 31 height 8
click at [195, 191] on input at bounding box center [183, 191] width 36 height 8
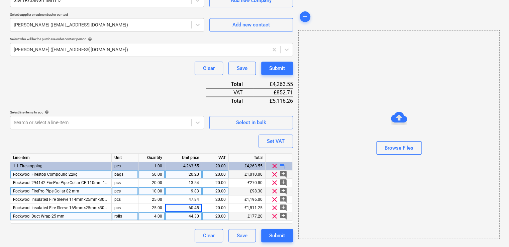
click at [177, 216] on div "44.30" at bounding box center [183, 216] width 31 height 8
click at [85, 190] on div "Rockwool FirePro Pipe Collar 82 mm" at bounding box center [60, 191] width 101 height 8
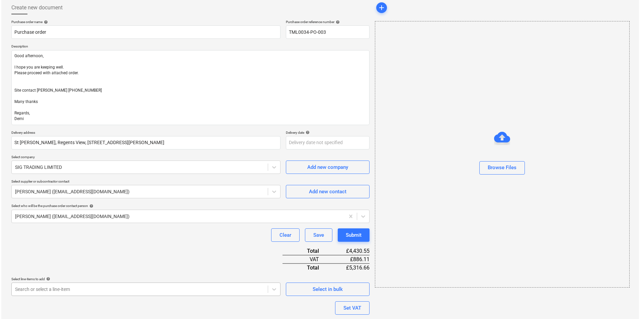
scroll to position [131, 0]
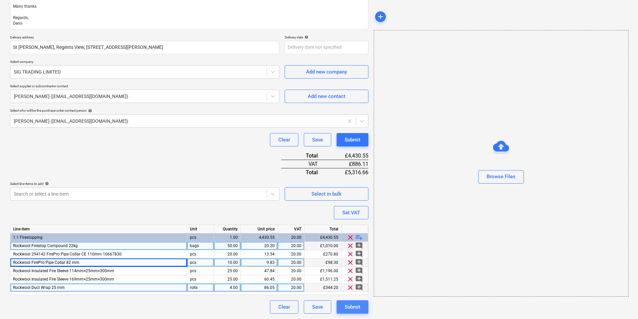
click at [352, 247] on div "Submit" at bounding box center [352, 307] width 16 height 9
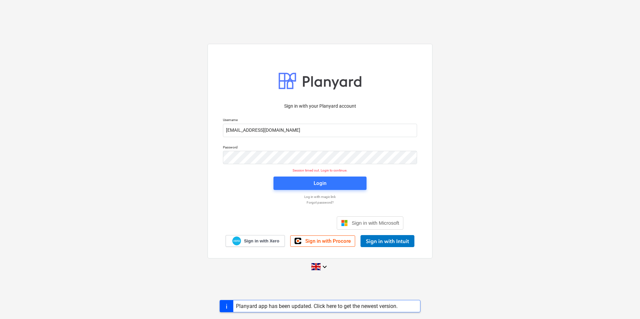
click at [302, 175] on div "Login" at bounding box center [319, 183] width 101 height 21
click at [305, 178] on button "Login" at bounding box center [319, 183] width 93 height 13
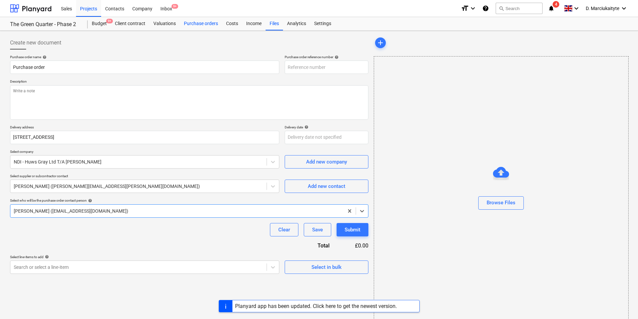
type textarea "x"
type input "TML0022-PO-095"
type textarea "x"
click at [190, 26] on div "Purchase orders" at bounding box center [201, 23] width 42 height 13
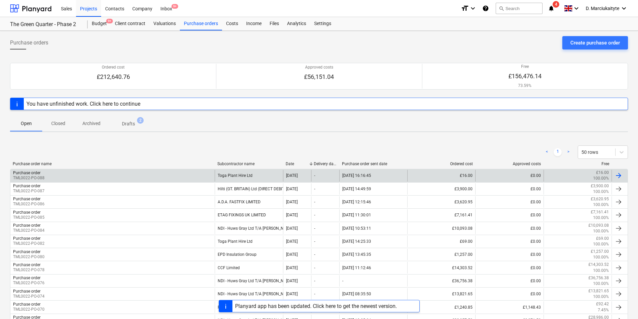
click at [109, 174] on div "Purchase order TML0022-PO-088" at bounding box center [112, 175] width 204 height 11
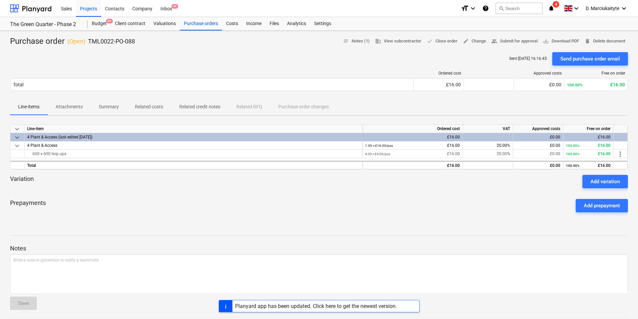
click at [124, 107] on span "Summary" at bounding box center [109, 106] width 36 height 11
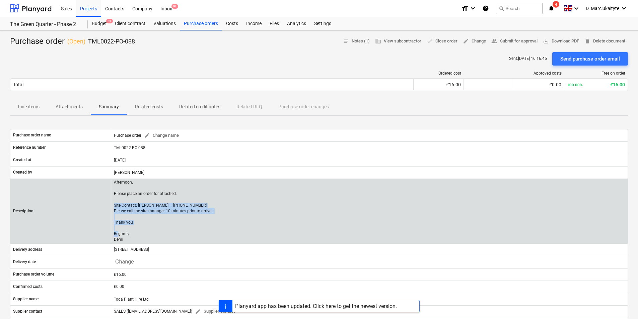
drag, startPoint x: 128, startPoint y: 239, endPoint x: 112, endPoint y: 205, distance: 37.6
click at [112, 205] on div "Afternoon, Please place an order for attached. Site Contact: [PERSON_NAME] – [P…" at bounding box center [369, 211] width 516 height 63
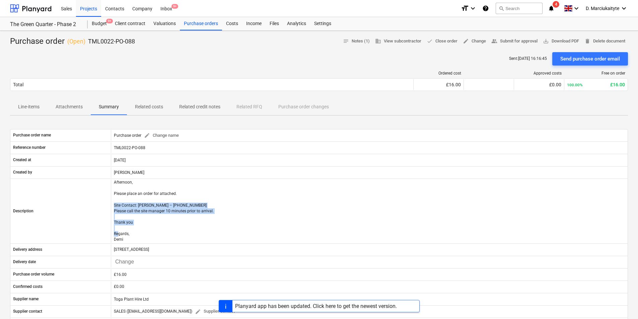
copy p "Site Contact: [PERSON_NAME] – [PHONE_NUMBER] Please call the site manager 10 mi…"
click at [91, 10] on div "Projects" at bounding box center [88, 8] width 25 height 17
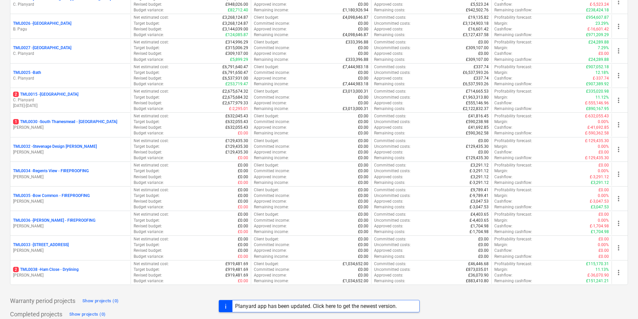
scroll to position [681, 0]
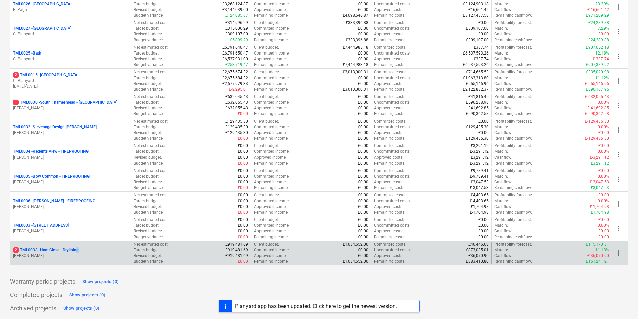
click at [79, 245] on div "2 TML0038 - Ham Close - Drylining [PERSON_NAME]" at bounding box center [70, 253] width 120 height 23
drag, startPoint x: 79, startPoint y: 245, endPoint x: 81, endPoint y: 252, distance: 7.2
click at [81, 252] on div "2 TML0038 - Ham Close - Drylining" at bounding box center [70, 251] width 115 height 6
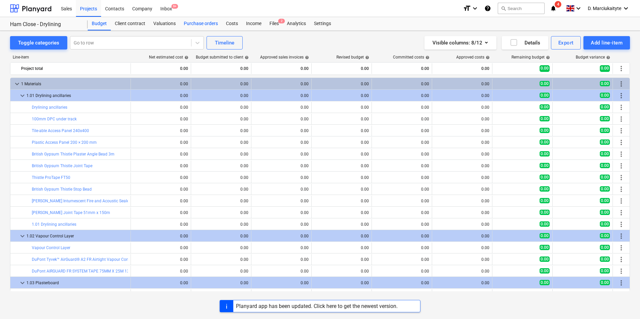
click at [194, 26] on div "Purchase orders" at bounding box center [201, 23] width 42 height 13
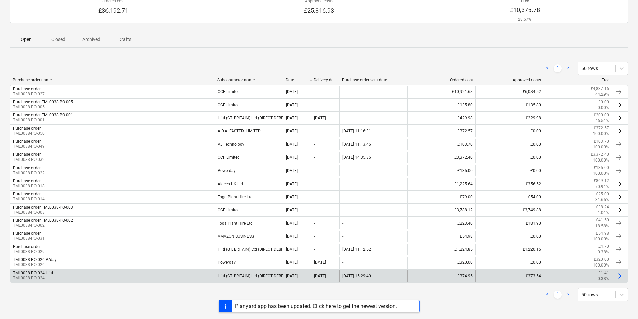
scroll to position [67, 0]
click at [101, 272] on div "TML0038-PO-024 Hilti TML0038-PO-024" at bounding box center [112, 274] width 204 height 11
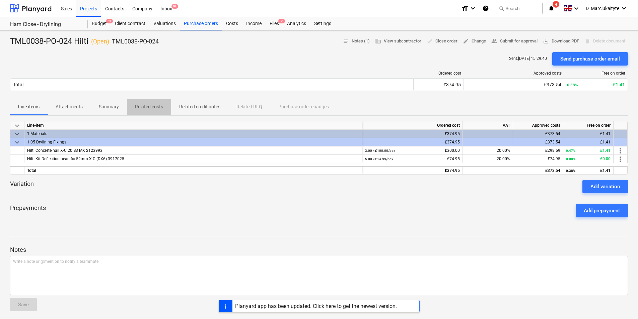
click at [159, 105] on p "Related costs" at bounding box center [149, 106] width 28 height 7
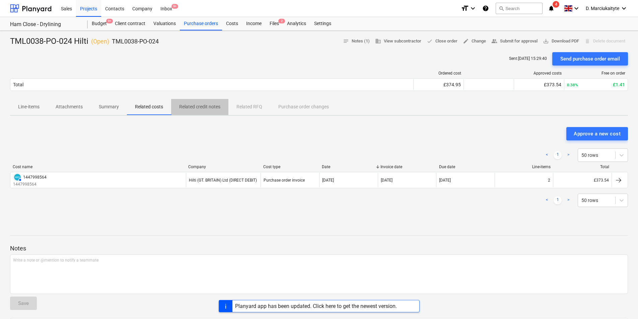
click at [195, 104] on p "Related credit notes" at bounding box center [199, 106] width 41 height 7
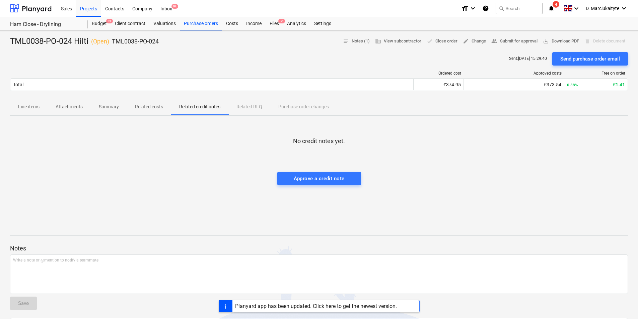
click at [90, 106] on div "Line-items Attachments Summary Related costs Related credit notes Related RFQ P…" at bounding box center [319, 107] width 618 height 16
click at [117, 104] on p "Summary" at bounding box center [109, 106] width 20 height 7
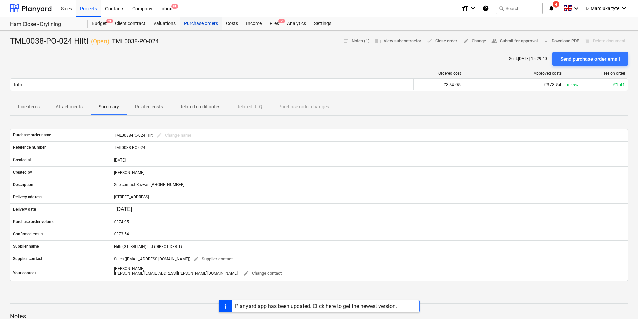
click at [201, 21] on div "Purchase orders" at bounding box center [201, 23] width 42 height 13
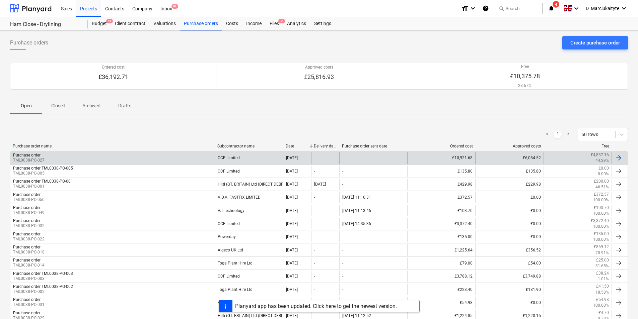
click at [172, 156] on div "Purchase order TML0038-PO-027" at bounding box center [112, 157] width 204 height 11
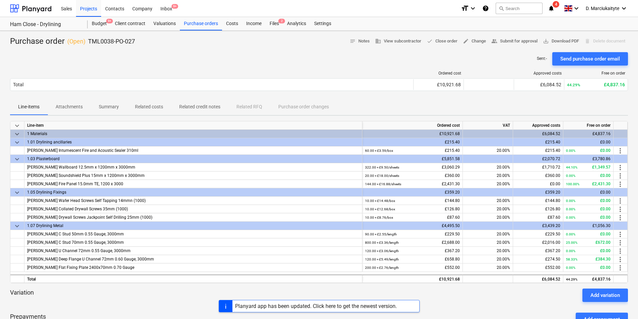
click at [112, 104] on p "Summary" at bounding box center [109, 106] width 20 height 7
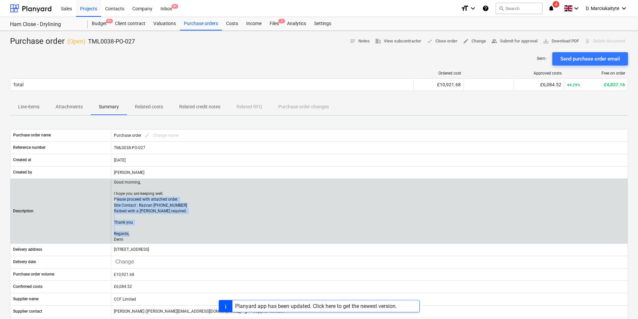
drag, startPoint x: 130, startPoint y: 240, endPoint x: 115, endPoint y: 200, distance: 43.0
click at [115, 200] on p "Good morning, I hope you are keeping well. Please proceed with attached order. …" at bounding box center [151, 211] width 74 height 63
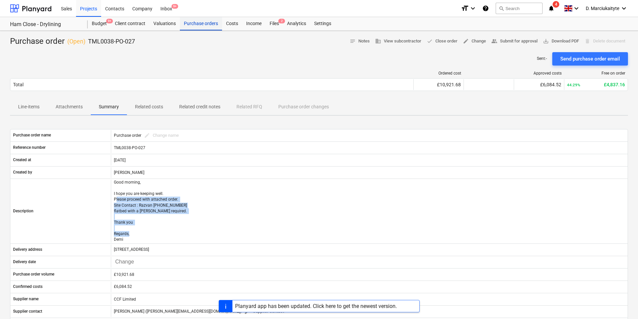
click at [203, 24] on div "Purchase orders" at bounding box center [201, 23] width 42 height 13
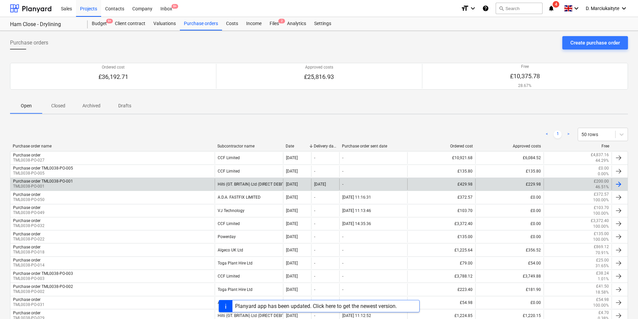
click at [110, 181] on div "Purchase order TML0038-PO-001 TML0038-PO-001" at bounding box center [112, 184] width 204 height 11
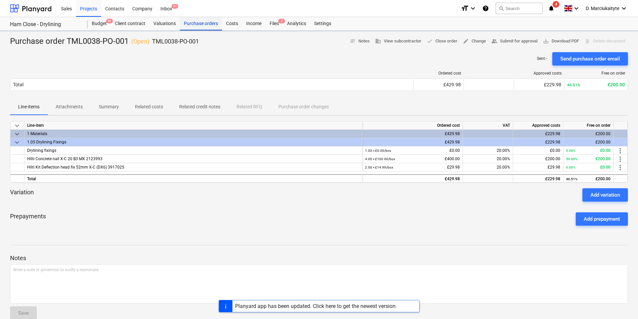
click at [205, 16] on div "Sales Projects Contacts Company Inbox 9+" at bounding box center [256, 8] width 398 height 17
click at [203, 22] on div "Purchase orders" at bounding box center [201, 23] width 42 height 13
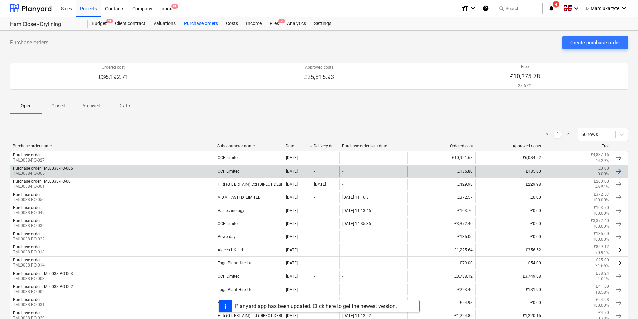
click at [190, 174] on div "Purchase order TML0038-PO-005 TML0038-PO-005" at bounding box center [112, 171] width 204 height 11
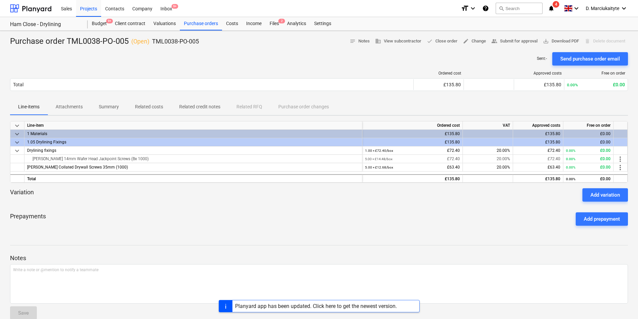
click at [117, 104] on p "Summary" at bounding box center [109, 106] width 20 height 7
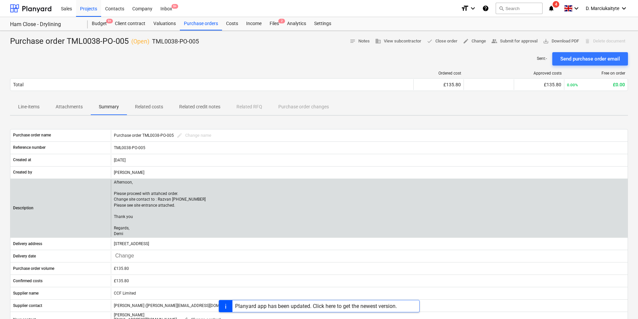
drag, startPoint x: 131, startPoint y: 234, endPoint x: 112, endPoint y: 196, distance: 42.7
click at [112, 196] on div "Afternoon, Please proceed with attahced order. Change site contact to : Razvan …" at bounding box center [369, 209] width 516 height 58
copy p "Please proceed with attahced order. Change site contact to : Razvan [PHONE_NUMB…"
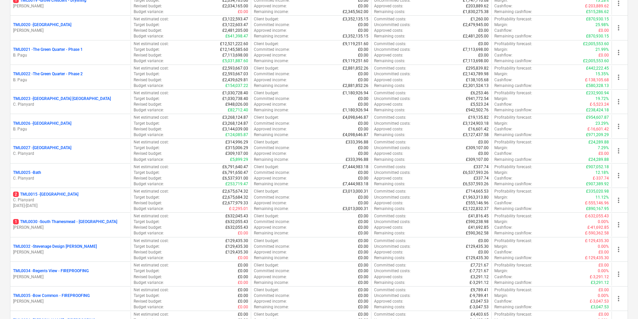
scroll to position [681, 0]
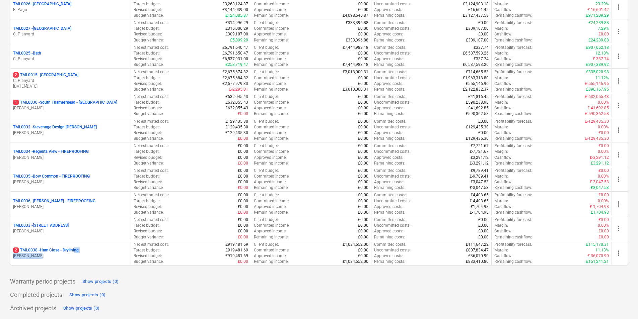
click at [77, 255] on div "2 TML0038 - Ham Close - Drylining [PERSON_NAME]" at bounding box center [70, 253] width 115 height 11
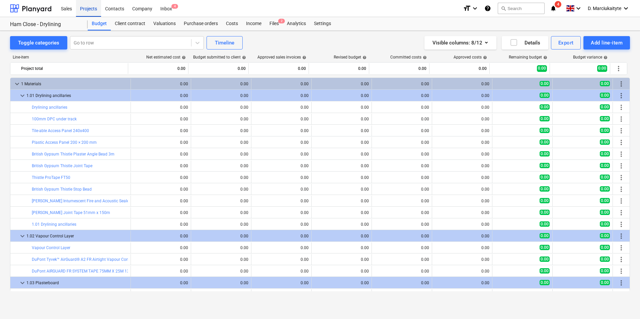
click at [92, 13] on div "Projects" at bounding box center [88, 8] width 25 height 17
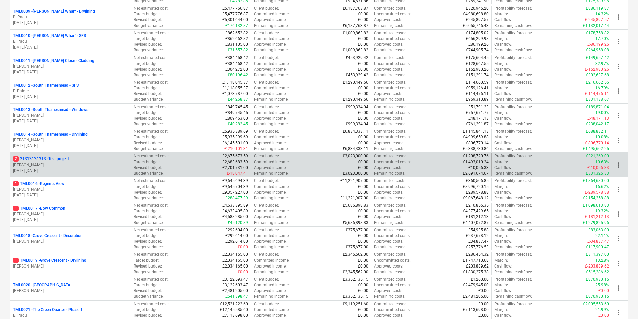
scroll to position [301, 0]
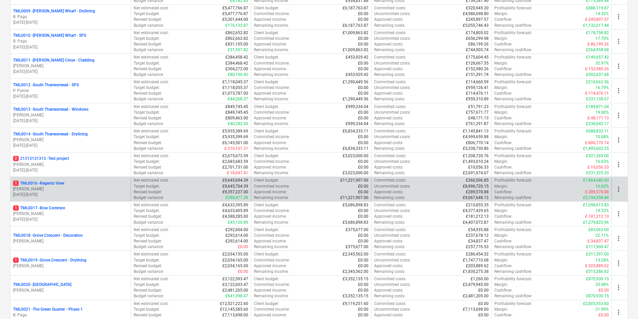
click at [72, 185] on div "1 TML0016 - Regents View" at bounding box center [70, 184] width 115 height 6
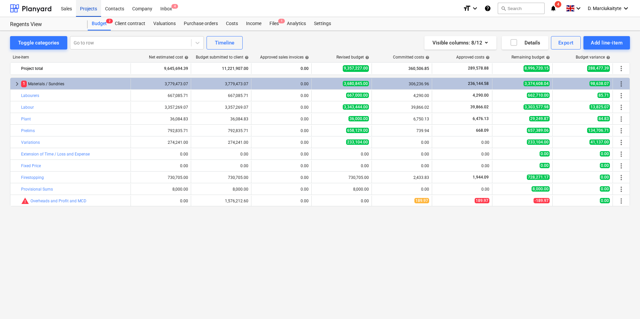
click at [98, 7] on div "Projects" at bounding box center [88, 8] width 25 height 17
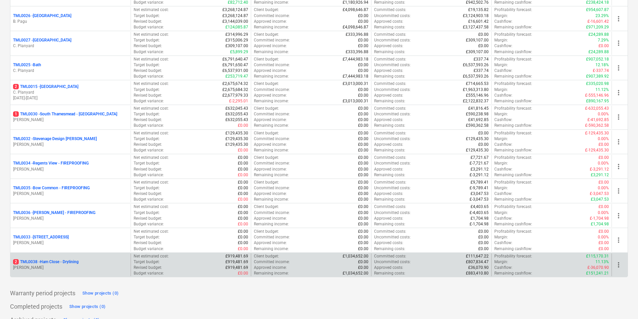
scroll to position [669, 0]
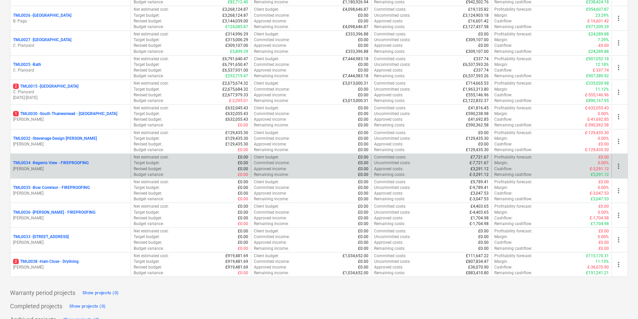
click at [57, 166] on p "TML0034 - Regents View - FIREPROOFING" at bounding box center [51, 163] width 76 height 6
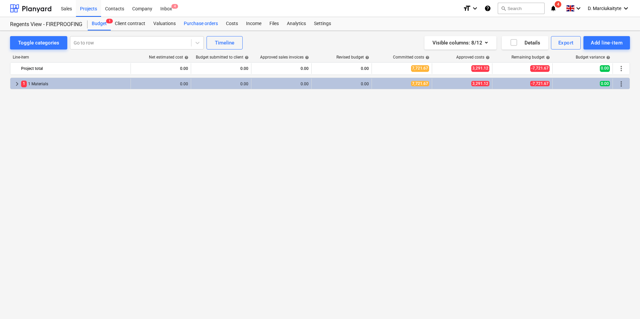
click at [204, 22] on div "Purchase orders" at bounding box center [201, 23] width 42 height 13
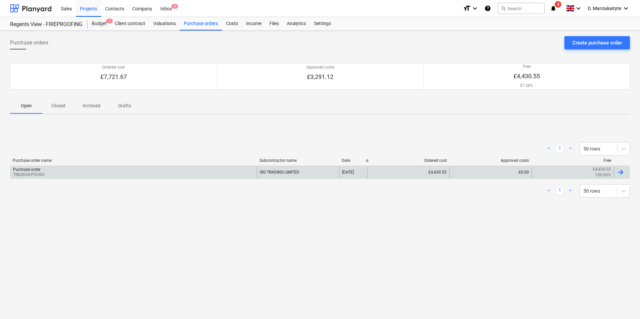
click at [130, 171] on div "Purchase order TML0034-PO-003" at bounding box center [133, 172] width 246 height 11
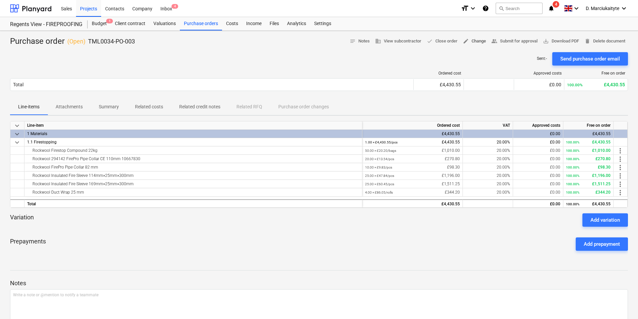
click at [474, 41] on span "edit Change" at bounding box center [474, 41] width 23 height 8
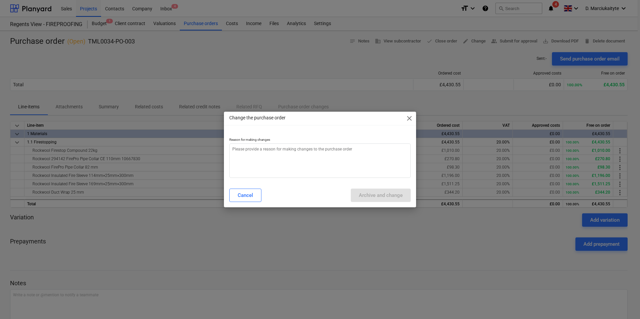
type textarea "x"
click at [325, 152] on textarea at bounding box center [319, 161] width 181 height 34
type textarea "e"
type textarea "x"
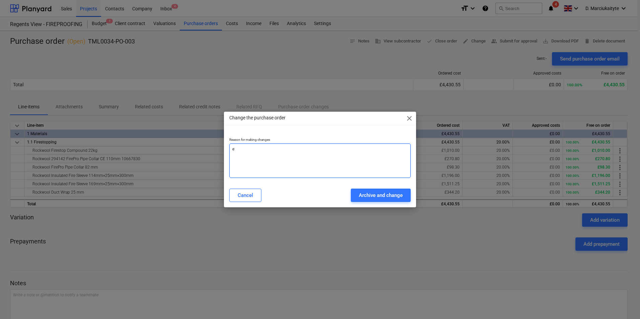
type textarea "er"
type textarea "x"
type textarea "err"
type textarea "x"
type textarea "erro"
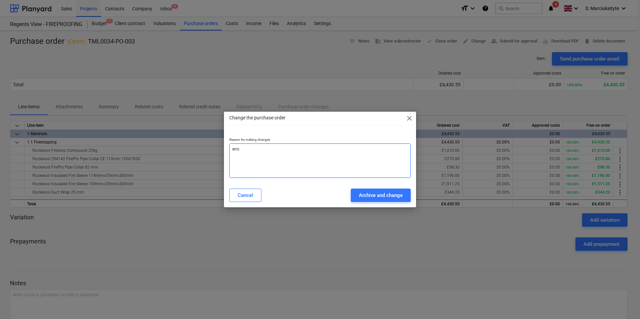
type textarea "x"
type textarea "error"
type textarea "x"
type textarea "error"
click at [389, 193] on div "Archive and change" at bounding box center [381, 195] width 44 height 9
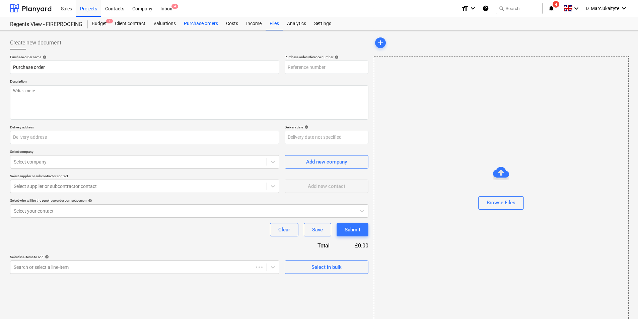
click at [199, 23] on div "Purchase orders" at bounding box center [201, 23] width 42 height 13
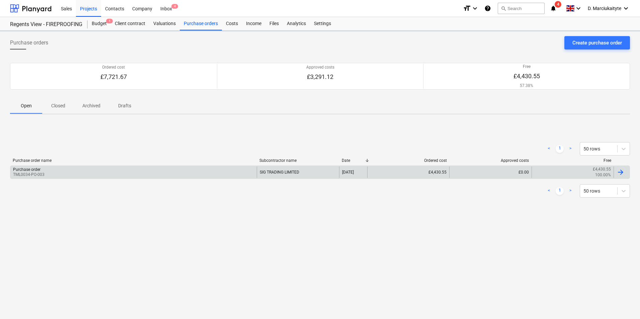
click at [108, 168] on div "Purchase order TML0034-PO-003" at bounding box center [133, 172] width 246 height 11
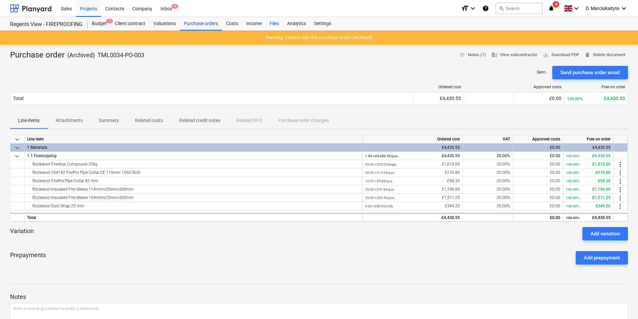
click at [270, 24] on div "Files" at bounding box center [273, 23] width 17 height 13
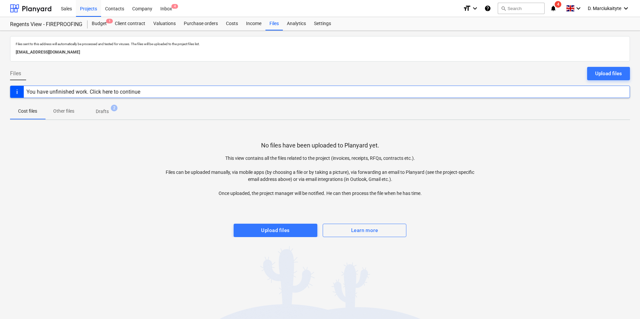
click at [109, 114] on span "Drafts 2" at bounding box center [102, 111] width 24 height 7
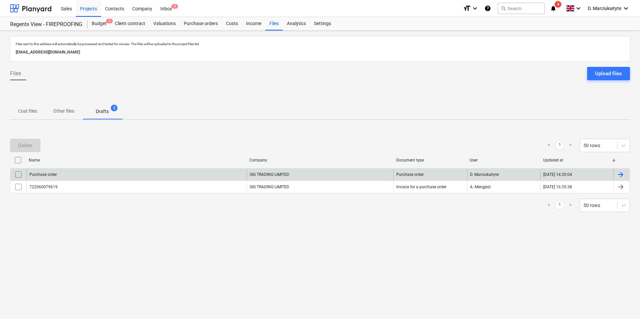
click at [101, 175] on div "Purchase order" at bounding box center [136, 174] width 220 height 11
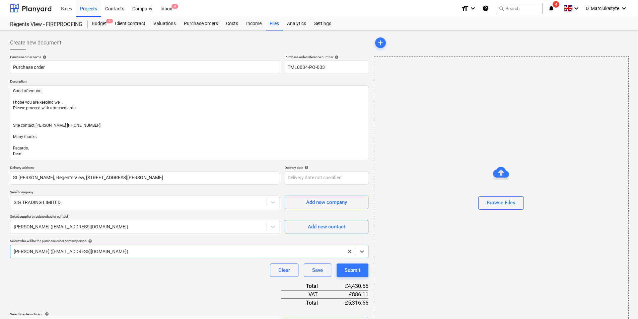
type textarea "x"
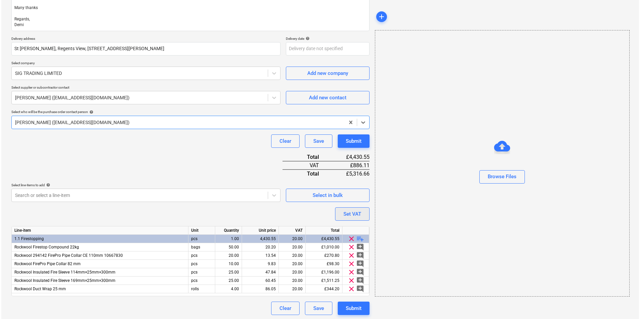
scroll to position [131, 0]
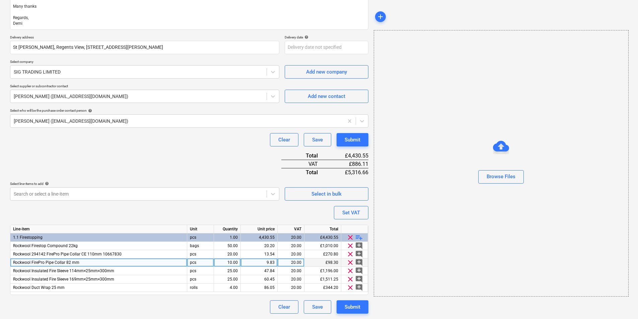
click at [267, 261] on div "9.83" at bounding box center [258, 263] width 31 height 8
type input "9.77"
click at [357, 305] on div "Submit" at bounding box center [352, 307] width 16 height 9
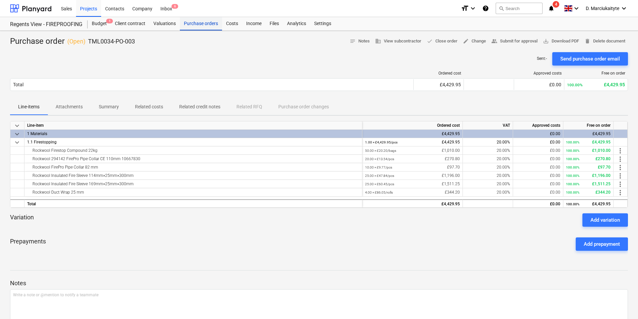
click at [197, 24] on div "Purchase orders" at bounding box center [201, 23] width 42 height 13
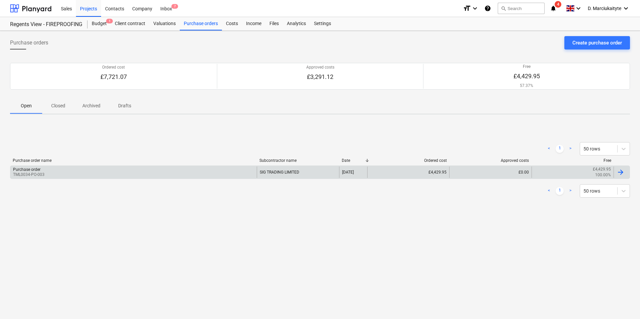
click at [112, 173] on div "Purchase order TML0034-PO-003" at bounding box center [133, 172] width 246 height 11
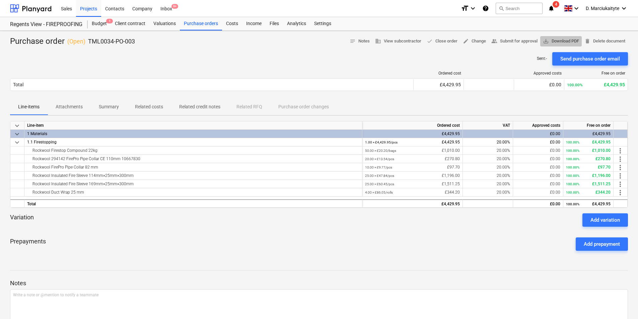
click at [558, 42] on span "save_alt Download PDF" at bounding box center [561, 41] width 36 height 8
click at [478, 41] on span "edit Change" at bounding box center [474, 41] width 23 height 8
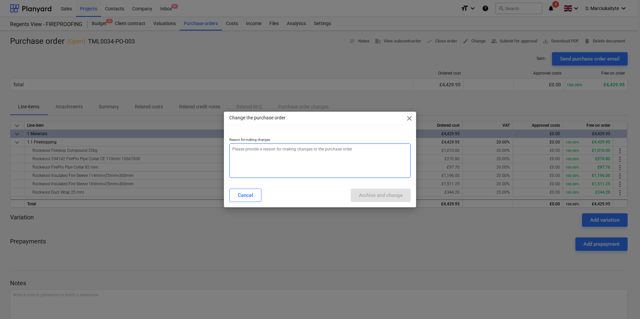
drag, startPoint x: 288, startPoint y: 156, endPoint x: 295, endPoint y: 154, distance: 7.7
click at [288, 156] on textarea at bounding box center [319, 161] width 181 height 34
type textarea "x"
type textarea "e"
type textarea "x"
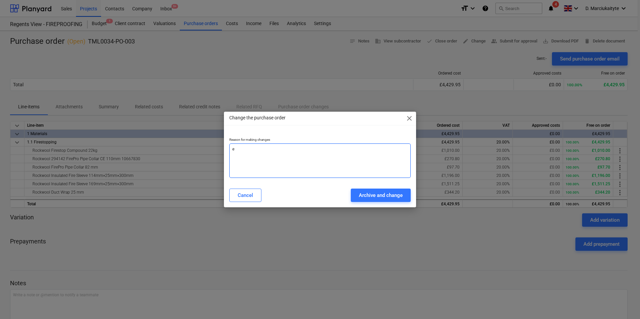
type textarea "er"
type textarea "x"
type textarea "err"
type textarea "x"
type textarea "erro"
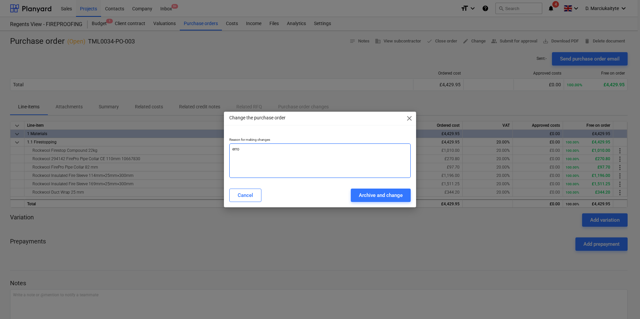
type textarea "x"
type textarea "error"
click at [397, 195] on div "Archive and change" at bounding box center [381, 195] width 44 height 9
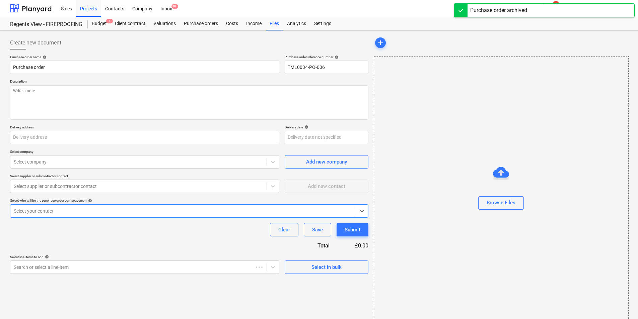
type textarea "x"
type input "TML0034-PO-003"
type textarea "Good afternoon, I hope you are keeping well. Please proceed with attached order…"
type input "St [PERSON_NAME], Regents View, [STREET_ADDRESS][PERSON_NAME]"
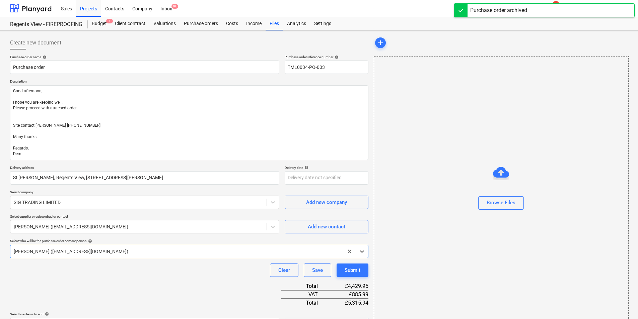
type textarea "x"
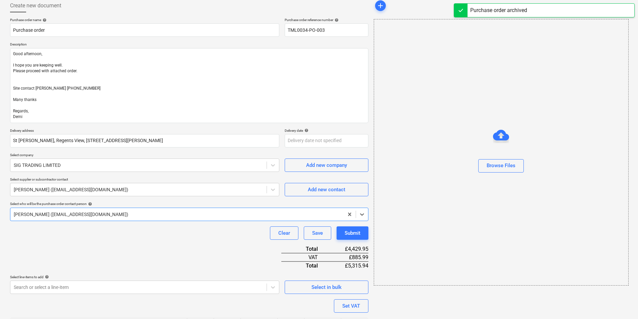
scroll to position [131, 0]
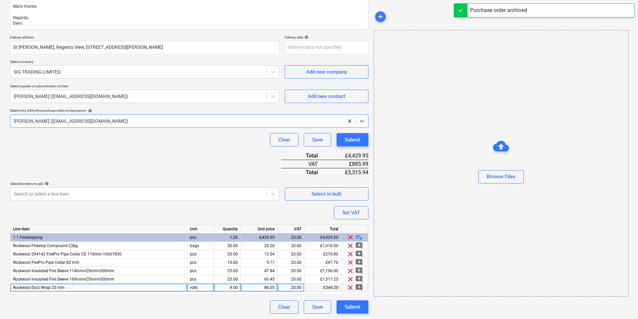
click at [265, 288] on div "86.05" at bounding box center [258, 288] width 31 height 8
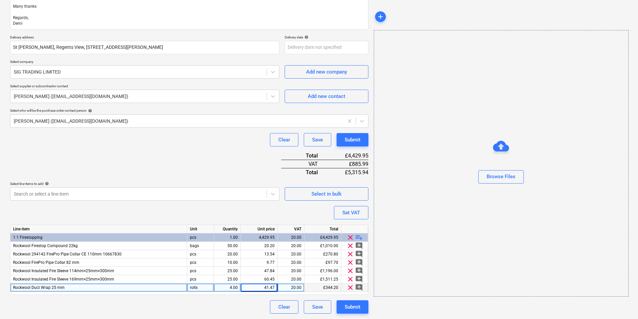
type input "41.475"
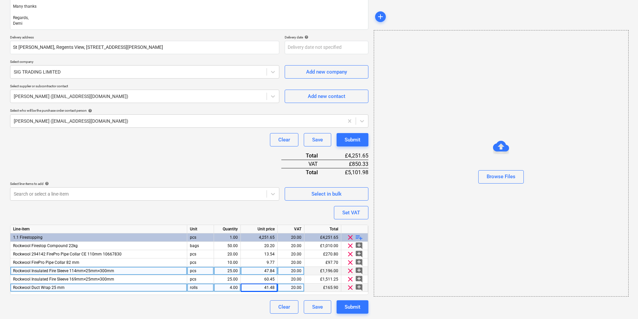
click at [328, 272] on div "£1,196.00" at bounding box center [322, 271] width 37 height 8
type textarea "x"
type input "1196.04"
type textarea "x"
click at [272, 270] on div "47.84" at bounding box center [258, 271] width 31 height 8
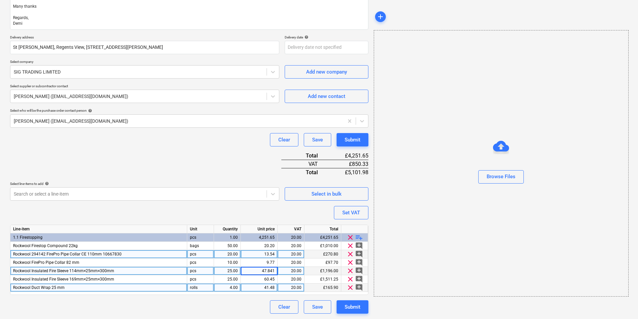
type input "47.8416"
type textarea "x"
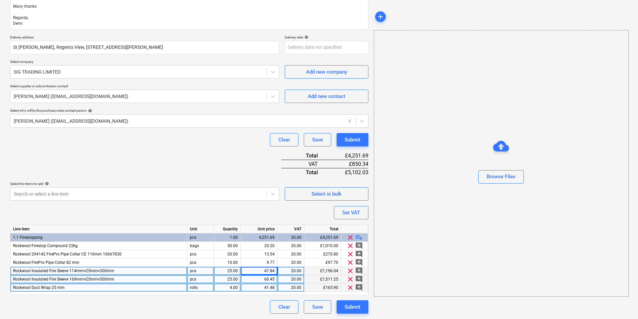
click at [266, 280] on div "60.45" at bounding box center [258, 279] width 31 height 8
click at [267, 279] on input "60.45" at bounding box center [259, 279] width 36 height 8
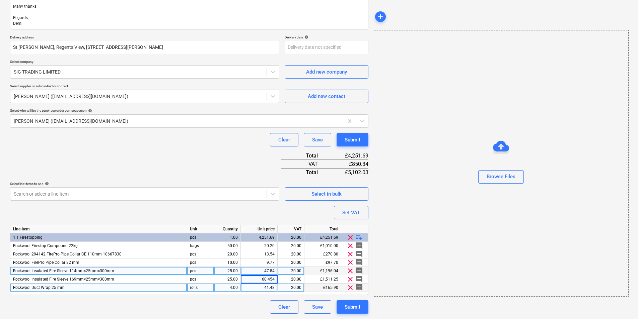
type input "60.4548"
type textarea "x"
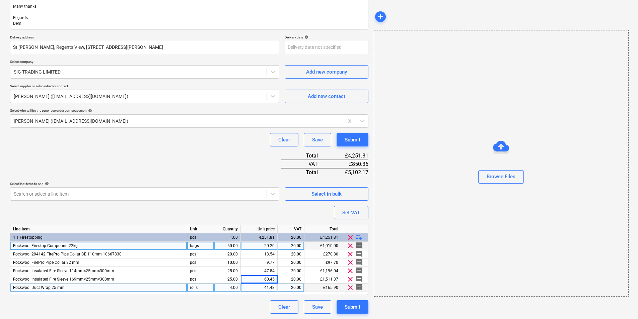
click at [337, 248] on div "£1,010.00" at bounding box center [322, 246] width 37 height 8
click at [285, 245] on div "20.00" at bounding box center [290, 246] width 21 height 8
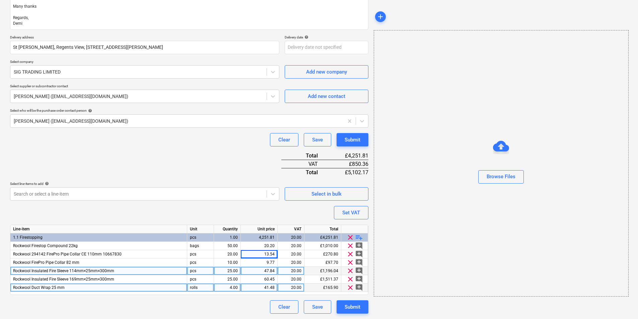
click at [268, 268] on div "47.84" at bounding box center [258, 271] width 31 height 8
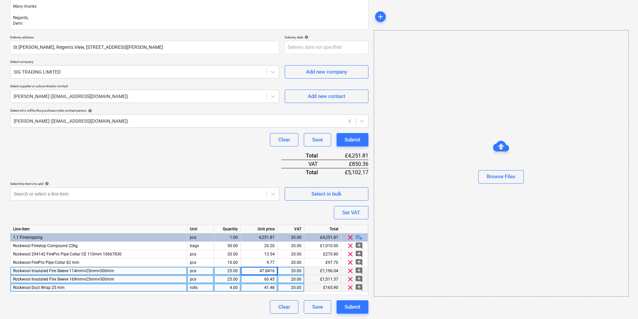
click at [264, 280] on div "60.45" at bounding box center [258, 279] width 31 height 8
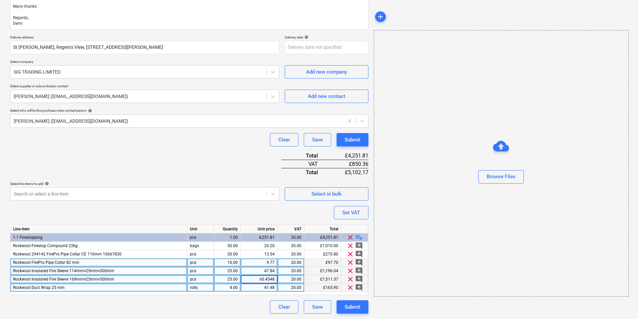
click at [269, 261] on div "9.77" at bounding box center [258, 263] width 31 height 8
type input "7"
type input "9.771"
click at [360, 305] on button "Submit" at bounding box center [352, 307] width 32 height 13
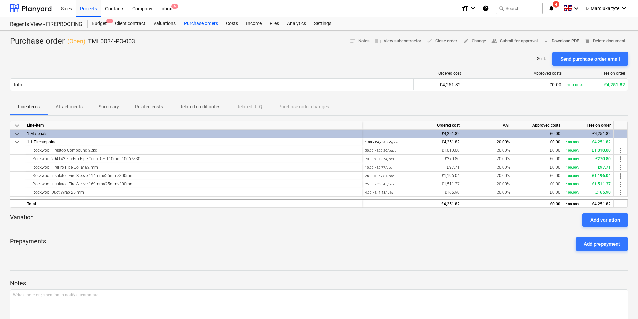
click at [563, 41] on span "save_alt Download PDF" at bounding box center [561, 41] width 36 height 8
drag, startPoint x: 97, startPoint y: 151, endPoint x: 28, endPoint y: 152, distance: 68.6
click at [28, 152] on div "Rockwool Firestop Compound 22kg" at bounding box center [193, 151] width 332 height 8
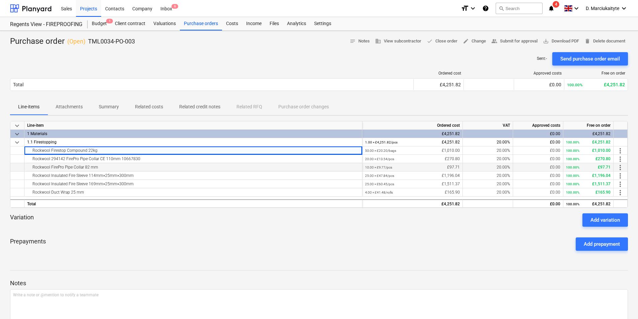
click at [156, 169] on div "Rockwool FirePro Pipe Collar 82 mm" at bounding box center [193, 167] width 332 height 8
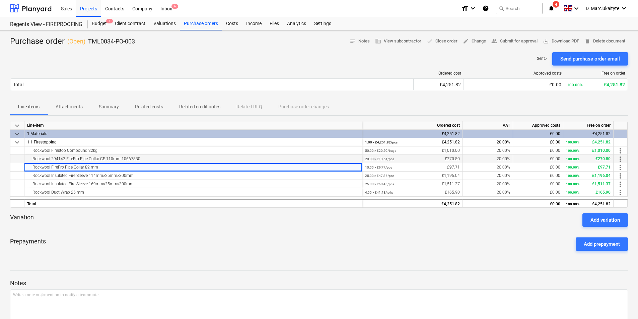
drag, startPoint x: 145, startPoint y: 157, endPoint x: 25, endPoint y: 160, distance: 119.9
click at [25, 160] on div "Rockwool 294142 FirePro Pipe Collar CE 110mm 10667830" at bounding box center [193, 159] width 338 height 8
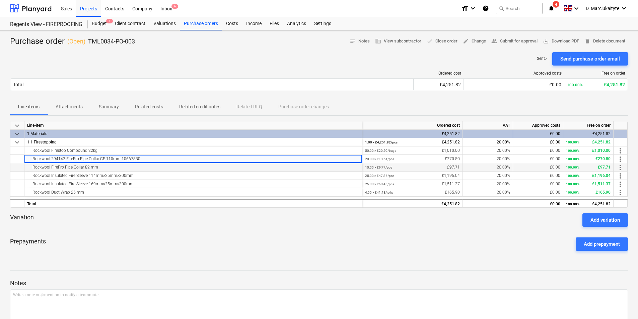
copy div "Rockwool 294142 FirePro Pipe Collar CE 110mm 10667830"
click at [135, 170] on div "Rockwool FirePro Pipe Collar 82 mm" at bounding box center [193, 167] width 332 height 8
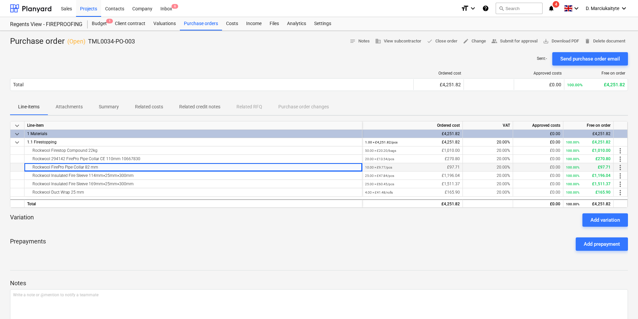
drag, startPoint x: 113, startPoint y: 166, endPoint x: 26, endPoint y: 169, distance: 87.1
click at [26, 169] on div "Rockwool FirePro Pipe Collar 82 mm" at bounding box center [193, 167] width 338 height 8
copy div "Rockwool FirePro Pipe Collar 82 mm"
click at [163, 182] on div "Rockwool Insulated Fire Sleeve 169mm×25mm×300mm" at bounding box center [193, 184] width 332 height 8
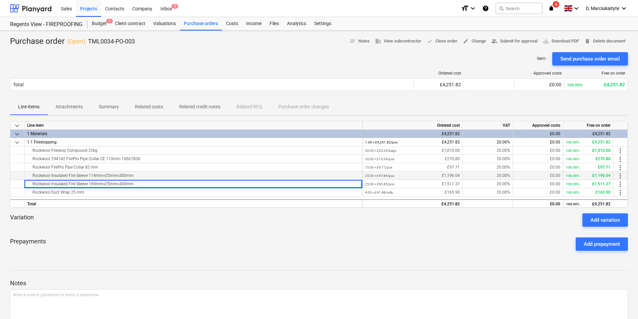
click at [155, 175] on div "Rockwool Insulated Fire Sleeve 114mm×25mm×300mm" at bounding box center [193, 176] width 332 height 8
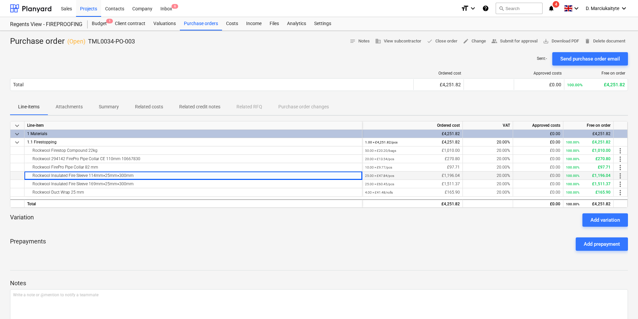
drag, startPoint x: 150, startPoint y: 175, endPoint x: 29, endPoint y: 174, distance: 121.5
click at [29, 174] on div "Rockwool Insulated Fire Sleeve 114mm×25mm×300mm" at bounding box center [193, 176] width 332 height 8
copy div "Rockwool Insulated Fire Sleeve 114mm×25mm×300mm"
click at [134, 185] on div "Rockwool Insulated Fire Sleeve 169mm×25mm×300mm" at bounding box center [193, 184] width 332 height 8
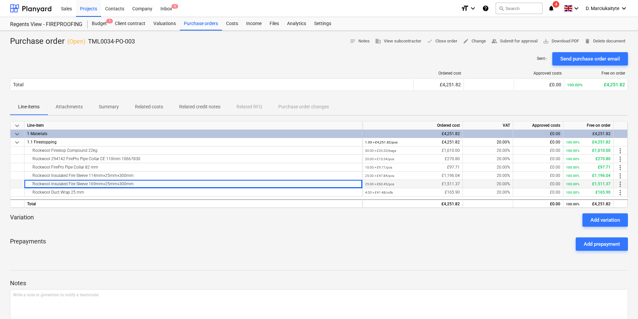
drag, startPoint x: 134, startPoint y: 184, endPoint x: 26, endPoint y: 181, distance: 107.8
click at [26, 181] on div "Rockwool Insulated Fire Sleeve 169mm×25mm×300mm" at bounding box center [193, 184] width 338 height 8
copy div "Rockwool Insulated Fire Sleeve 169mm×25mm×300mm"
click at [114, 188] on div "Rockwool Insulated Fire Sleeve 169mm×25mm×300mm" at bounding box center [193, 184] width 338 height 8
click at [85, 190] on div "Rockwool Duct Wrap 25 mm" at bounding box center [193, 192] width 332 height 8
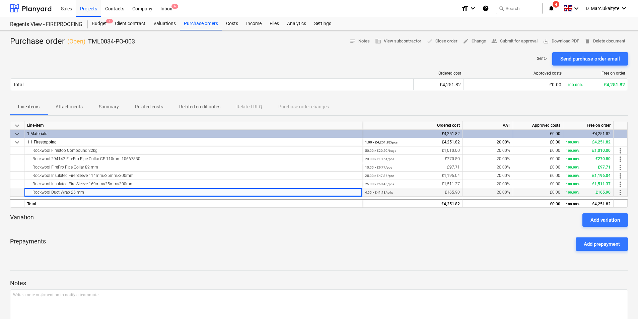
drag, startPoint x: 84, startPoint y: 192, endPoint x: 27, endPoint y: 193, distance: 56.9
click at [27, 193] on div "Rockwool Duct Wrap 25 mm" at bounding box center [193, 192] width 332 height 8
copy div "Rockwool Duct Wrap 25 mm"
drag, startPoint x: 137, startPoint y: 40, endPoint x: 87, endPoint y: 41, distance: 50.2
click at [87, 41] on div "Purchase order ( Open ) TML0034-PO-003 notes Notes business View subcontractor …" at bounding box center [319, 41] width 618 height 11
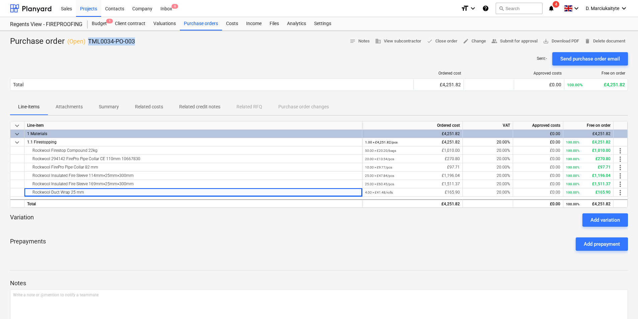
copy p "TML0034-PO-003"
click at [93, 10] on div "Projects" at bounding box center [88, 8] width 25 height 17
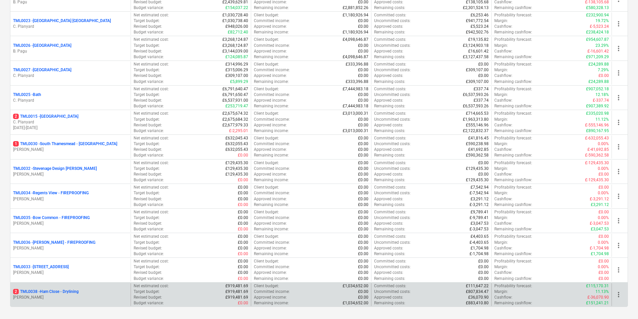
scroll to position [681, 0]
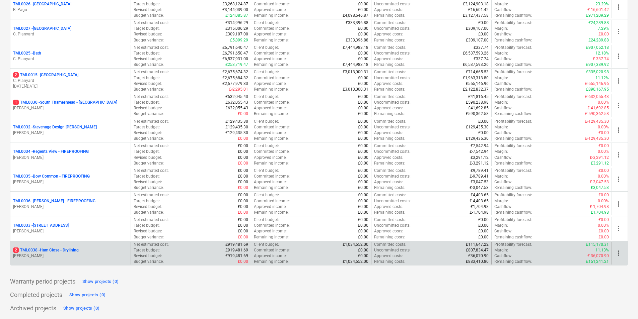
click at [69, 252] on p "2 TML0038 - Ham Close - Drylining" at bounding box center [46, 251] width 66 height 6
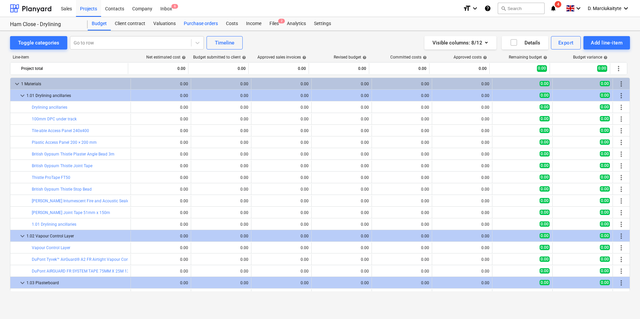
click at [209, 26] on div "Purchase orders" at bounding box center [201, 23] width 42 height 13
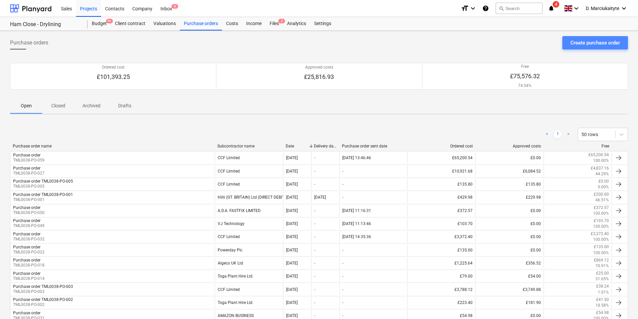
click at [589, 40] on div "Create purchase order" at bounding box center [595, 42] width 50 height 9
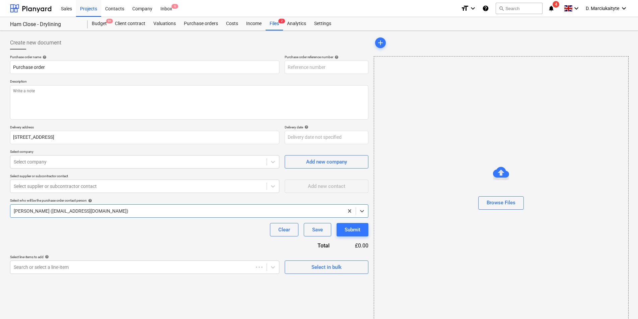
type textarea "x"
type input "TML0038-PO-060"
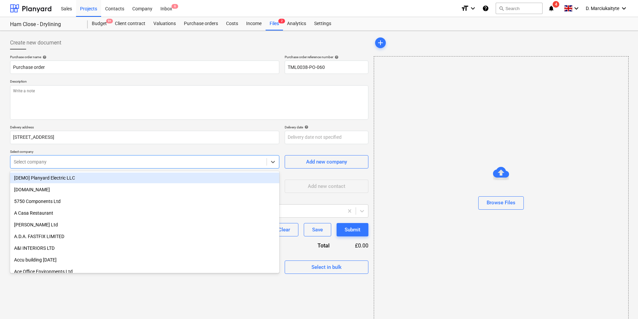
click at [107, 156] on div "Select company" at bounding box center [144, 161] width 269 height 13
type textarea "x"
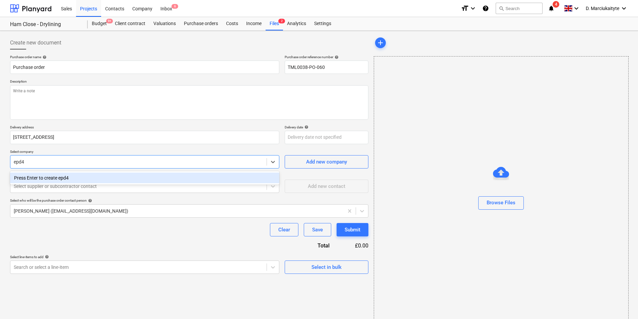
type input "epd"
type textarea "x"
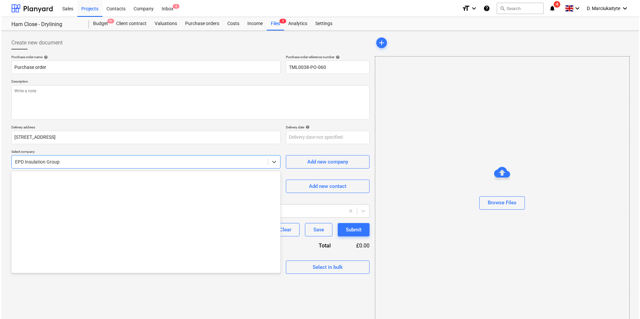
scroll to position [2003, 0]
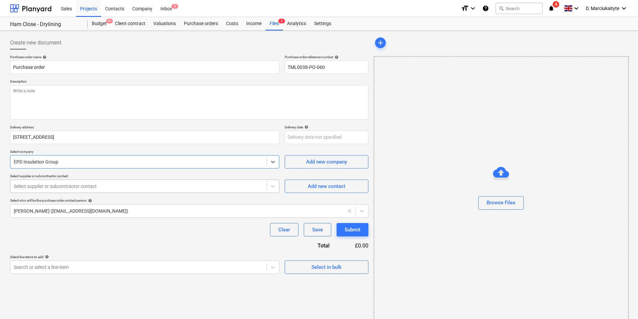
click at [165, 190] on div at bounding box center [138, 186] width 249 height 7
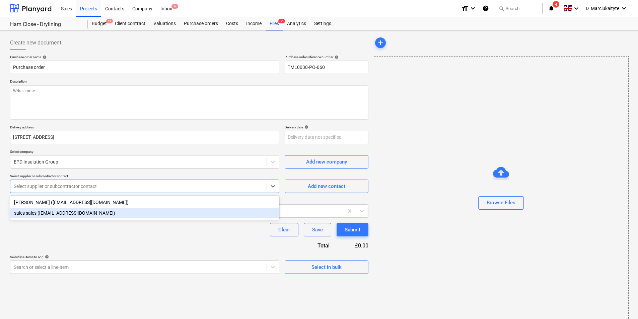
click at [61, 213] on div "sales sales ([EMAIL_ADDRESS][DOMAIN_NAME])" at bounding box center [144, 213] width 269 height 11
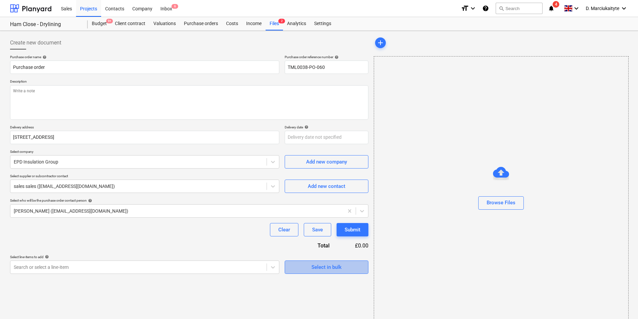
click at [332, 273] on button "Select in bulk" at bounding box center [327, 267] width 84 height 13
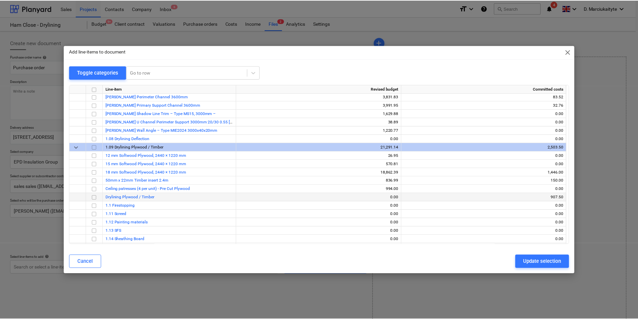
scroll to position [770, 0]
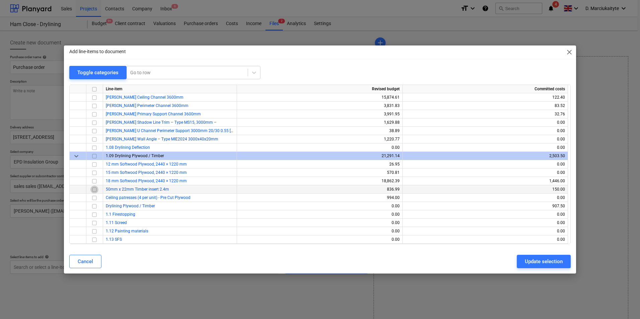
click at [94, 190] on input "checkbox" at bounding box center [94, 190] width 8 height 8
click at [94, 182] on input "checkbox" at bounding box center [94, 181] width 8 height 8
click at [550, 265] on div "Update selection" at bounding box center [544, 261] width 38 height 9
type textarea "x"
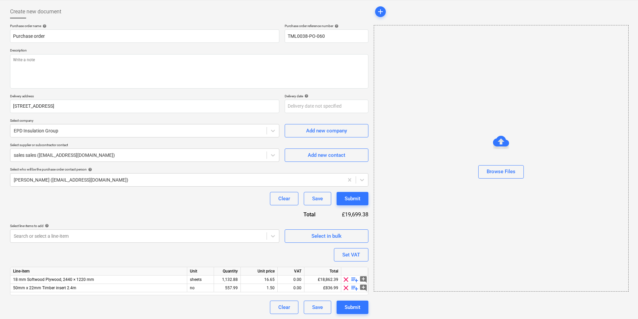
scroll to position [31, 0]
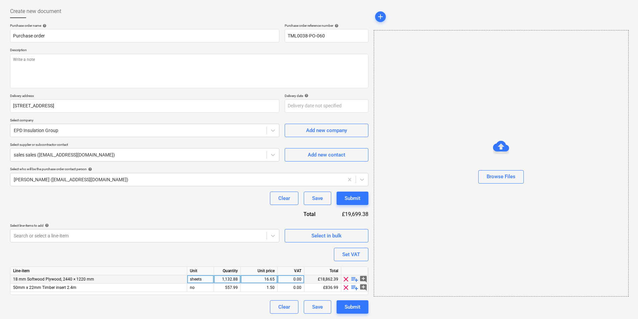
click at [232, 281] on div "1,132.88" at bounding box center [227, 279] width 21 height 8
type input "40"
type textarea "x"
type input "120"
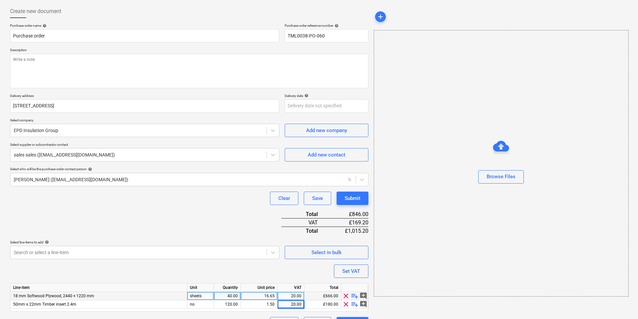
click at [192, 244] on div "Select line-items to add help" at bounding box center [144, 242] width 269 height 4
click at [201, 218] on div "Purchase order name help Purchase order Purchase order reference number help TM…" at bounding box center [189, 176] width 358 height 307
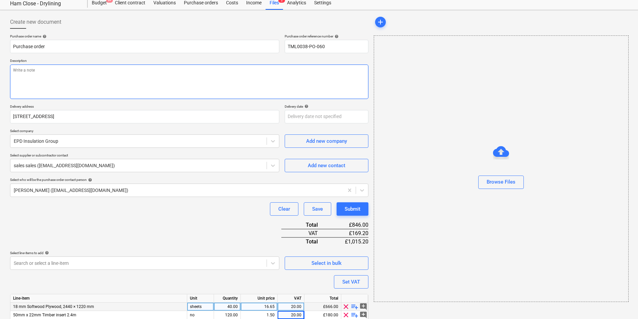
scroll to position [0, 0]
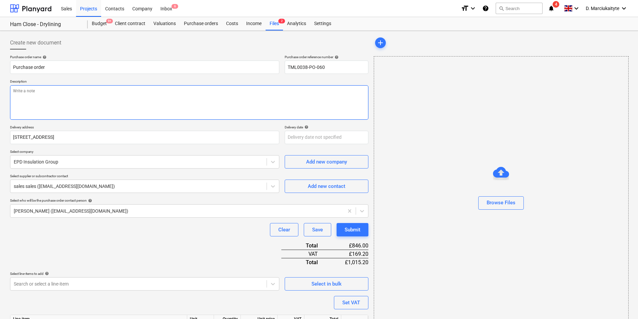
click at [109, 92] on textarea at bounding box center [189, 102] width 358 height 34
paste textarea "Good morning, Please proceed with attached order. Site contact : Razvan [PHONE_…"
type textarea "x"
type textarea "Good morning, Please proceed with attached order. Site contact : Razvan [PHONE_…"
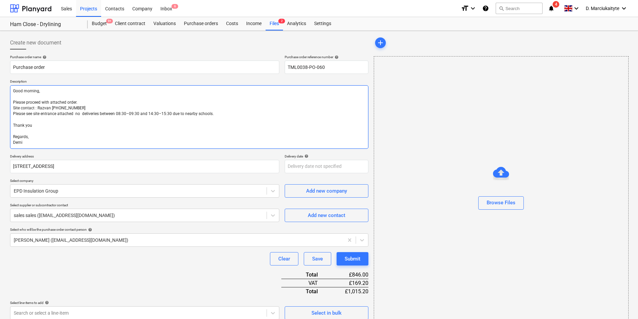
drag, startPoint x: 39, startPoint y: 90, endPoint x: 24, endPoint y: 91, distance: 14.5
click at [24, 91] on textarea "Good morning, Please proceed with attached order. Site contact : Razvan [PHONE_…" at bounding box center [189, 117] width 358 height 64
type textarea "x"
type textarea "Good , Please proceed with attached order. Site contact : Razvan [PHONE_NUMBER]…"
type textarea "x"
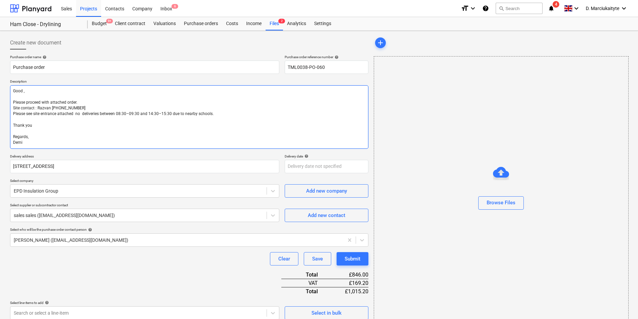
type textarea "Good a, Please proceed with attached order. Site contact : Razvan [PHONE_NUMBER…"
type textarea "x"
type textarea "Good aft, Please proceed with attached order. Site contact : Razvan [PHONE_NUMB…"
type textarea "x"
type textarea "Good afte, Please proceed with attached order. Site contact : Razvan [PHONE_NUM…"
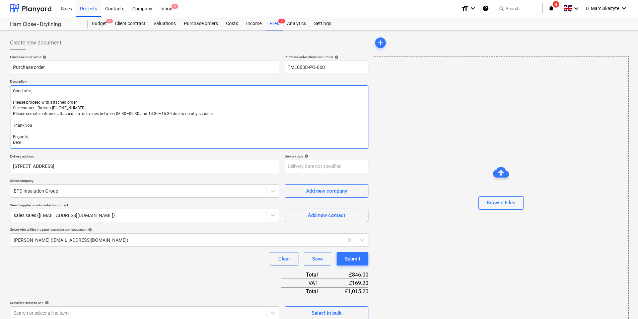
type textarea "x"
type textarea "Good after, Please proceed with attached order. Site contact : Razvan [PHONE_NU…"
type textarea "x"
type textarea "Good aftern, Please proceed with attached order. Site contact : Razvan [PHONE_N…"
type textarea "x"
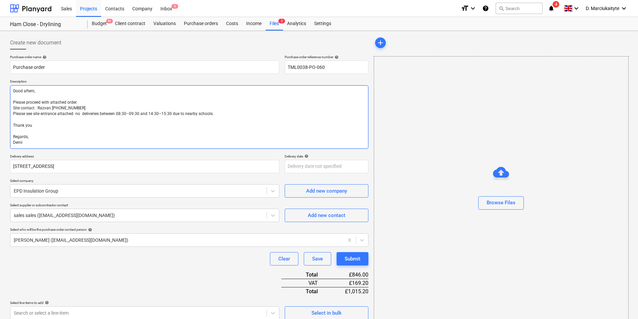
type textarea "Good afterno, Please proceed with attached order. Site contact : Razvan [PHONE_…"
type textarea "x"
type textarea "Good afternoo, Please proceed with attached order. Site contact : Razvan [PHONE…"
type textarea "x"
type textarea "Good afternoon, Please proceed with attached order. Site contact : Razvan [PHON…"
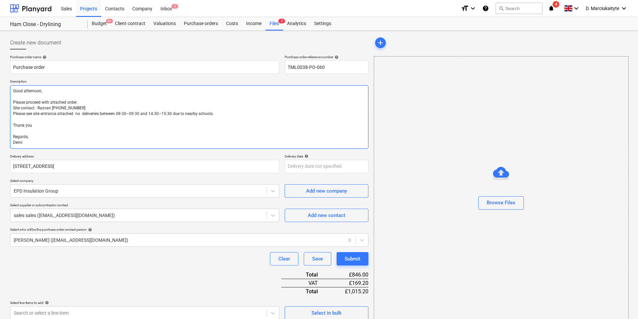
type textarea "x"
type textarea "Good afternoon,, Please proceed with attached order. Site contact : Razvan [PHO…"
type textarea "x"
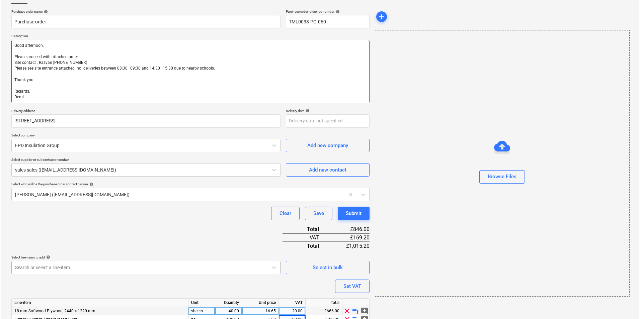
scroll to position [77, 0]
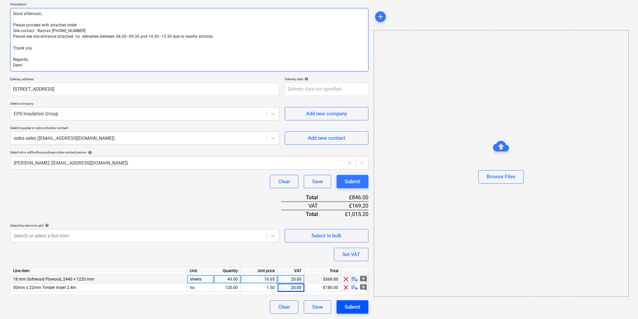
type textarea "Good afternoon, Please proceed with attached order. Site contact : Razvan [PHON…"
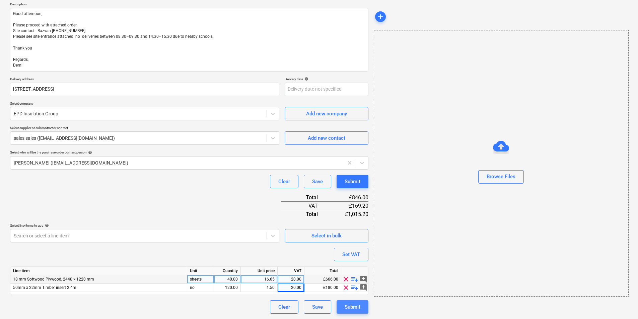
click at [352, 307] on div "Submit" at bounding box center [352, 307] width 16 height 9
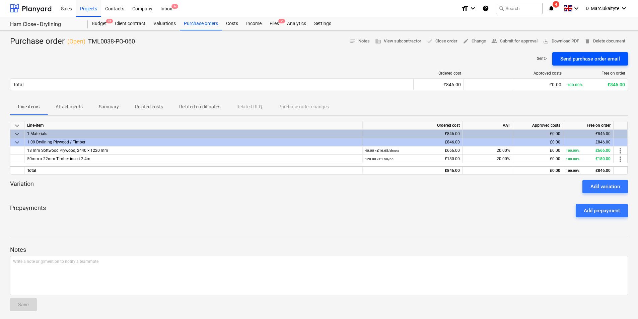
click at [567, 55] on div "Send purchase order email" at bounding box center [590, 59] width 60 height 9
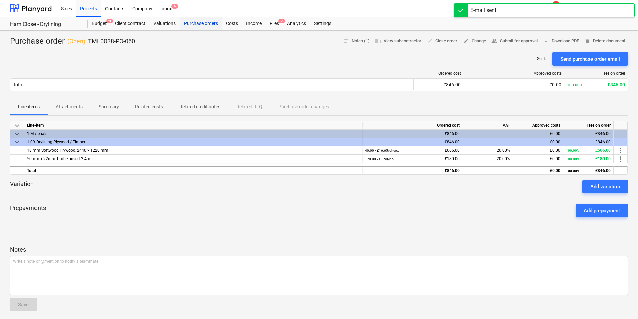
click at [212, 28] on div "Purchase orders" at bounding box center [201, 23] width 42 height 13
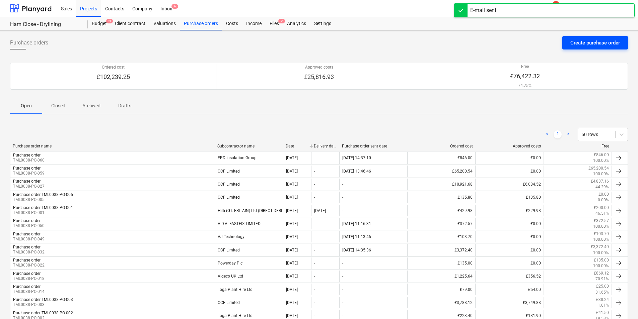
click at [581, 40] on div "Create purchase order" at bounding box center [595, 42] width 50 height 9
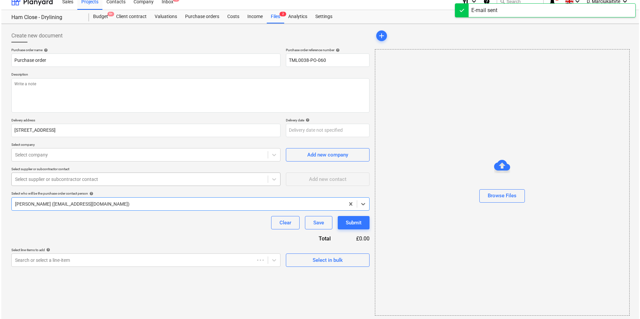
scroll to position [9, 0]
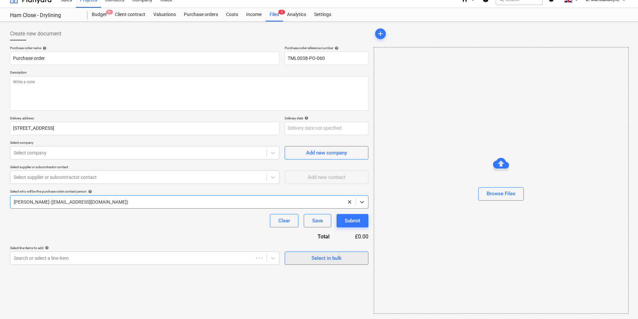
click at [304, 264] on button "Select in bulk" at bounding box center [327, 258] width 84 height 13
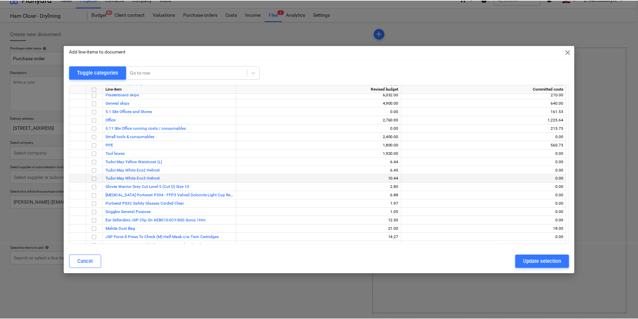
scroll to position [1339, 0]
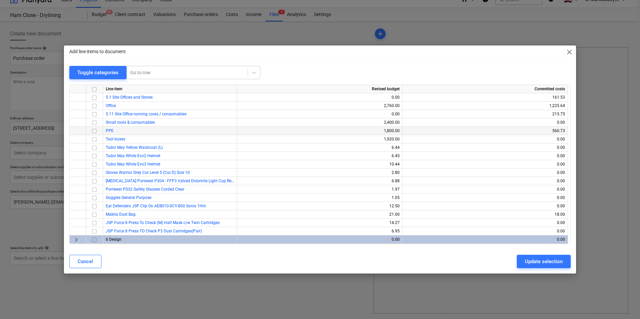
click at [95, 131] on input "checkbox" at bounding box center [94, 131] width 8 height 8
click at [534, 258] on div "Update selection" at bounding box center [544, 261] width 38 height 9
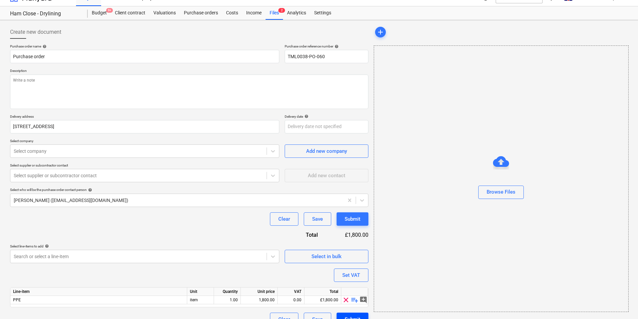
scroll to position [23, 0]
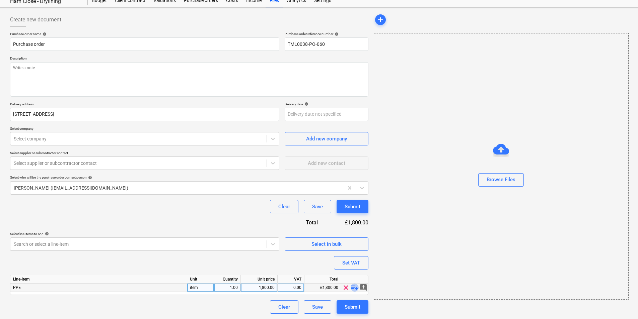
click at [353, 289] on span "playlist_add" at bounding box center [354, 288] width 8 height 8
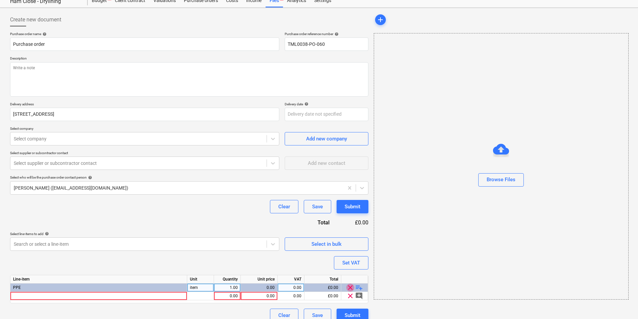
click at [354, 289] on div "clear playlist_add" at bounding box center [354, 288] width 27 height 8
click at [356, 288] on span "playlist_add" at bounding box center [359, 288] width 8 height 8
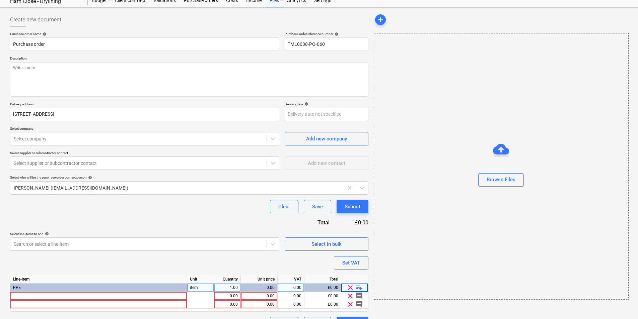
click at [356, 288] on span "playlist_add" at bounding box center [359, 288] width 8 height 8
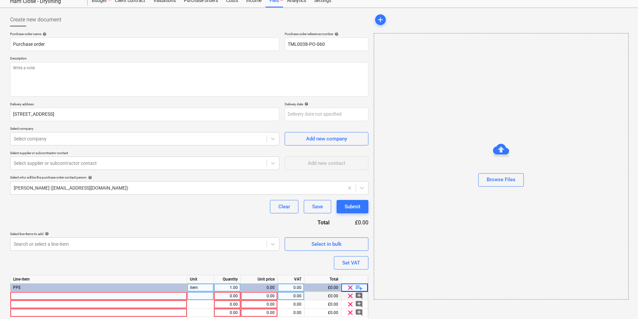
type textarea "x"
click at [71, 299] on div at bounding box center [98, 296] width 177 height 8
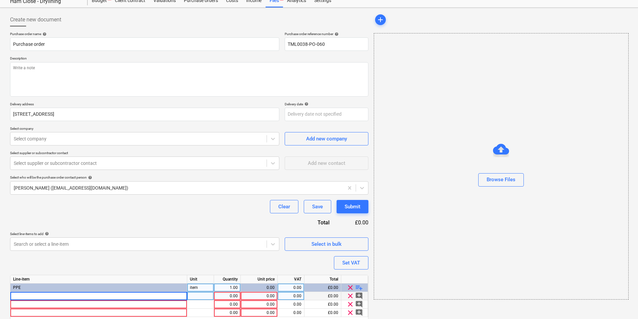
type input "Tudor May Yellow Waistcoat (L)"
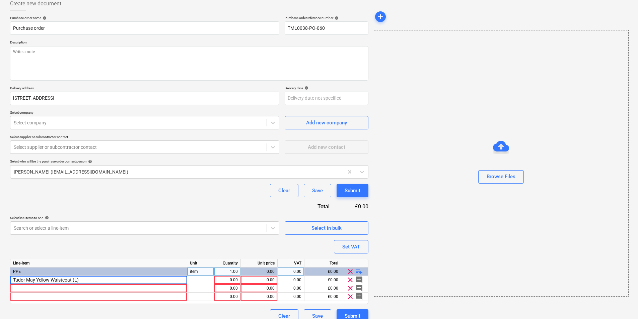
scroll to position [48, 0]
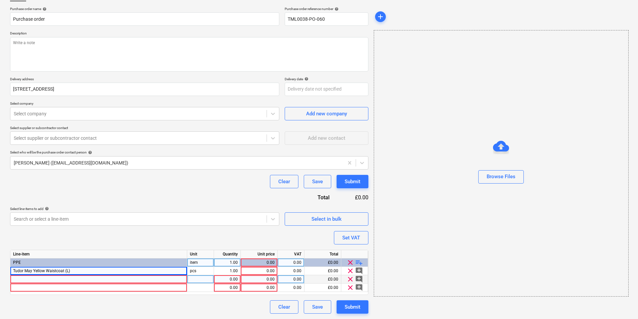
type textarea "x"
click at [71, 279] on div at bounding box center [98, 279] width 177 height 8
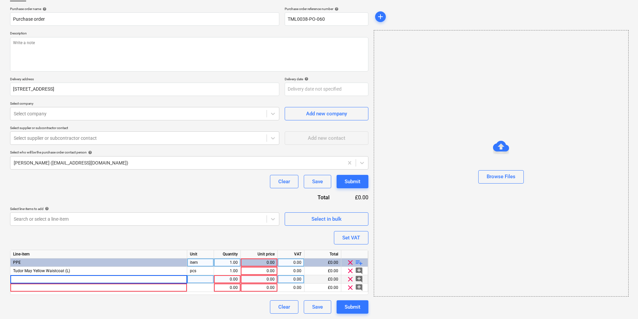
type input "Tudor May Black Evo2 Helmet"
click at [86, 278] on div "Tudor May Black Evo2 Helmet" at bounding box center [98, 279] width 177 height 8
type textarea "x"
click at [105, 289] on div at bounding box center [98, 288] width 177 height 8
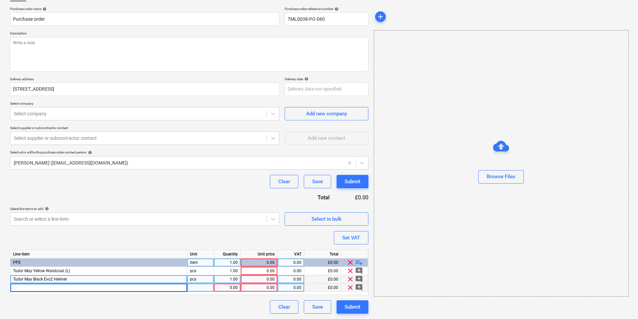
type input "Tudor May White Evo3 Helmet"
type textarea "x"
click at [57, 279] on span "Tudor May Black Evo2 Helmet" at bounding box center [40, 279] width 54 height 5
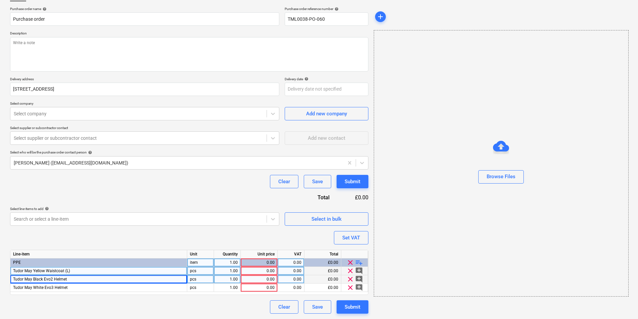
click at [235, 270] on div "1.00" at bounding box center [227, 271] width 21 height 8
type input "4"
type textarea "x"
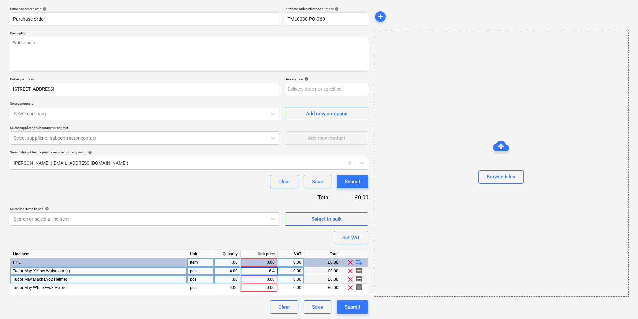
type input "6.44"
type textarea "x"
type input "6.45"
type textarea "x"
type input "10.44"
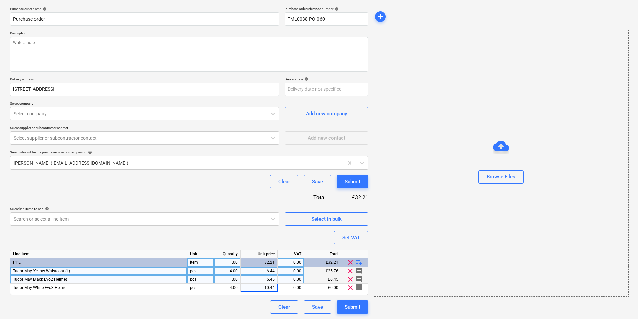
type textarea "x"
type input "10.44"
type textarea "x"
type input "6.45"
type textarea "x"
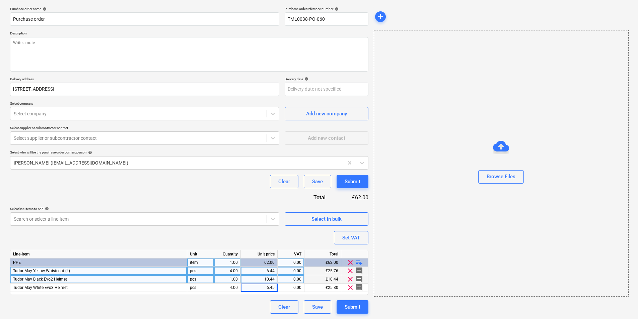
click at [299, 271] on div "0.00" at bounding box center [290, 271] width 21 height 8
type input "20"
type textarea "x"
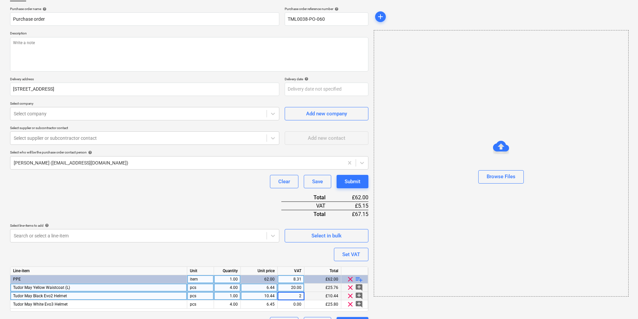
type input "20"
type textarea "x"
type input "20"
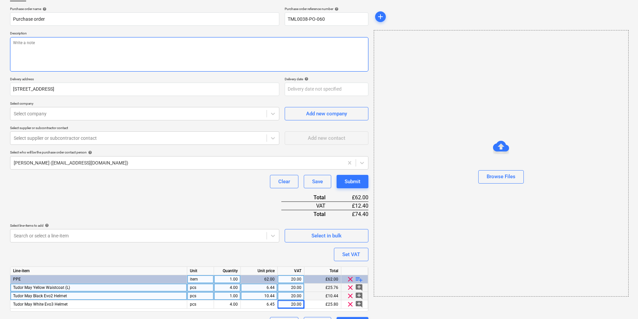
click at [83, 52] on textarea at bounding box center [189, 54] width 358 height 34
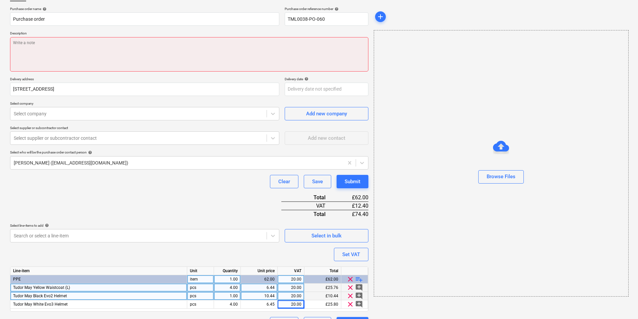
click at [110, 57] on textarea at bounding box center [189, 54] width 358 height 34
paste textarea "Good morning, Please proceed with attached order. Site contact : Razvan [PHONE_…"
type textarea "x"
type textarea "Good morning, Please proceed with attached order. Site contact : Razvan [PHONE_…"
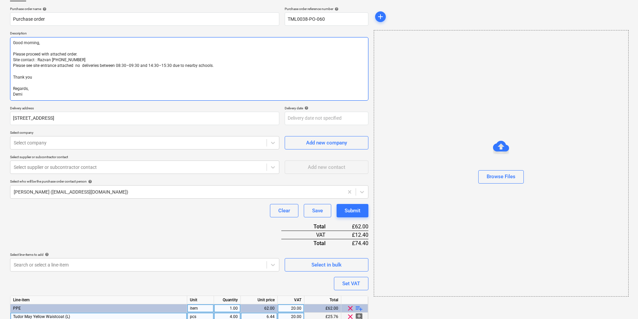
drag, startPoint x: 44, startPoint y: 44, endPoint x: 23, endPoint y: 43, distance: 20.8
click at [23, 43] on textarea "Good morning, Please proceed with attached order. Site contact : Razvan [PHONE_…" at bounding box center [189, 69] width 358 height 64
type textarea "x"
type textarea "Good Please proceed with attached order. Site contact : Razvan [PHONE_NUMBER] P…"
type textarea "x"
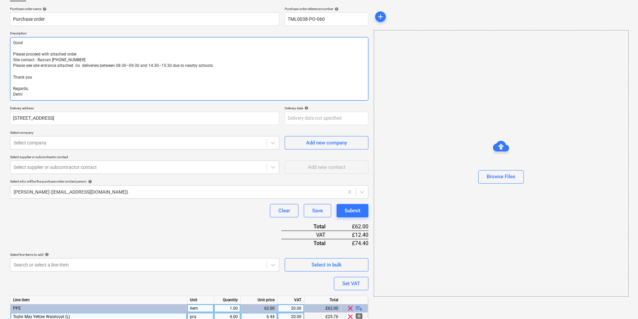
type textarea "Good Please proceed with attached order. Site contact : Razvan [PHONE_NUMBER] P…"
type textarea "x"
type textarea "Good a Please proceed with attached order. Site contact : Razvan [PHONE_NUMBER]…"
type textarea "x"
type textarea "Good af Please proceed with attached order. Site contact : Razvan [PHONE_NUMBER…"
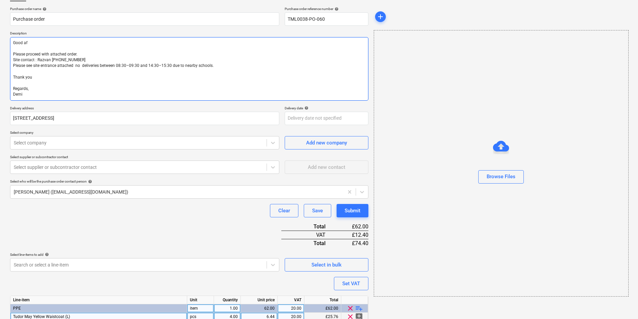
type textarea "x"
type textarea "Good aft Please proceed with attached order. Site contact : Razvan [PHONE_NUMBE…"
type textarea "x"
type textarea "Good afte Please proceed with attached order. Site contact : Razvan [PHONE_NUMB…"
type textarea "x"
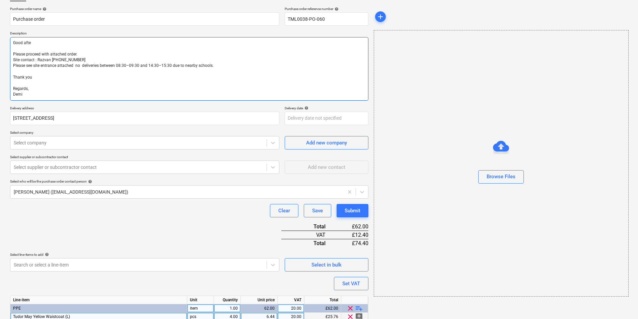
type textarea "Good after Please proceed with attached order. Site contact : Razvan [PHONE_NUM…"
type textarea "x"
type textarea "Good aftern Please proceed with attached order. Site contact : Razvan [PHONE_NU…"
type textarea "x"
type textarea "Good afterno Please proceed with attached order. Site contact : Razvan [PHONE_N…"
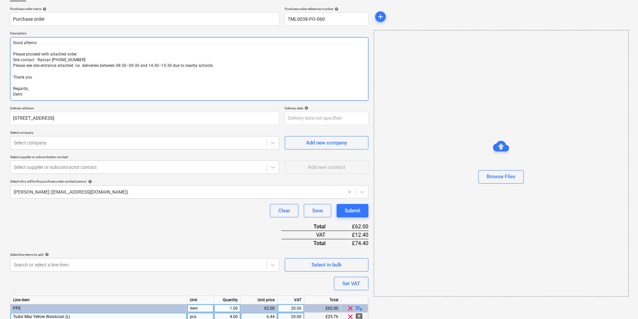
type textarea "x"
type textarea "Good afternoo Please proceed with attached order. Site contact : Razvan [PHONE_…"
type textarea "x"
type textarea "Good afternoon Please proceed with attached order. Site contact : Razvan [PHONE…"
type textarea "x"
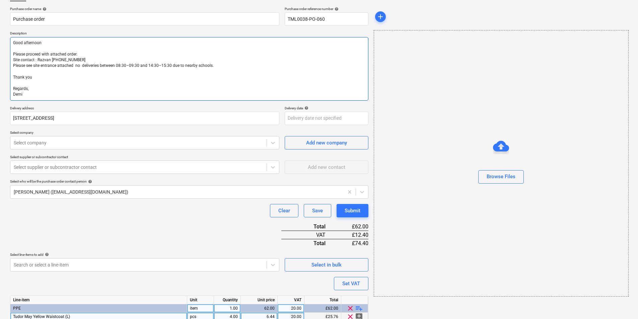
type textarea "Good afternoon. Please proceed with attached order. Site contact : Razvan [PHON…"
type textarea "x"
type textarea "Good afternoon Please proceed with attached order. Site contact : Razvan [PHONE…"
type textarea "x"
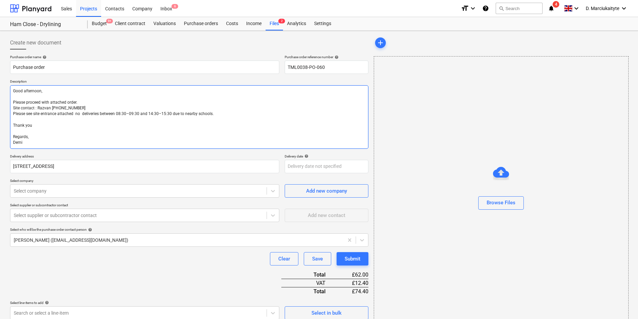
click at [80, 112] on textarea "Good afternoon, Please proceed with attached order. Site contact : Razvan [PHON…" at bounding box center [189, 117] width 358 height 64
type textarea "Good afternoon, Please proceed with attached order. Site contact : Razvan [PHON…"
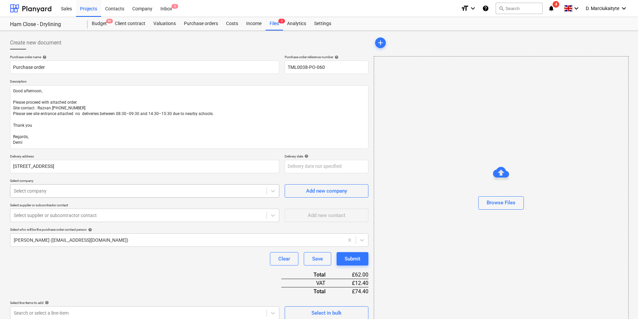
type textarea "x"
click at [64, 197] on div "Select company" at bounding box center [144, 190] width 269 height 13
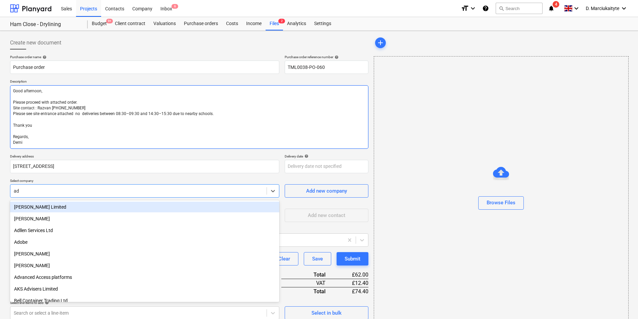
type input "a"
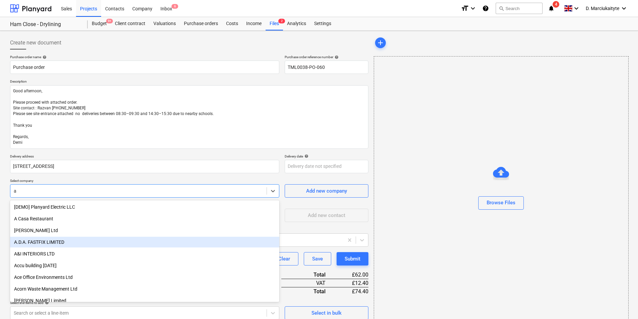
drag, startPoint x: 35, startPoint y: 243, endPoint x: 40, endPoint y: 238, distance: 7.3
click at [35, 242] on div "A.D.A. FASTFIX LIMITED" at bounding box center [144, 242] width 269 height 11
type textarea "x"
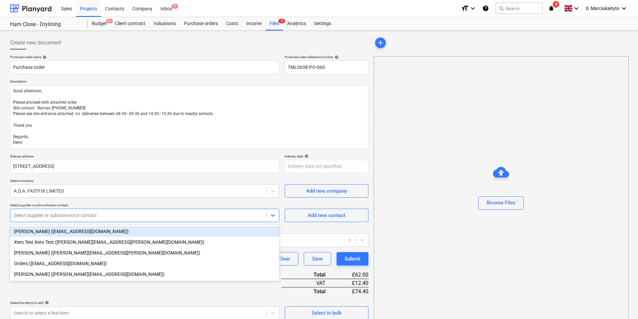
click at [53, 215] on div at bounding box center [138, 215] width 249 height 7
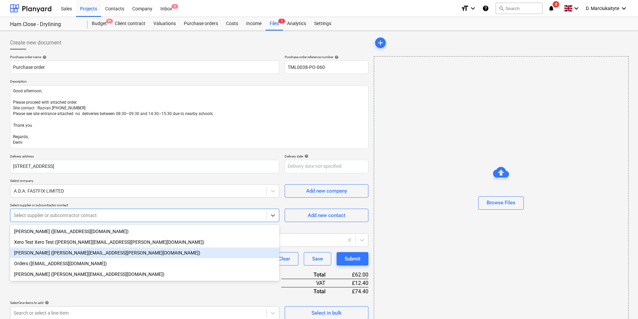
drag, startPoint x: 51, startPoint y: 257, endPoint x: 75, endPoint y: 260, distance: 24.3
click at [52, 257] on div "[PERSON_NAME] ([PERSON_NAME][EMAIL_ADDRESS][PERSON_NAME][DOMAIN_NAME])" at bounding box center [144, 253] width 269 height 11
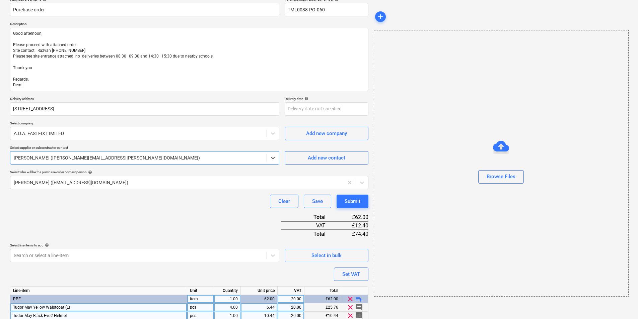
scroll to position [94, 0]
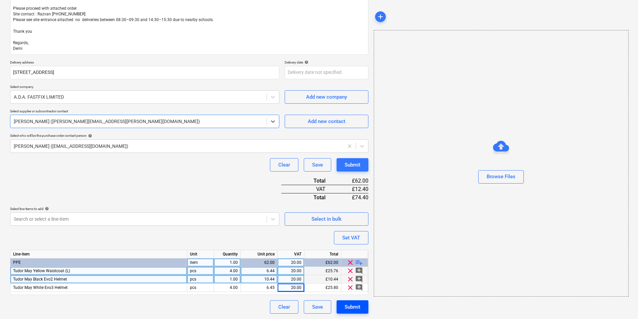
click at [352, 308] on div "Submit" at bounding box center [352, 307] width 16 height 9
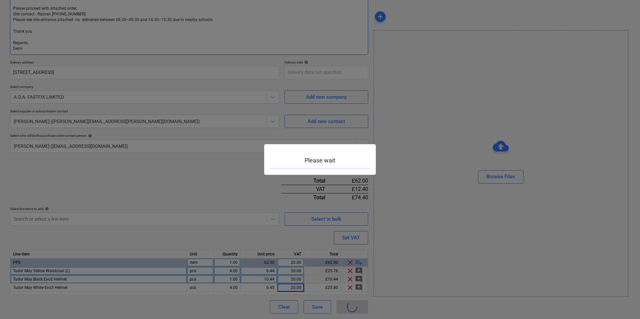
type textarea "x"
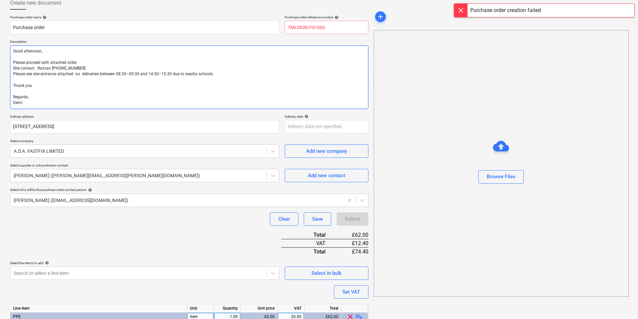
scroll to position [0, 0]
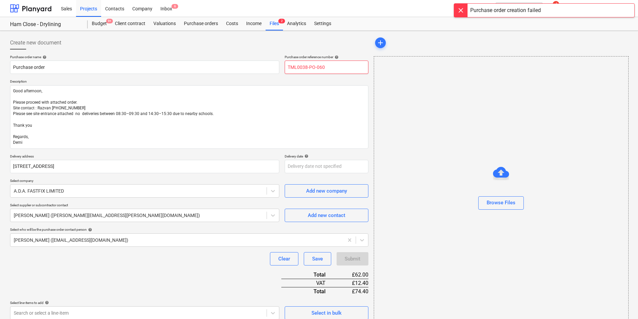
click at [330, 67] on input "TML0038-PO-060" at bounding box center [327, 67] width 84 height 13
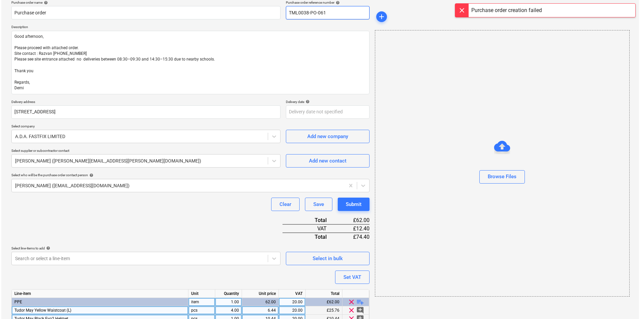
scroll to position [94, 0]
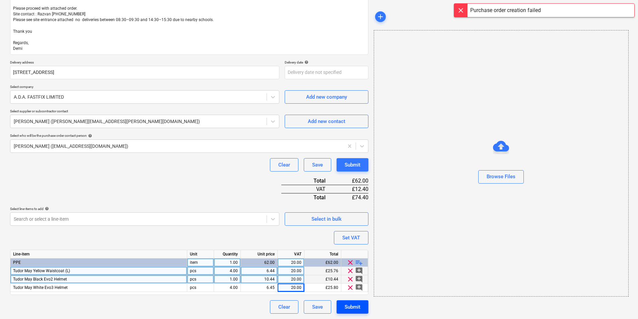
type input "TML0038-PO-061"
click at [357, 308] on div "Submit" at bounding box center [352, 307] width 16 height 9
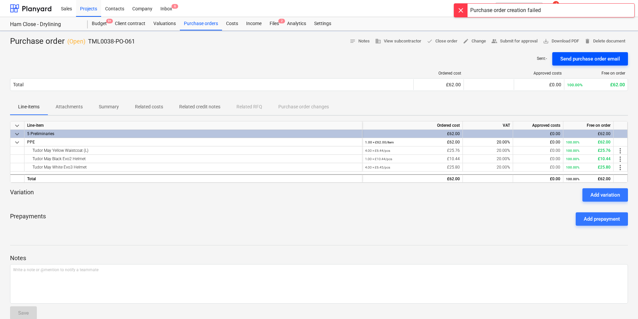
click at [592, 58] on div "Send purchase order email" at bounding box center [590, 59] width 60 height 9
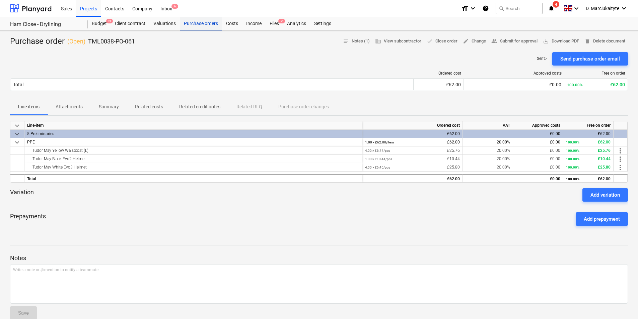
click at [198, 23] on div "Purchase orders" at bounding box center [201, 23] width 42 height 13
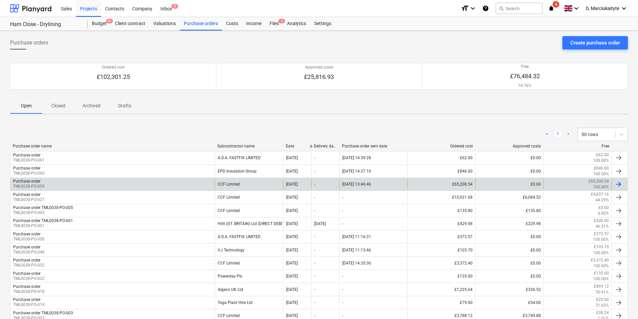
click at [191, 182] on div "Purchase order TML0038-PO-059" at bounding box center [112, 184] width 204 height 11
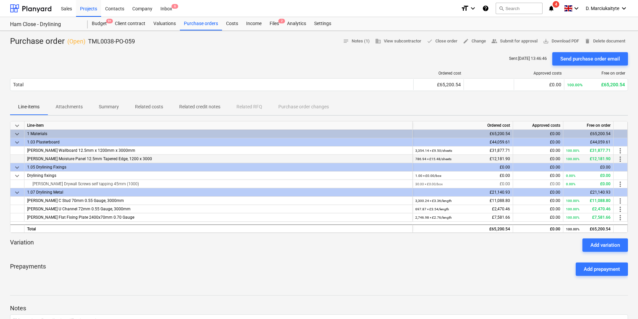
click at [152, 158] on div "[PERSON_NAME] Moisture Panel 12.5mm Tapered Edge, 1200 x 3000" at bounding box center [218, 159] width 388 height 8
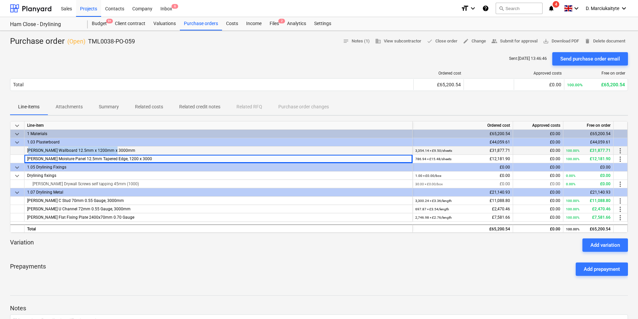
drag, startPoint x: 133, startPoint y: 149, endPoint x: 25, endPoint y: 154, distance: 107.2
click at [25, 154] on div "[PERSON_NAME] Wallboard 12.5mm x 1200mm x 3000mm" at bounding box center [218, 151] width 388 height 8
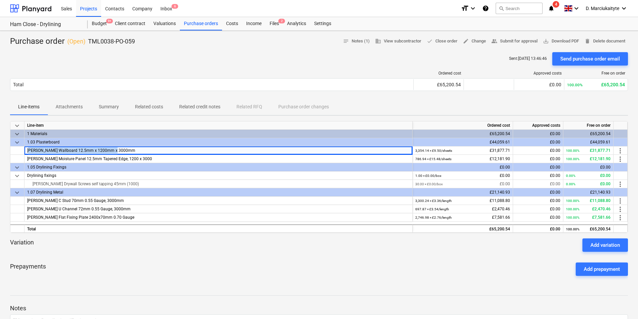
copy span "[PERSON_NAME] Wallboard 12.5mm x 1200mm x 3000mm"
click at [137, 159] on div "[PERSON_NAME] Moisture Panel 12.5mm Tapered Edge, 1200 x 3000" at bounding box center [218, 159] width 388 height 8
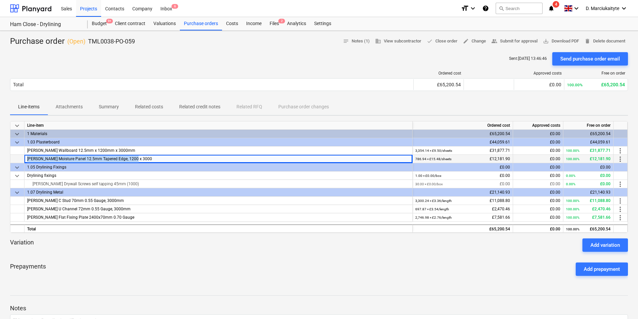
drag, startPoint x: 94, startPoint y: 159, endPoint x: 18, endPoint y: 161, distance: 75.7
click at [0, 0] on div "[PERSON_NAME] Moisture Panel 12.5mm Tapered Edge, 1200 x 3000 786.94 × £15.48 /…" at bounding box center [0, 0] width 0 height 0
copy div "[PERSON_NAME] Moisture Panel 12.5mm Tapered Edge, 1200 x 3000"
click at [121, 180] on div "Drylining fixings" at bounding box center [218, 176] width 388 height 8
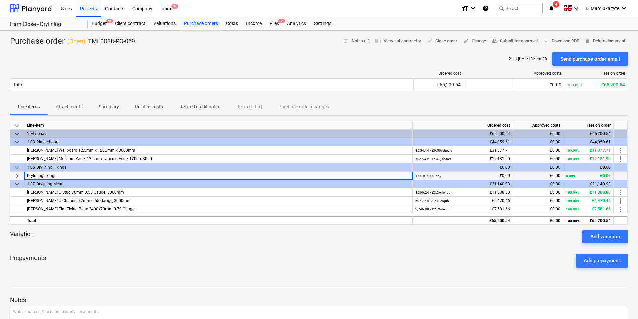
click at [123, 175] on div "Drylining fixings" at bounding box center [218, 176] width 388 height 8
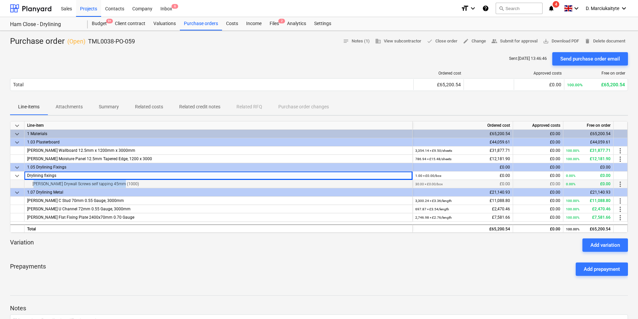
drag, startPoint x: 108, startPoint y: 184, endPoint x: 27, endPoint y: 184, distance: 80.3
click at [27, 184] on div "[PERSON_NAME] Drywall Screws self tapping 45mm (1000)" at bounding box center [218, 184] width 382 height 8
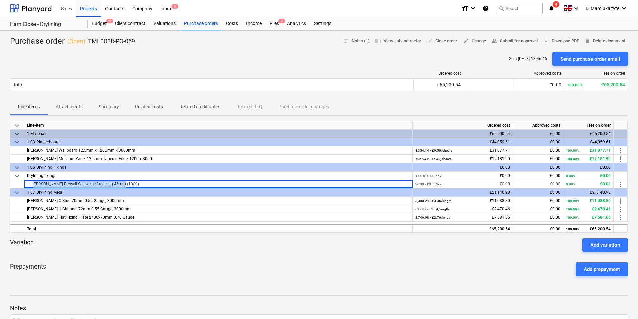
copy div "[PERSON_NAME] Drywall Screws self tapping 45mm (1000)"
click at [115, 193] on div "1.07 Drylining Metal" at bounding box center [218, 192] width 382 height 8
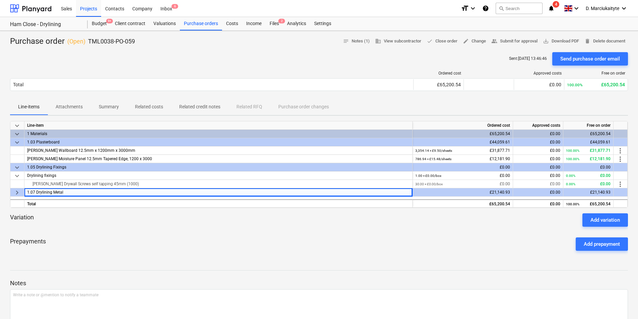
click at [115, 188] on div "keyboard_arrow_down Line-item Ordered cost Approved costs Free on order keyboar…" at bounding box center [319, 164] width 618 height 87
drag, startPoint x: 115, startPoint y: 188, endPoint x: 115, endPoint y: 193, distance: 5.0
click at [115, 193] on div "1.07 Drylining Metal" at bounding box center [218, 192] width 382 height 8
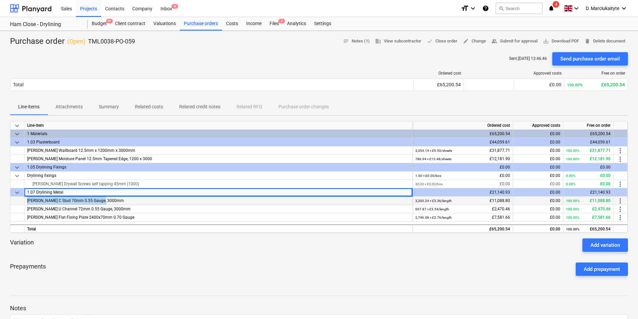
drag, startPoint x: 112, startPoint y: 202, endPoint x: 19, endPoint y: 205, distance: 92.4
click at [0, 0] on div "[PERSON_NAME] C Stud 70mm 0.55 Gauge, 3000mm 3,300.24 × £3.36 / length £11,088.…" at bounding box center [0, 0] width 0 height 0
copy div "[PERSON_NAME] C Stud 70mm 0.55 Gauge, 3000mm"
click at [121, 206] on div "[PERSON_NAME] U Channel 72mm 0.55 Gauge, 3000mm" at bounding box center [218, 209] width 388 height 8
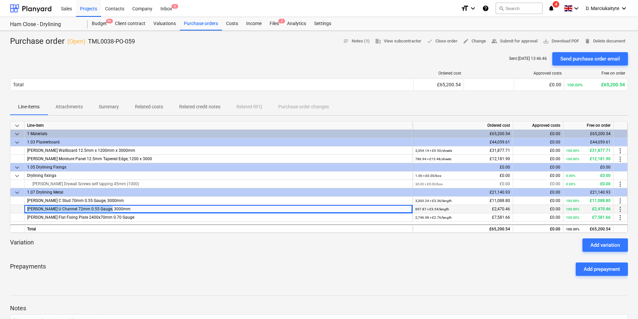
drag, startPoint x: 113, startPoint y: 211, endPoint x: 19, endPoint y: 213, distance: 94.1
click at [0, 0] on div "[PERSON_NAME] U Channel 72mm 0.55 Gauge, 3000mm 697.87 × £3.54 / length £2,470.…" at bounding box center [0, 0] width 0 height 0
click at [110, 220] on div "[PERSON_NAME] Flat Fixing Plate 2400x70mm 0.70 Gauge" at bounding box center [218, 218] width 388 height 8
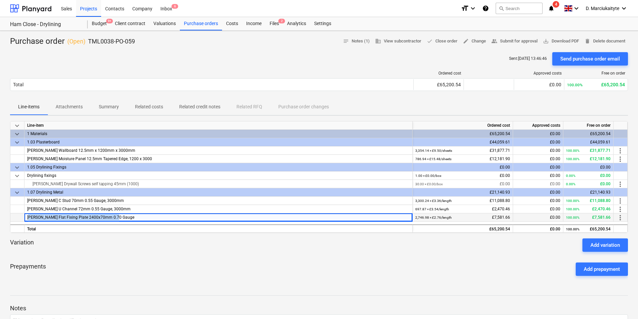
drag, startPoint x: 121, startPoint y: 218, endPoint x: 26, endPoint y: 218, distance: 95.1
click at [26, 218] on div "[PERSON_NAME] Flat Fixing Plate 2400x70mm 0.70 Gauge" at bounding box center [218, 218] width 388 height 8
click at [117, 149] on div "[PERSON_NAME] Wallboard 12.5mm x 1200mm x 3000mm" at bounding box center [218, 151] width 388 height 8
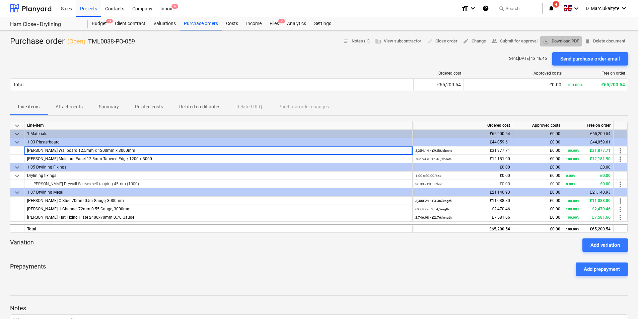
click at [560, 39] on span "save_alt Download PDF" at bounding box center [561, 41] width 36 height 8
click at [478, 39] on span "edit Change" at bounding box center [474, 41] width 23 height 8
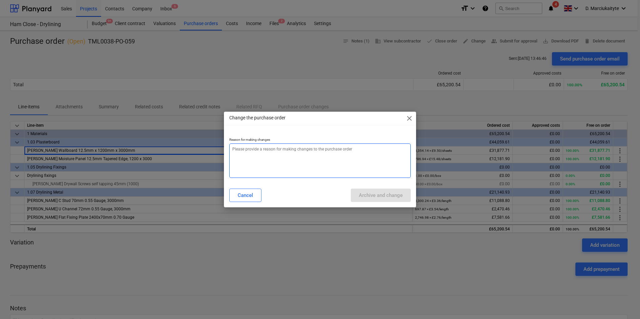
click at [286, 155] on textarea at bounding box center [319, 161] width 181 height 34
type textarea "error"
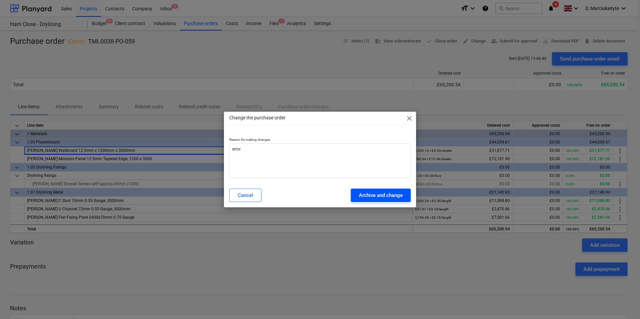
click at [386, 192] on div "Archive and change" at bounding box center [381, 195] width 44 height 9
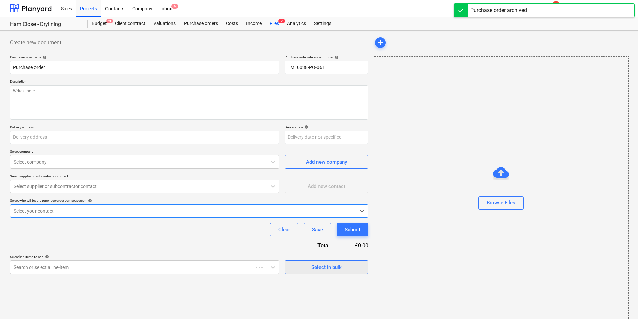
type input "TML0038-PO-059"
type input "[STREET_ADDRESS]"
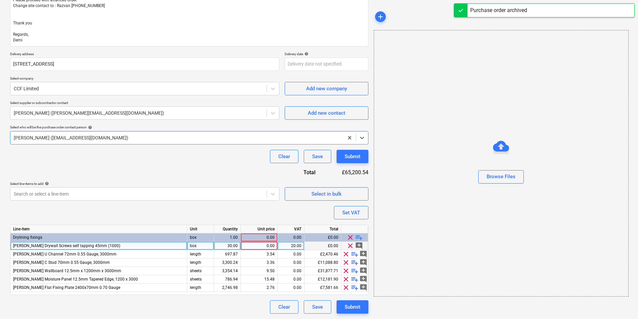
click at [231, 247] on div "30.00" at bounding box center [227, 246] width 21 height 8
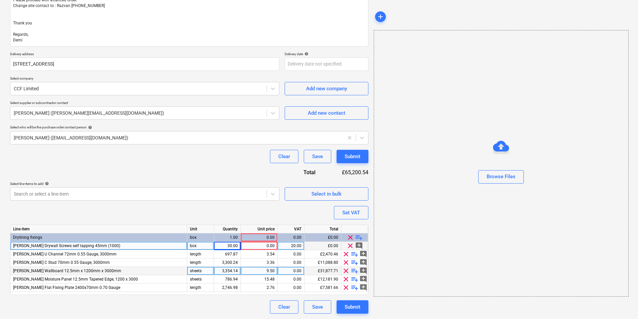
click at [228, 272] on div "3,354.14" at bounding box center [227, 271] width 21 height 8
type input "80"
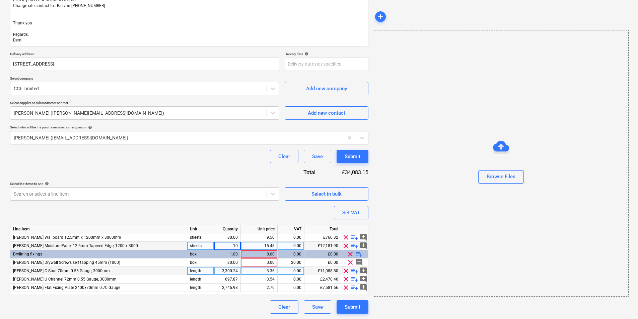
type input "100"
click at [232, 272] on div "3,300.24" at bounding box center [227, 271] width 21 height 8
type input "1250"
click at [233, 280] on div "697.87" at bounding box center [227, 279] width 21 height 8
click at [230, 280] on div "697.87" at bounding box center [227, 279] width 21 height 8
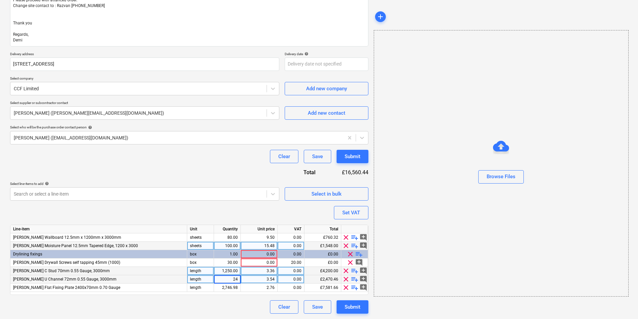
type input "240"
drag, startPoint x: 225, startPoint y: 291, endPoint x: 267, endPoint y: 290, distance: 41.9
click at [226, 291] on div "2,746.98" at bounding box center [227, 288] width 21 height 8
type input "600"
click at [300, 238] on div "0.00" at bounding box center [290, 238] width 21 height 8
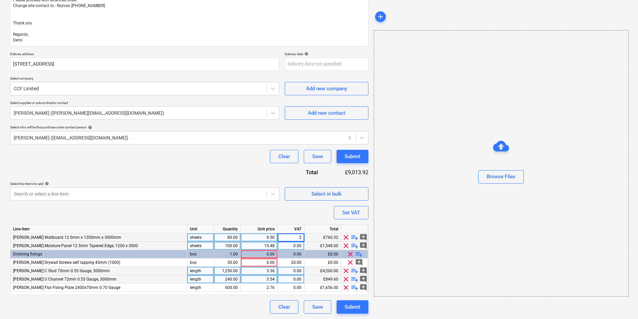
type input "20"
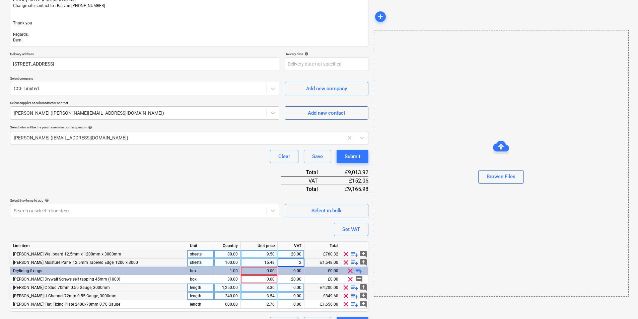
type input "20"
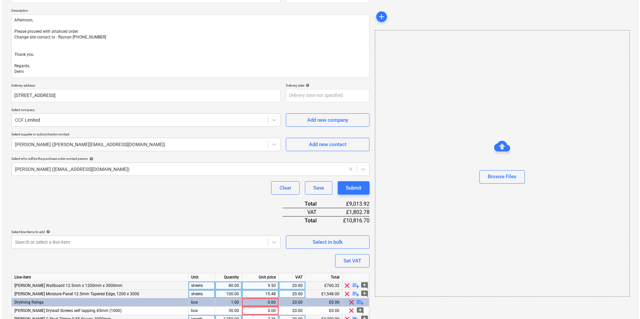
scroll to position [119, 0]
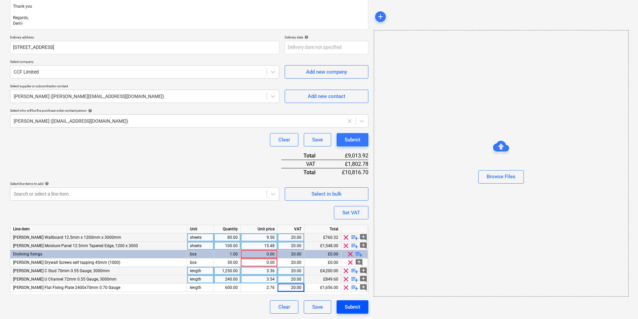
click at [352, 306] on div "Submit" at bounding box center [352, 307] width 16 height 9
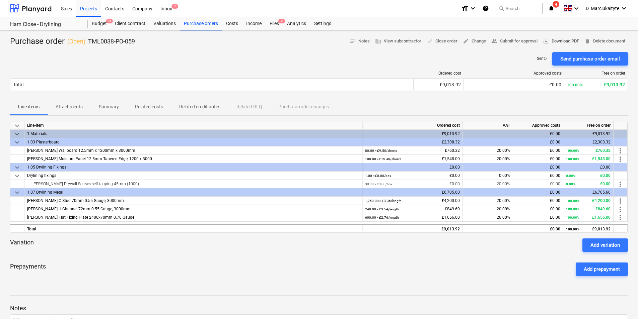
click at [566, 39] on span "save_alt Download PDF" at bounding box center [561, 41] width 36 height 8
drag, startPoint x: 144, startPoint y: 43, endPoint x: 87, endPoint y: 39, distance: 57.0
click at [87, 39] on div "Purchase order ( Open ) TML0038-PO-059 notes Notes business View subcontractor …" at bounding box center [319, 41] width 618 height 11
click at [572, 43] on span "save_alt Download PDF" at bounding box center [561, 41] width 36 height 8
click at [212, 24] on div "Purchase orders" at bounding box center [201, 23] width 42 height 13
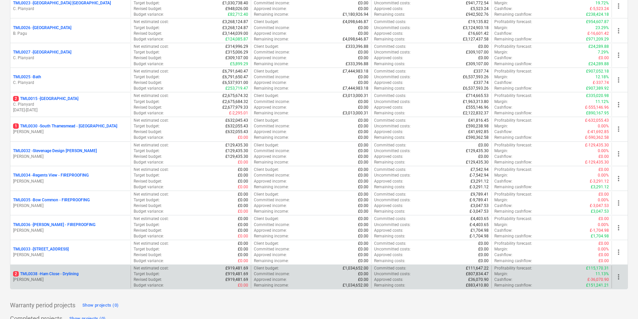
scroll to position [681, 0]
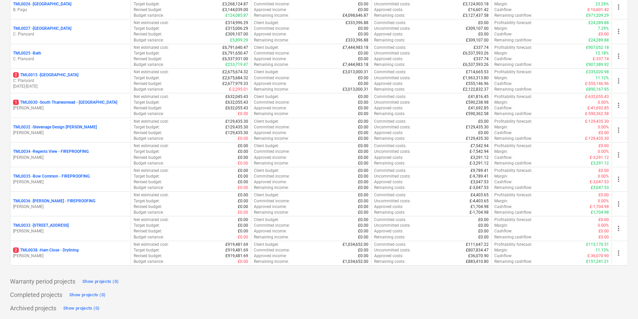
click at [64, 257] on p "[PERSON_NAME]" at bounding box center [70, 256] width 115 height 6
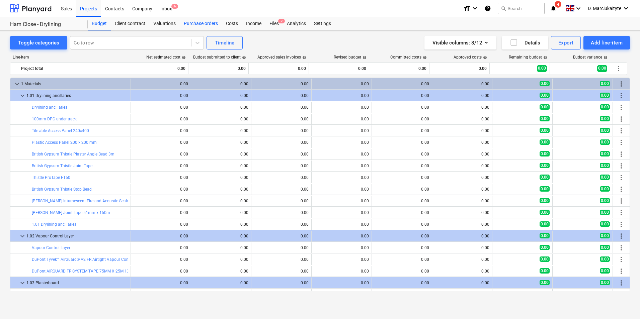
click at [197, 25] on div "Purchase orders" at bounding box center [201, 23] width 42 height 13
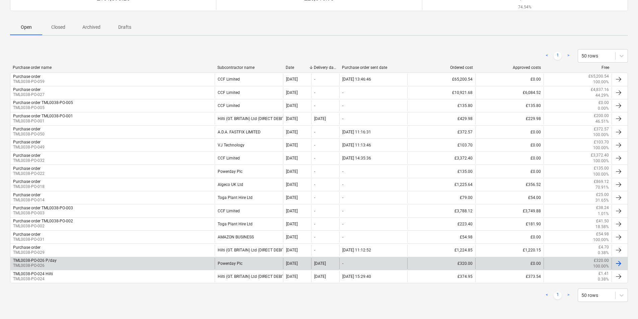
scroll to position [80, 0]
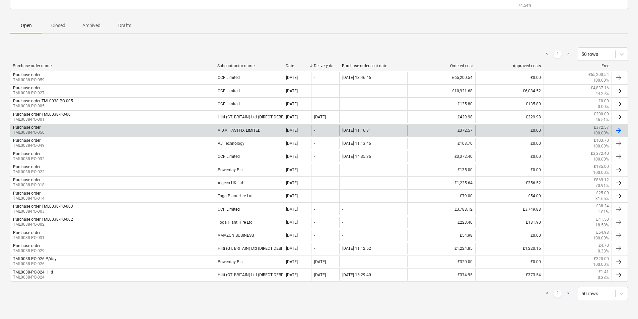
click at [156, 126] on div "Purchase order TML0038-PO-050" at bounding box center [112, 130] width 204 height 11
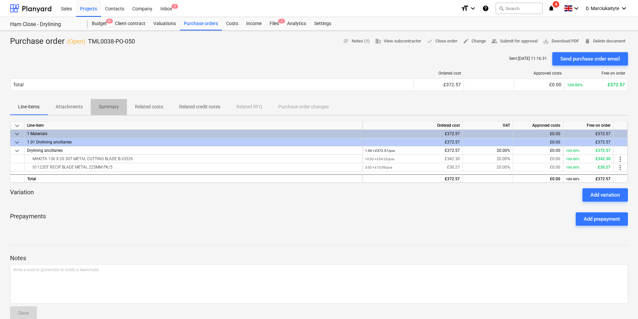
click at [108, 104] on p "Summary" at bounding box center [109, 106] width 20 height 7
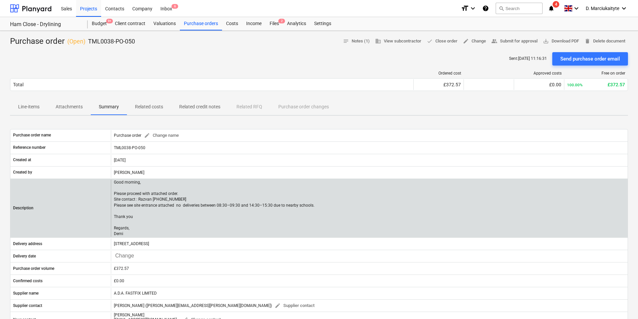
drag, startPoint x: 148, startPoint y: 232, endPoint x: 112, endPoint y: 180, distance: 62.6
click at [112, 180] on div "Good morning, Please proceed with attached order. Site contact : Razvan +44 750…" at bounding box center [369, 209] width 516 height 58
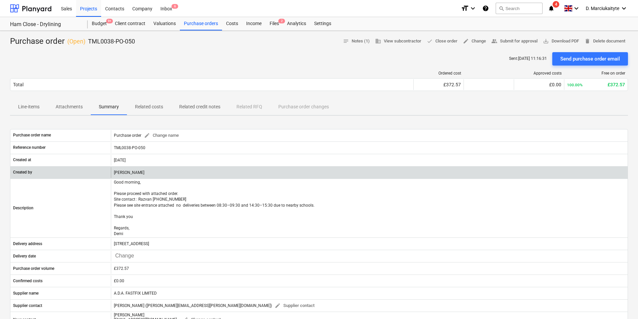
copy p "Good morning, Please proceed with attached order. Site contact : Razvan +44 750…"
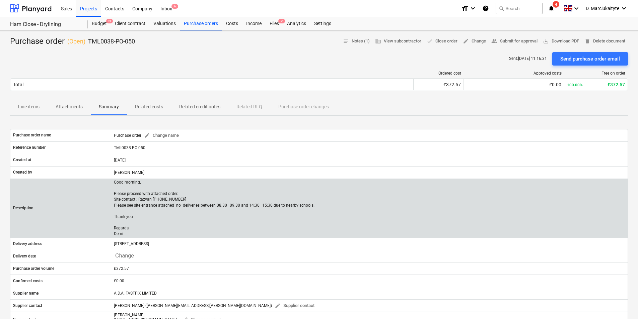
drag, startPoint x: 195, startPoint y: 223, endPoint x: 183, endPoint y: 227, distance: 12.6
click at [194, 223] on p "Good morning, Please proceed with attached order. Site contact : Razvan +44 750…" at bounding box center [214, 209] width 200 height 58
click at [137, 237] on p "Good morning, Please proceed with attached order. Site contact : Razvan +44 750…" at bounding box center [214, 209] width 200 height 58
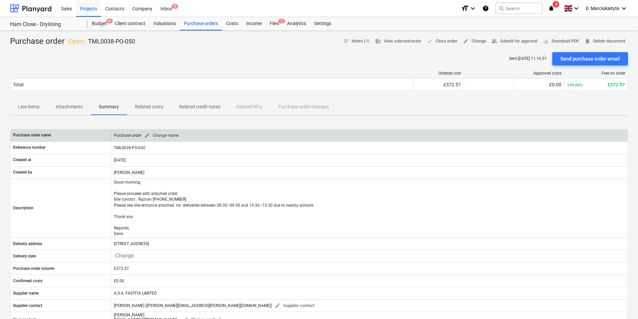
copy p "Good morning, Please proceed with attached order. Site contact : Razvan +44 750…"
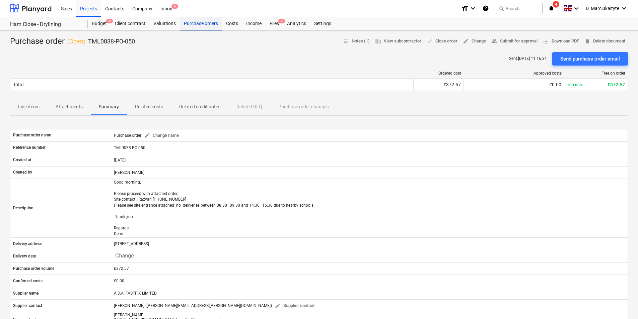
click at [207, 24] on div "Purchase orders" at bounding box center [201, 23] width 42 height 13
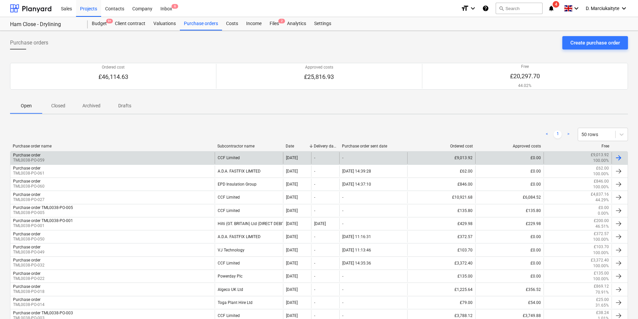
click at [123, 157] on div "Purchase order TML0038-PO-059" at bounding box center [112, 157] width 204 height 11
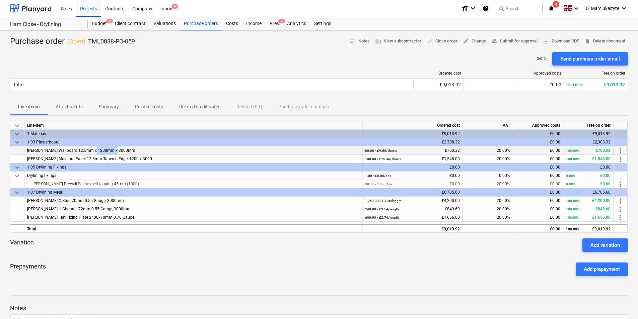
drag, startPoint x: 139, startPoint y: 150, endPoint x: 93, endPoint y: 151, distance: 46.2
click at [93, 151] on div "[PERSON_NAME] Wallboard 12.5mm x 1200mm x 3000mm" at bounding box center [193, 151] width 338 height 8
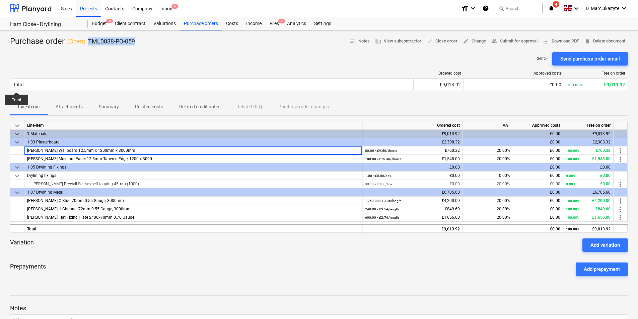
drag, startPoint x: 113, startPoint y: 44, endPoint x: 88, endPoint y: 45, distance: 25.1
click at [88, 45] on div "Purchase order ( Open ) TML0038-PO-059 notes Notes business View subcontractor …" at bounding box center [319, 41] width 618 height 11
copy p "TML0038-PO-059"
click at [195, 21] on div "Purchase orders" at bounding box center [201, 23] width 42 height 13
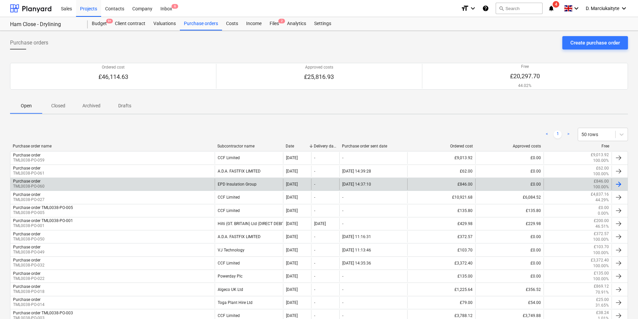
click at [185, 182] on div "Purchase order TML0038-PO-060" at bounding box center [112, 184] width 204 height 11
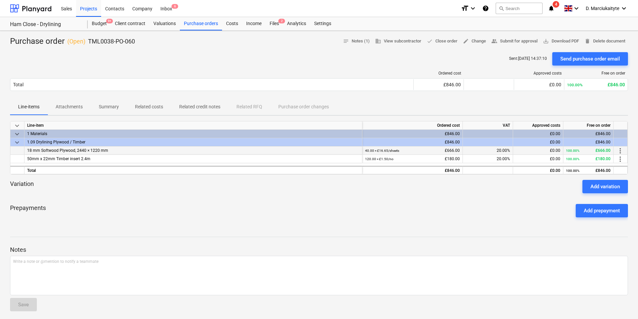
drag, startPoint x: 112, startPoint y: 151, endPoint x: 92, endPoint y: 153, distance: 19.9
click at [26, 151] on div "18 mm Softwood Plywood, 2440 × 1220 mm" at bounding box center [193, 151] width 338 height 8
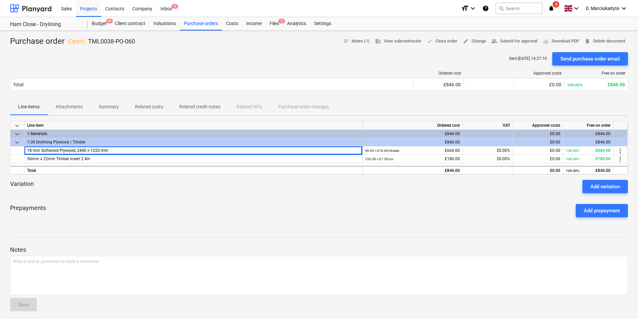
copy span "18 mm Softwood Plywood, 2440 × 1220 mm"
drag, startPoint x: 149, startPoint y: 168, endPoint x: 133, endPoint y: 161, distance: 17.7
click at [144, 167] on div "Total" at bounding box center [193, 170] width 338 height 8
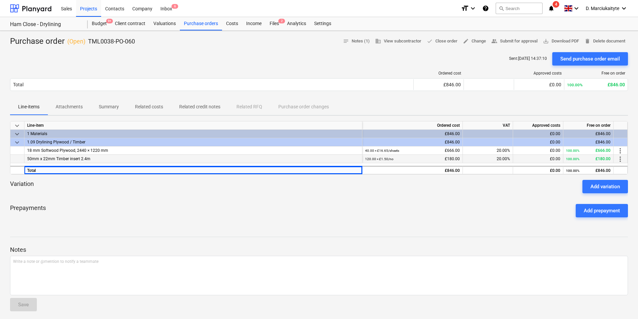
click at [131, 159] on div "50mm x 22mm Timber insert 2.4m" at bounding box center [193, 159] width 338 height 8
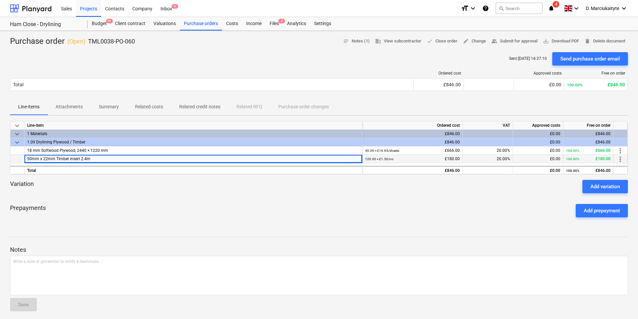
drag, startPoint x: 127, startPoint y: 158, endPoint x: 16, endPoint y: 156, distance: 110.8
click at [0, 0] on div "50mm x 22mm Timber insert 2.4m 120.00 × £1.50 / no £180.00 20.00% £0.00 100.00%…" at bounding box center [0, 0] width 0 height 0
copy div "50mm x 22mm Timber insert 2.4m"
drag, startPoint x: 152, startPoint y: 41, endPoint x: 88, endPoint y: 36, distance: 63.8
click at [88, 36] on div "Purchase order ( Open ) TML0038-PO-060 notes Notes (1) business View subcontrac…" at bounding box center [319, 213] width 638 height 365
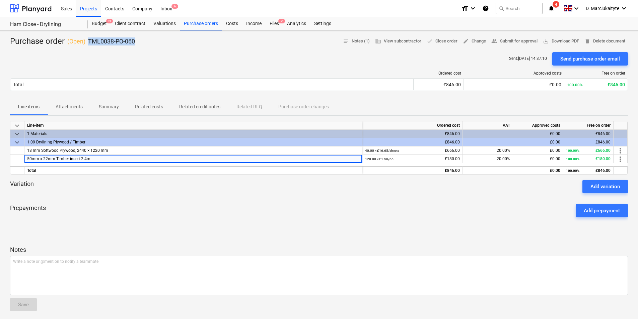
copy p "TML0038-PO-060"
click at [196, 19] on div "Purchase orders" at bounding box center [201, 23] width 42 height 13
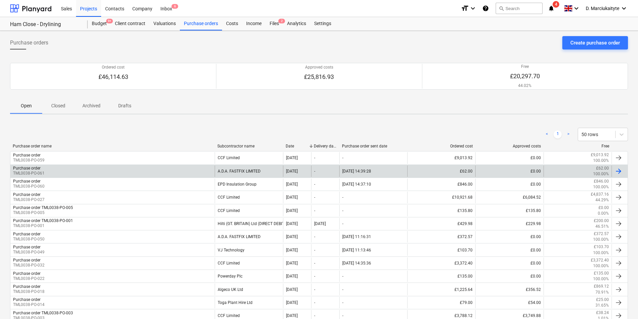
click at [144, 174] on div "Purchase order TML0038-PO-061" at bounding box center [112, 171] width 204 height 11
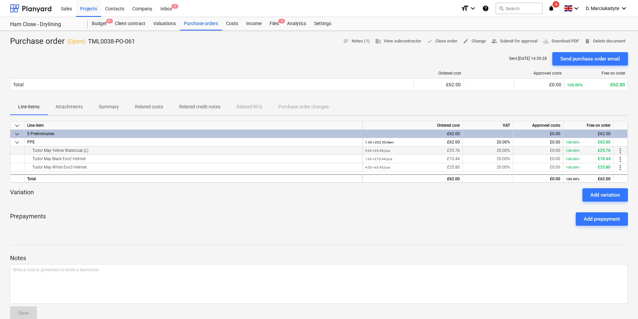
drag, startPoint x: 122, startPoint y: 150, endPoint x: 117, endPoint y: 152, distance: 4.7
copy div "Tudor May Yellow Waistcoat (L)"
click at [111, 159] on div "Tudor May Black Evo2 Helmet" at bounding box center [193, 159] width 332 height 8
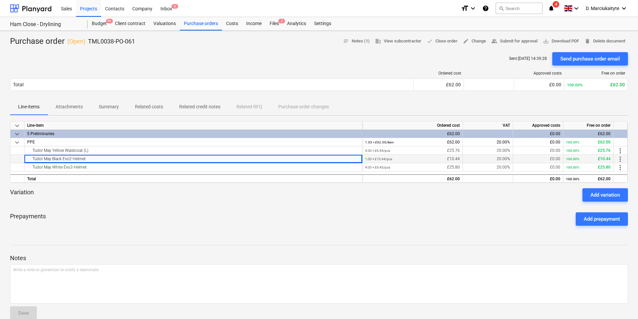
drag, startPoint x: 72, startPoint y: 160, endPoint x: 12, endPoint y: 162, distance: 60.3
click at [0, 0] on div "Tudor May Black Evo2 Helmet 1.00 × £10.44 / pcs £10.44 20.00% £0.00 100.00% £10…" at bounding box center [0, 0] width 0 height 0
copy div "Tudor May Black Evo2 Helmet"
click at [123, 167] on div "Tudor May White Evo3 Helmet" at bounding box center [193, 167] width 332 height 8
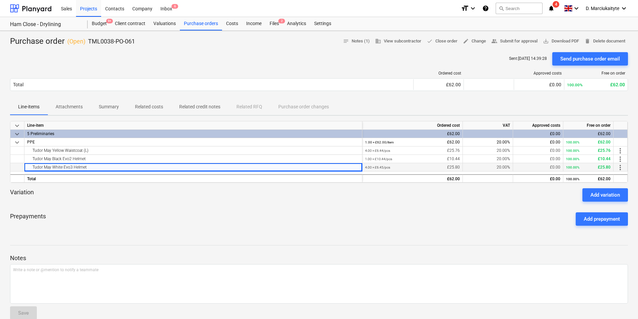
drag, startPoint x: 66, startPoint y: 169, endPoint x: 28, endPoint y: 169, distance: 37.5
click at [28, 169] on div "Tudor May White Evo3 Helmet" at bounding box center [193, 167] width 332 height 8
copy div "Tudor May White Evo3 Helmet"
drag, startPoint x: 118, startPoint y: 41, endPoint x: 87, endPoint y: 41, distance: 31.1
click at [87, 41] on div "Purchase order ( Open ) TML0038-PO-061 notes Notes (1) business View subcontrac…" at bounding box center [319, 41] width 618 height 11
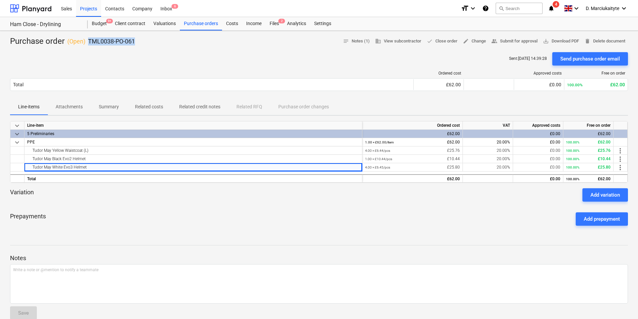
copy p "TML0038-PO-061"
click at [90, 8] on div "Projects" at bounding box center [88, 8] width 25 height 17
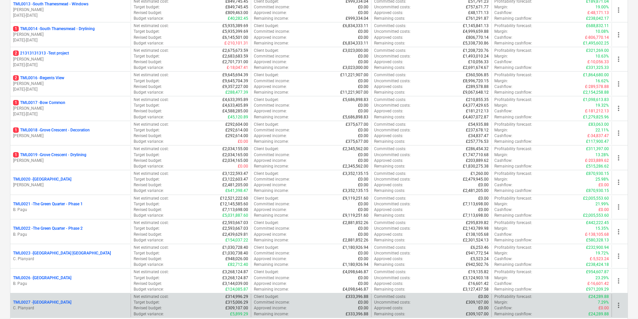
scroll to position [469, 0]
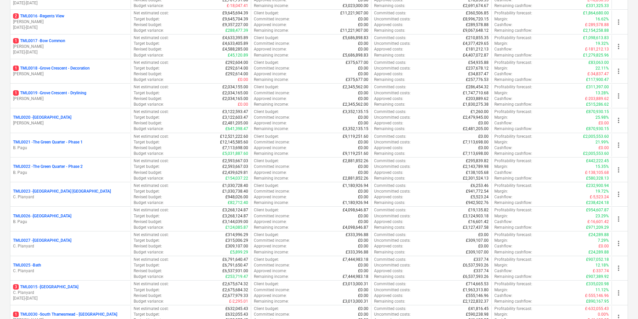
click at [60, 169] on p "TML0022 - The Green Quarter - Phase 2" at bounding box center [48, 167] width 70 height 6
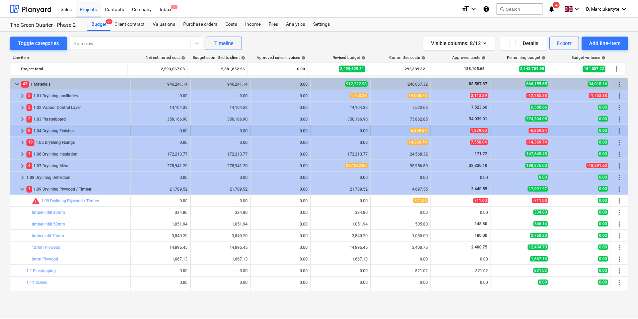
scroll to position [33, 0]
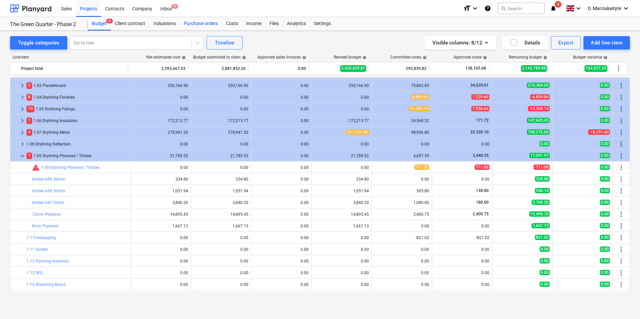
click at [214, 23] on div "Purchase orders" at bounding box center [201, 23] width 42 height 13
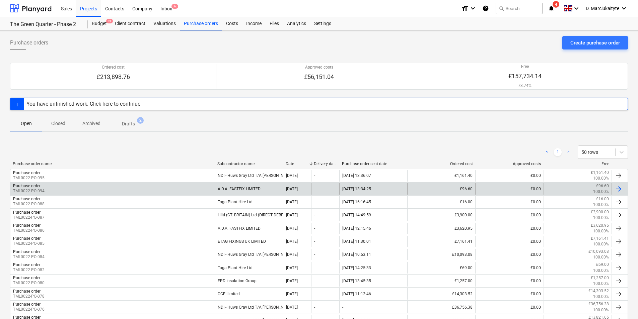
click at [196, 188] on div "Purchase order TML0022-PO-094" at bounding box center [112, 188] width 204 height 11
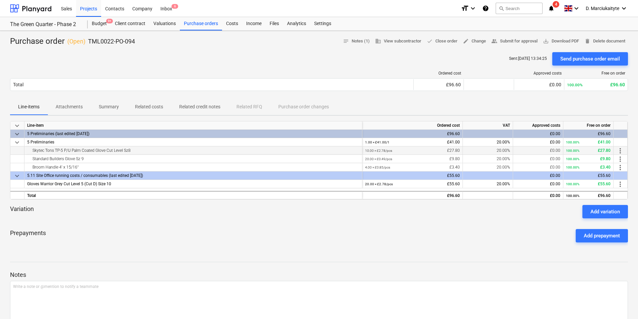
drag, startPoint x: 33, startPoint y: 150, endPoint x: 153, endPoint y: 149, distance: 119.5
click at [153, 149] on div "Skytec Tons TP-5 P/U Palm Coated Glove Cut Level Sz8" at bounding box center [193, 151] width 332 height 8
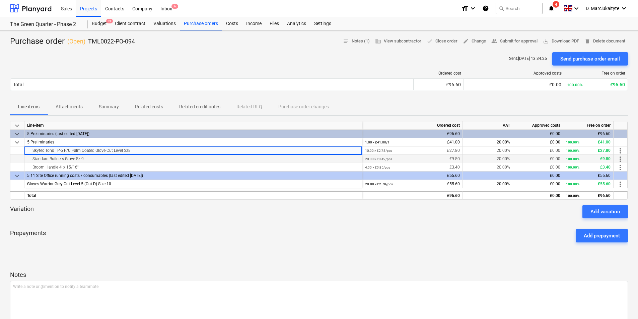
click at [119, 161] on div "Standard Builders Glove Sz 9" at bounding box center [193, 159] width 332 height 8
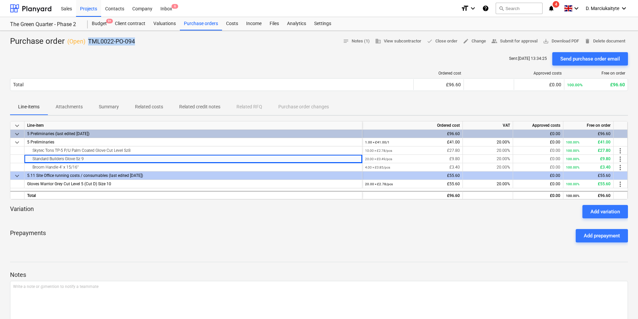
drag, startPoint x: 145, startPoint y: 44, endPoint x: 87, endPoint y: 44, distance: 57.9
click at [87, 44] on div "Purchase order ( Open ) TML0022-PO-094 notes Notes (1) business View subcontrac…" at bounding box center [319, 41] width 618 height 11
click at [206, 18] on div "Purchase orders" at bounding box center [201, 23] width 42 height 13
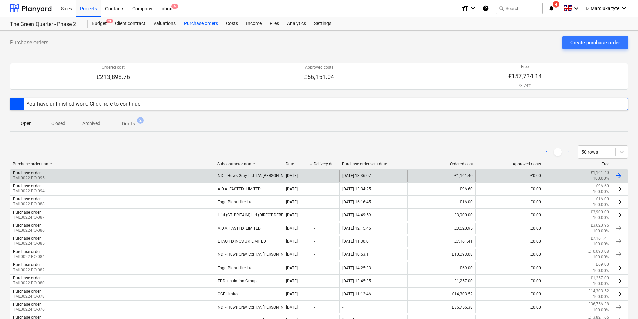
click at [201, 177] on div "Purchase order TML0022-PO-095" at bounding box center [112, 175] width 204 height 11
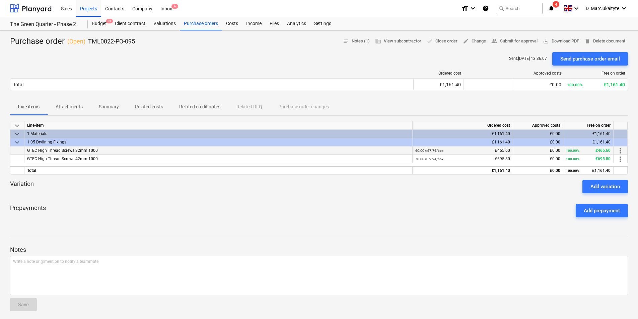
drag, startPoint x: 120, startPoint y: 151, endPoint x: 25, endPoint y: 150, distance: 95.1
click at [25, 150] on div "GTEC High Thread Screws 32mm 1000" at bounding box center [218, 151] width 388 height 8
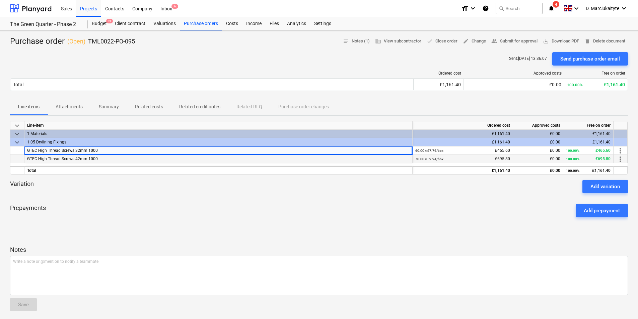
click at [98, 160] on div "GTEC High Thread Screws 42mm 1000" at bounding box center [218, 159] width 388 height 8
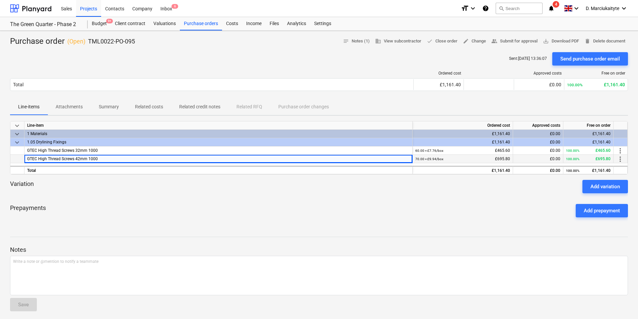
drag, startPoint x: 79, startPoint y: 161, endPoint x: 27, endPoint y: 160, distance: 51.6
click at [27, 160] on div "GTEC High Thread Screws 42mm 1000" at bounding box center [218, 159] width 388 height 8
drag, startPoint x: 140, startPoint y: 40, endPoint x: 91, endPoint y: 45, distance: 49.2
click at [87, 44] on div "Purchase order ( Open ) TML0022-PO-095 notes Notes (1) business View subcontrac…" at bounding box center [319, 41] width 618 height 11
